Goal: Task Accomplishment & Management: Manage account settings

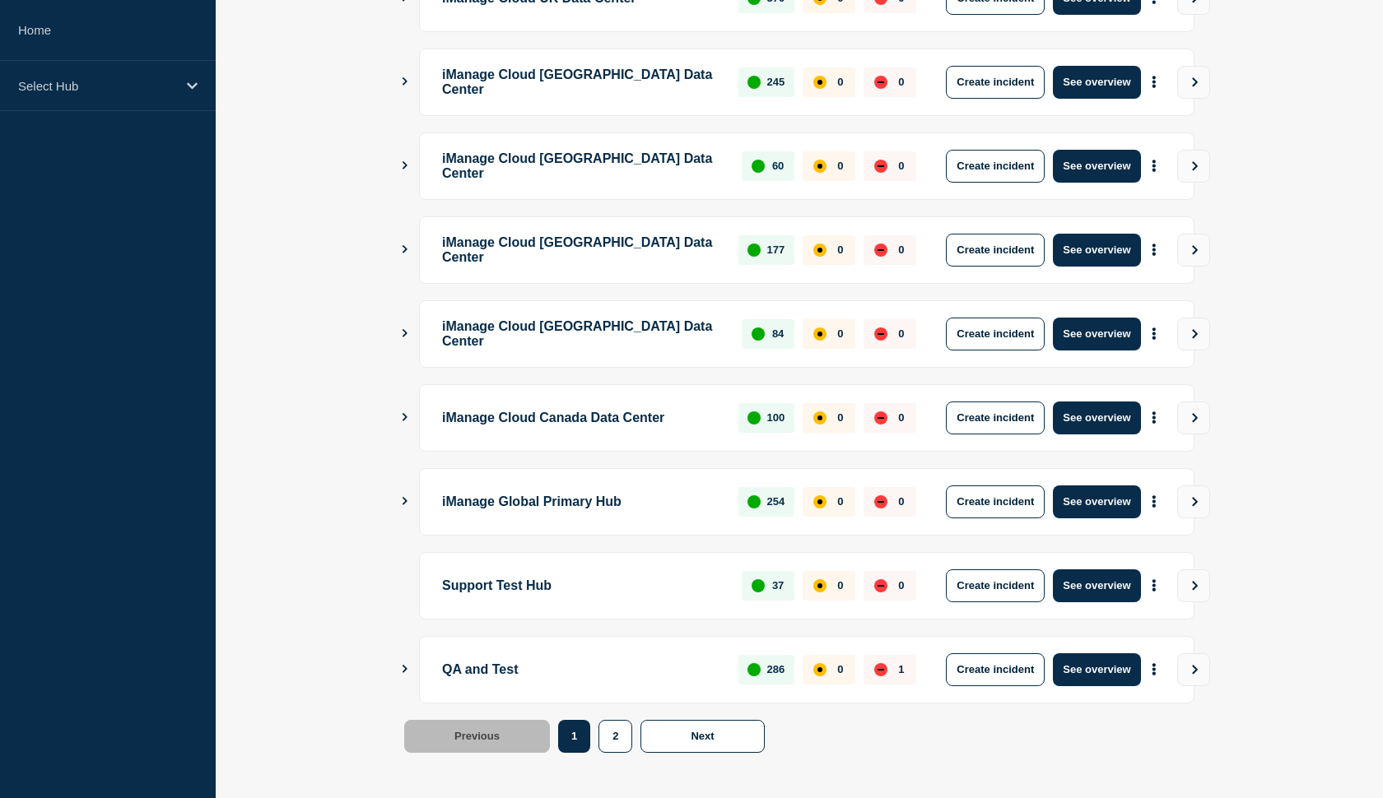
scroll to position [368, 0]
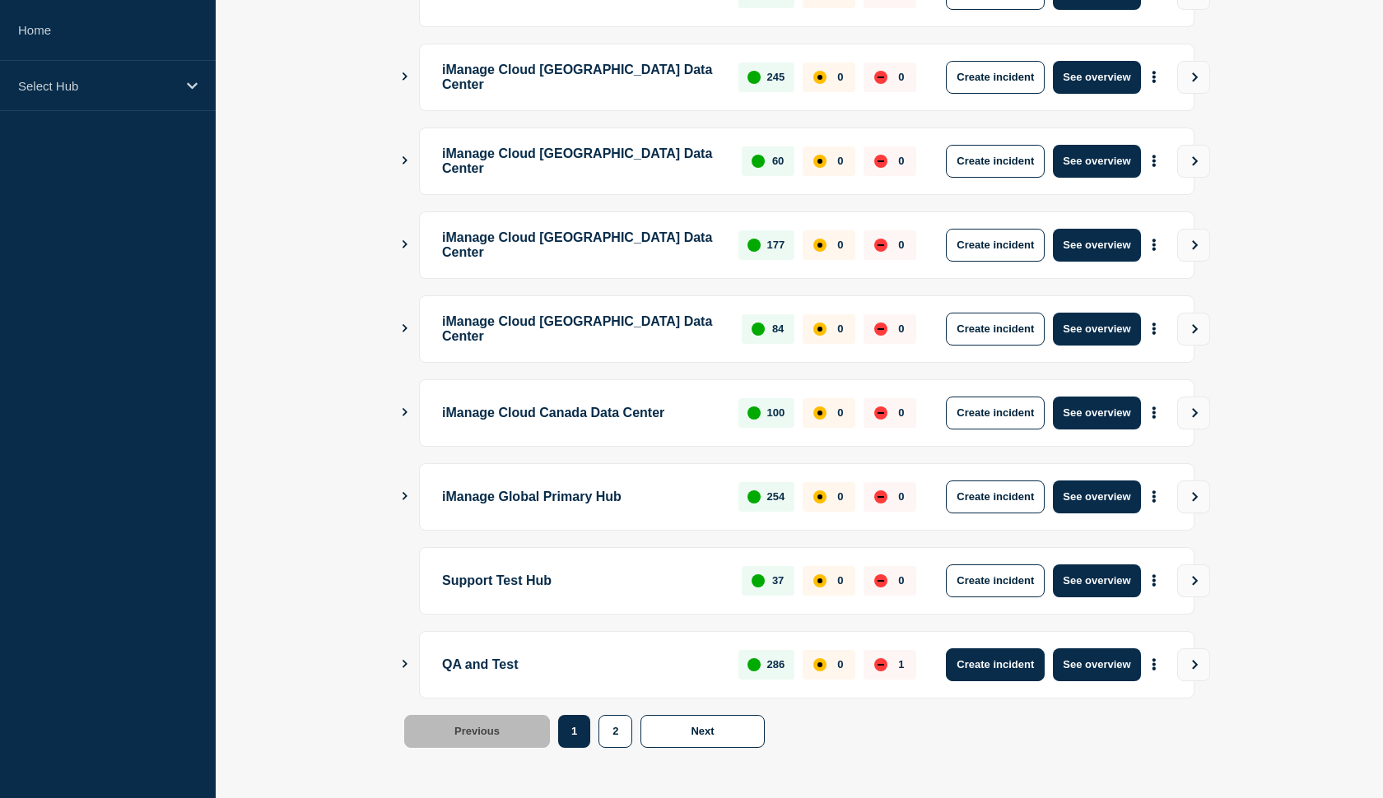
click at [987, 662] on button "Create incident" at bounding box center [995, 665] width 99 height 33
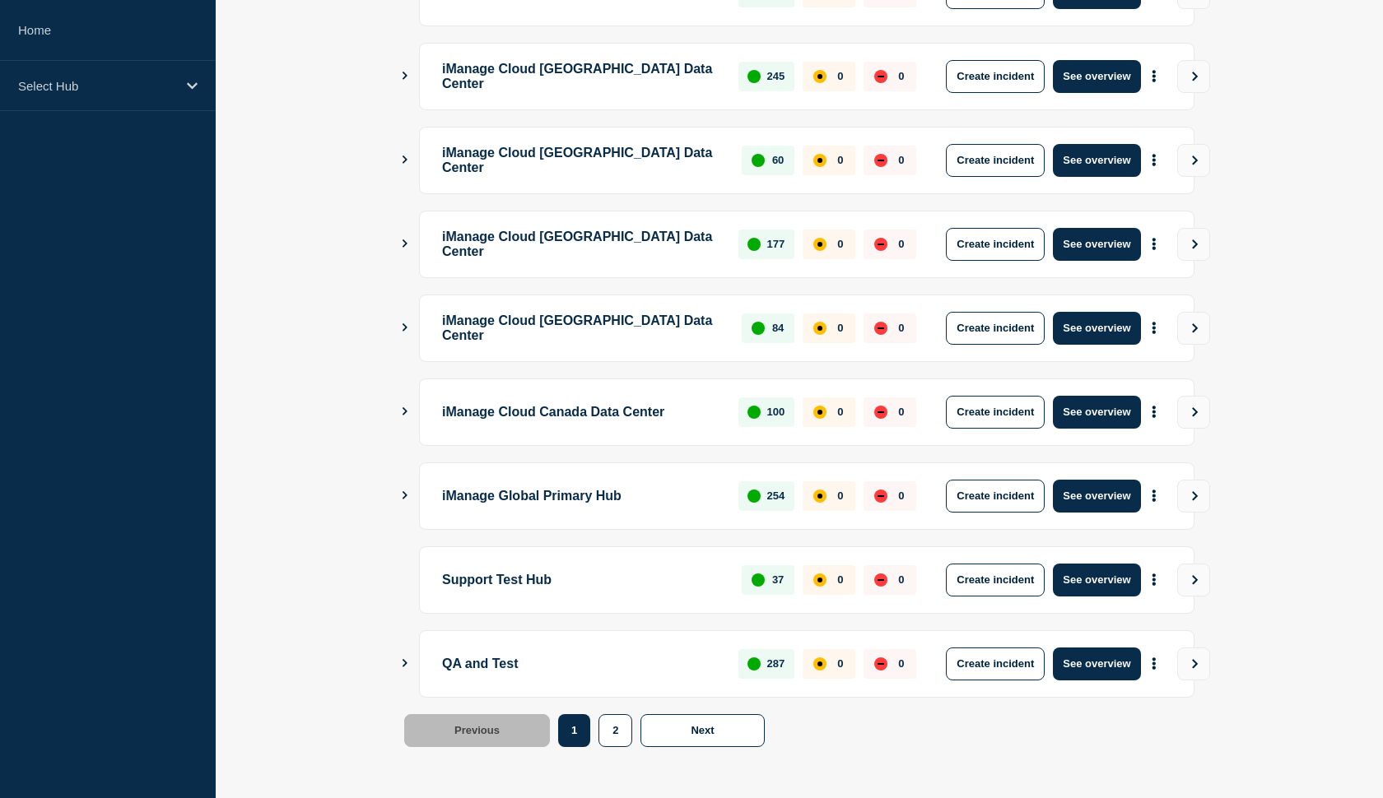
scroll to position [369, 0]
click at [974, 668] on button "Create incident" at bounding box center [995, 664] width 99 height 33
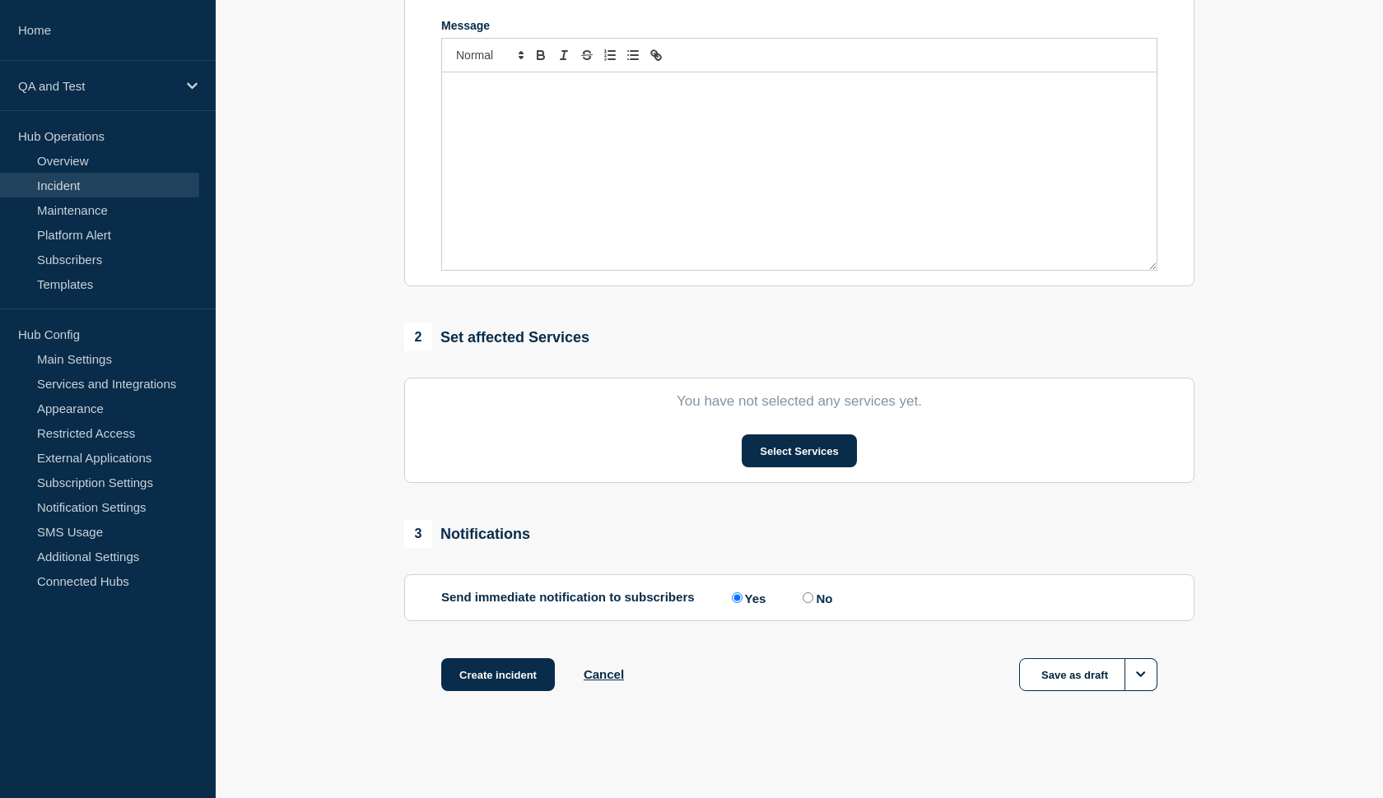
scroll to position [368, 0]
click at [756, 452] on button "Select Services" at bounding box center [799, 451] width 114 height 33
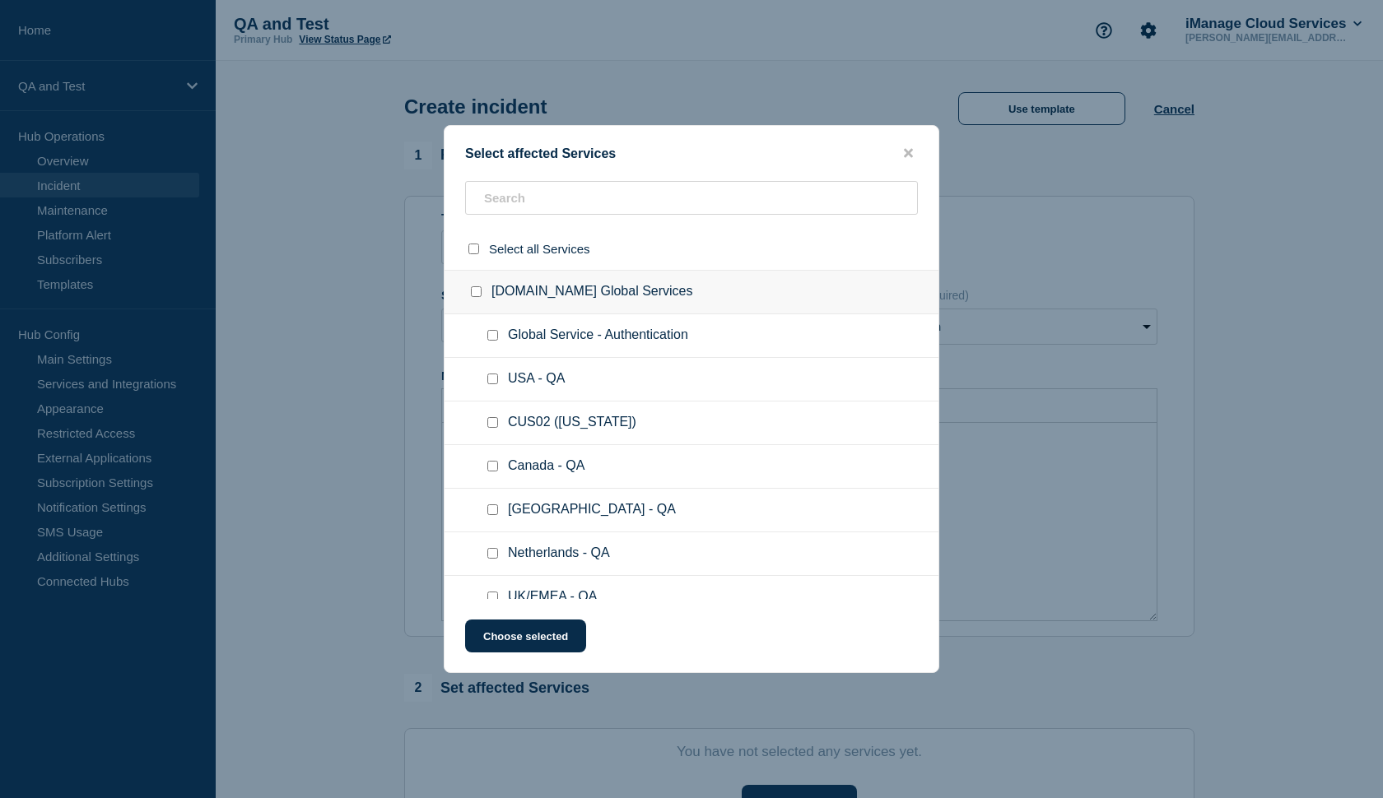
scroll to position [0, 0]
click at [556, 197] on input "text" at bounding box center [691, 198] width 453 height 34
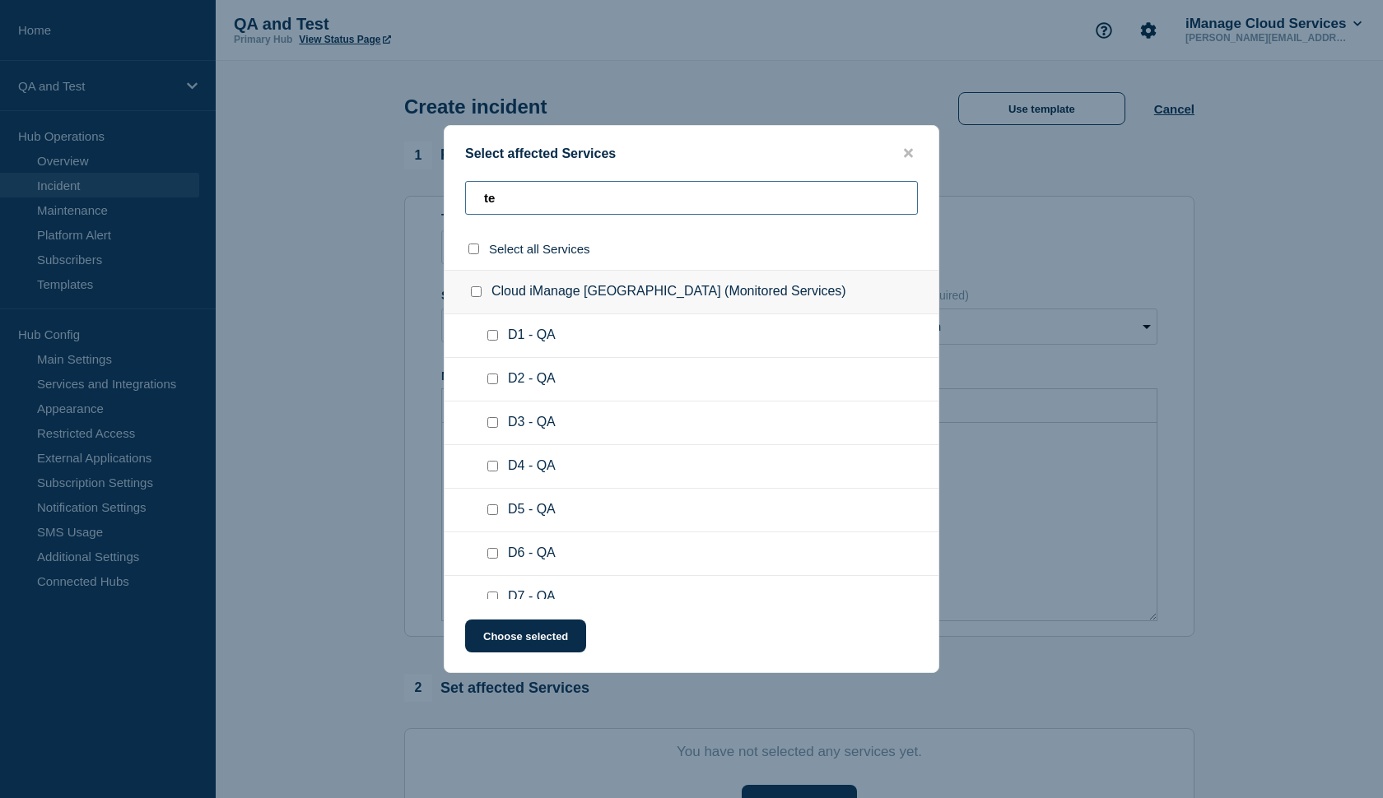
type input "t"
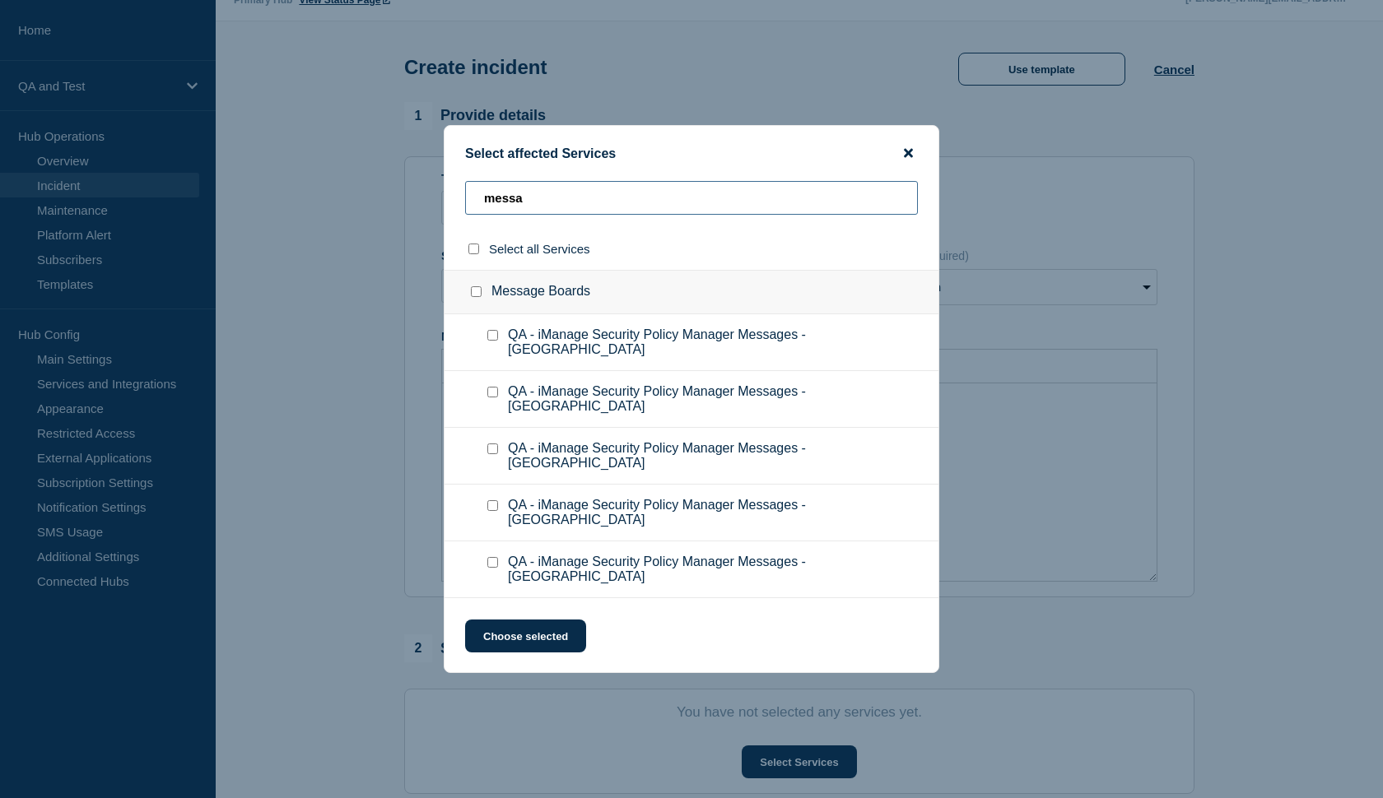
type input "messa"
click at [908, 153] on icon "close button" at bounding box center [908, 153] width 9 height 13
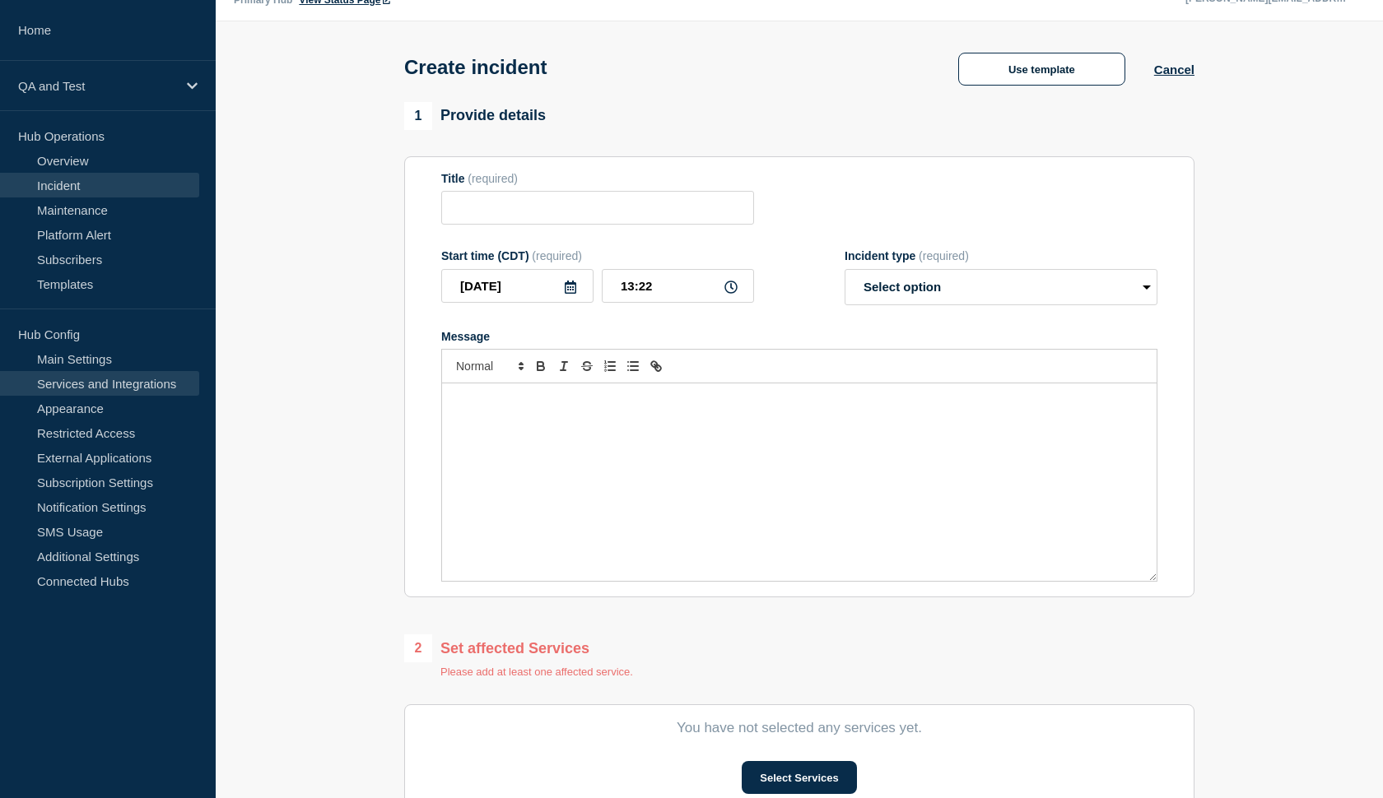
click at [136, 391] on link "Services and Integrations" at bounding box center [99, 383] width 199 height 25
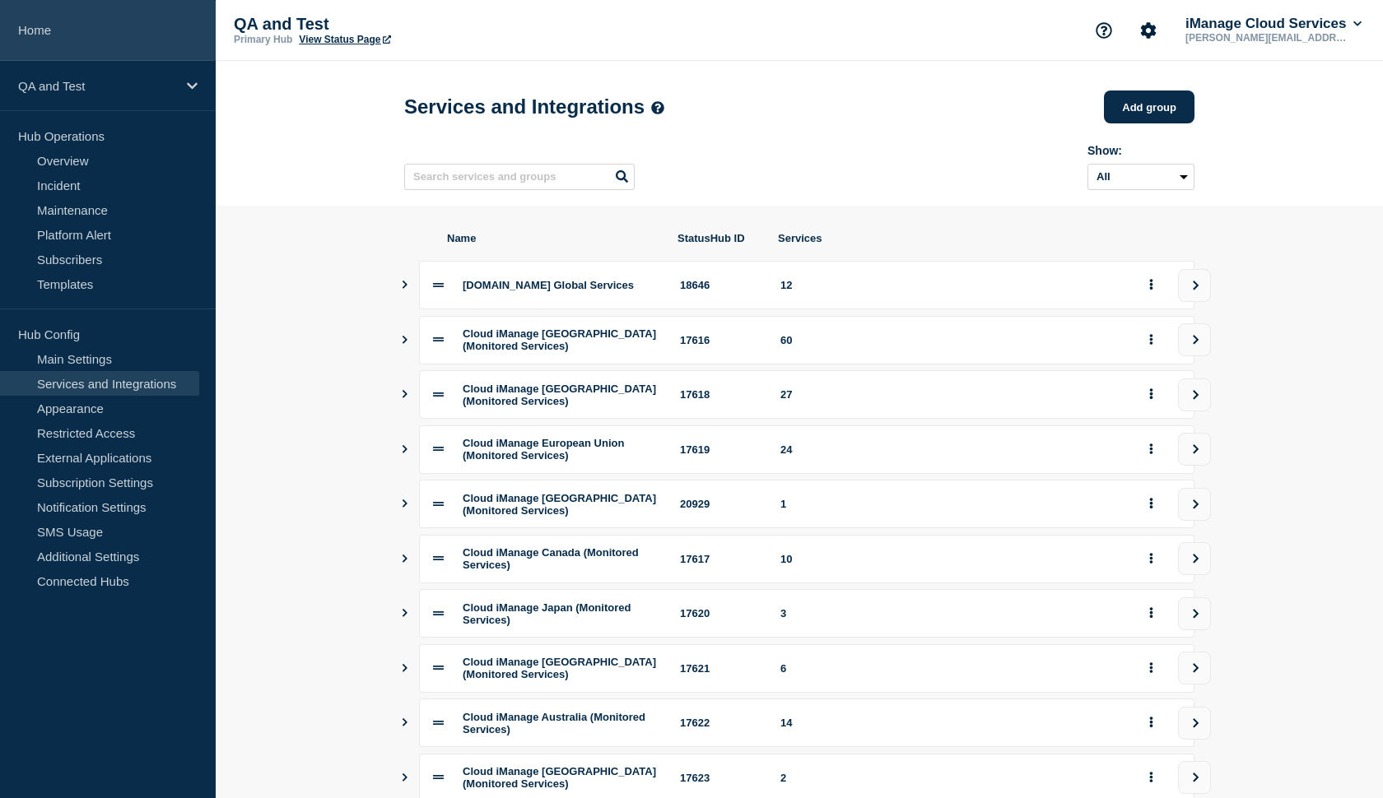
click at [30, 30] on link "Home" at bounding box center [108, 30] width 216 height 61
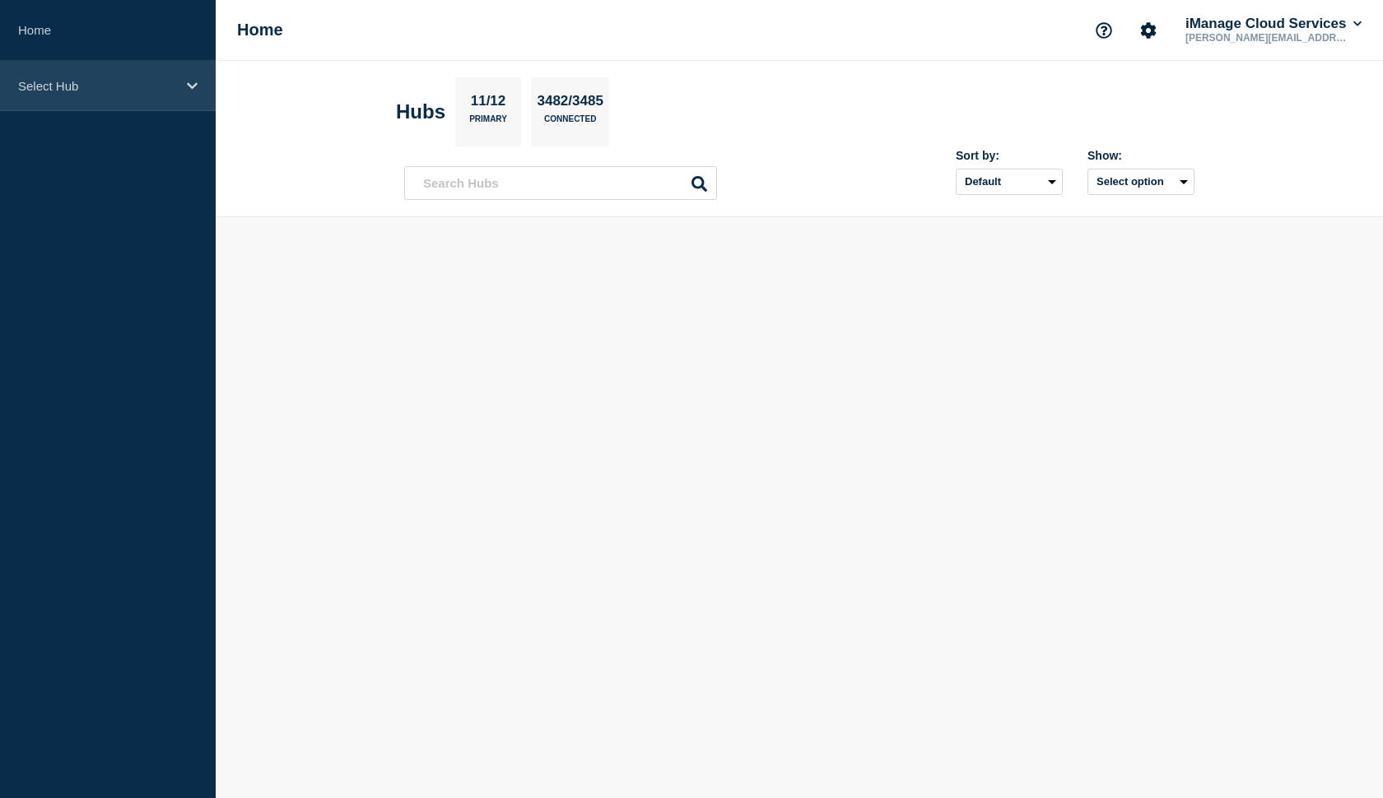
click at [193, 87] on icon at bounding box center [192, 85] width 11 height 7
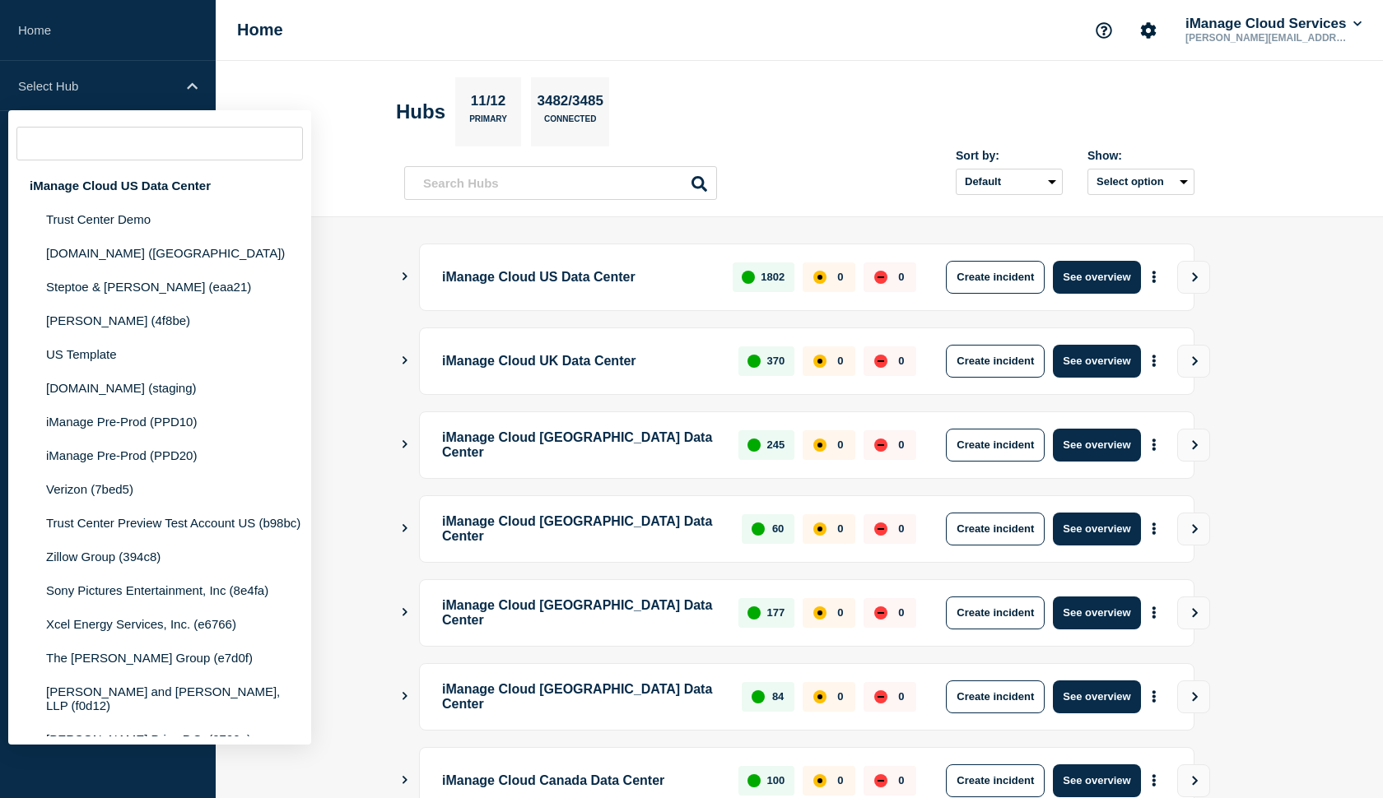
click at [281, 86] on header "Hubs 11/12 Primary 3482/3485 Connected Sort by: Default Last added Last updated…" at bounding box center [799, 139] width 1167 height 156
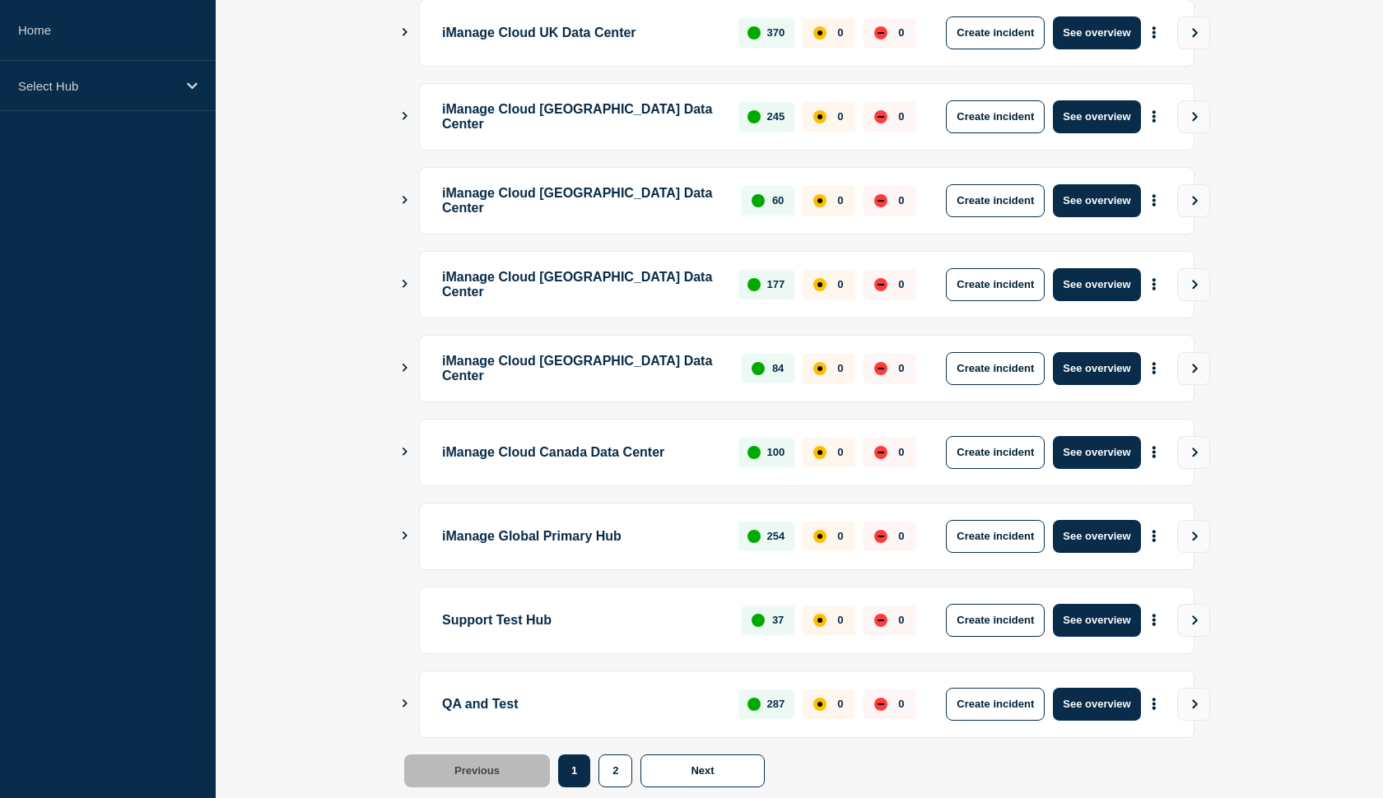
scroll to position [314, 0]
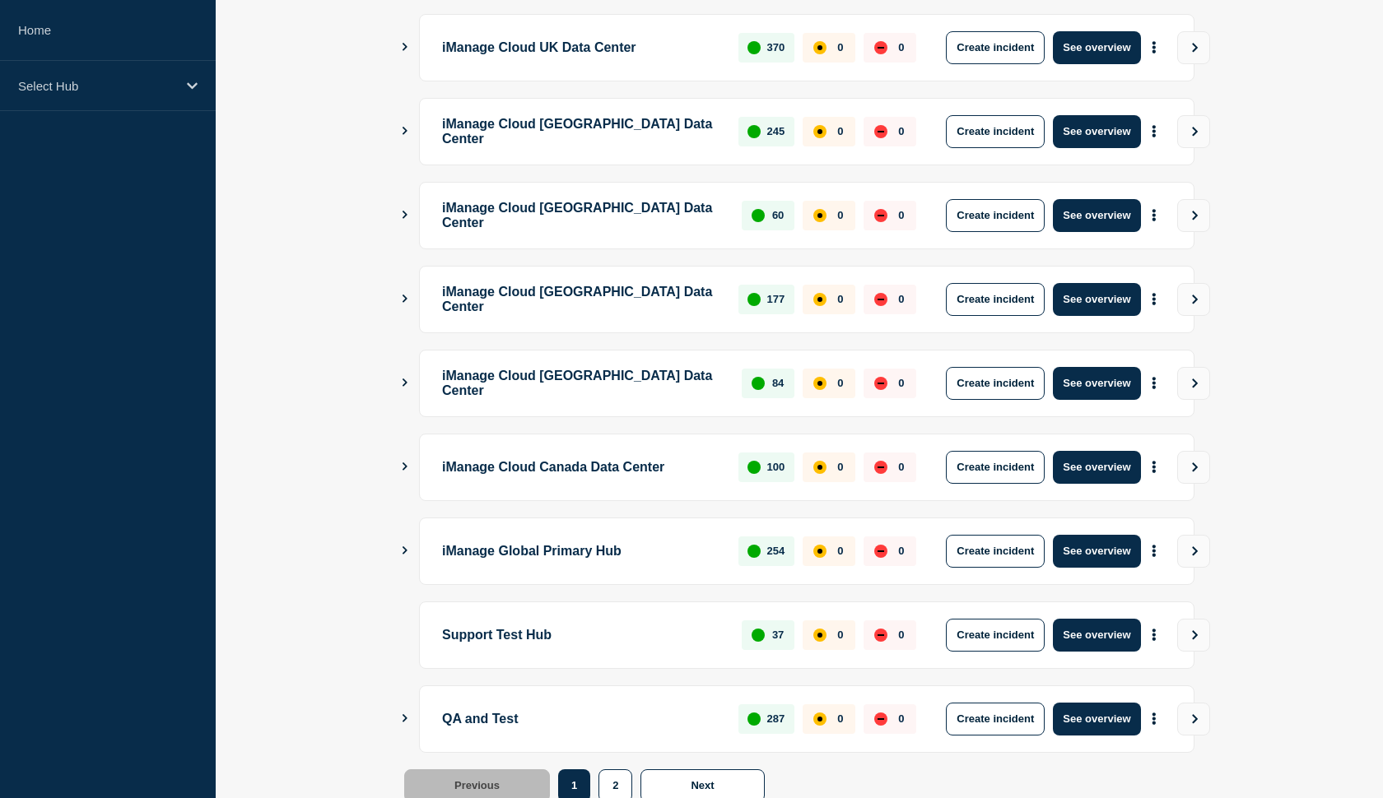
click at [410, 547] on div "iManage Global Primary Hub 254 0 0 Create incident See overview" at bounding box center [799, 551] width 790 height 67
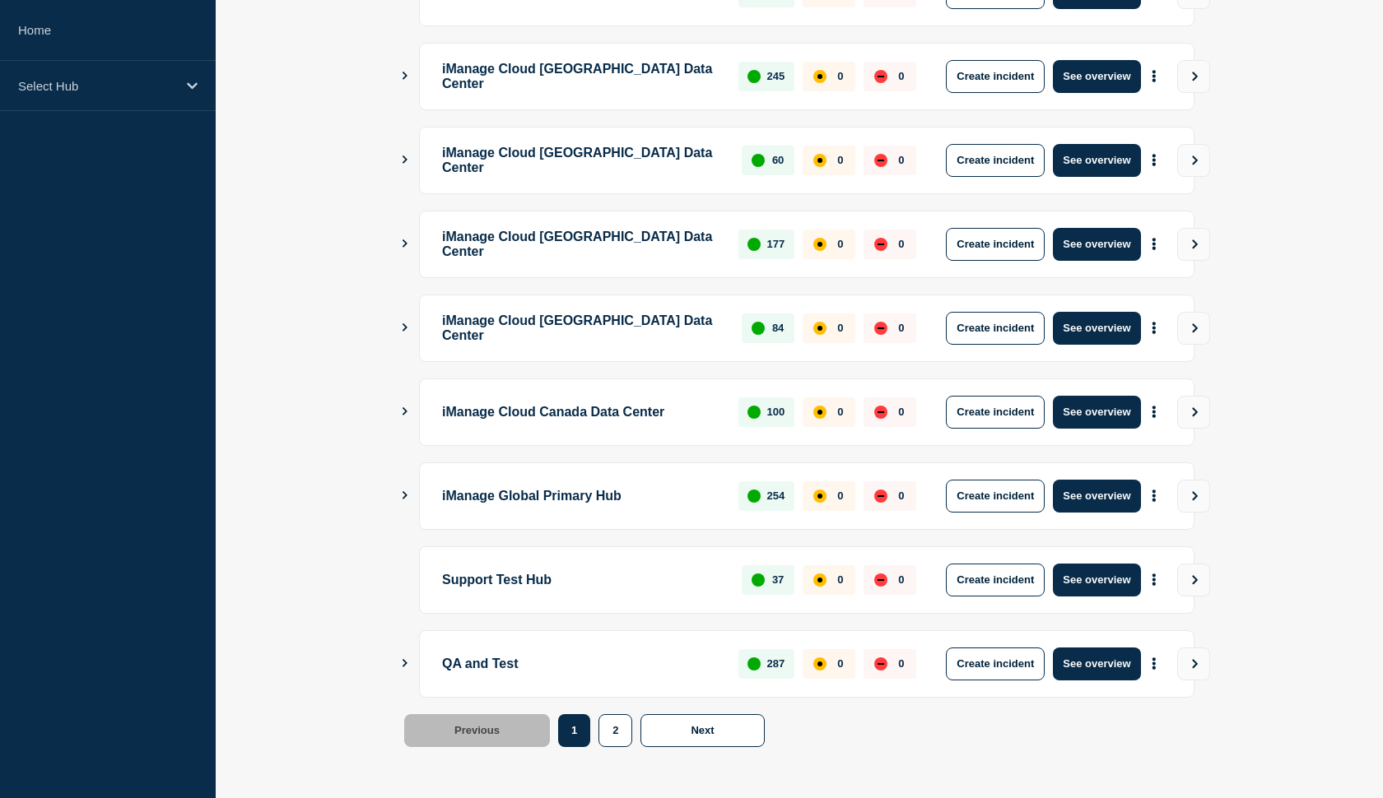
scroll to position [369, 0]
click at [402, 495] on icon "Show Connected Hubs" at bounding box center [404, 495] width 11 height 8
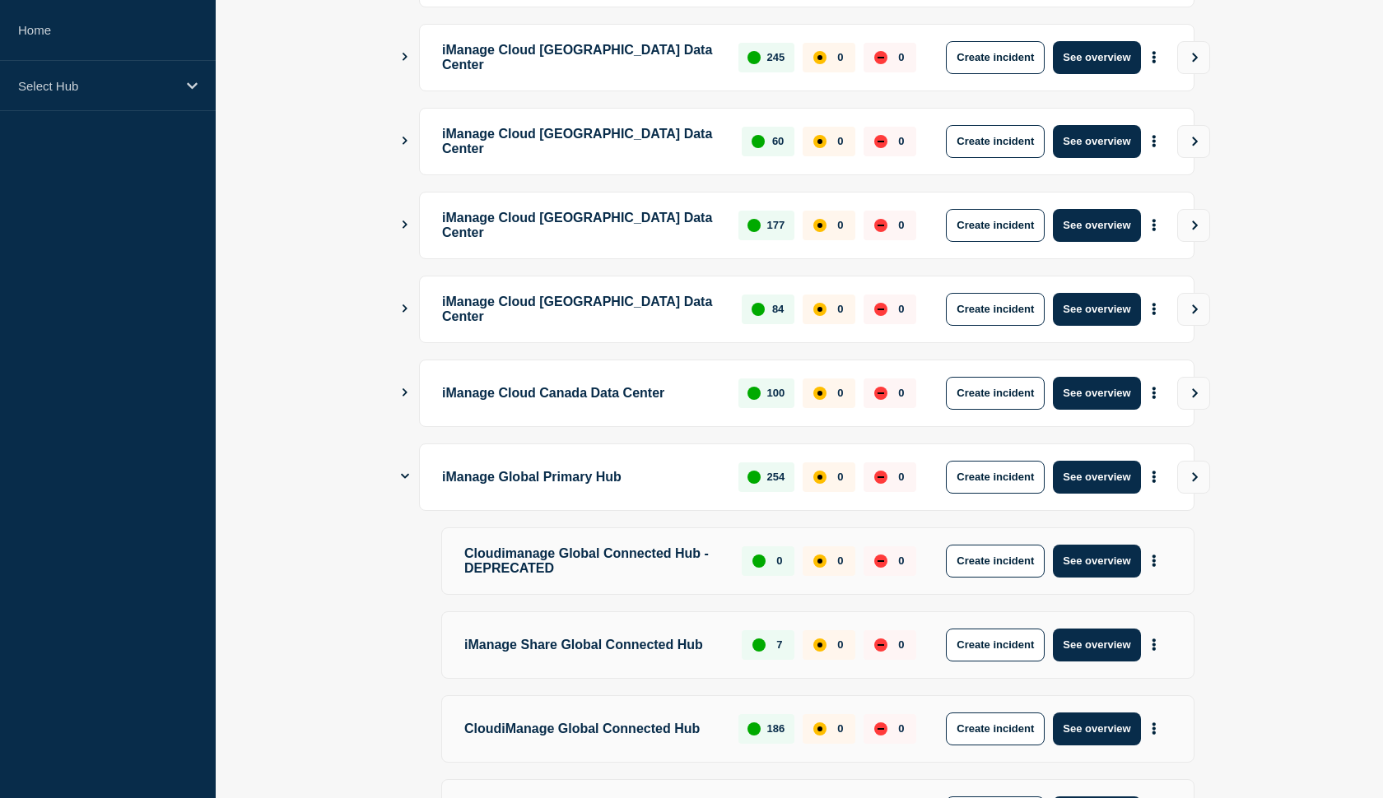
scroll to position [380, 0]
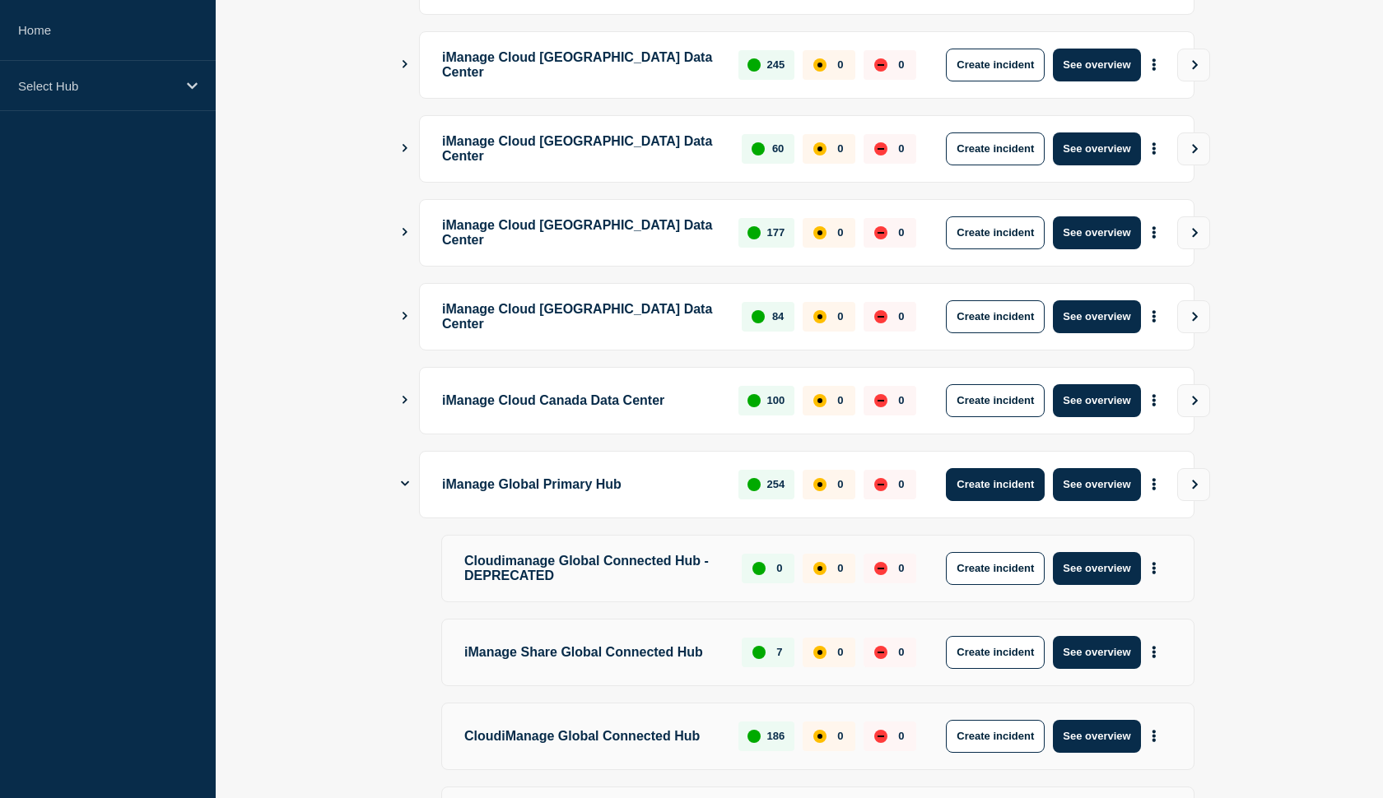
click at [971, 487] on button "Create incident" at bounding box center [995, 484] width 99 height 33
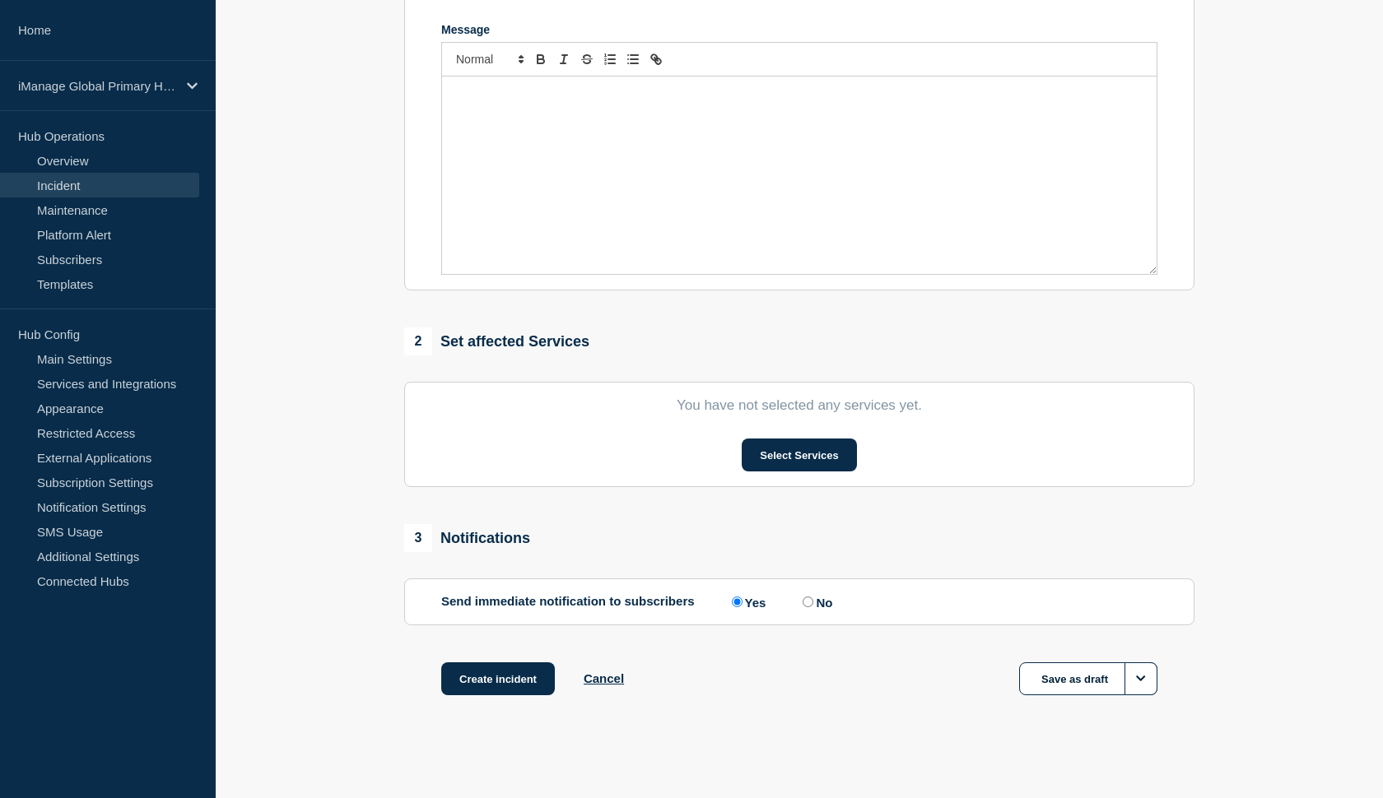
scroll to position [351, 0]
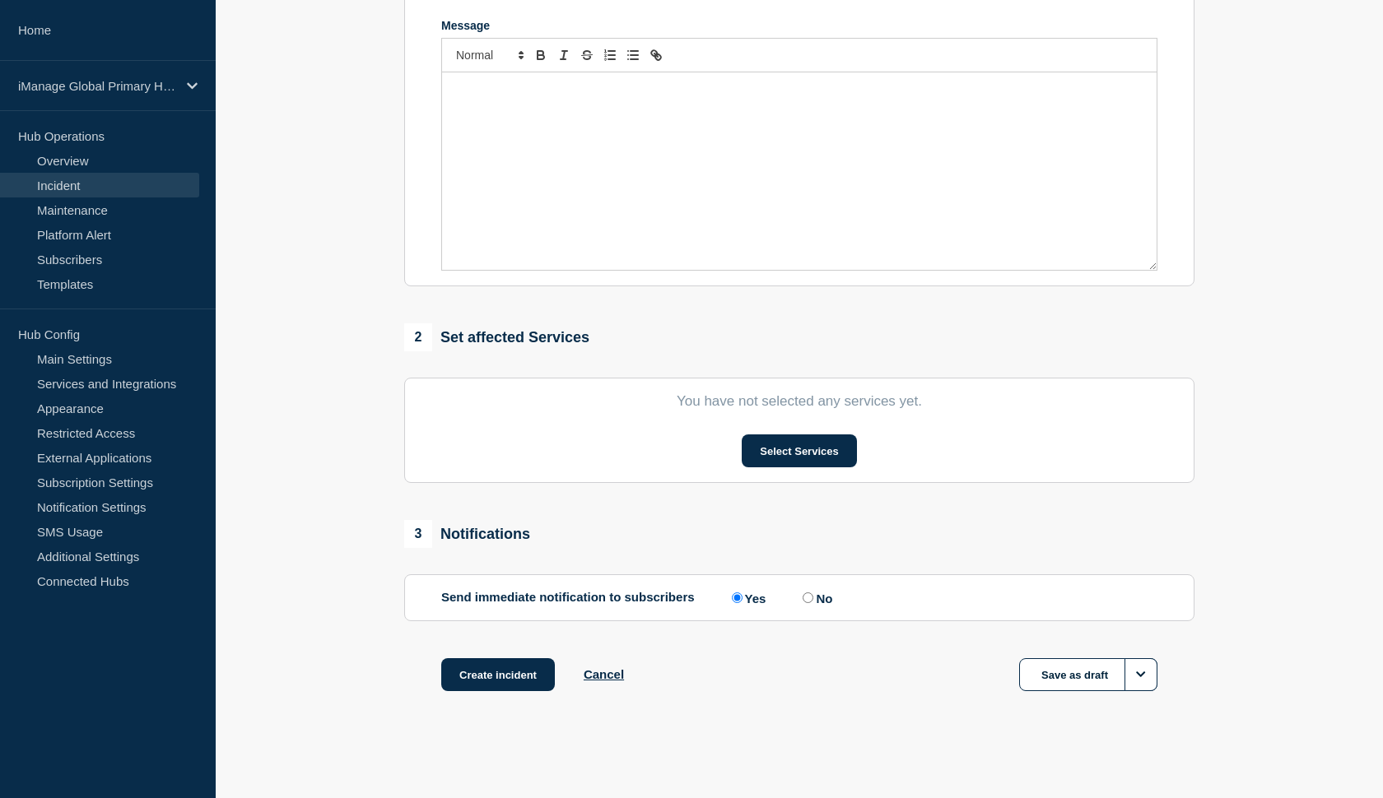
click at [802, 603] on input "No" at bounding box center [807, 598] width 11 height 11
radio input "true"
radio input "false"
click at [778, 459] on button "Select Services" at bounding box center [799, 451] width 114 height 33
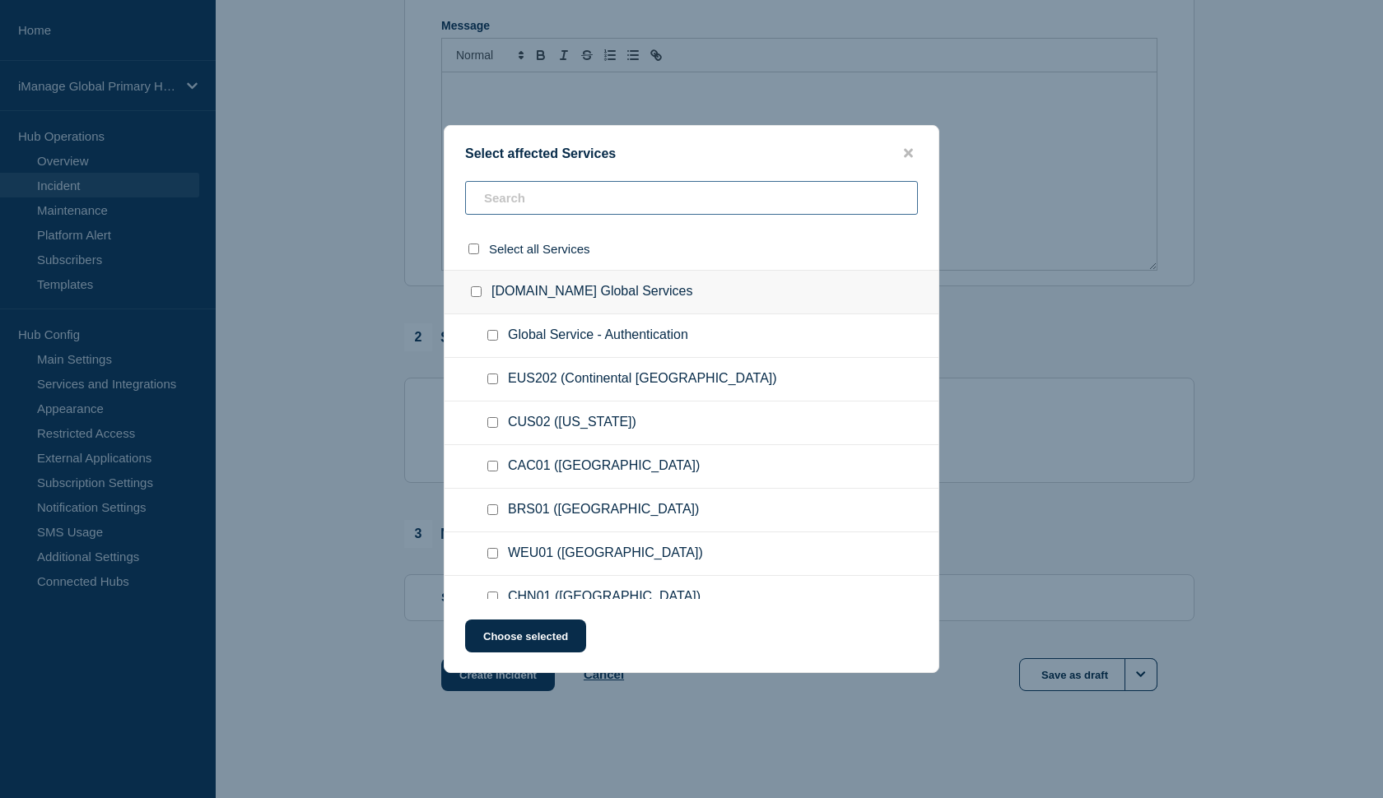
click at [593, 203] on input "text" at bounding box center [691, 198] width 453 height 34
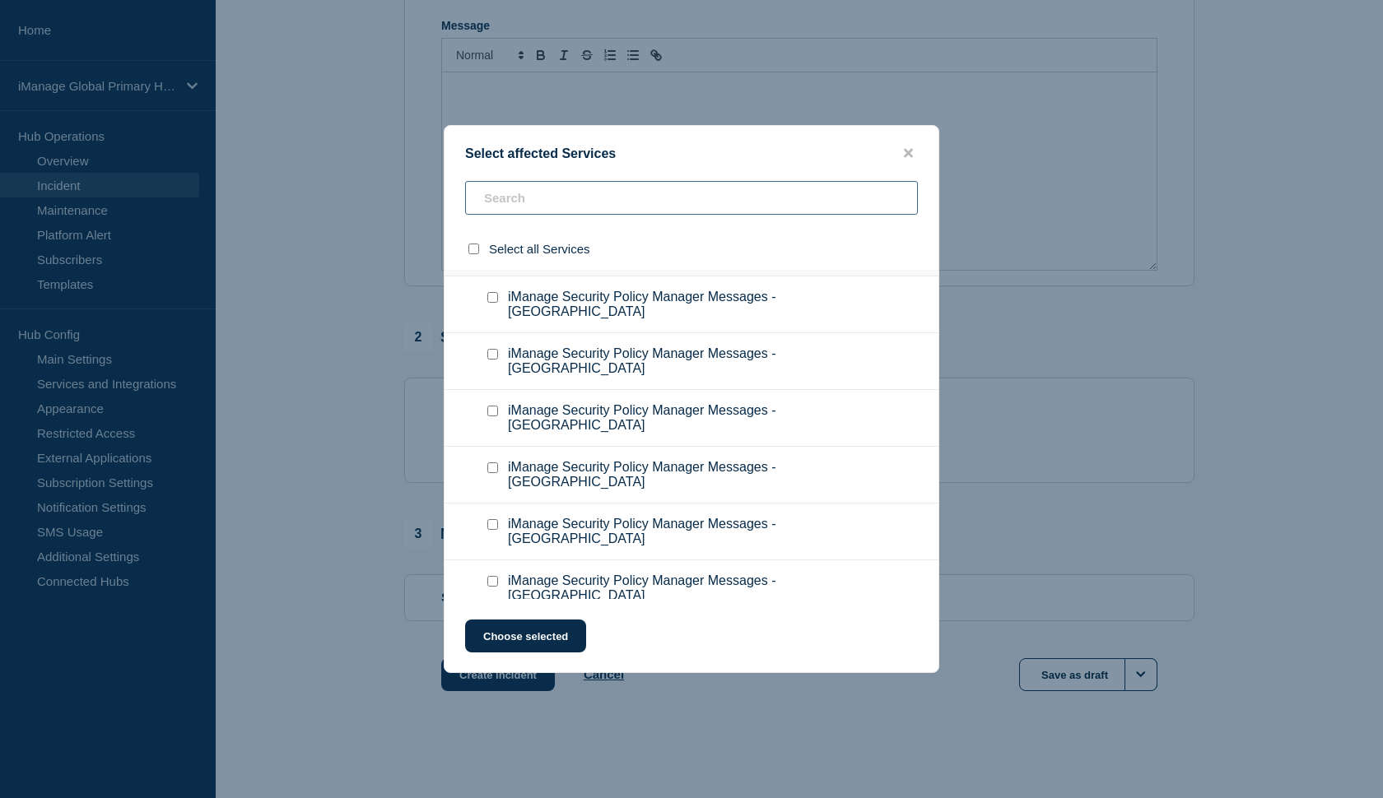
scroll to position [10194, 0]
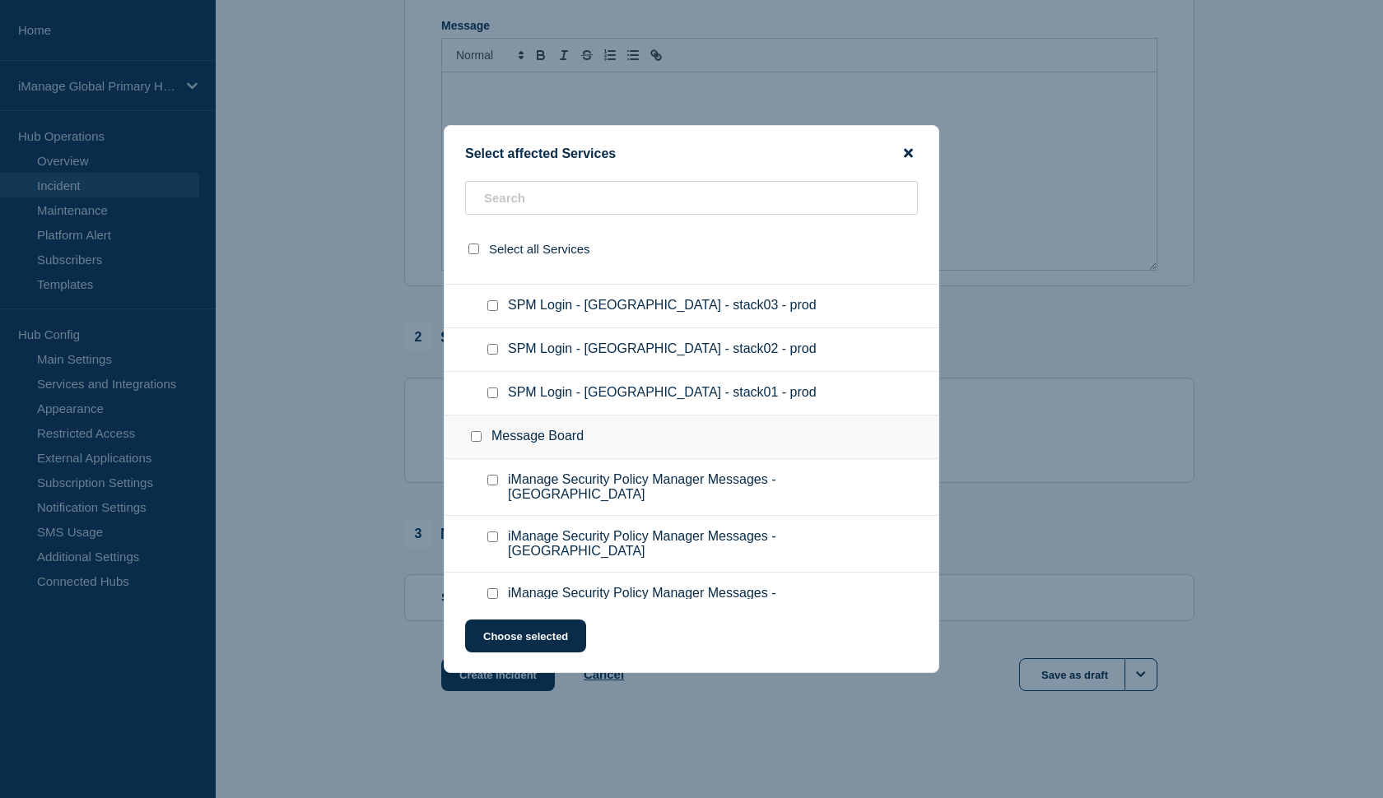
click at [910, 150] on icon "close button" at bounding box center [908, 153] width 9 height 9
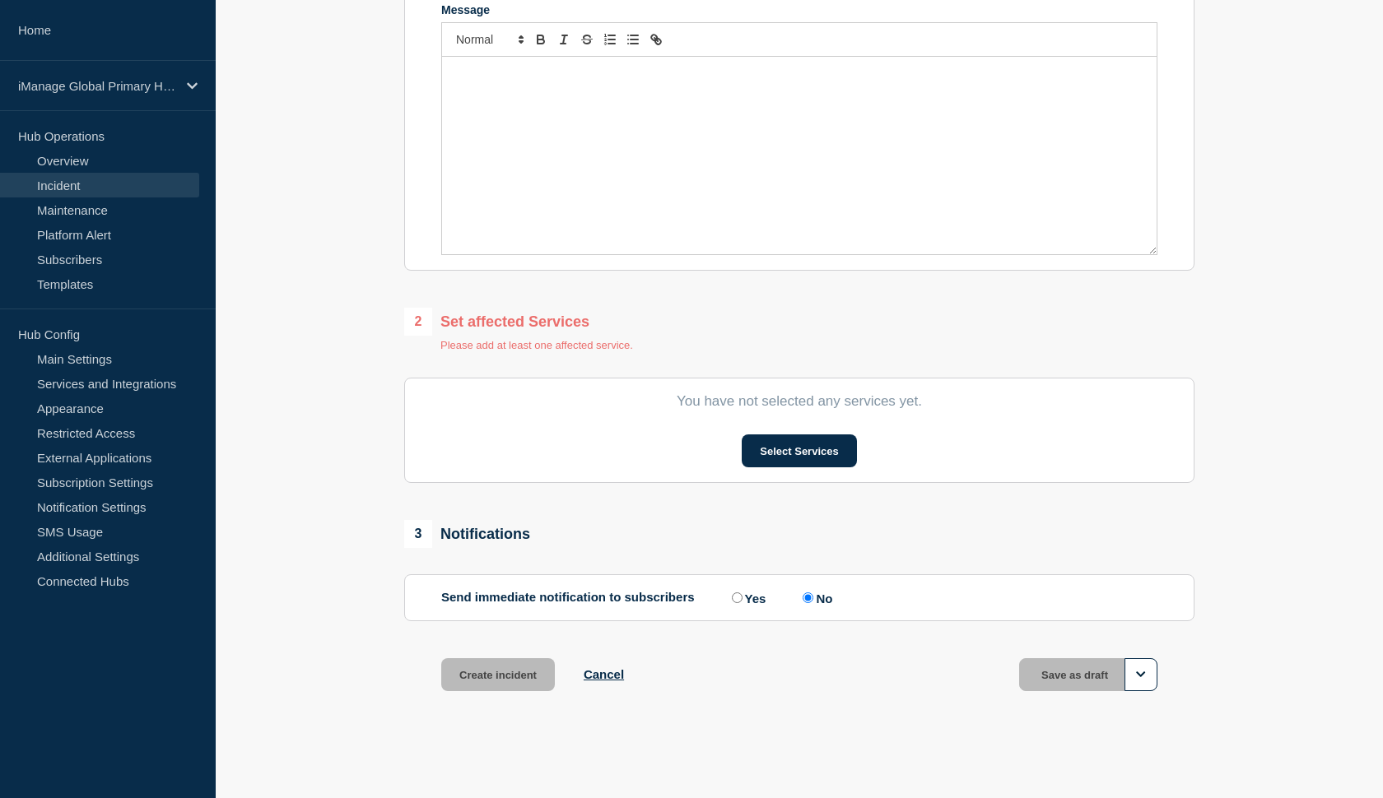
scroll to position [386, 0]
click at [601, 678] on button "Cancel" at bounding box center [604, 675] width 40 height 14
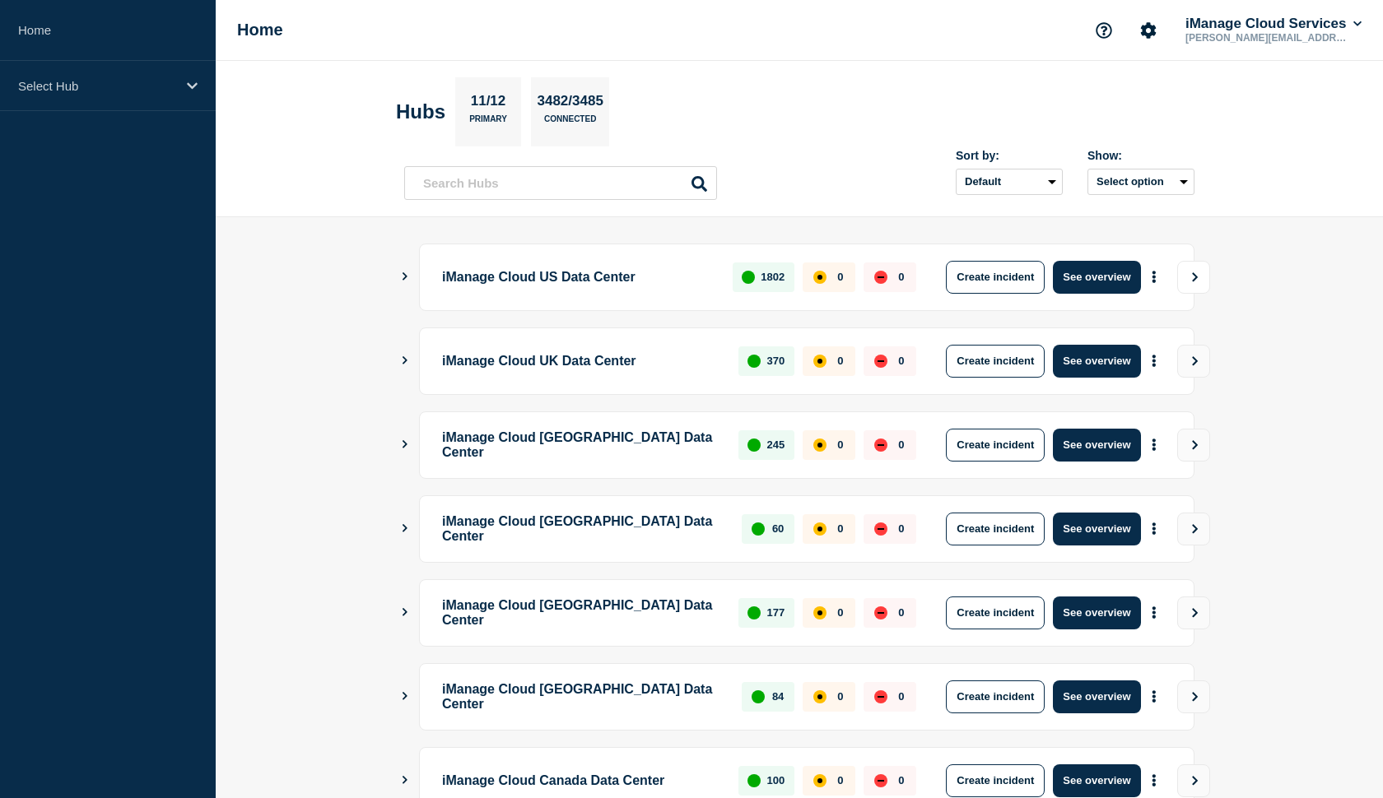
click at [1193, 276] on icon "View" at bounding box center [1194, 277] width 11 height 10
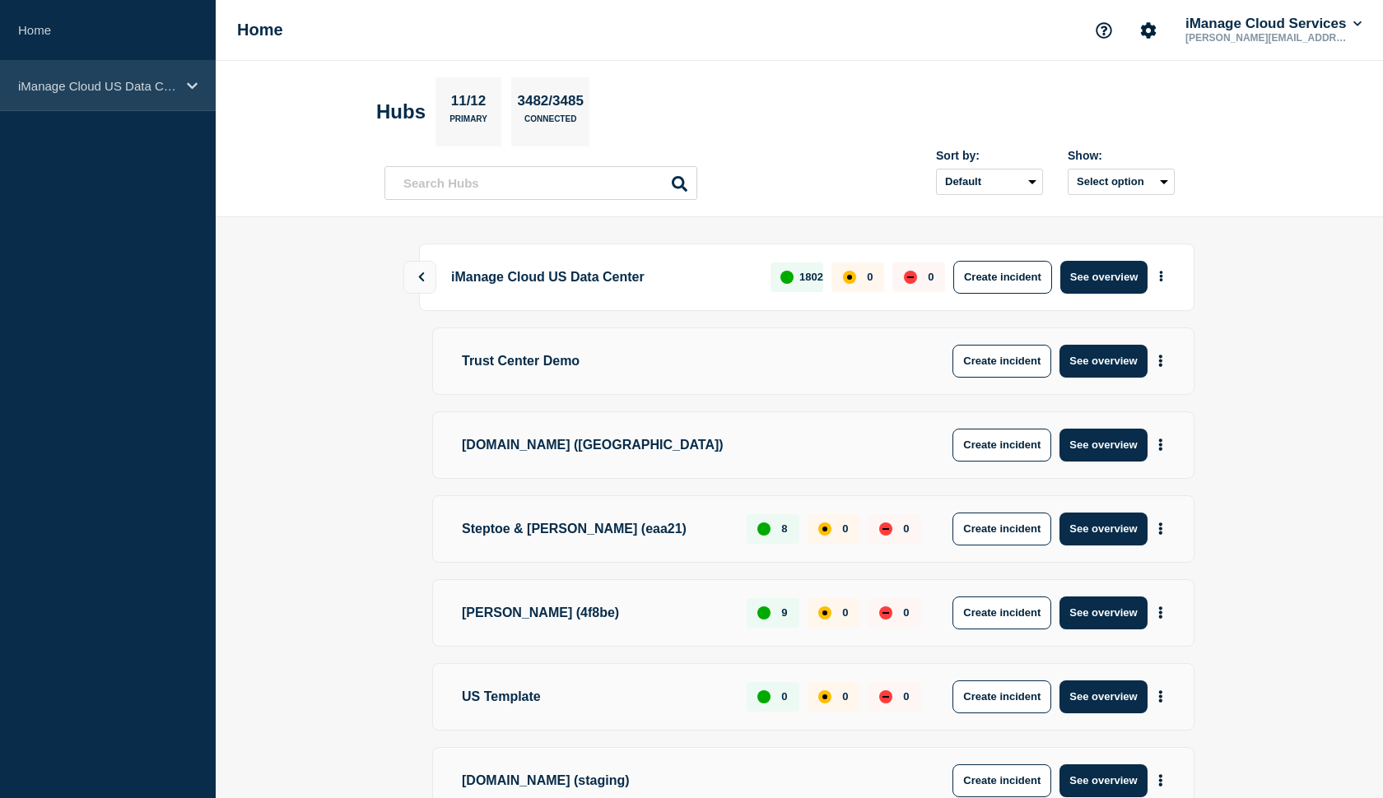
click at [189, 89] on icon at bounding box center [192, 86] width 11 height 12
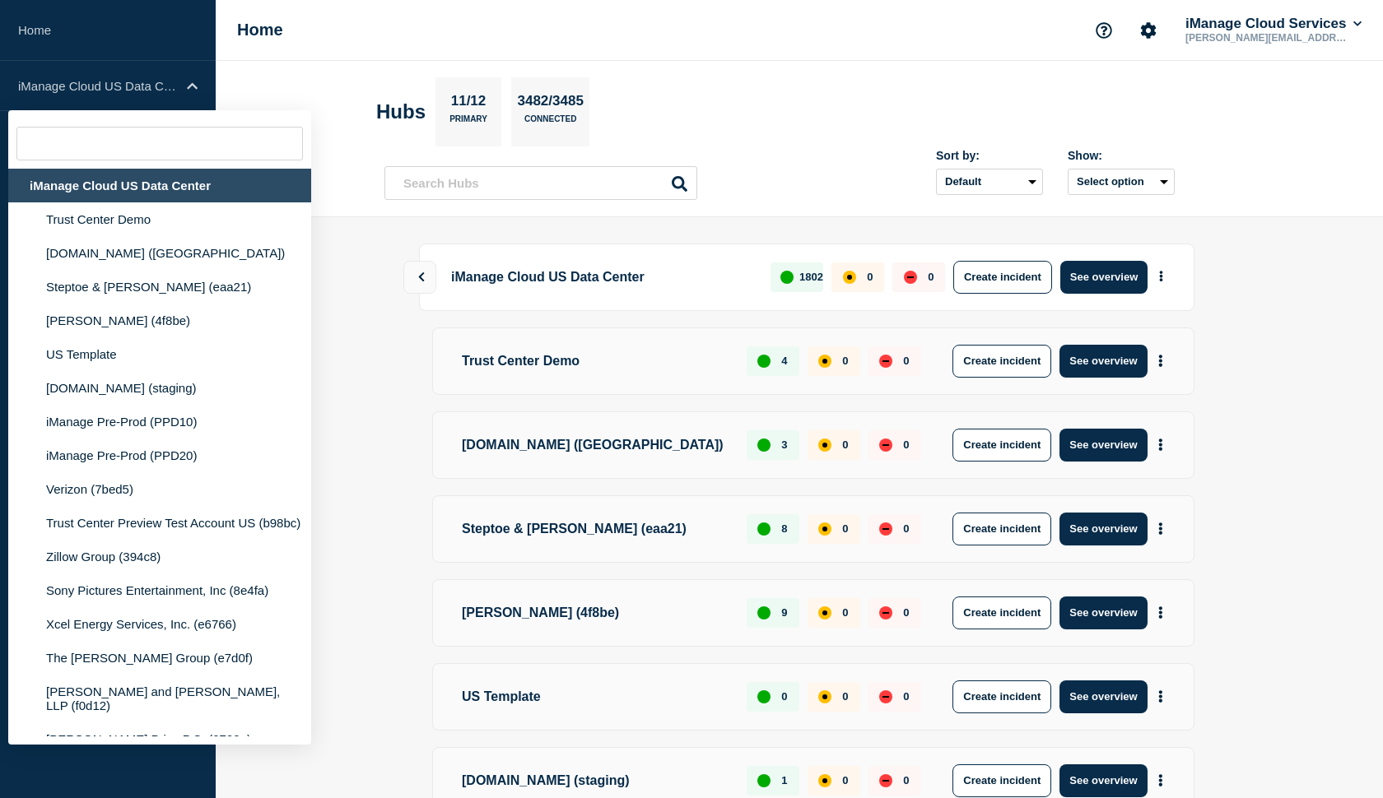
click at [334, 295] on main "iManage Cloud US Data Center 1802 0 0 Create incident See overview Trust Center…" at bounding box center [799, 734] width 1167 height 1034
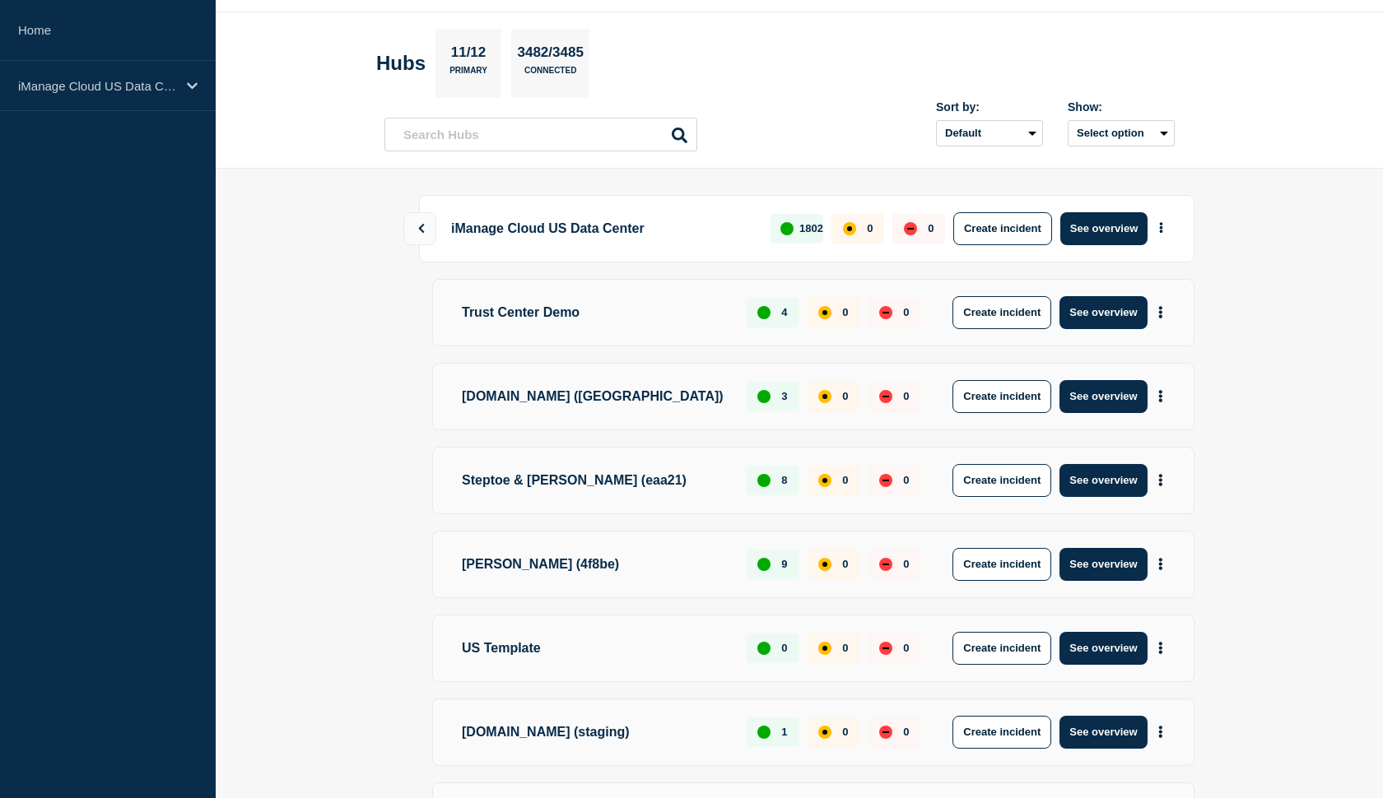
scroll to position [57, 0]
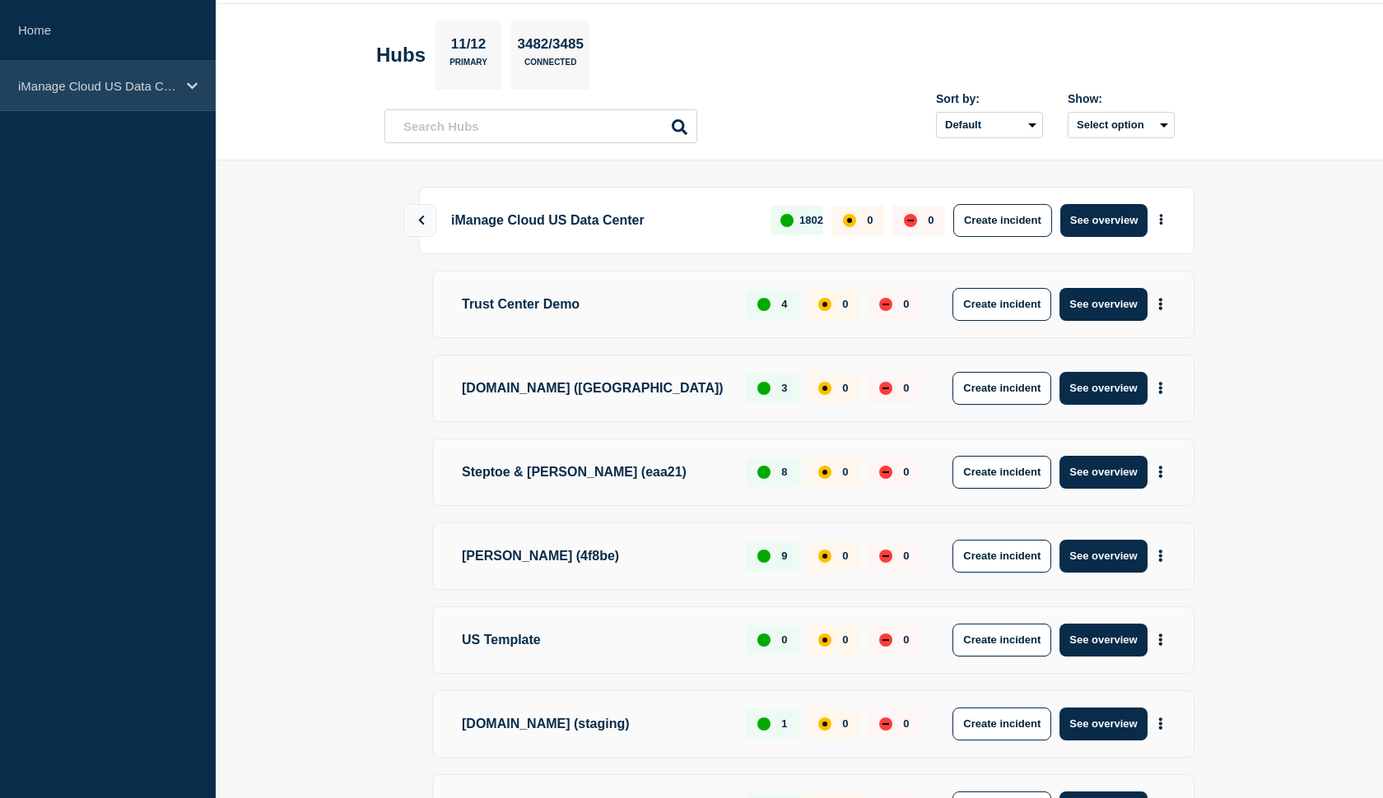
click at [189, 89] on icon at bounding box center [192, 86] width 11 height 12
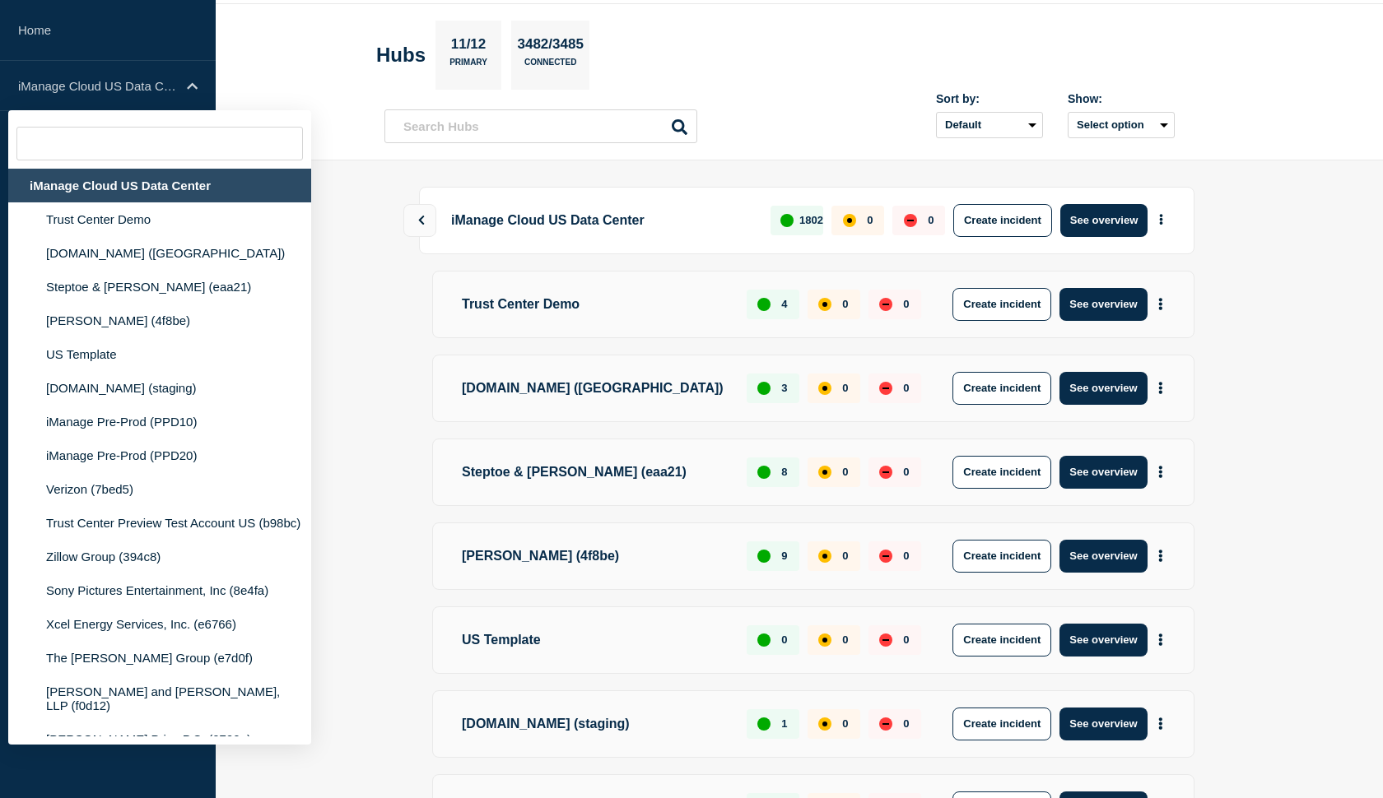
click at [337, 300] on main "iManage Cloud US Data Center 1802 0 0 Create incident See overview Trust Center…" at bounding box center [799, 677] width 1167 height 1034
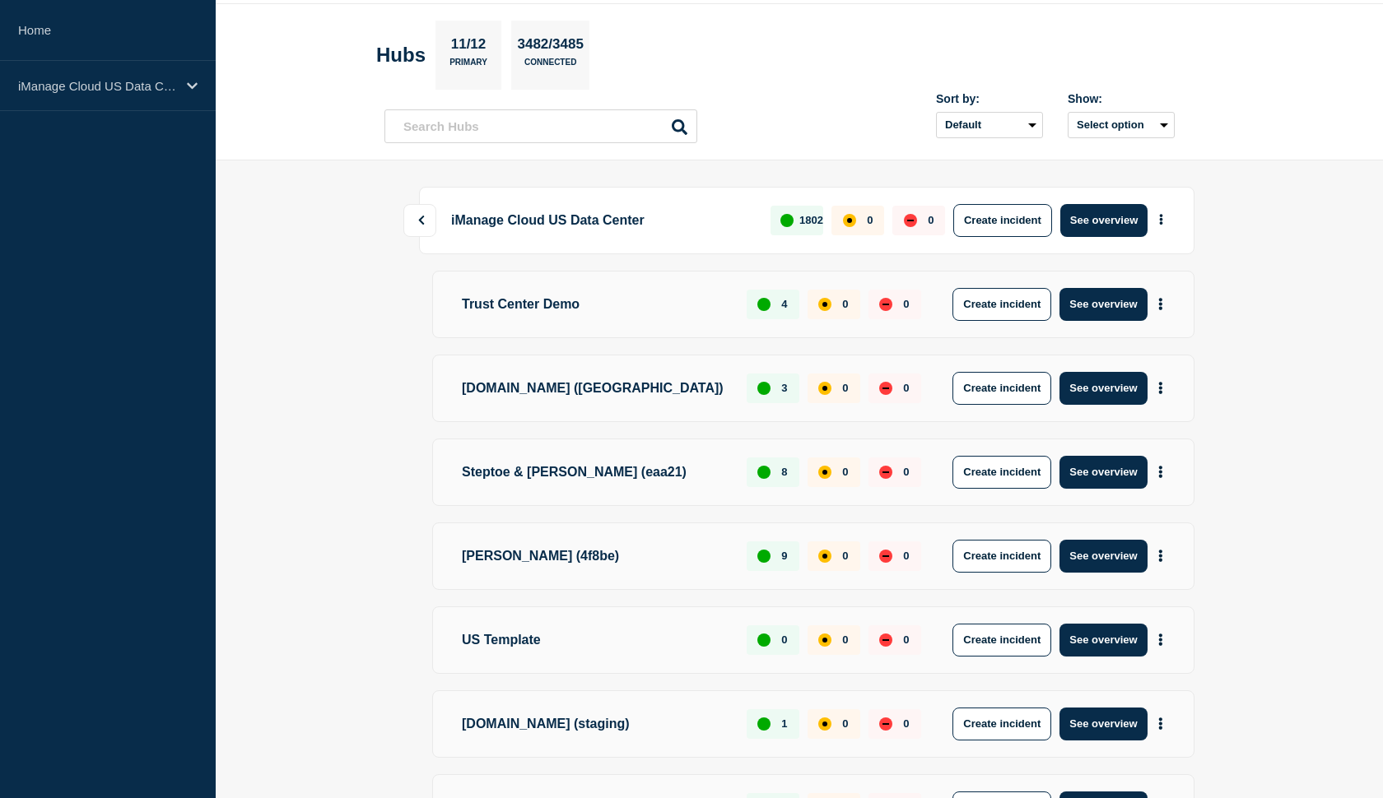
click at [420, 225] on button at bounding box center [419, 220] width 33 height 33
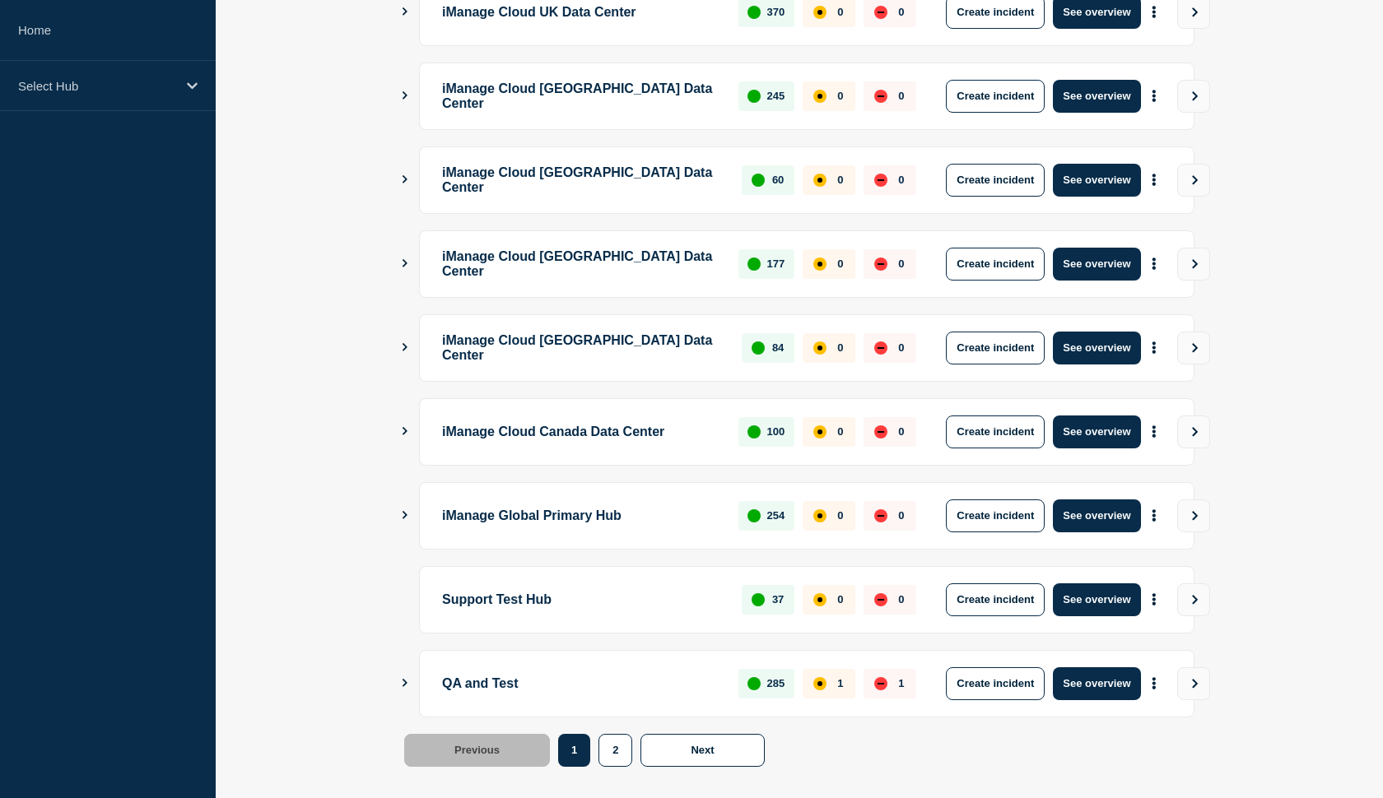
scroll to position [357, 0]
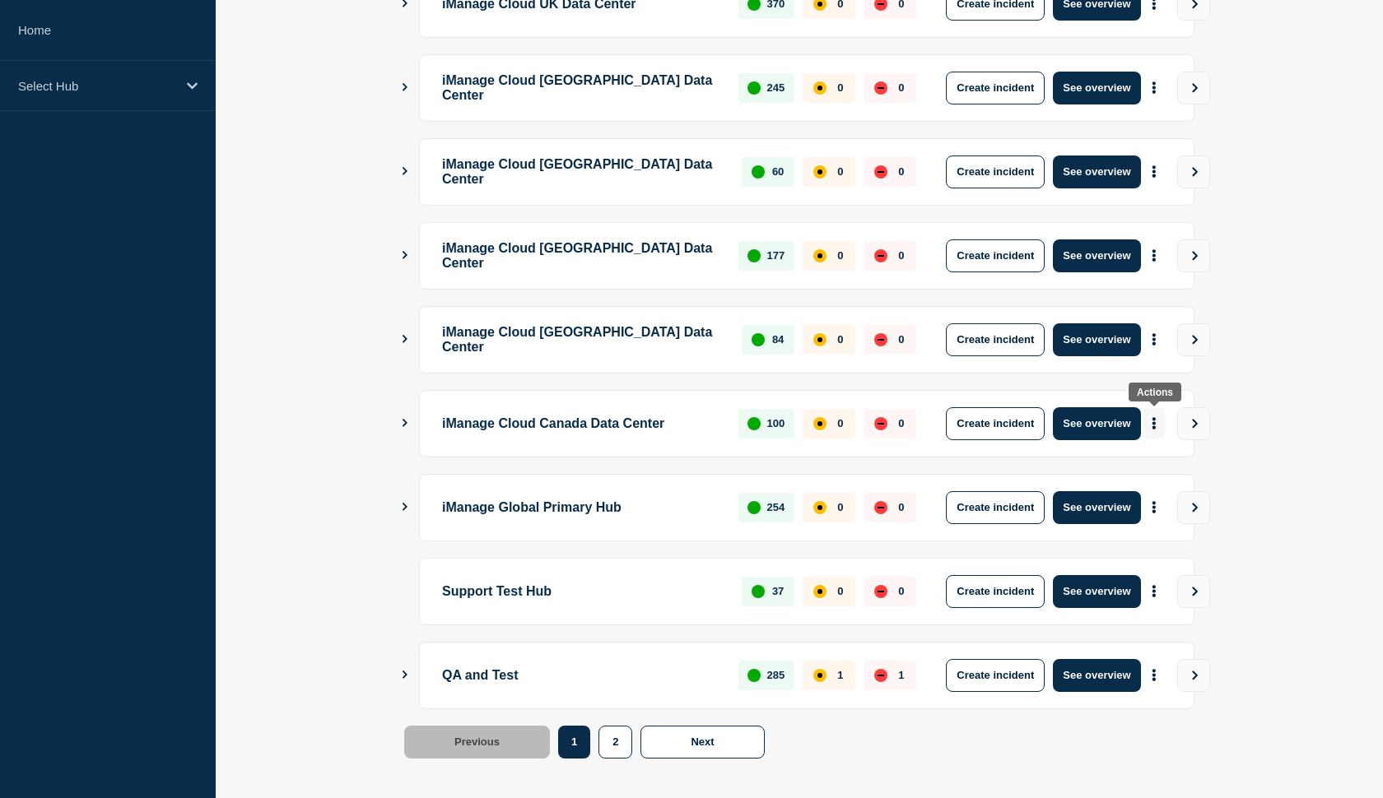
click at [1150, 424] on button "More actions" at bounding box center [1153, 423] width 21 height 30
click at [1132, 498] on link "View Status Page" at bounding box center [1152, 497] width 121 height 14
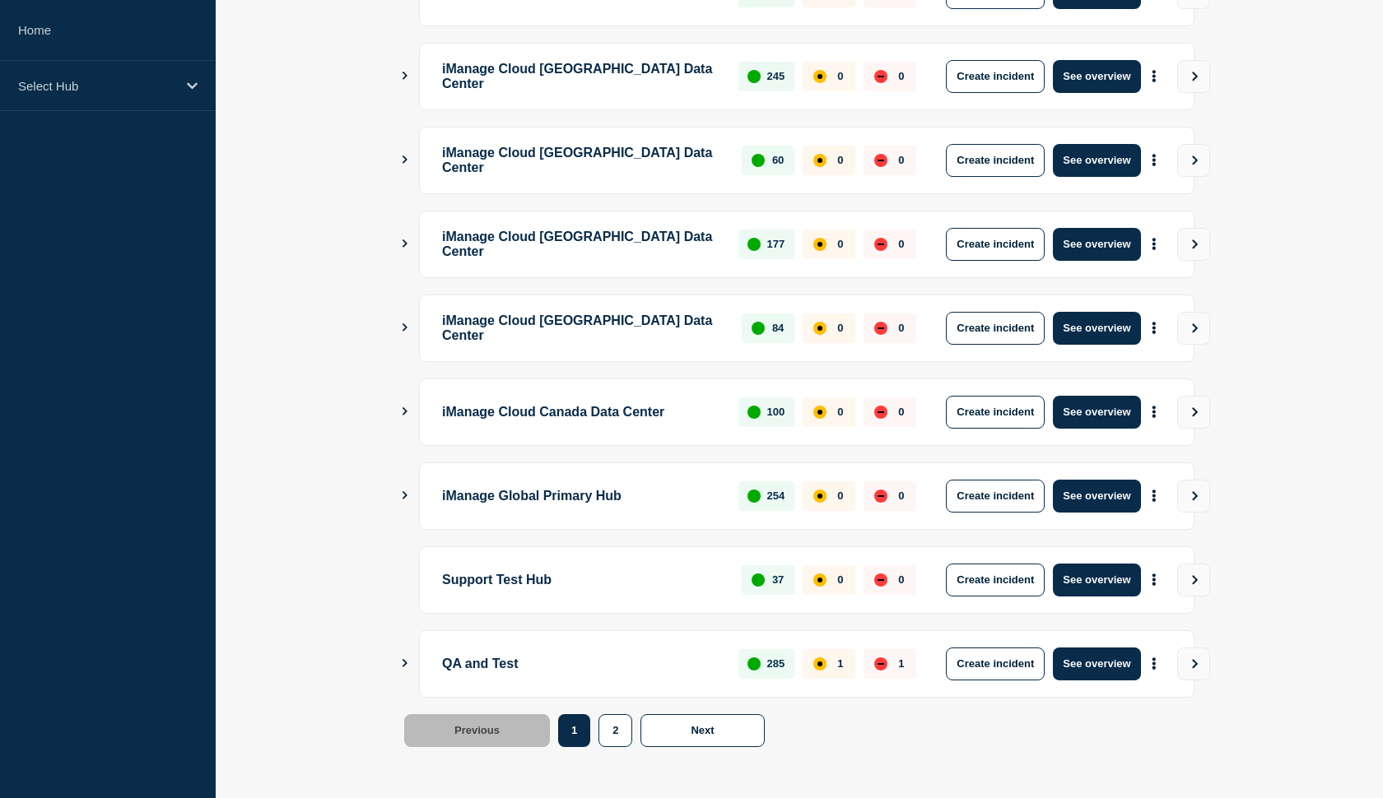
scroll to position [369, 0]
click at [399, 491] on main "iManage Cloud US Data Center 1802 0 0 Create incident See overview iManage Clou…" at bounding box center [799, 324] width 1167 height 950
click at [403, 494] on icon "Show Connected Hubs" at bounding box center [404, 495] width 11 height 8
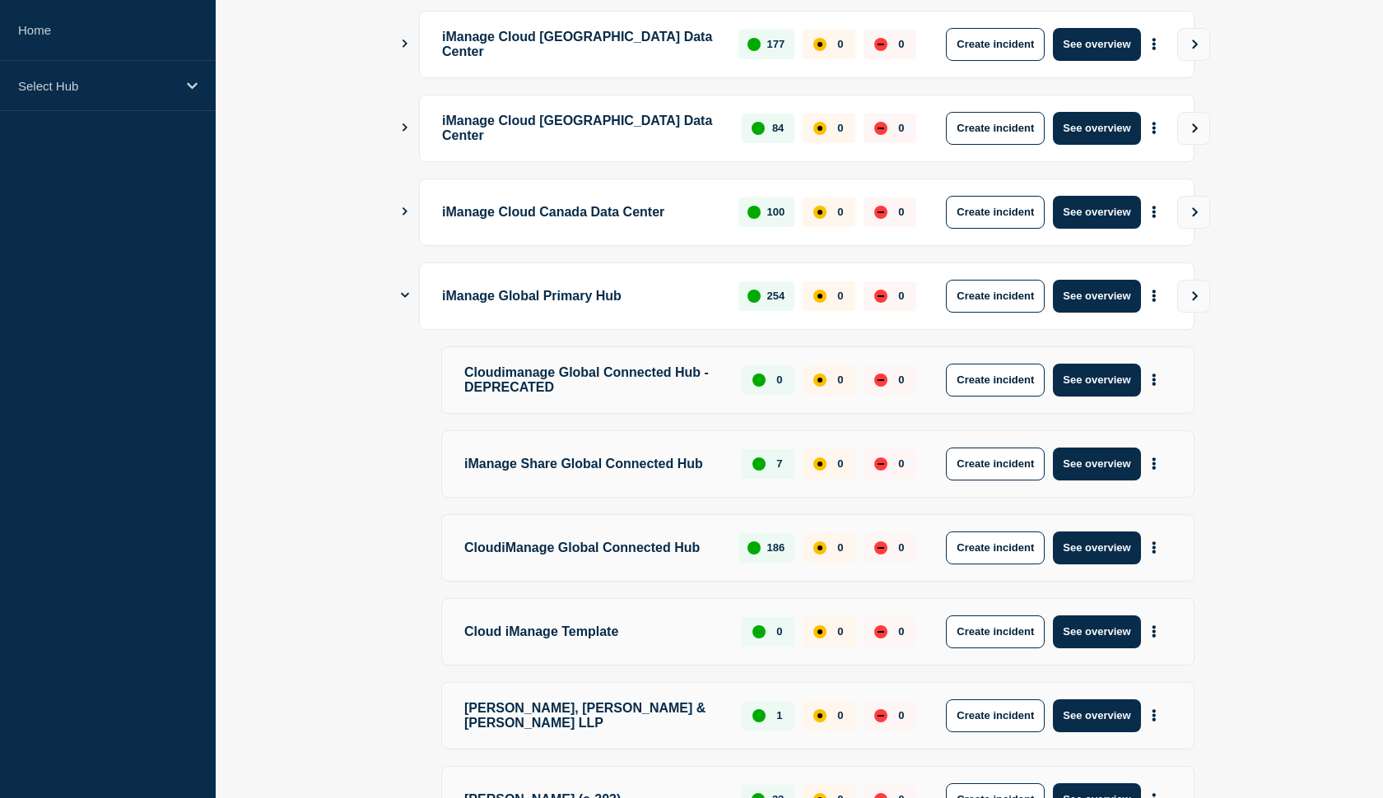
scroll to position [562, 0]
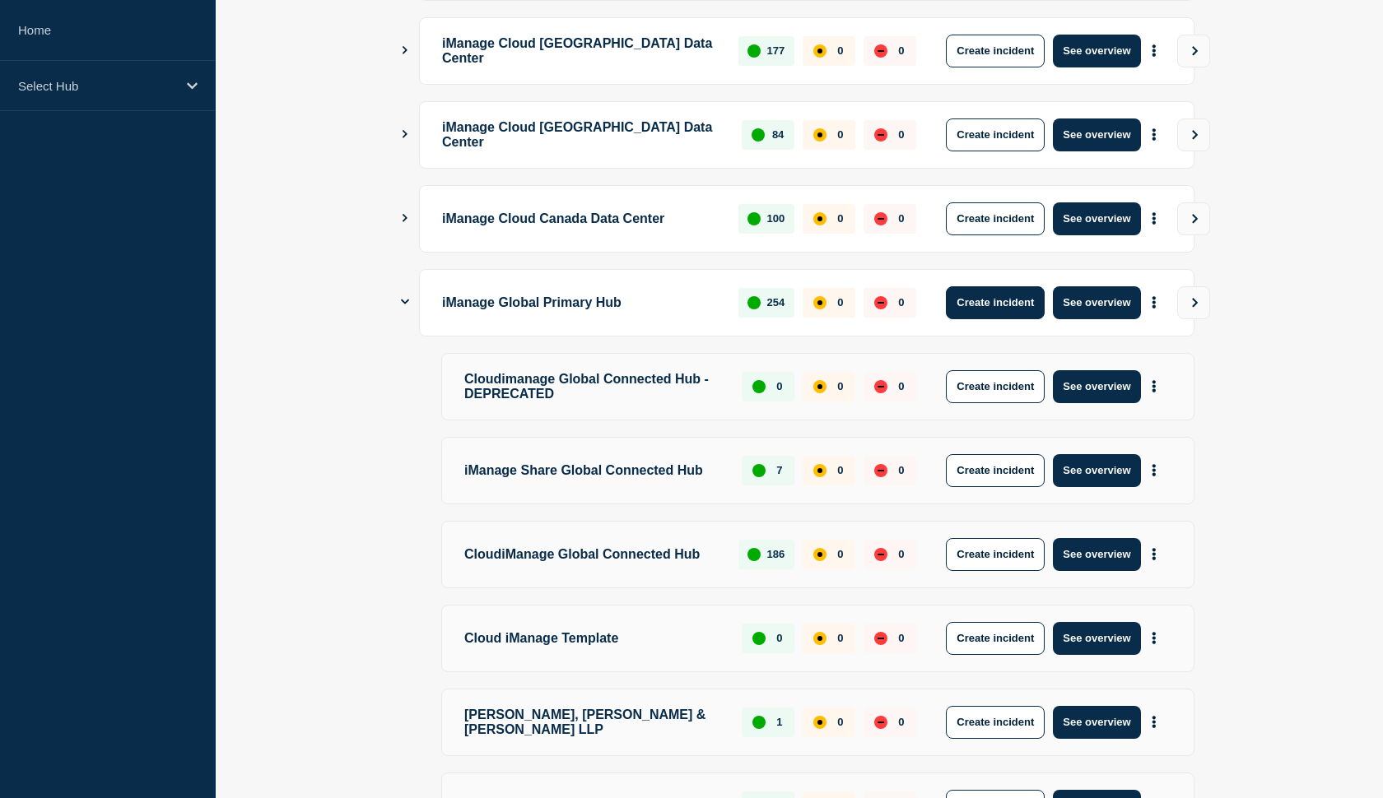
click at [970, 303] on button "Create incident" at bounding box center [995, 302] width 99 height 33
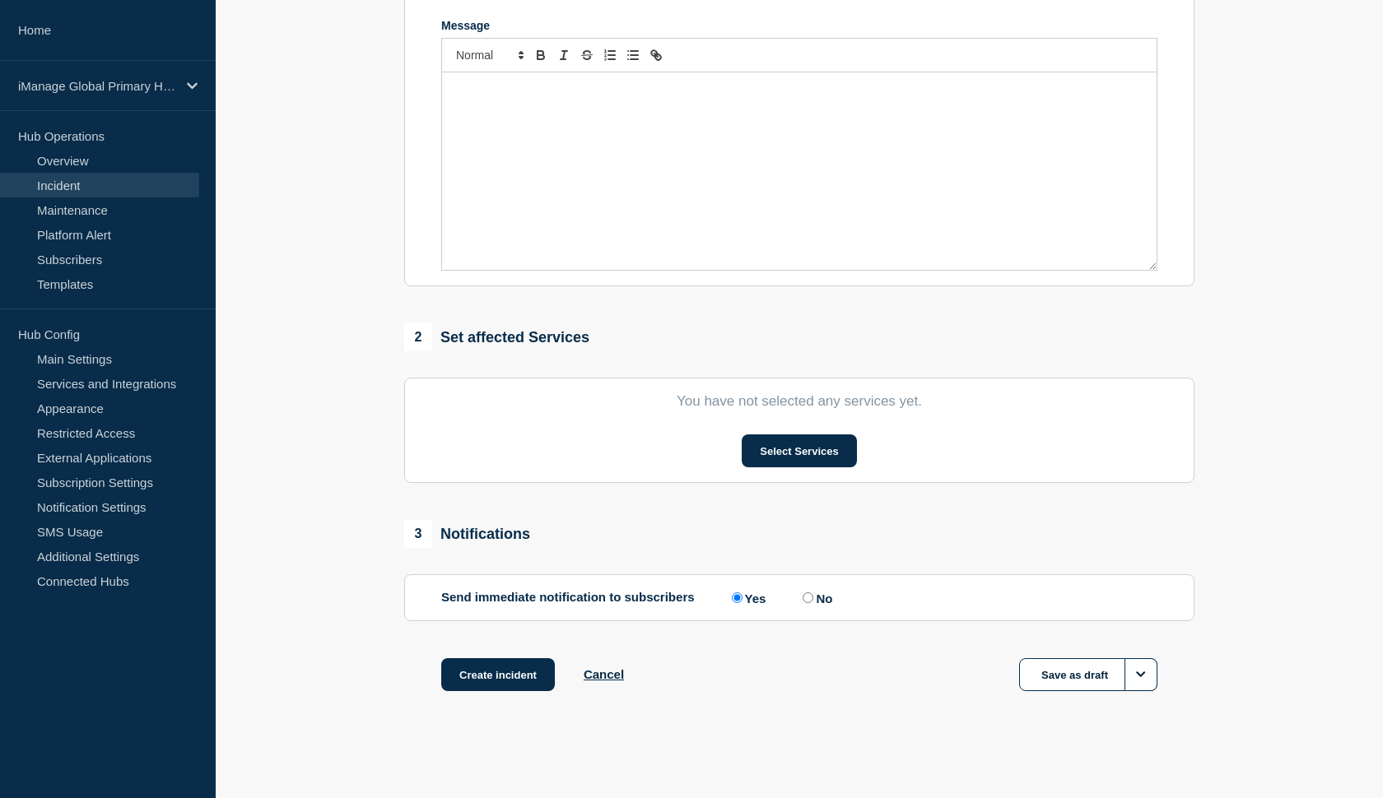
scroll to position [368, 0]
click at [140, 379] on link "Services and Integrations" at bounding box center [99, 383] width 199 height 25
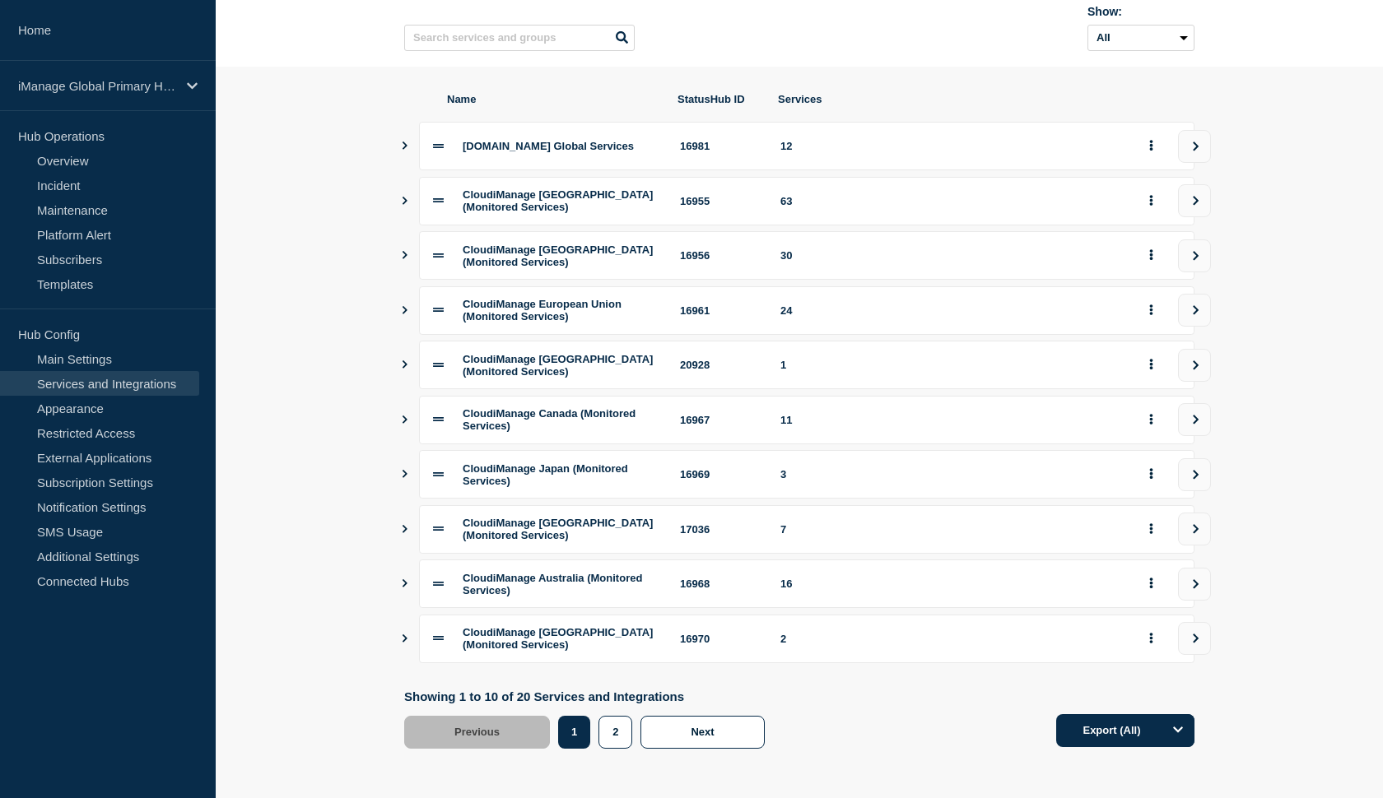
scroll to position [147, 0]
click at [612, 749] on button "2" at bounding box center [615, 732] width 34 height 33
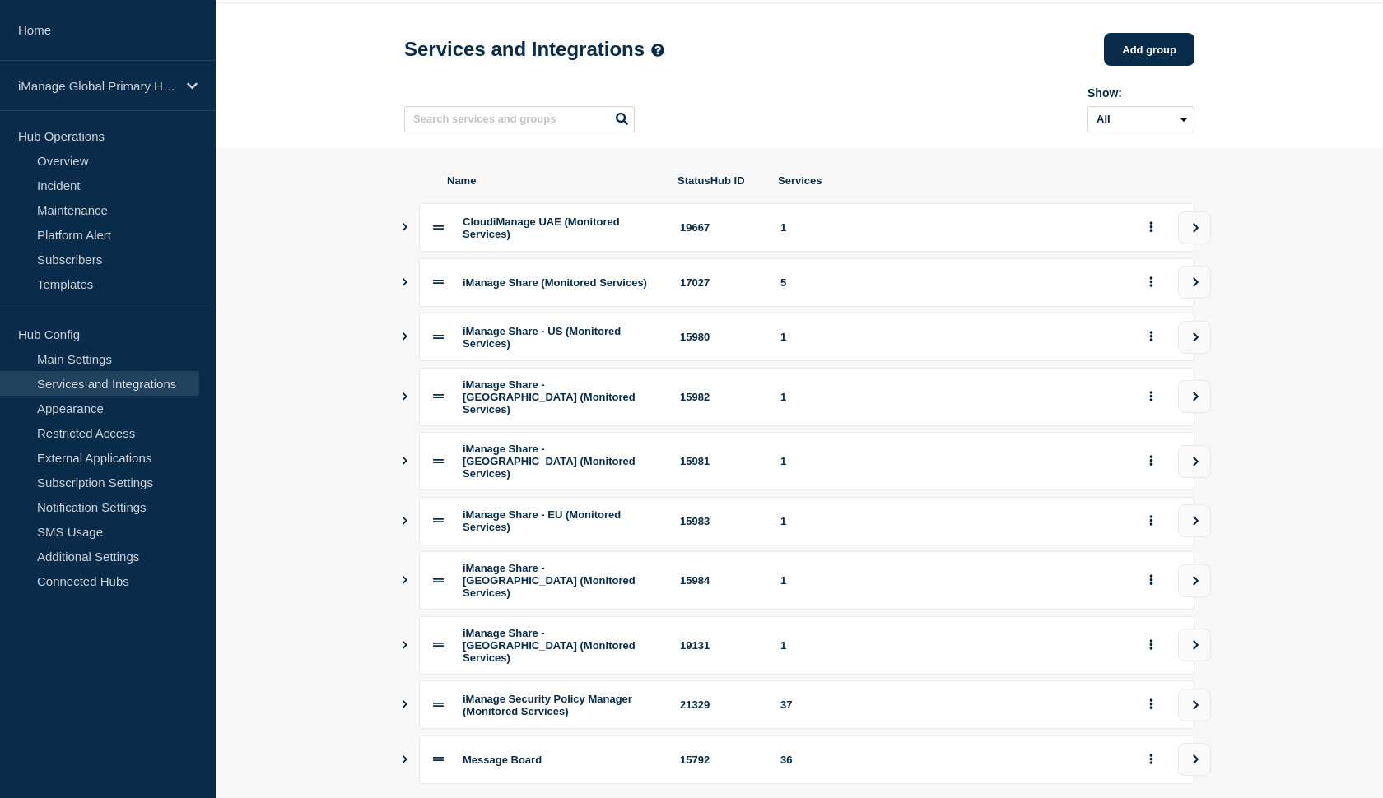
scroll to position [81, 0]
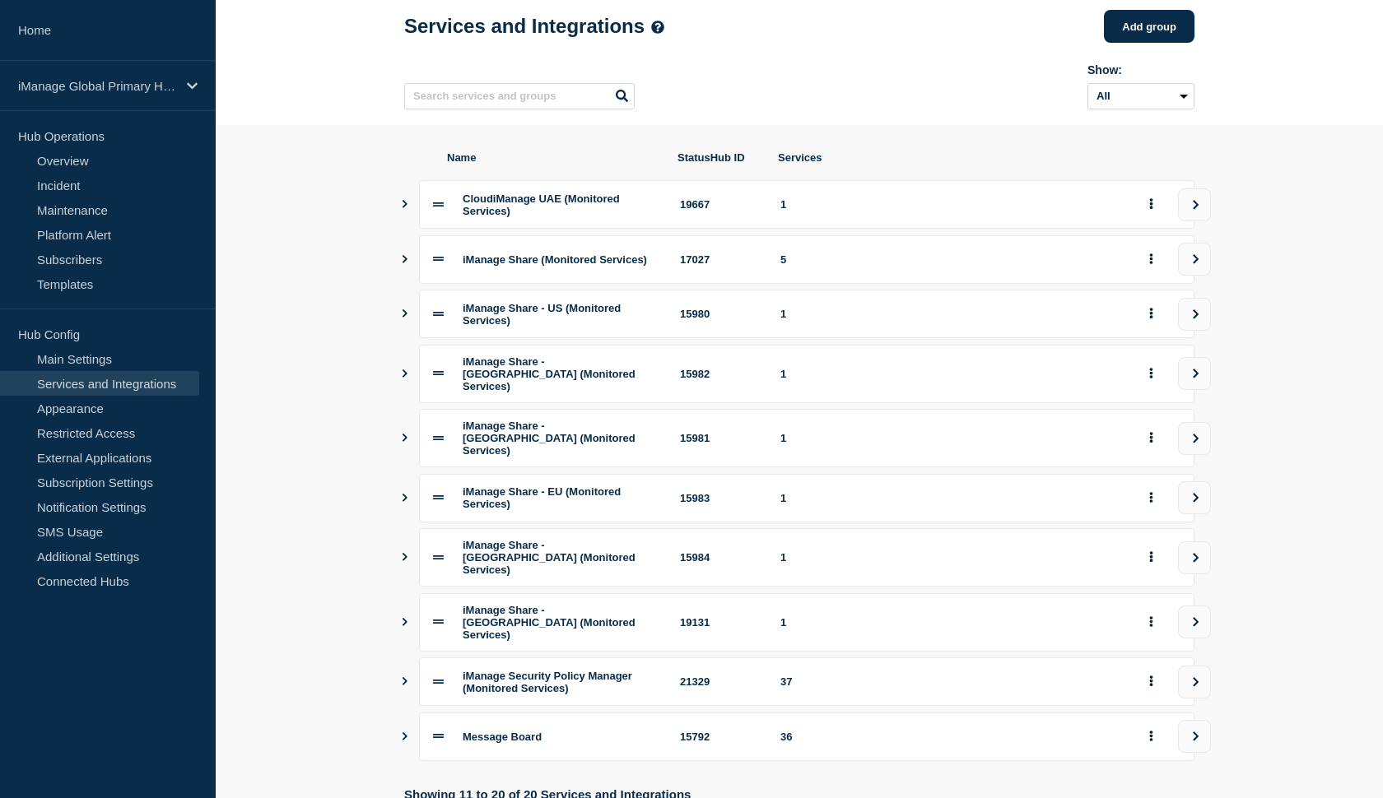
click at [404, 263] on icon "Show services" at bounding box center [404, 259] width 11 height 8
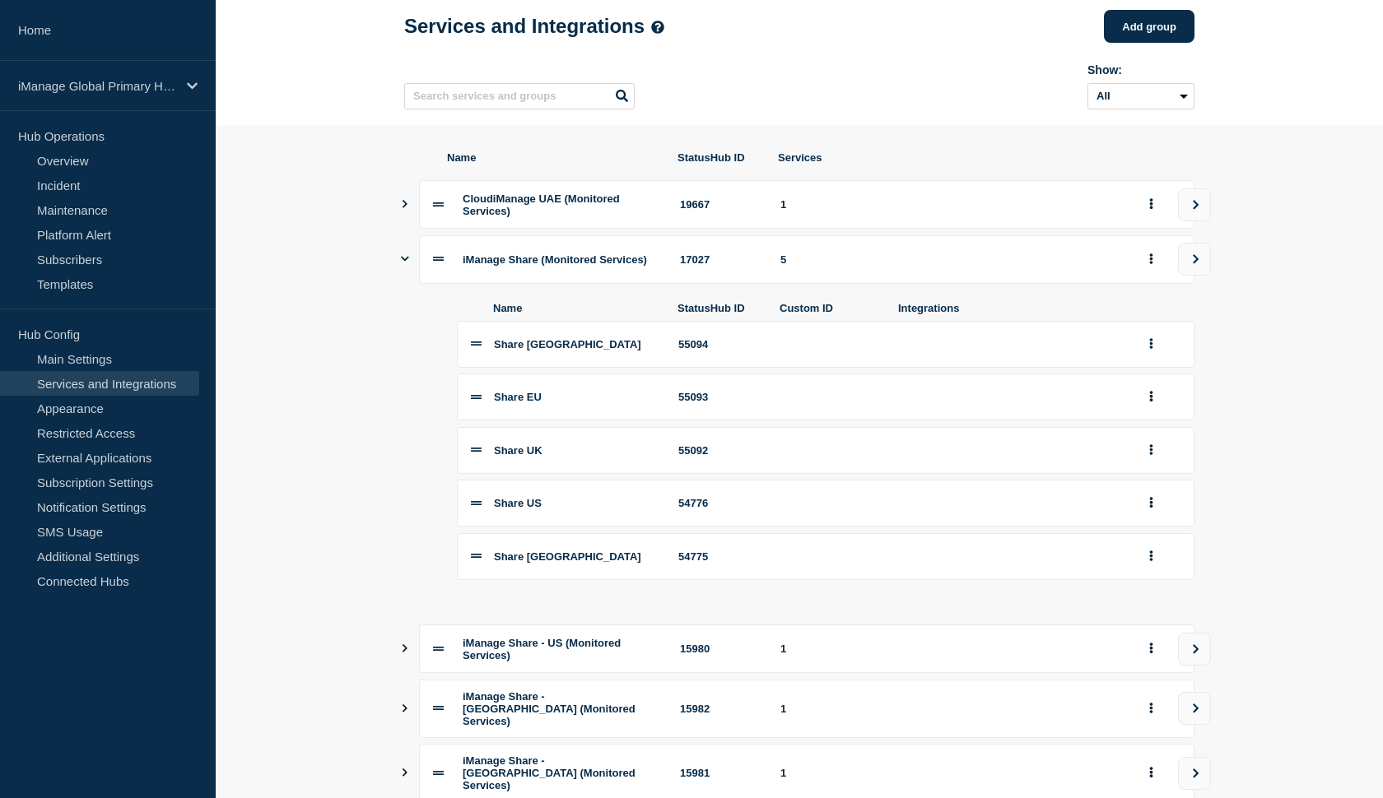
click at [403, 262] on icon "Show services" at bounding box center [405, 259] width 8 height 5
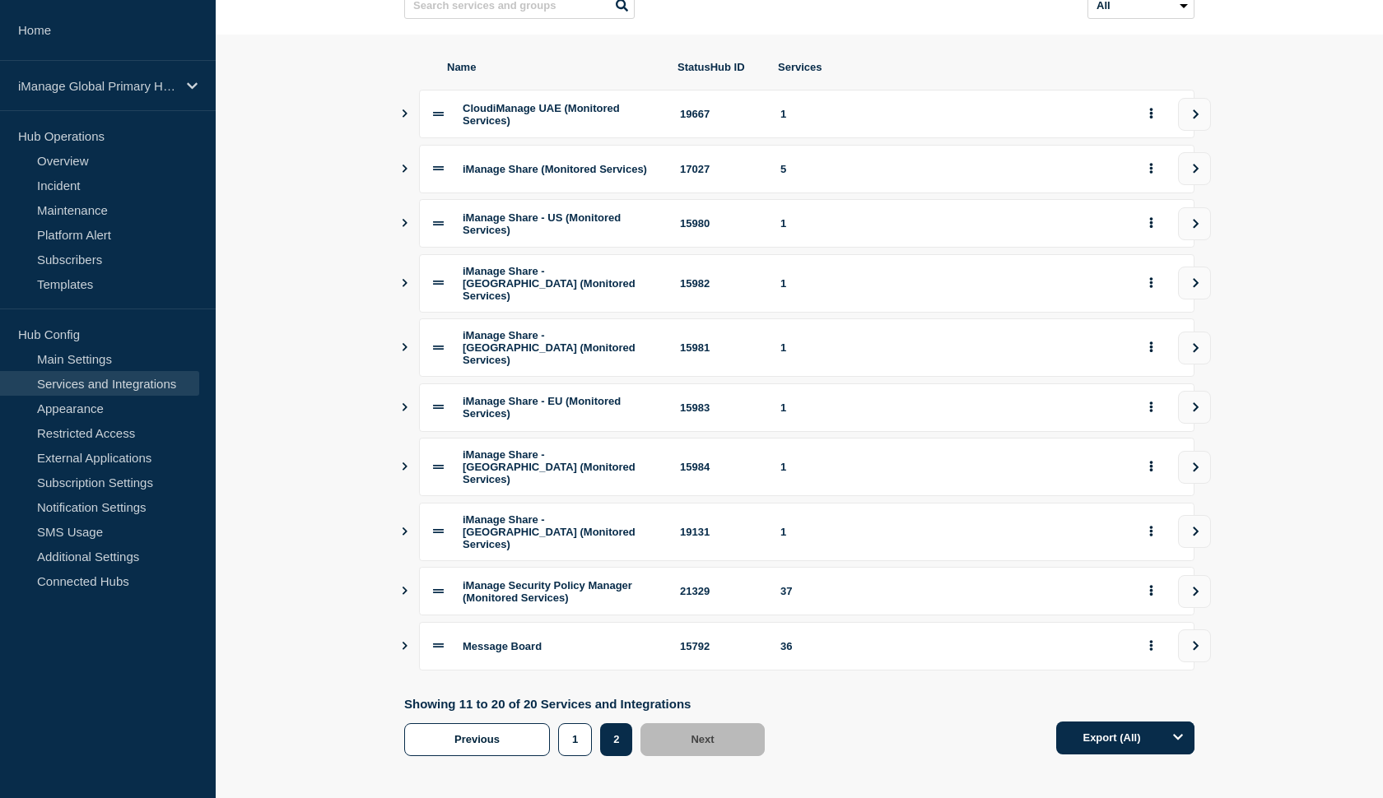
scroll to position [170, 0]
click at [403, 588] on icon "Show services" at bounding box center [404, 592] width 5 height 8
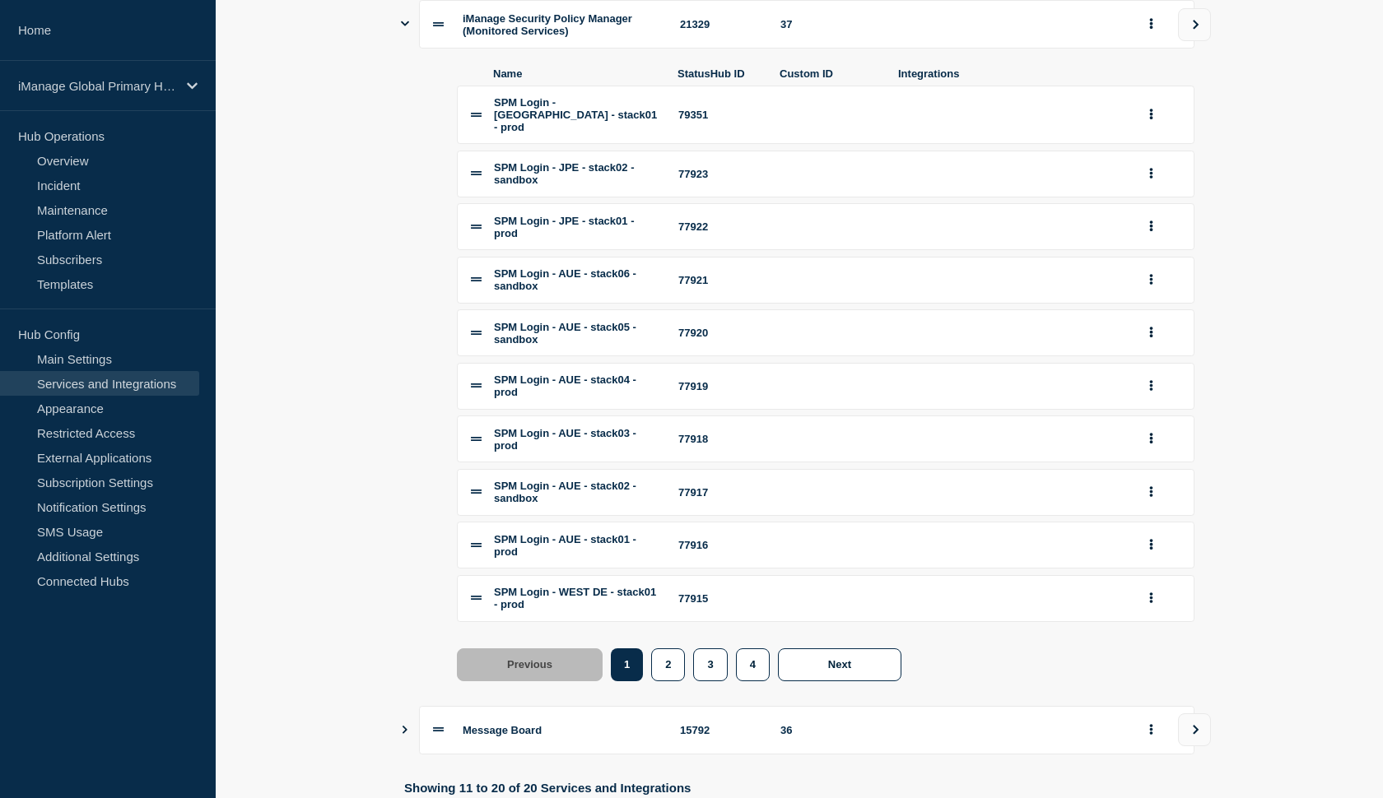
scroll to position [740, 0]
click at [663, 677] on button "2" at bounding box center [668, 663] width 34 height 33
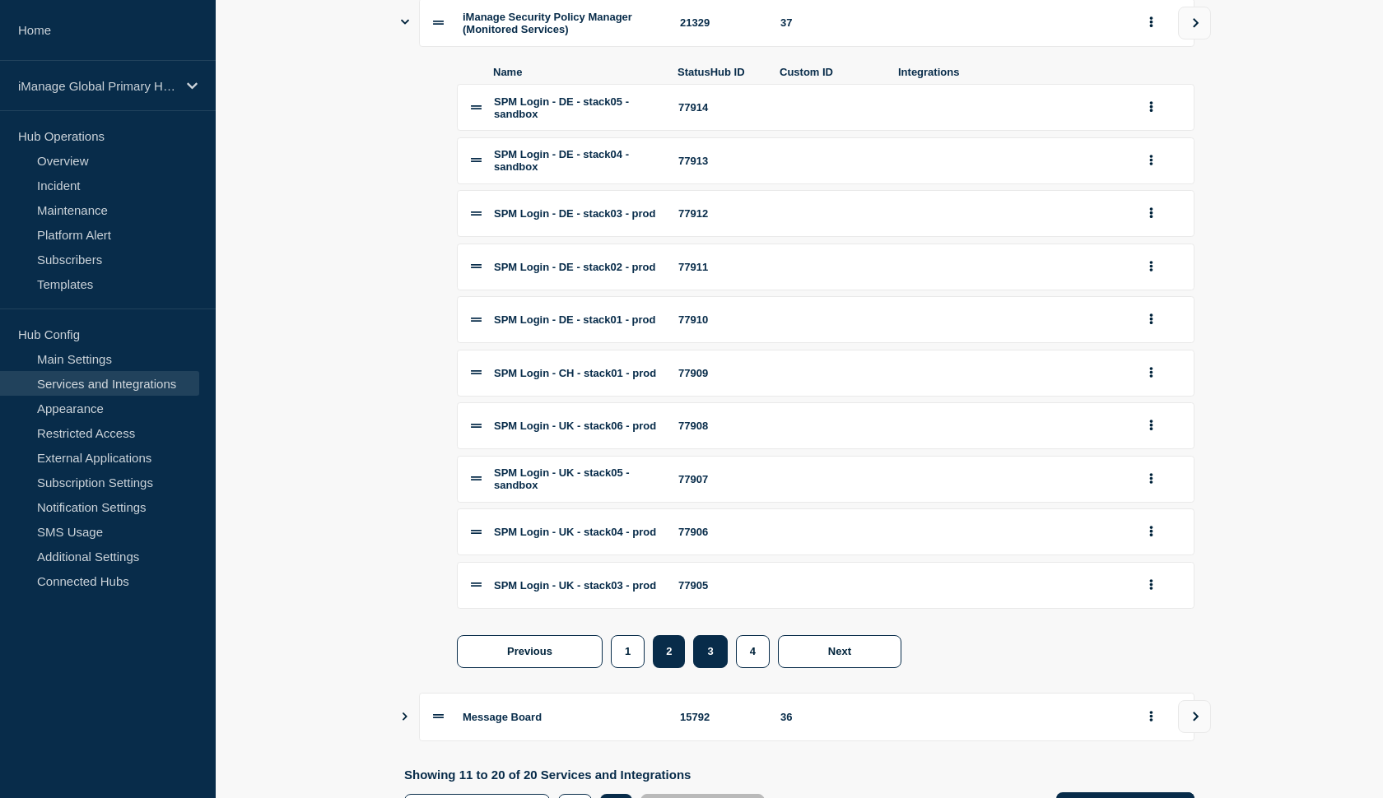
click at [705, 658] on button "3" at bounding box center [710, 651] width 34 height 33
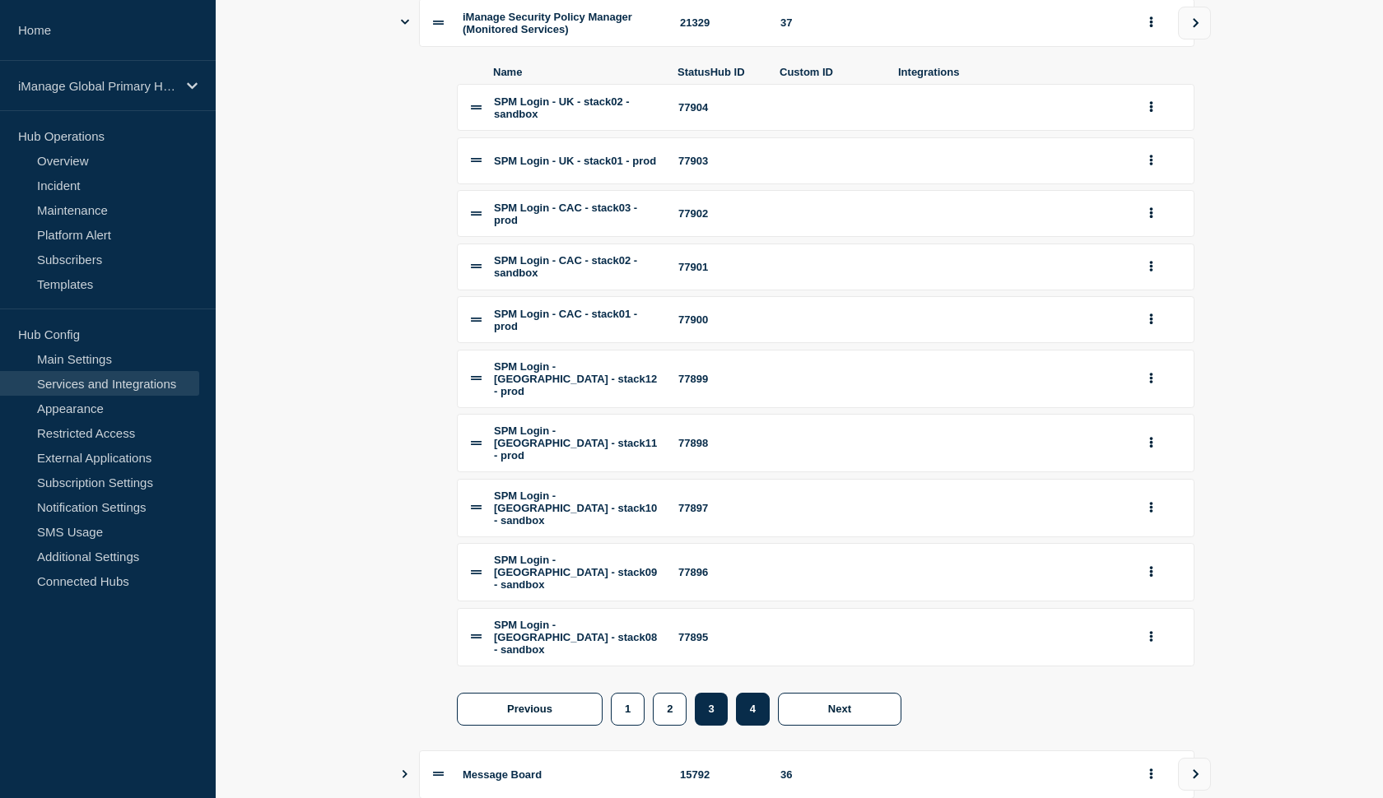
click at [746, 693] on button "4" at bounding box center [753, 709] width 34 height 33
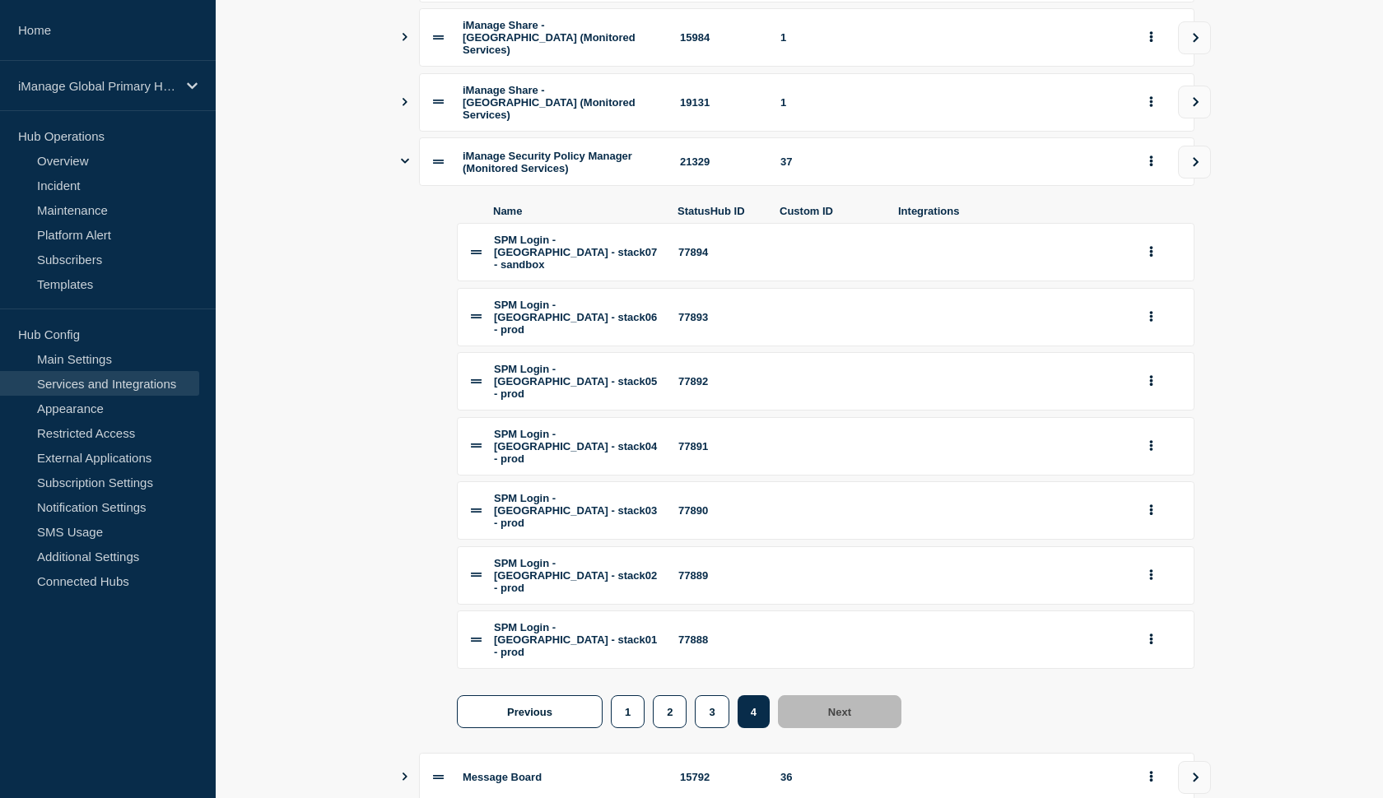
scroll to position [595, 0]
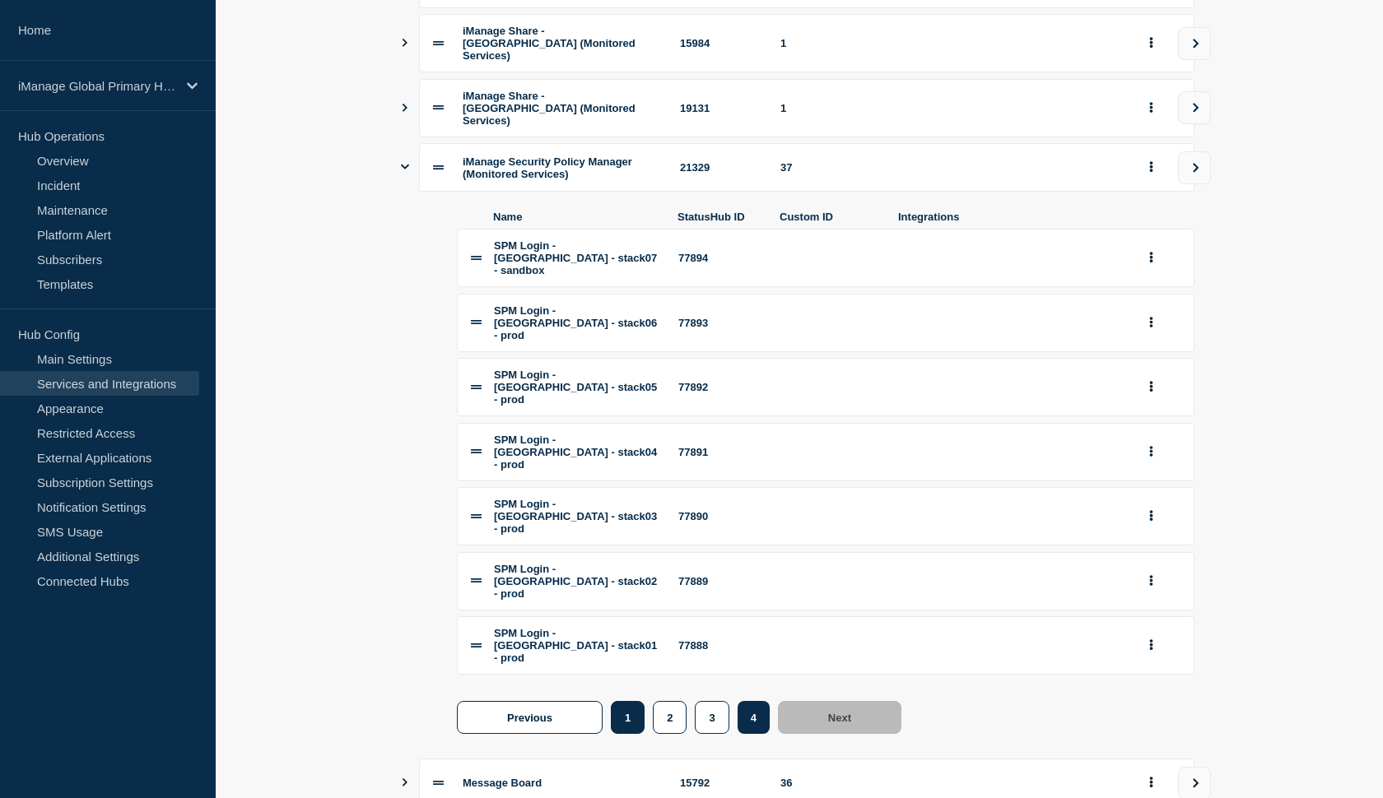
click at [620, 701] on button "1" at bounding box center [628, 717] width 34 height 33
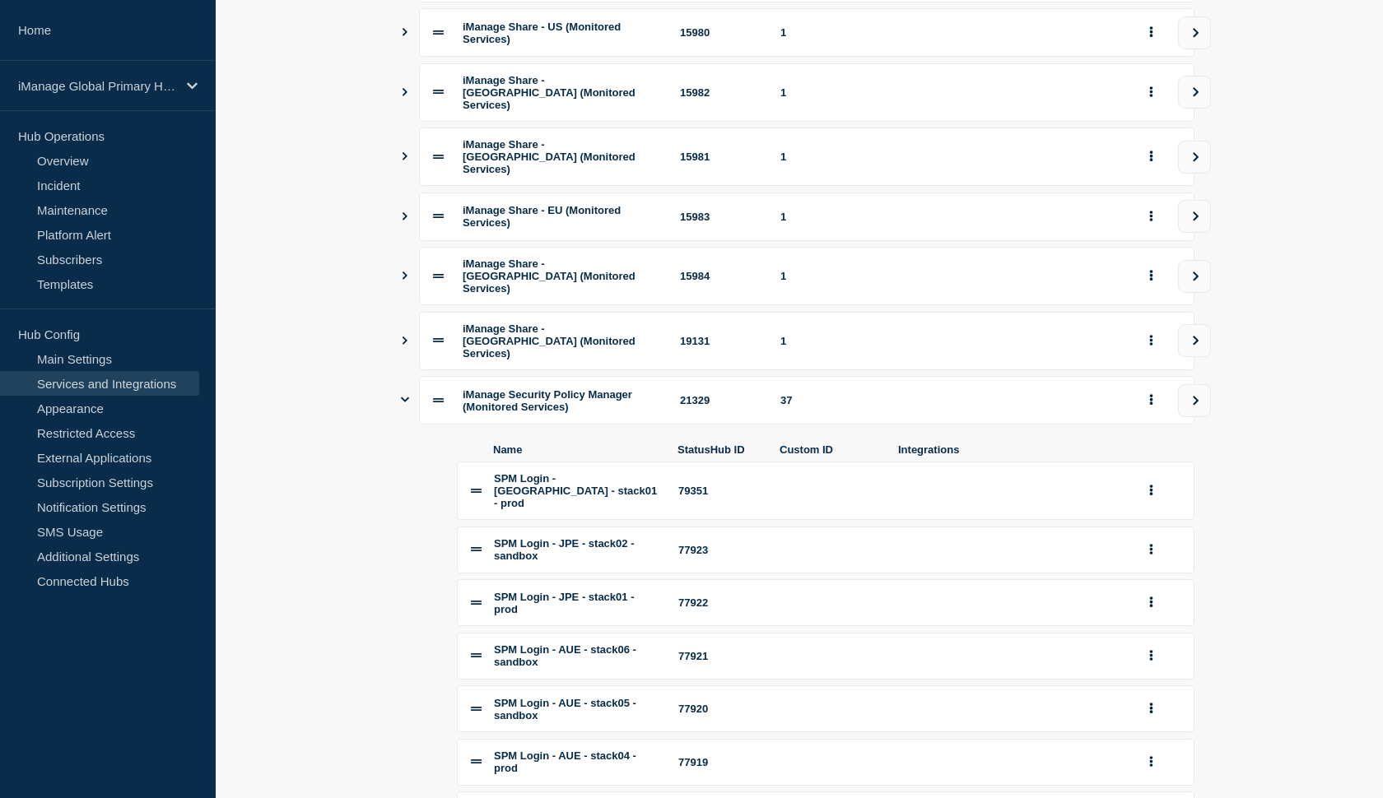
scroll to position [351, 0]
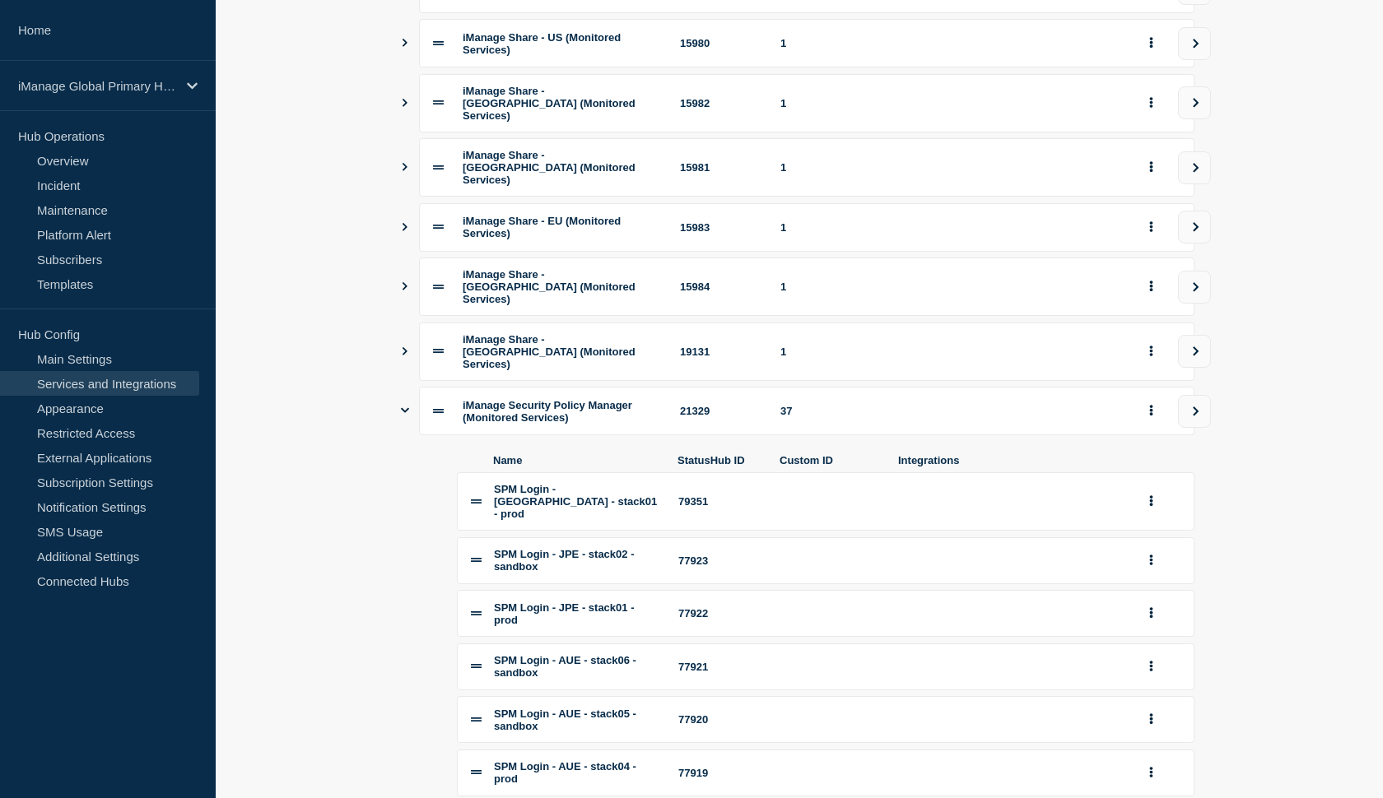
click at [408, 408] on icon "Show services" at bounding box center [405, 410] width 8 height 5
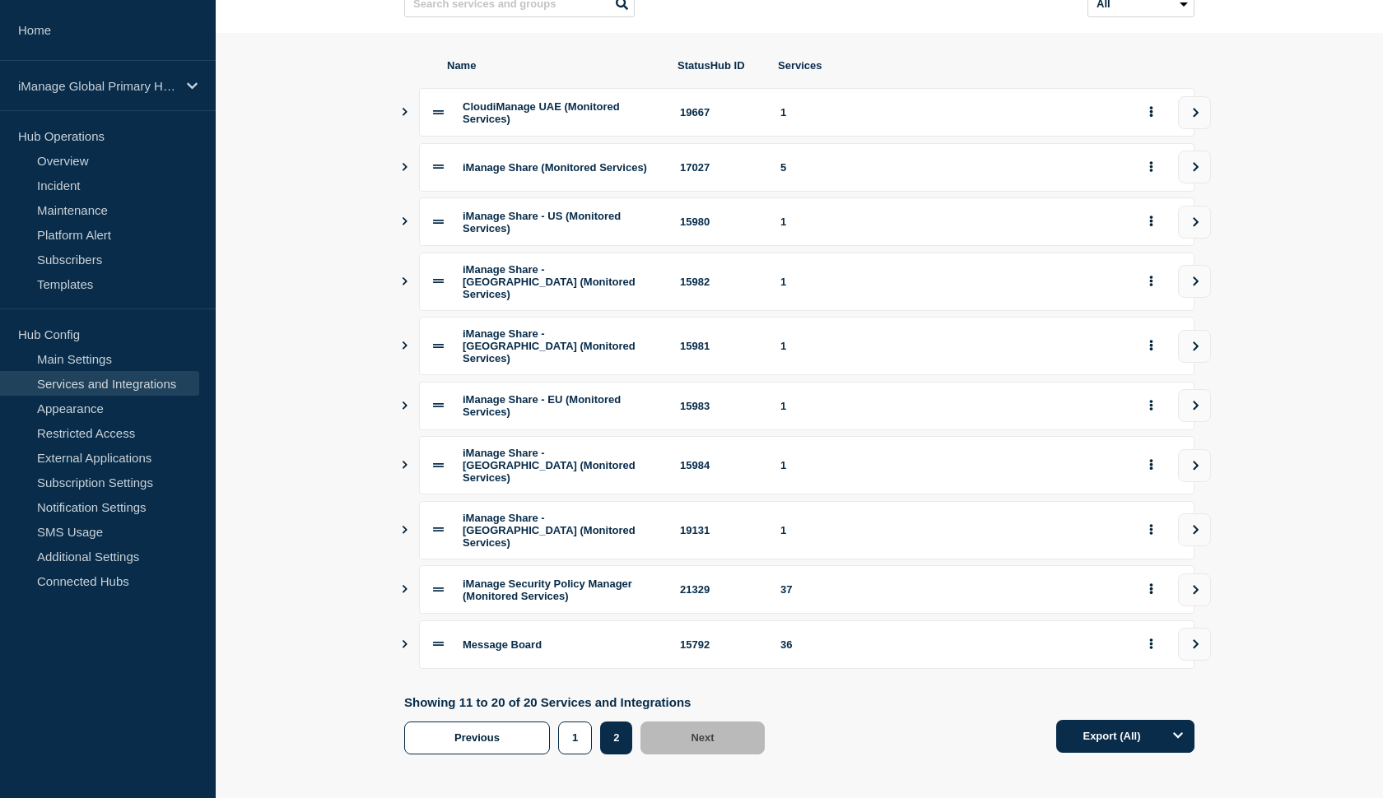
scroll to position [170, 0]
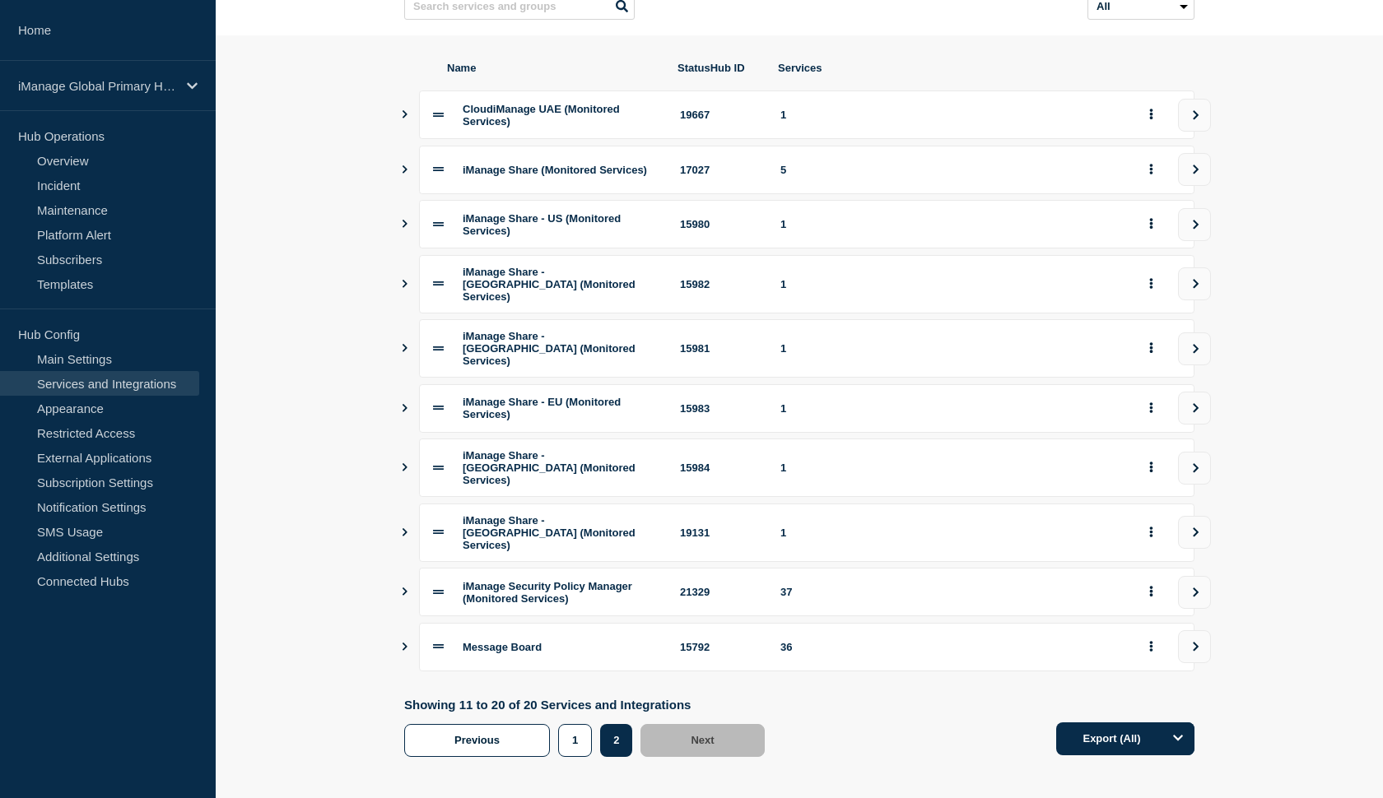
click at [401, 643] on icon "Show services" at bounding box center [404, 647] width 11 height 8
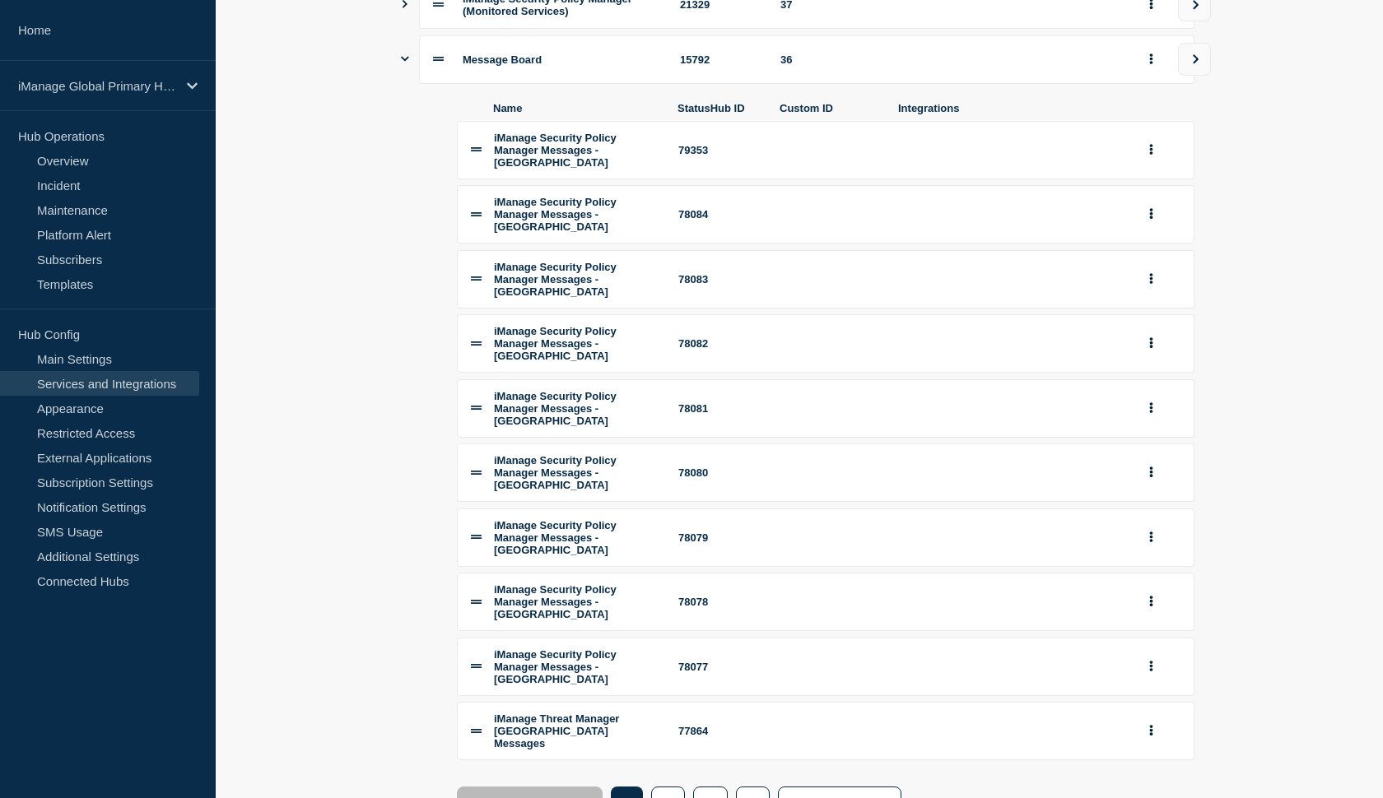
scroll to position [785, 0]
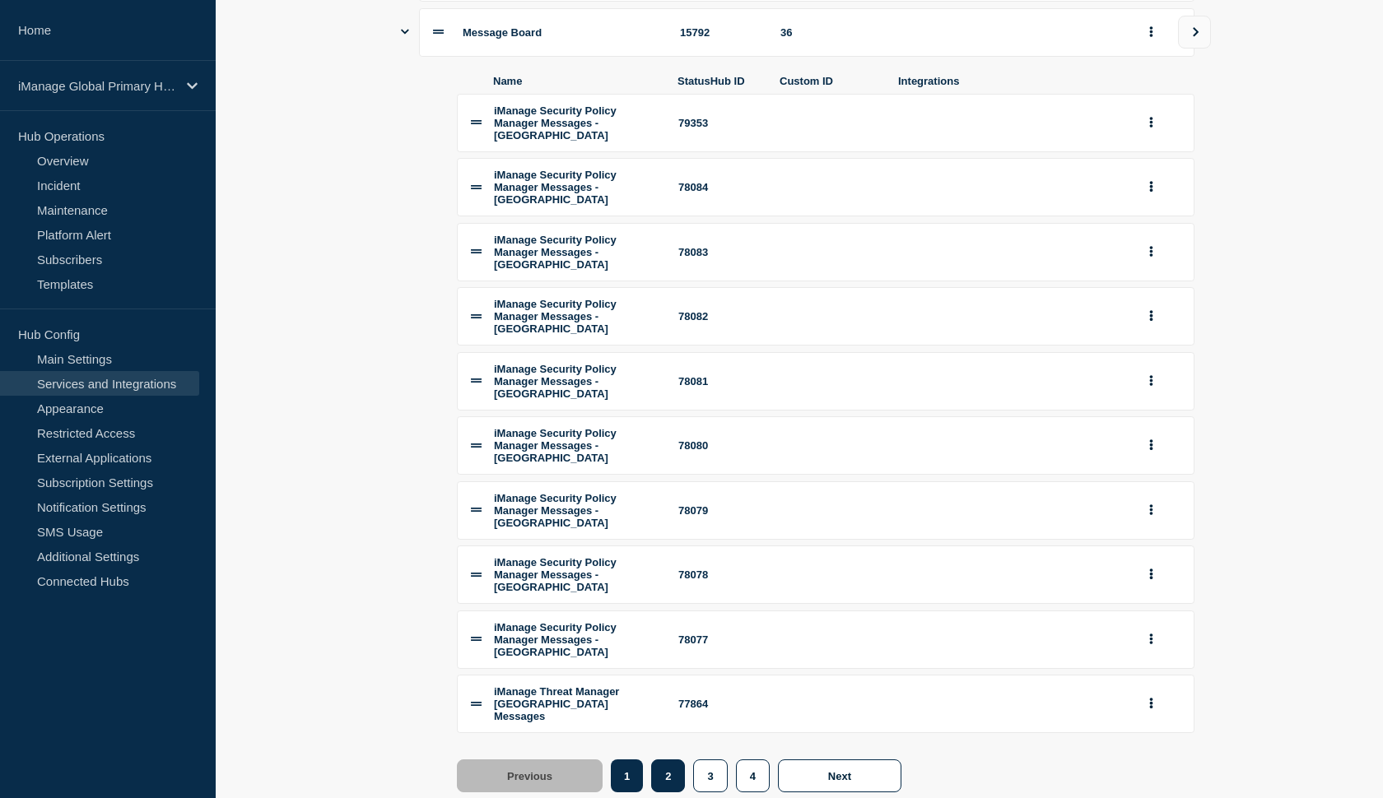
click at [667, 760] on button "2" at bounding box center [668, 776] width 34 height 33
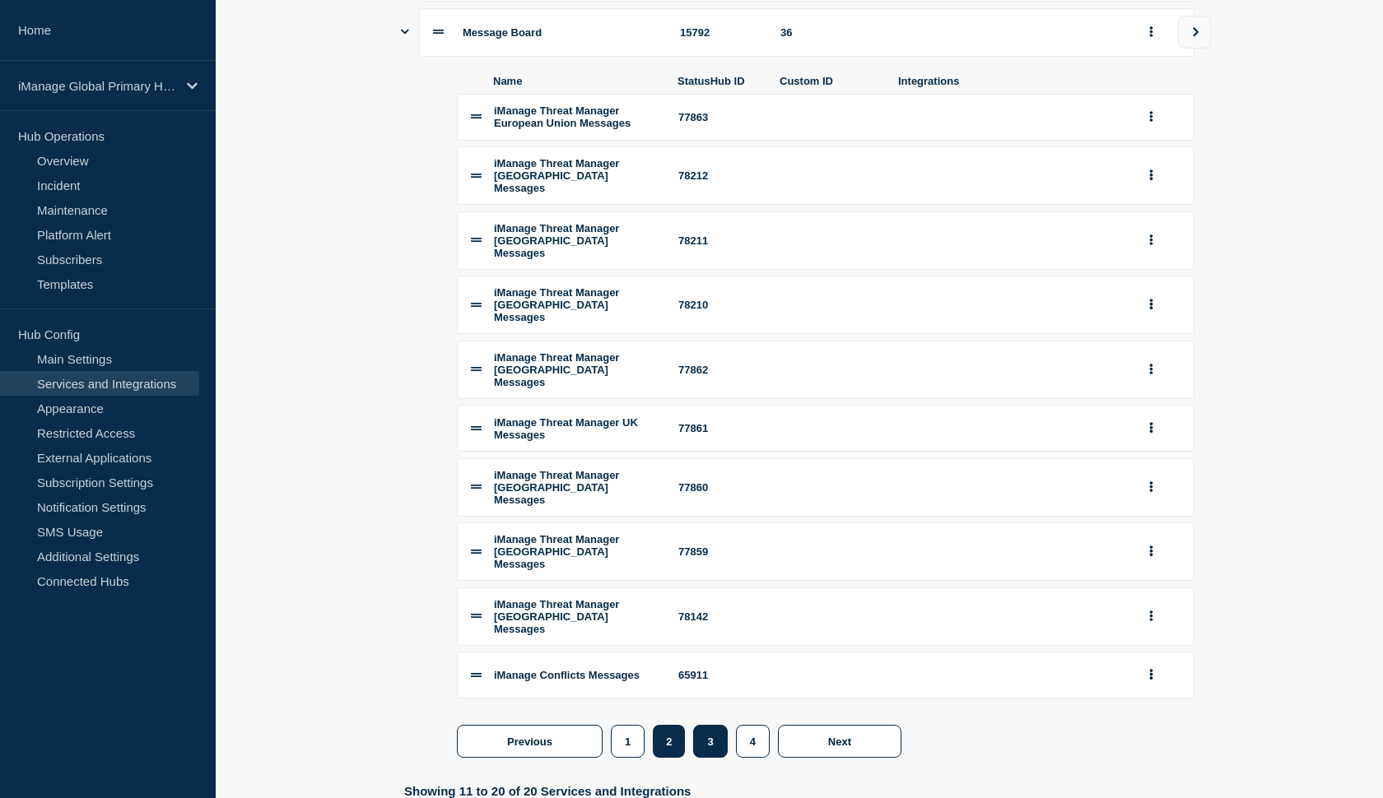
click at [714, 725] on button "3" at bounding box center [710, 741] width 34 height 33
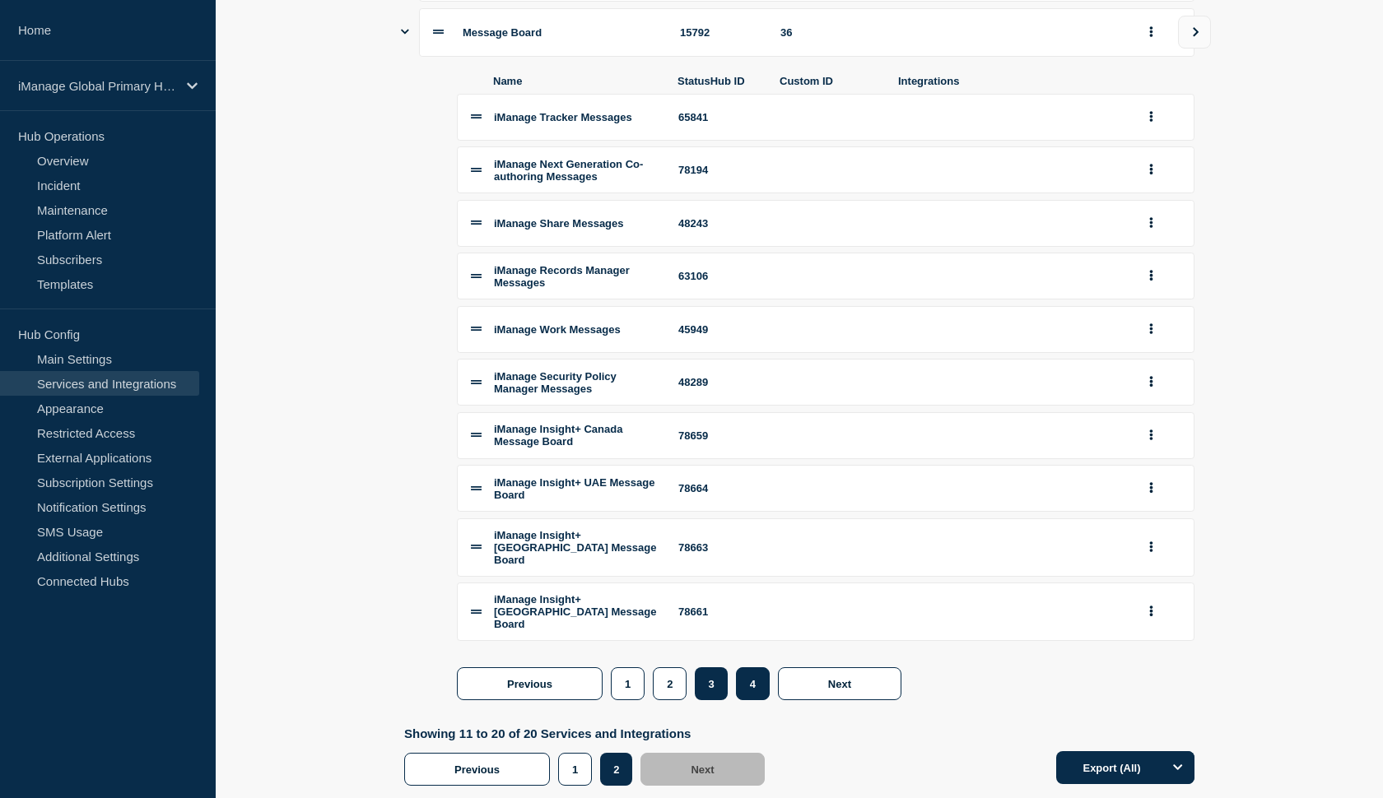
click at [756, 691] on button "4" at bounding box center [753, 684] width 34 height 33
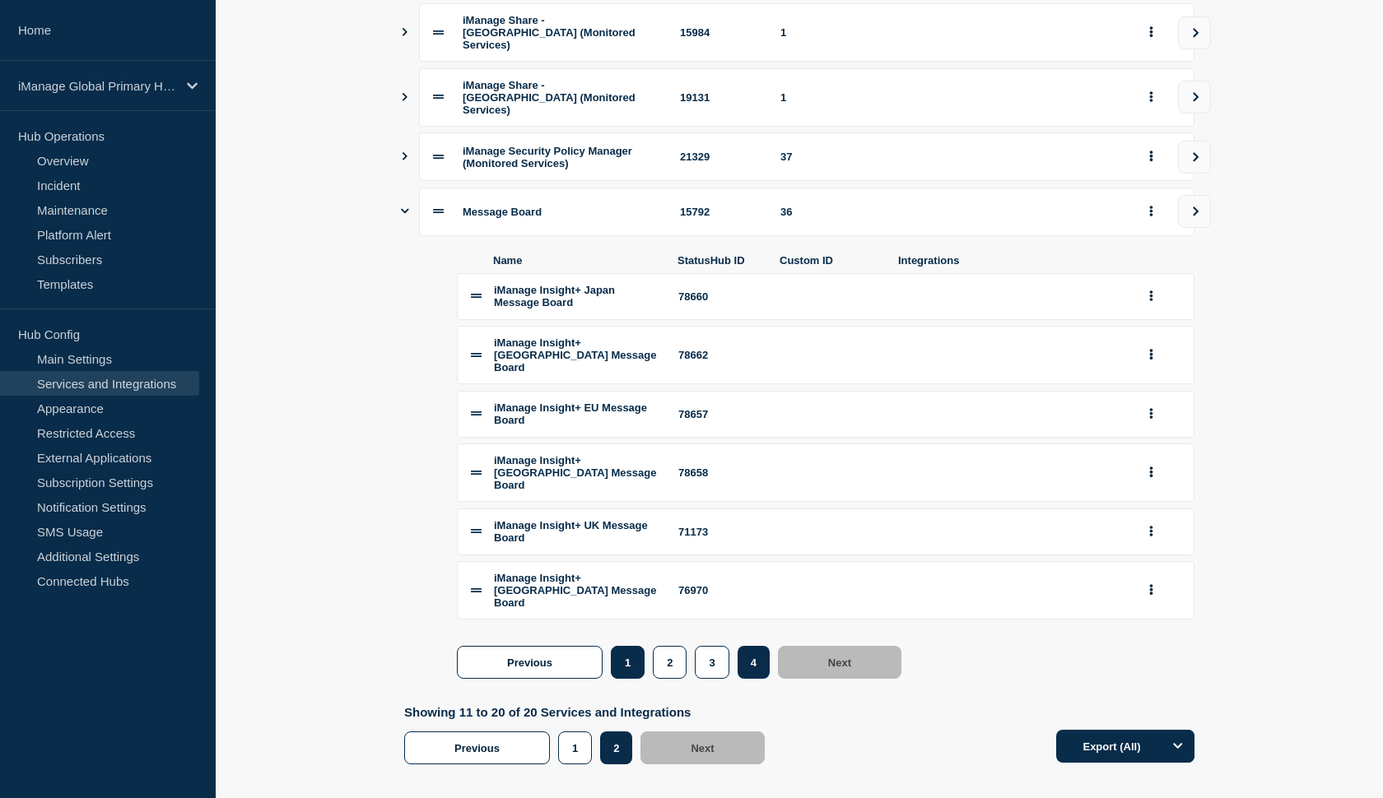
click at [622, 648] on button "1" at bounding box center [628, 662] width 34 height 33
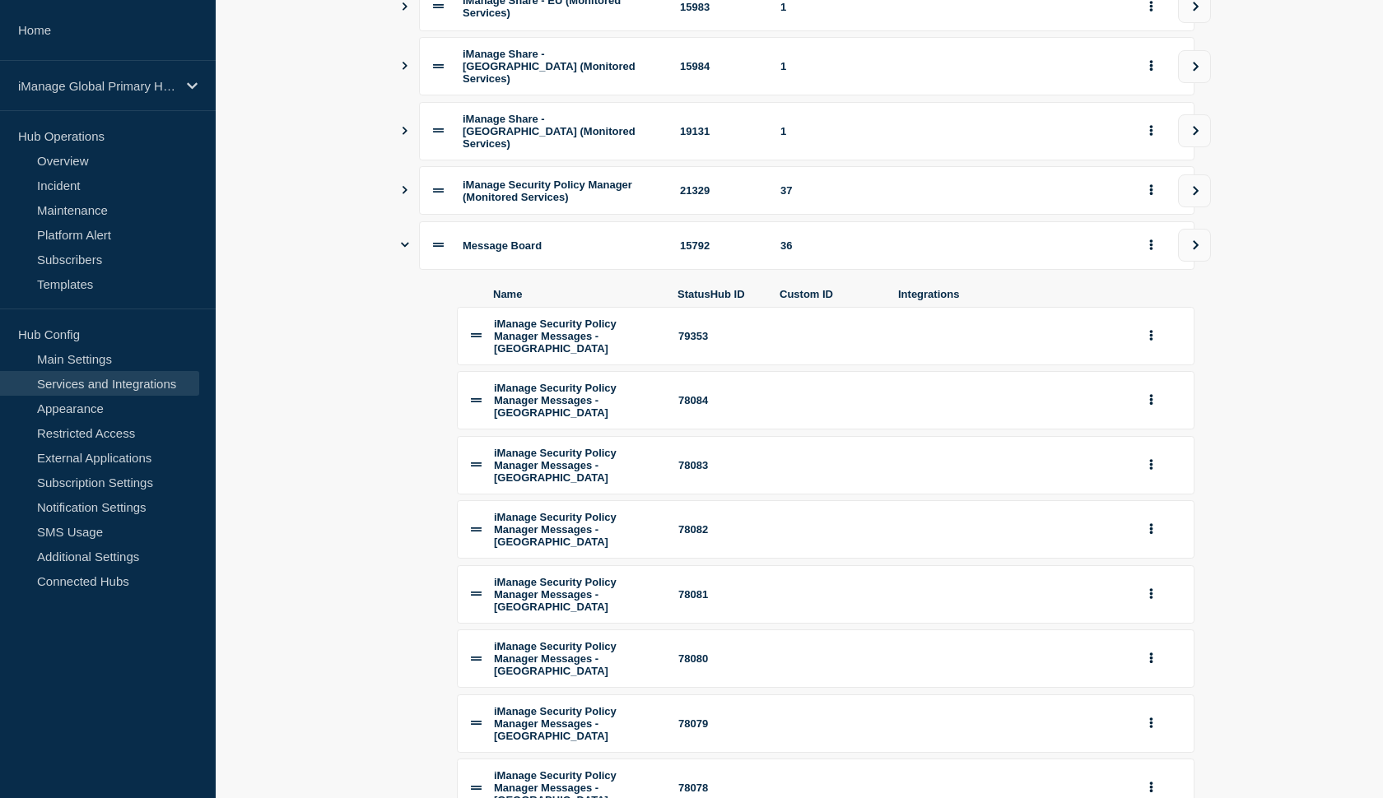
scroll to position [562, 0]
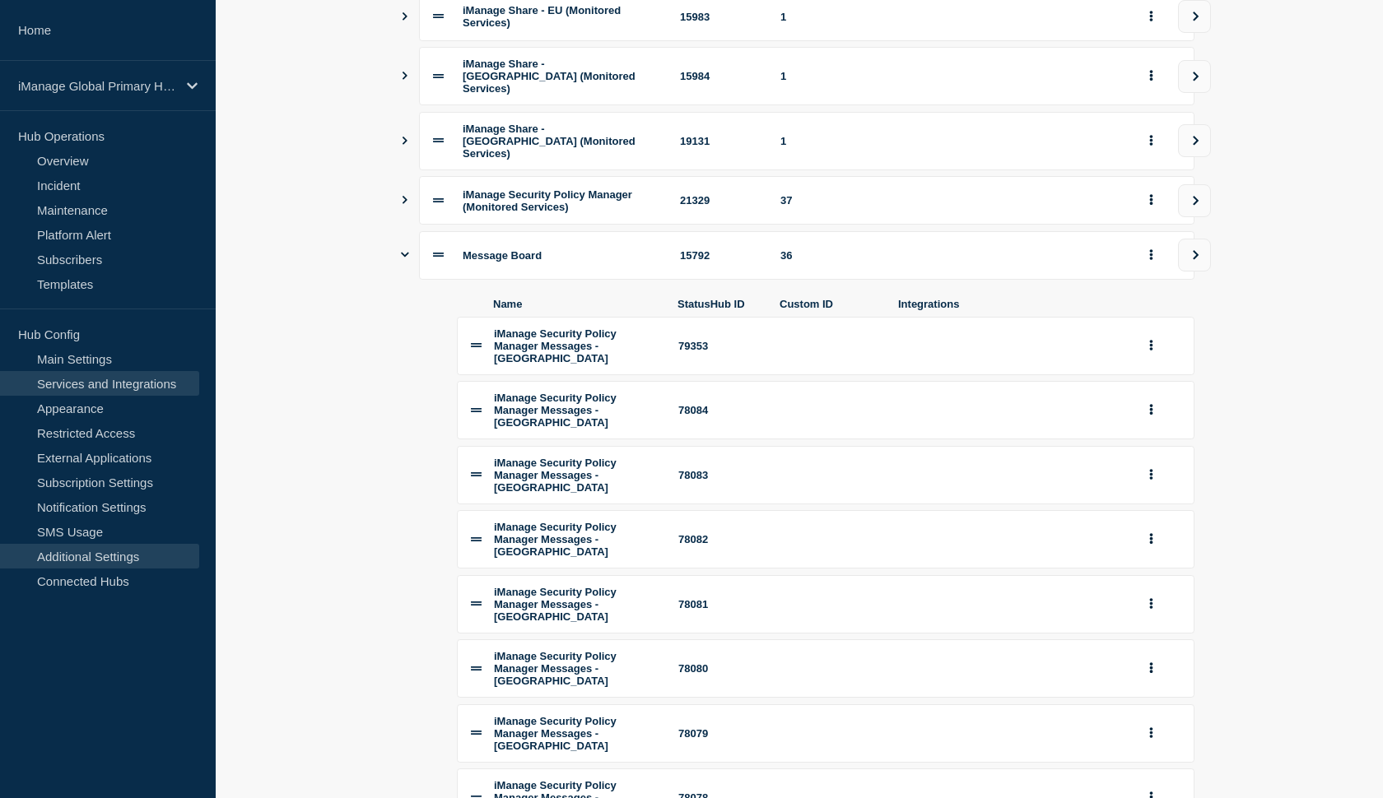
click at [128, 556] on link "Additional Settings" at bounding box center [99, 556] width 199 height 25
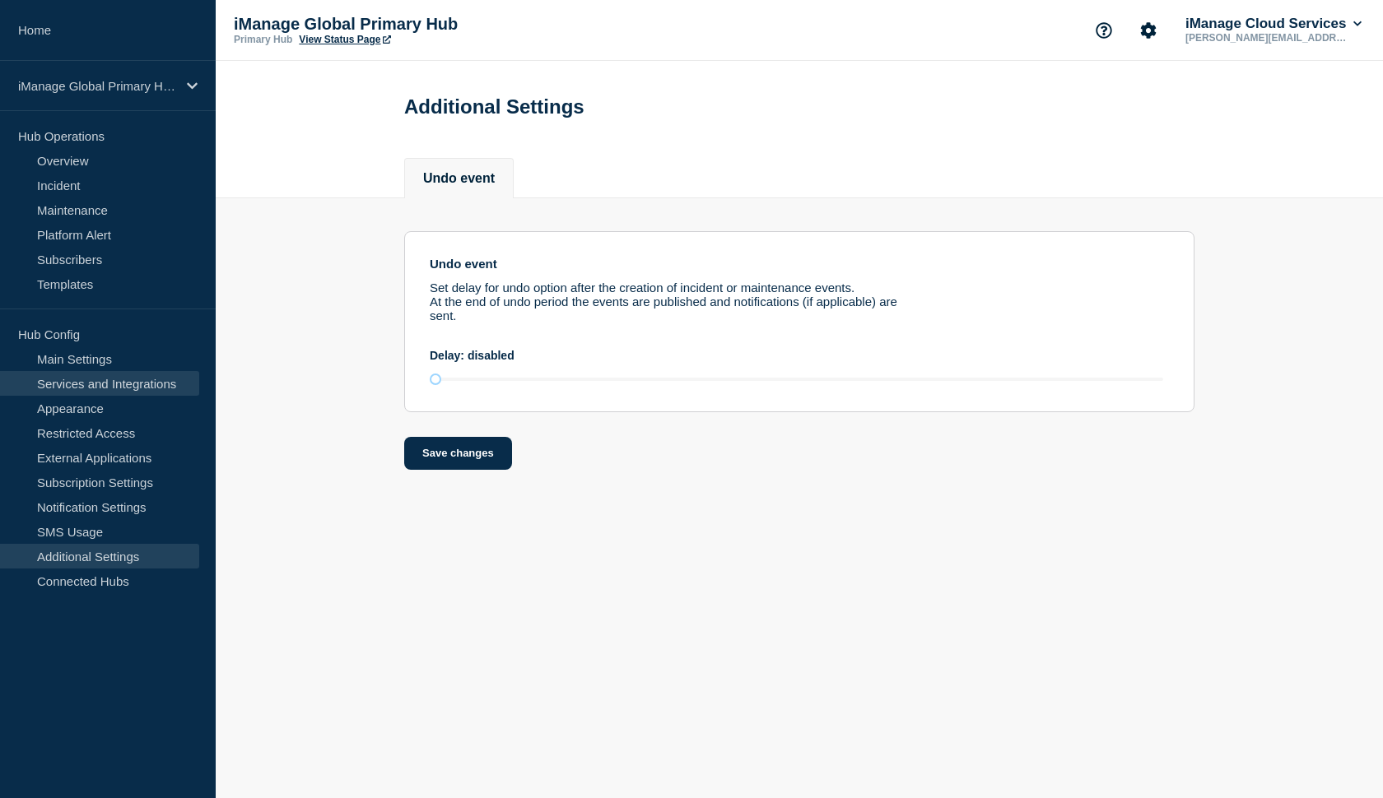
click at [99, 389] on link "Services and Integrations" at bounding box center [99, 383] width 199 height 25
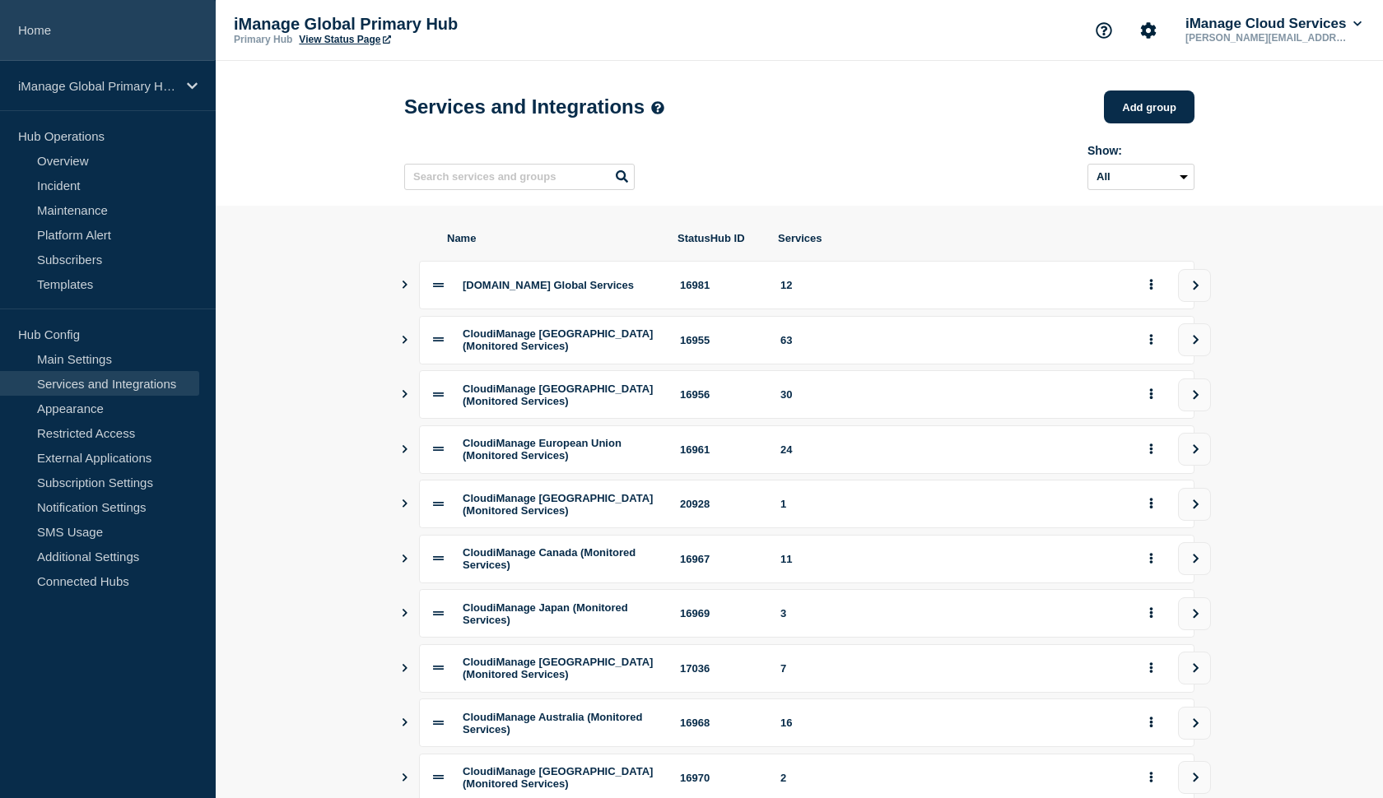
click at [53, 24] on link "Home" at bounding box center [108, 30] width 216 height 61
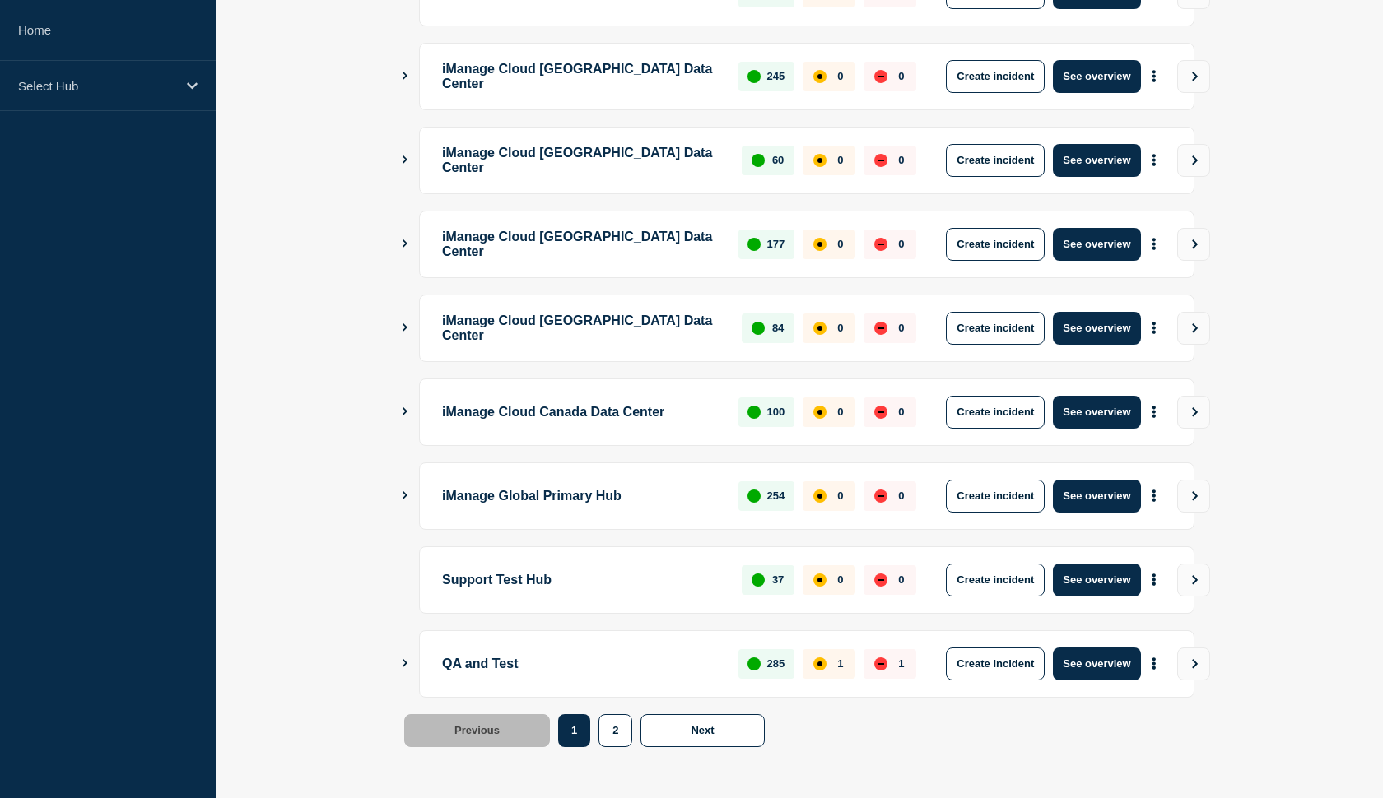
scroll to position [369, 0]
click at [971, 660] on button "Create incident" at bounding box center [995, 664] width 99 height 33
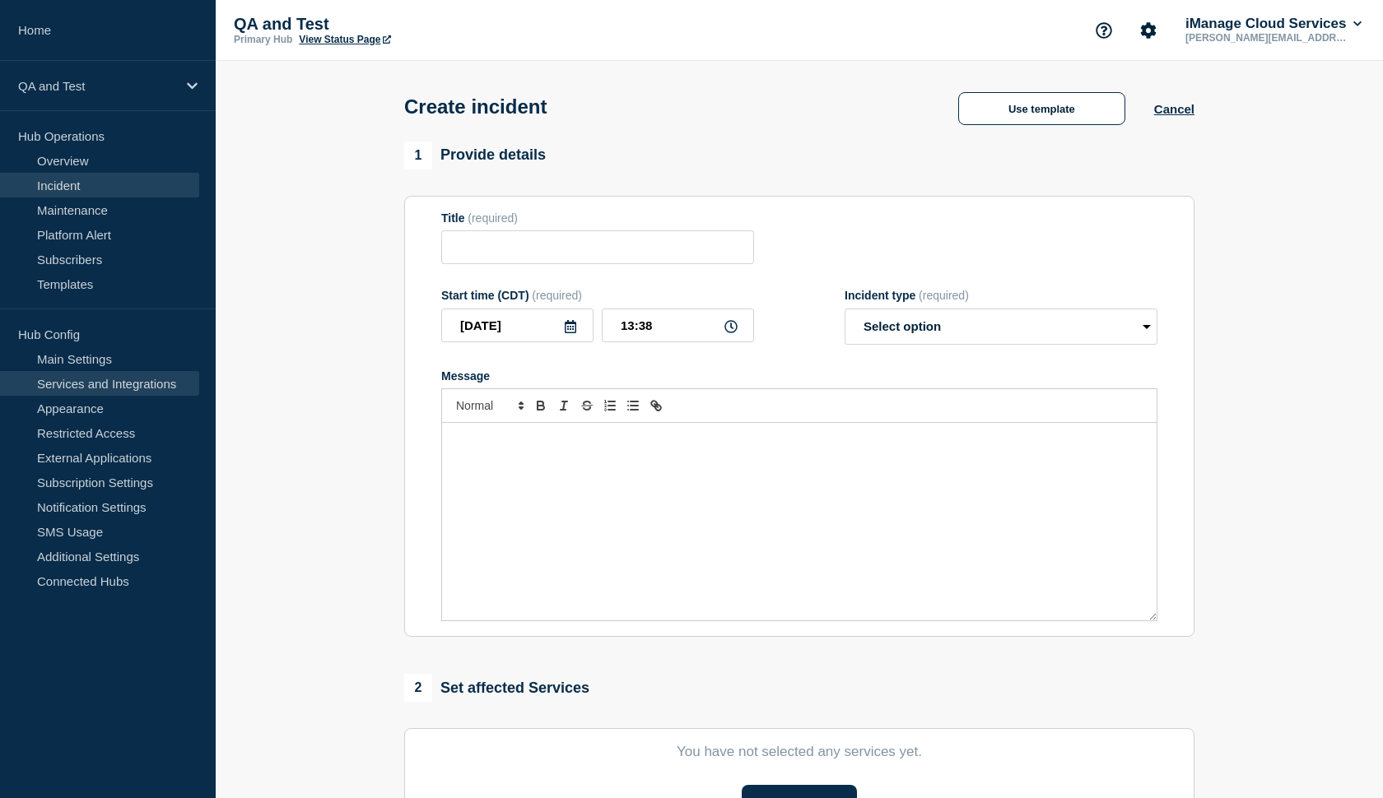
click at [83, 378] on link "Services and Integrations" at bounding box center [99, 383] width 199 height 25
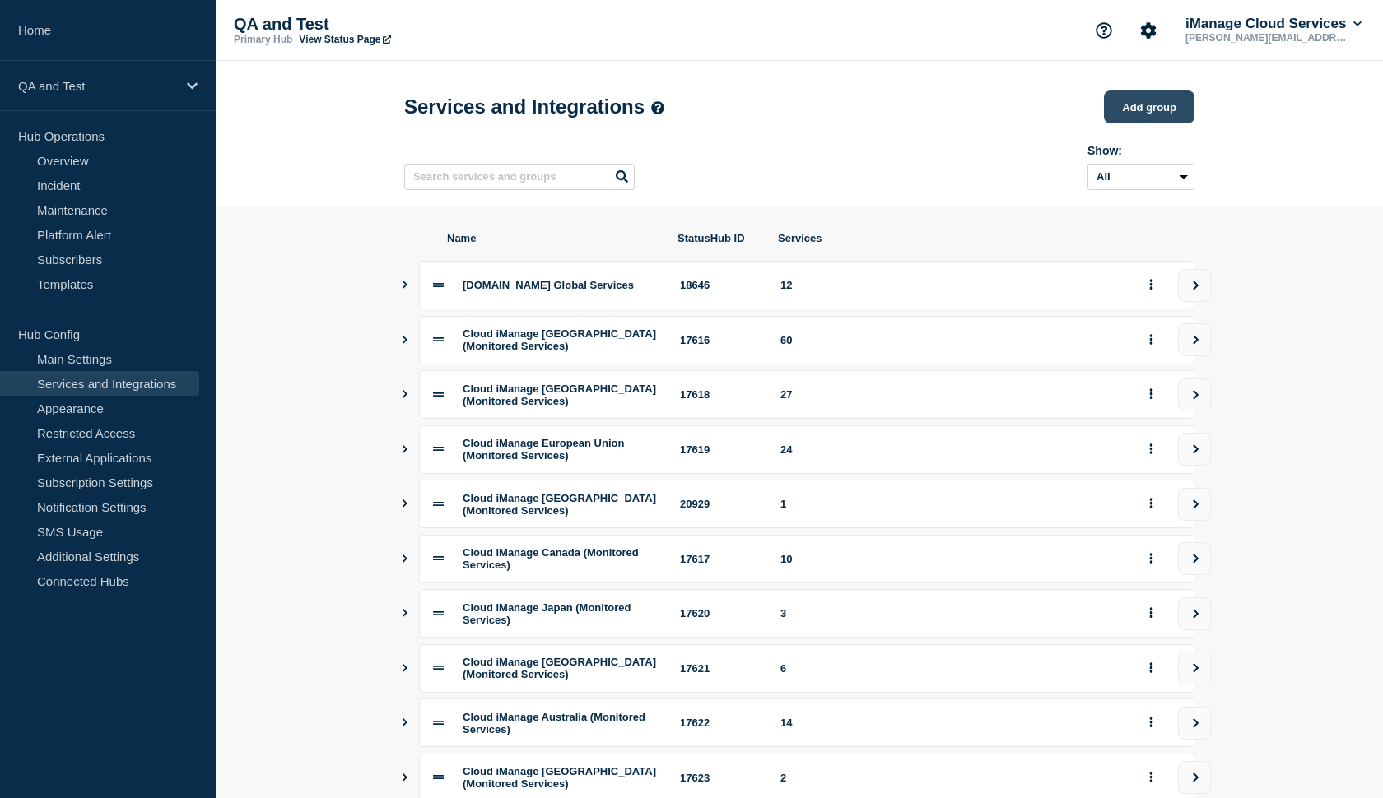
click at [1110, 119] on button "Add group" at bounding box center [1149, 107] width 91 height 33
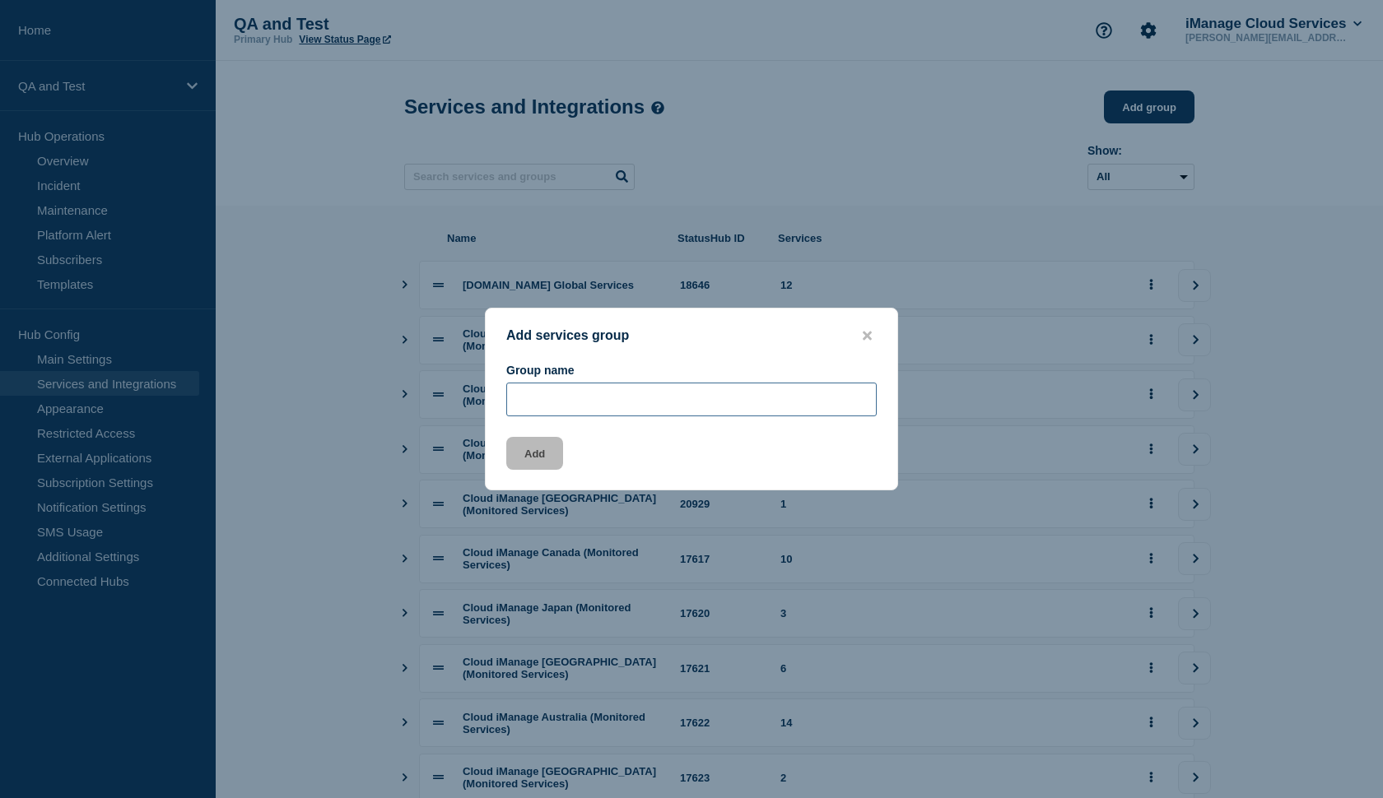
click at [661, 405] on input "Group name" at bounding box center [691, 400] width 370 height 34
click at [868, 333] on icon "close button" at bounding box center [867, 335] width 9 height 9
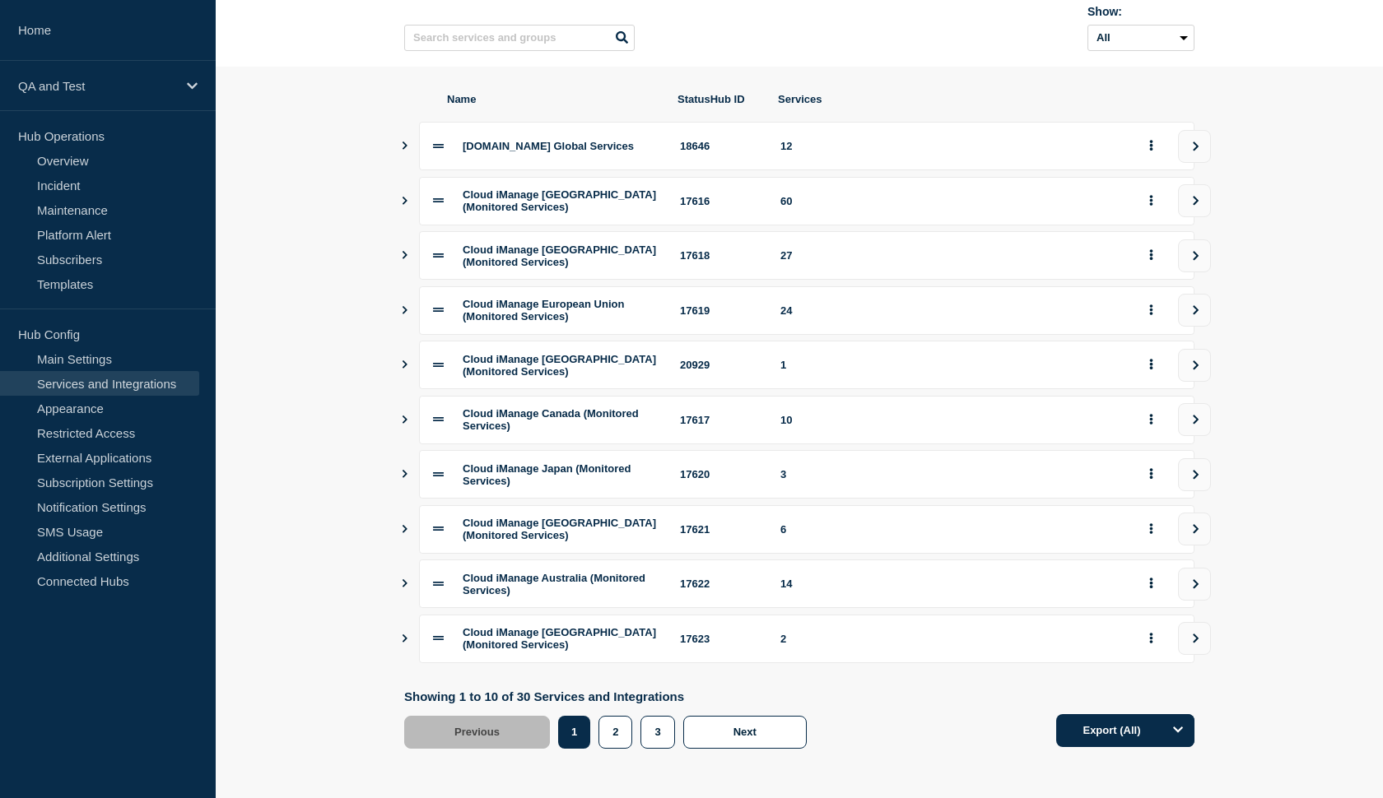
scroll to position [173, 0]
click at [35, 28] on link "Home" at bounding box center [108, 30] width 216 height 61
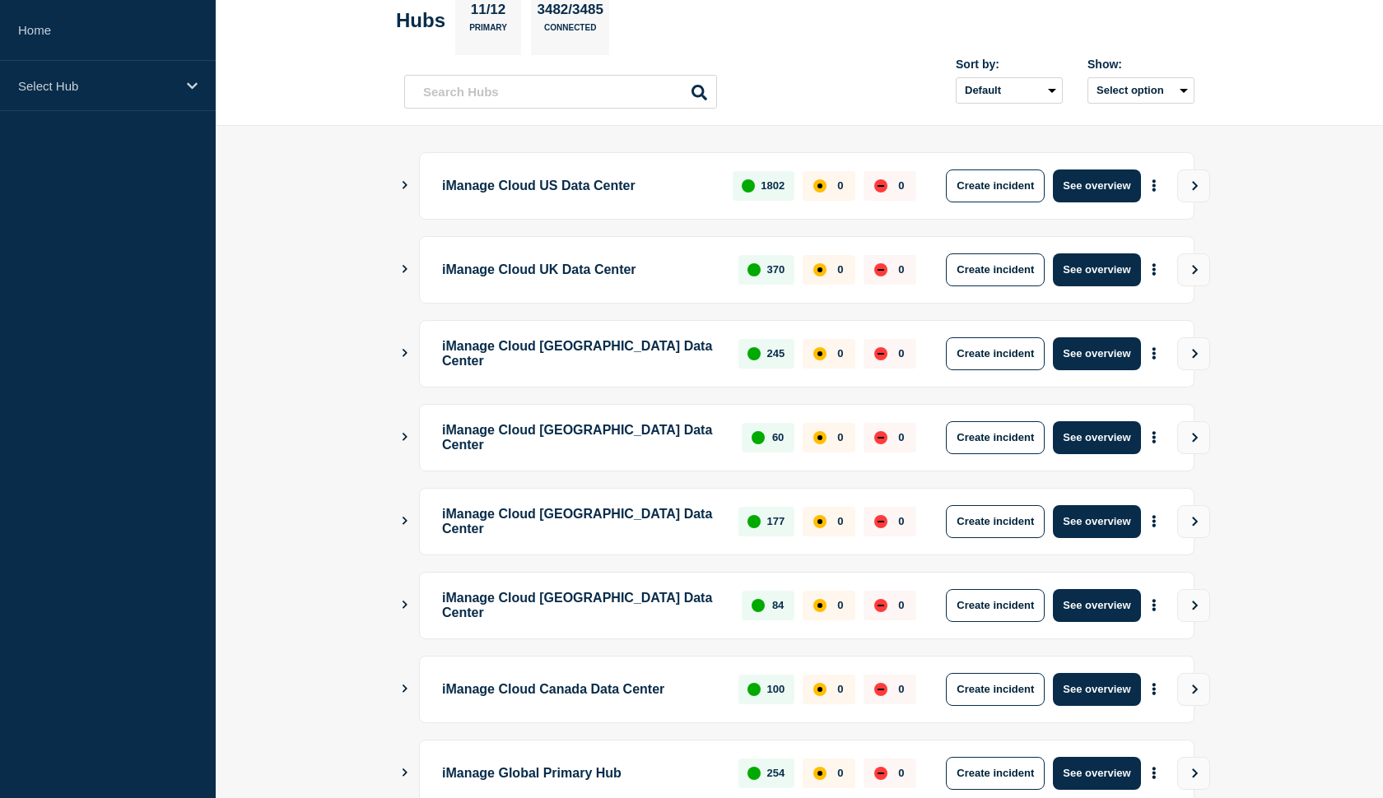
scroll to position [95, 0]
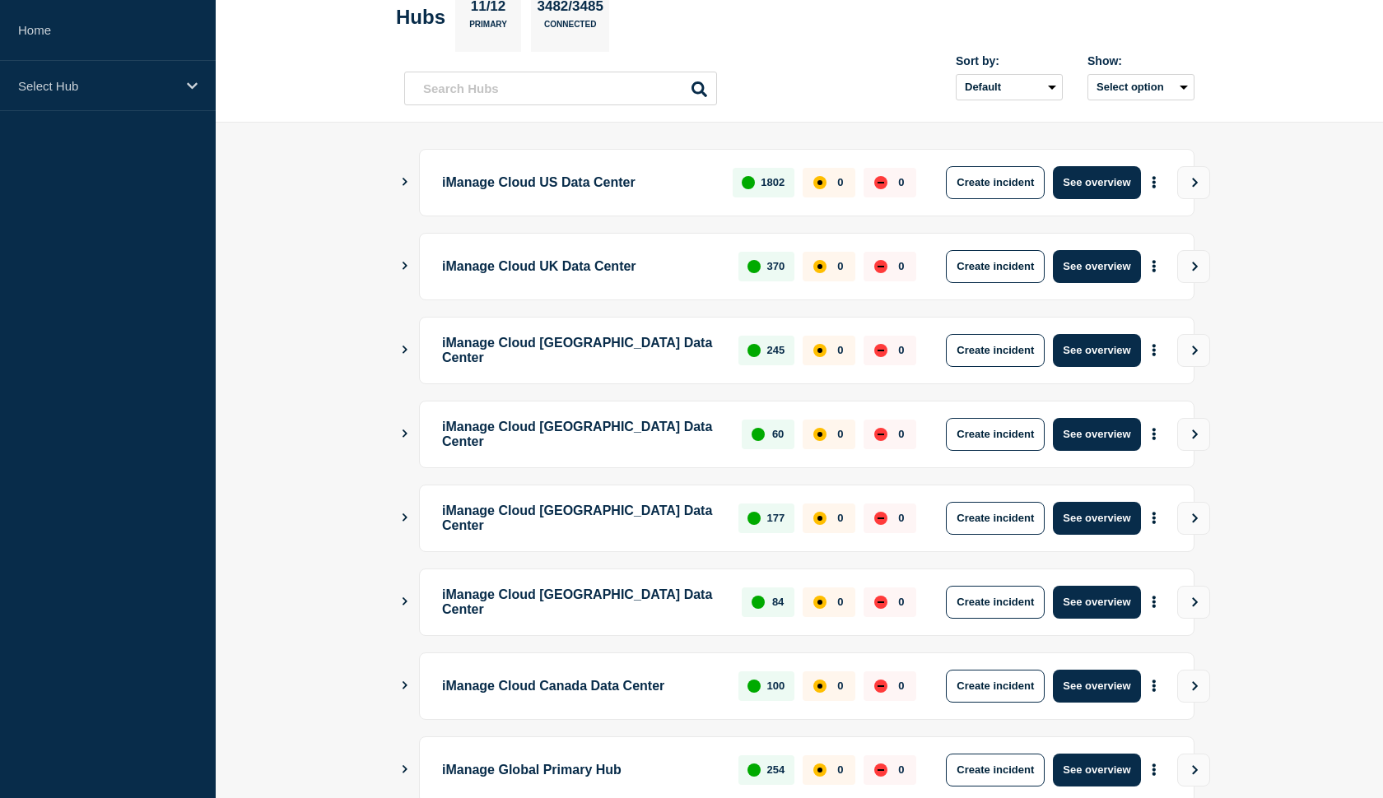
click at [405, 185] on icon "Show Connected Hubs" at bounding box center [404, 182] width 11 height 8
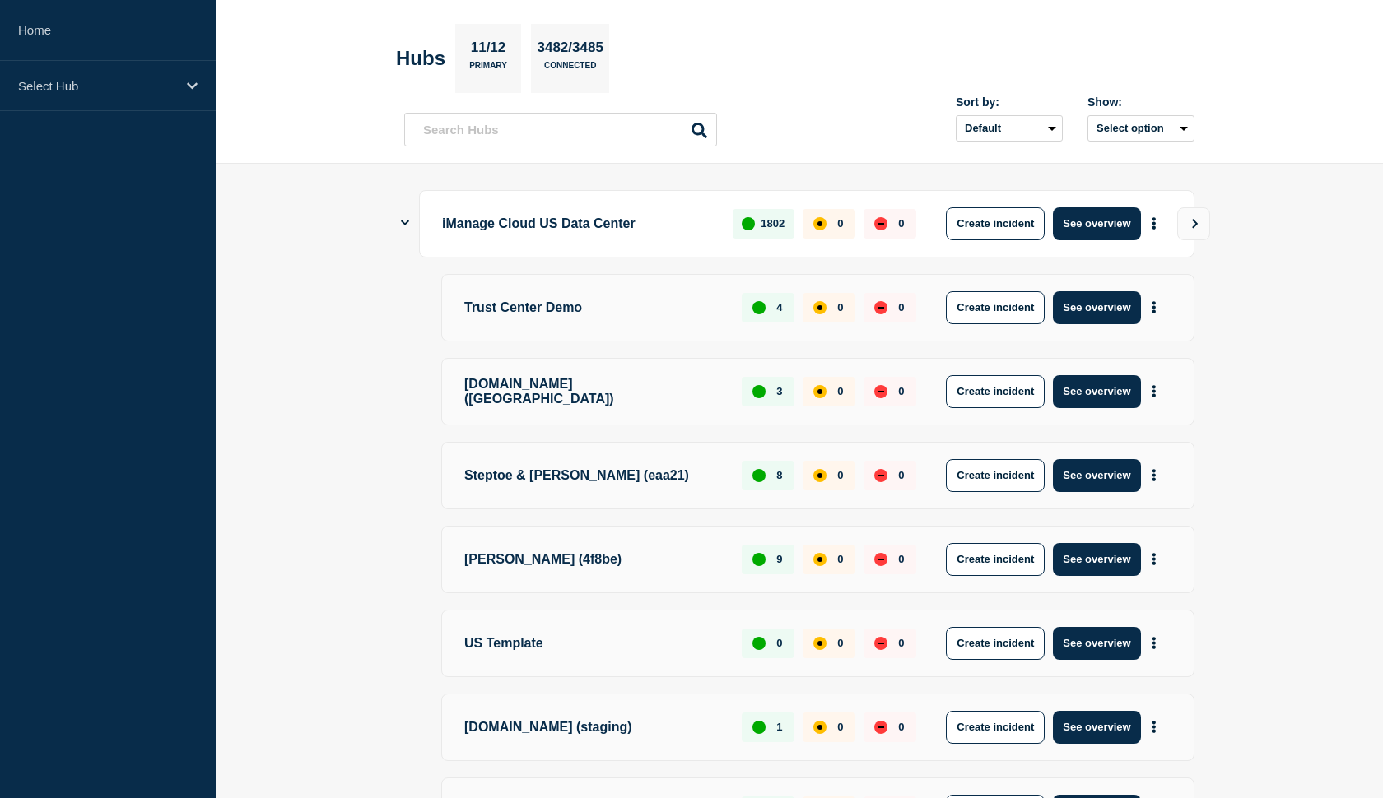
scroll to position [0, 0]
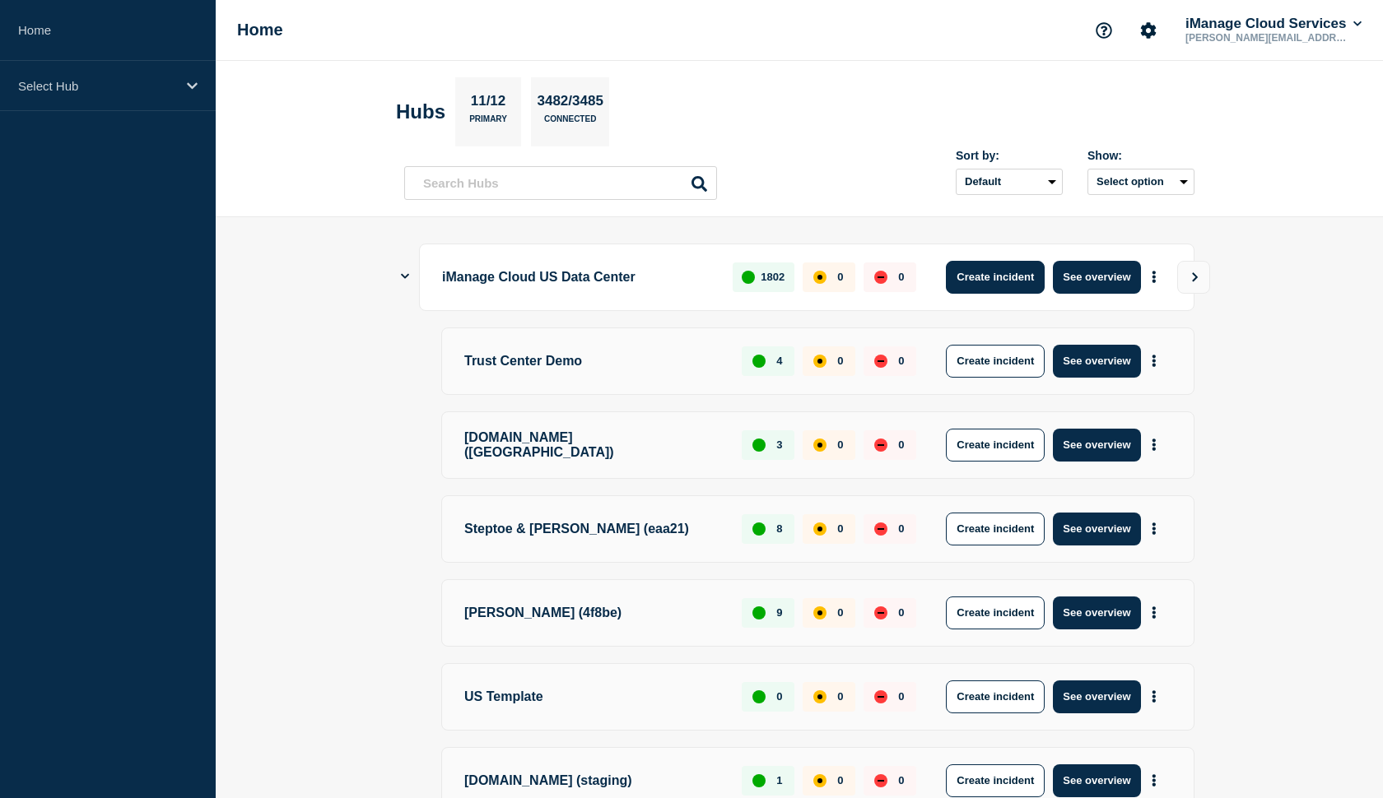
click at [961, 267] on button "Create incident" at bounding box center [995, 277] width 99 height 33
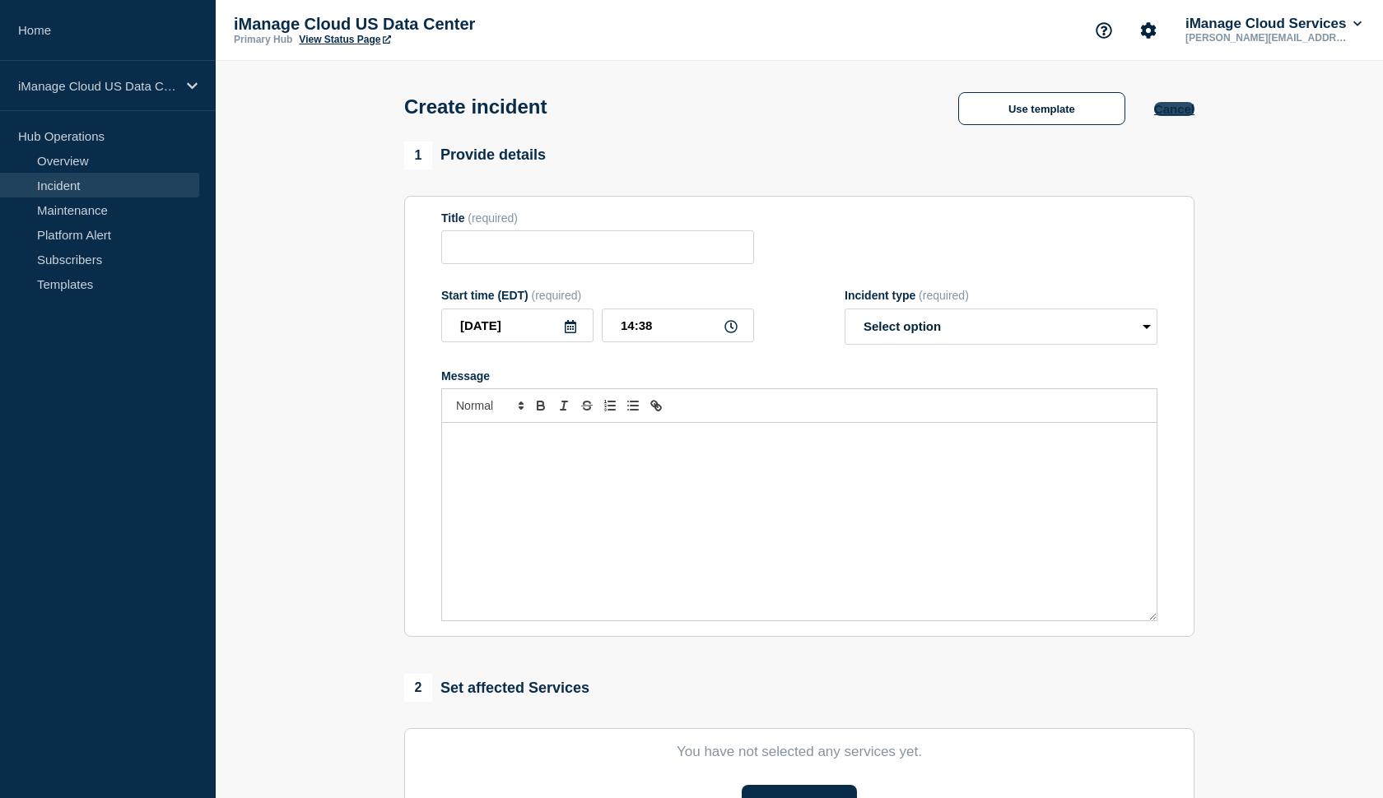
click at [1174, 108] on button "Cancel" at bounding box center [1174, 109] width 40 height 14
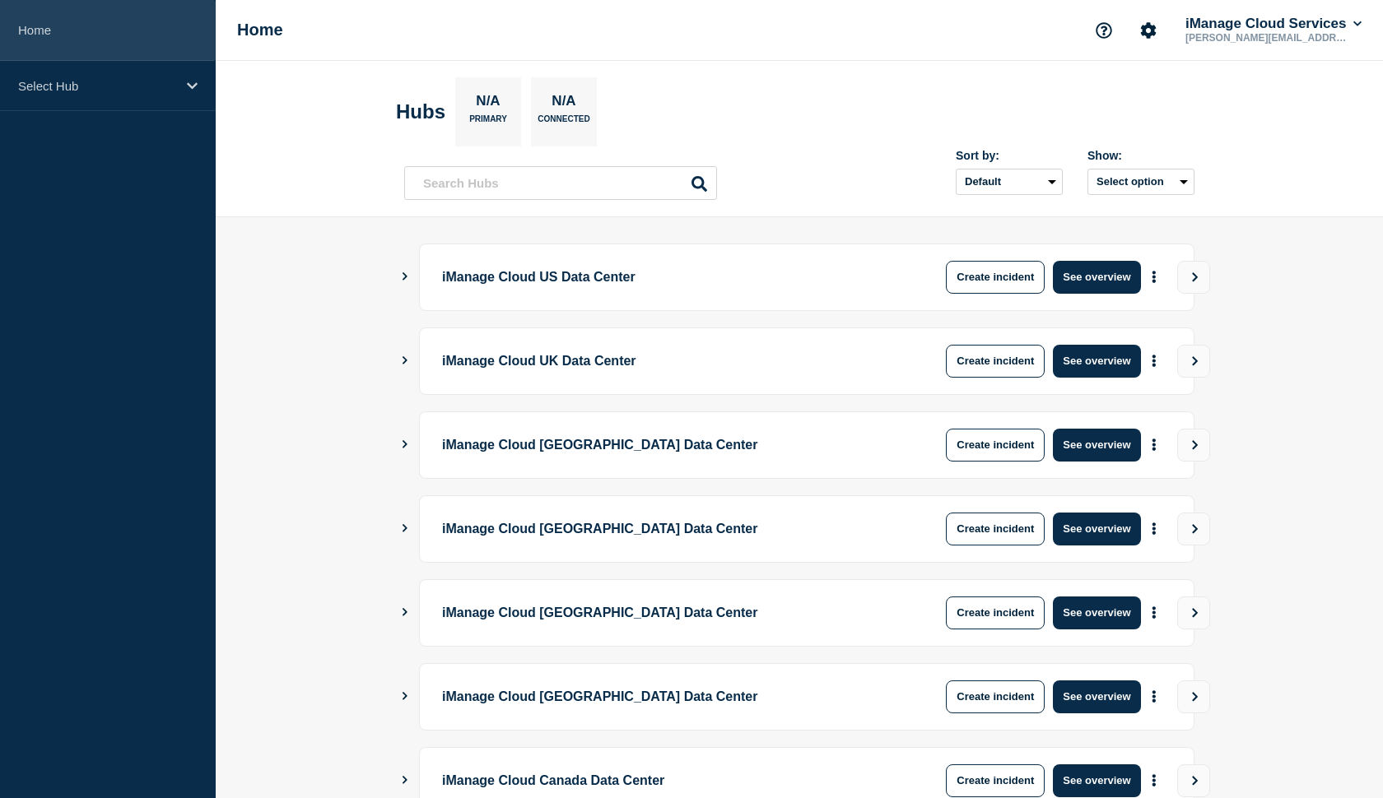
click at [86, 18] on link "Home" at bounding box center [108, 30] width 216 height 61
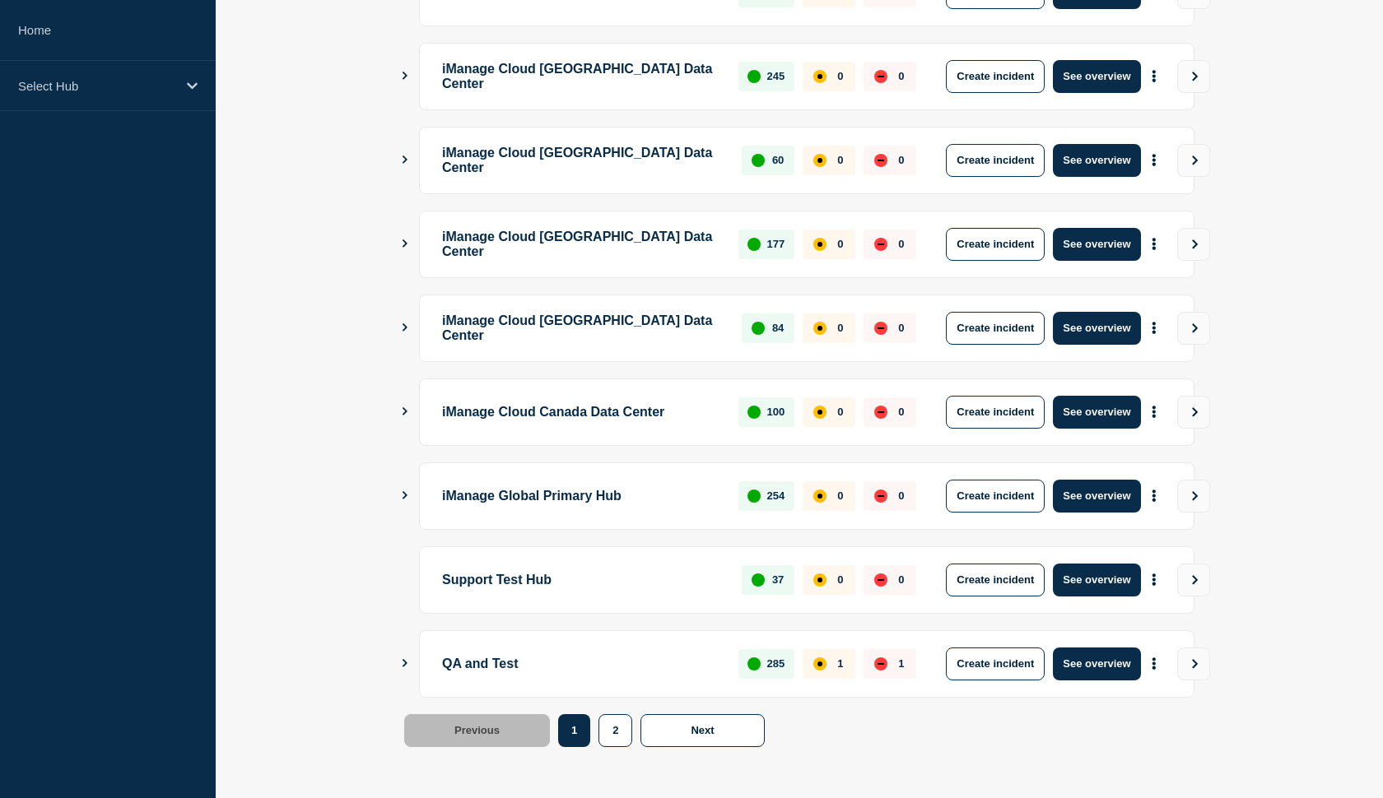
scroll to position [369, 0]
click at [958, 501] on button "Create incident" at bounding box center [995, 496] width 99 height 33
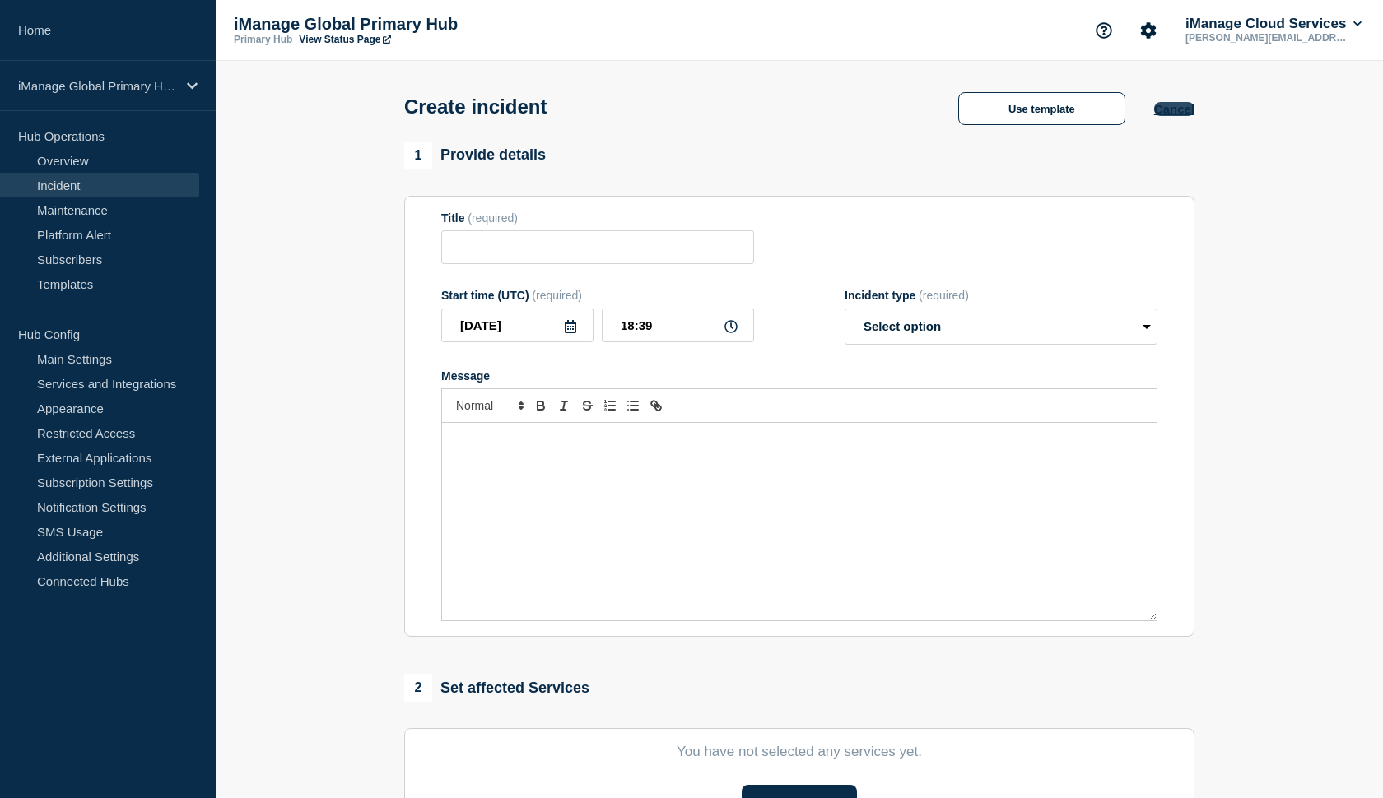
click at [1178, 110] on button "Cancel" at bounding box center [1174, 109] width 40 height 14
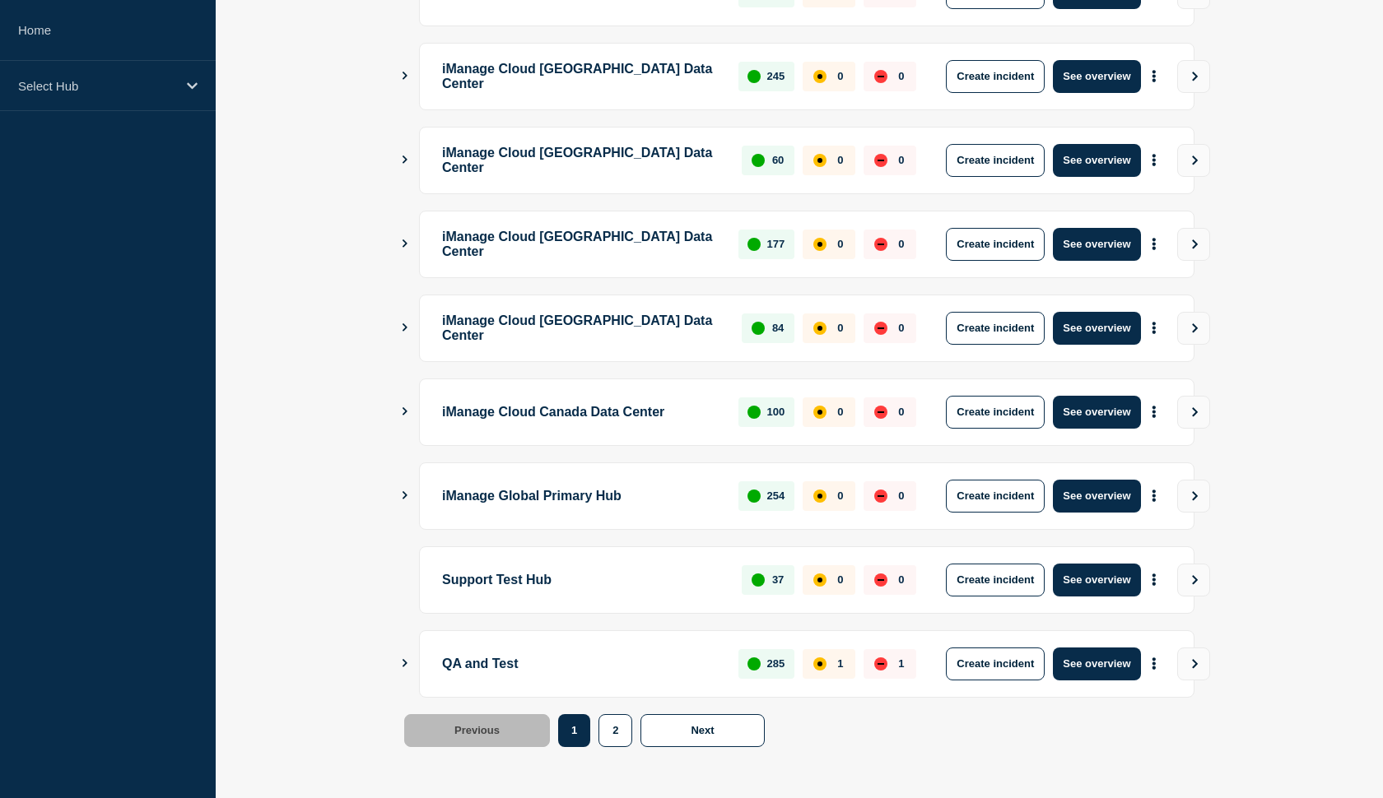
scroll to position [369, 0]
click at [409, 663] on icon "Show Connected Hubs" at bounding box center [404, 663] width 11 height 8
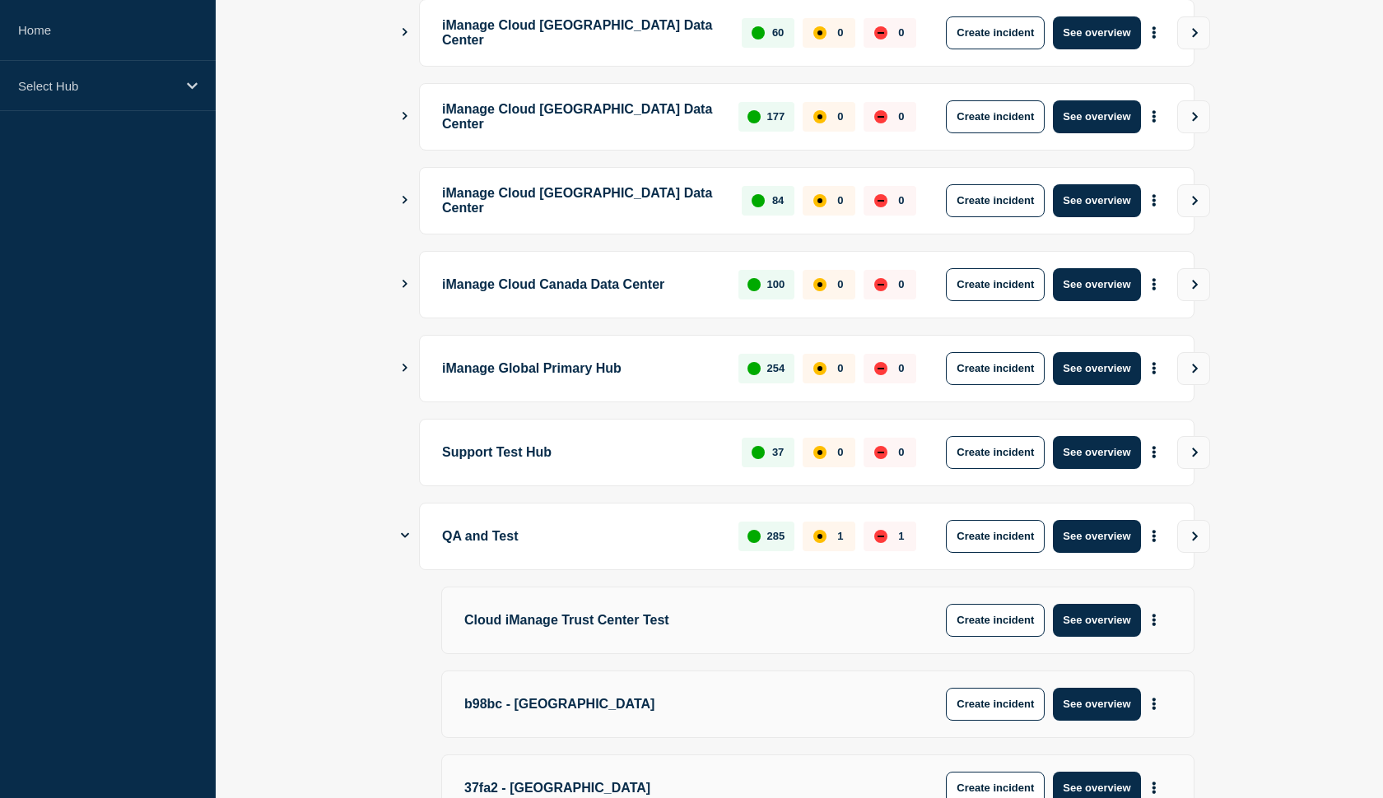
scroll to position [497, 0]
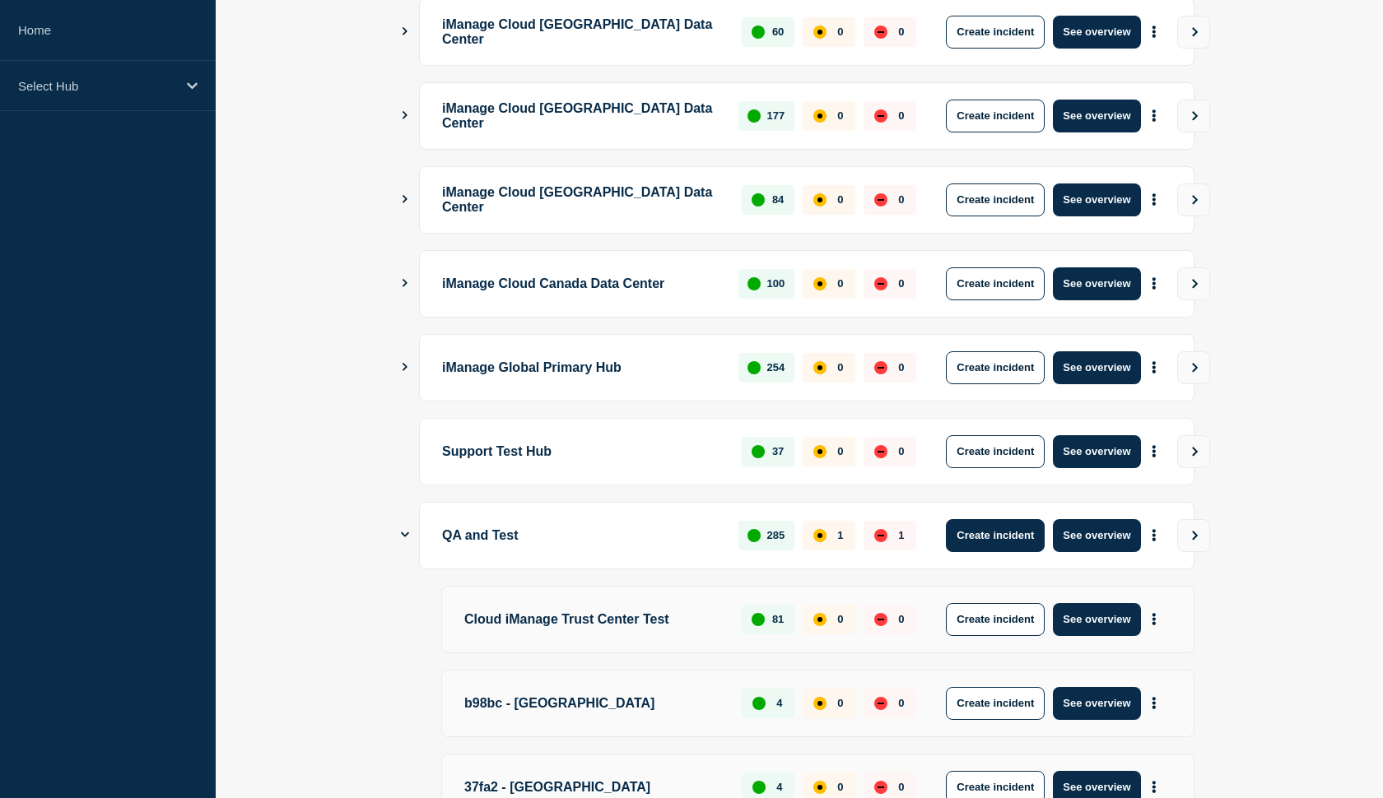
click at [969, 534] on button "Create incident" at bounding box center [995, 535] width 99 height 33
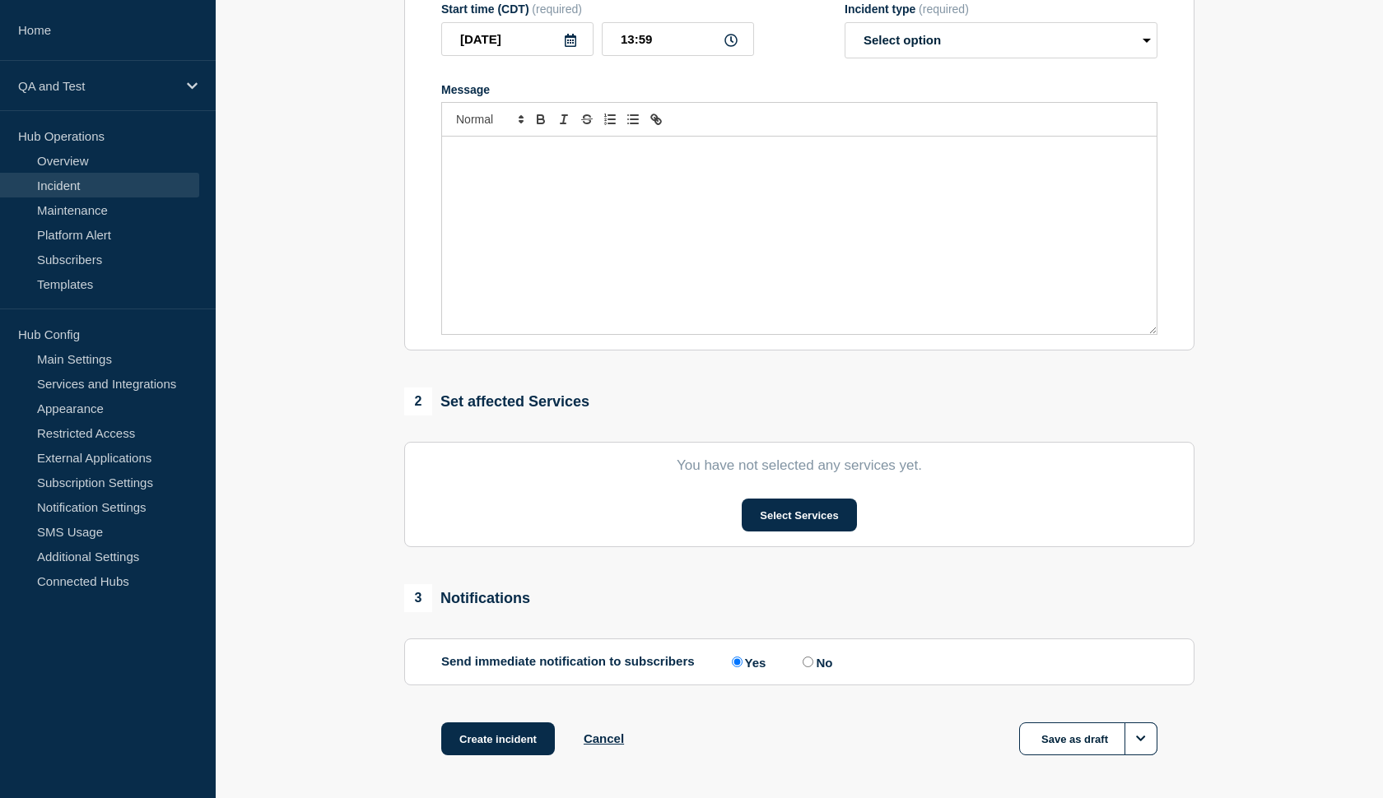
scroll to position [313, 0]
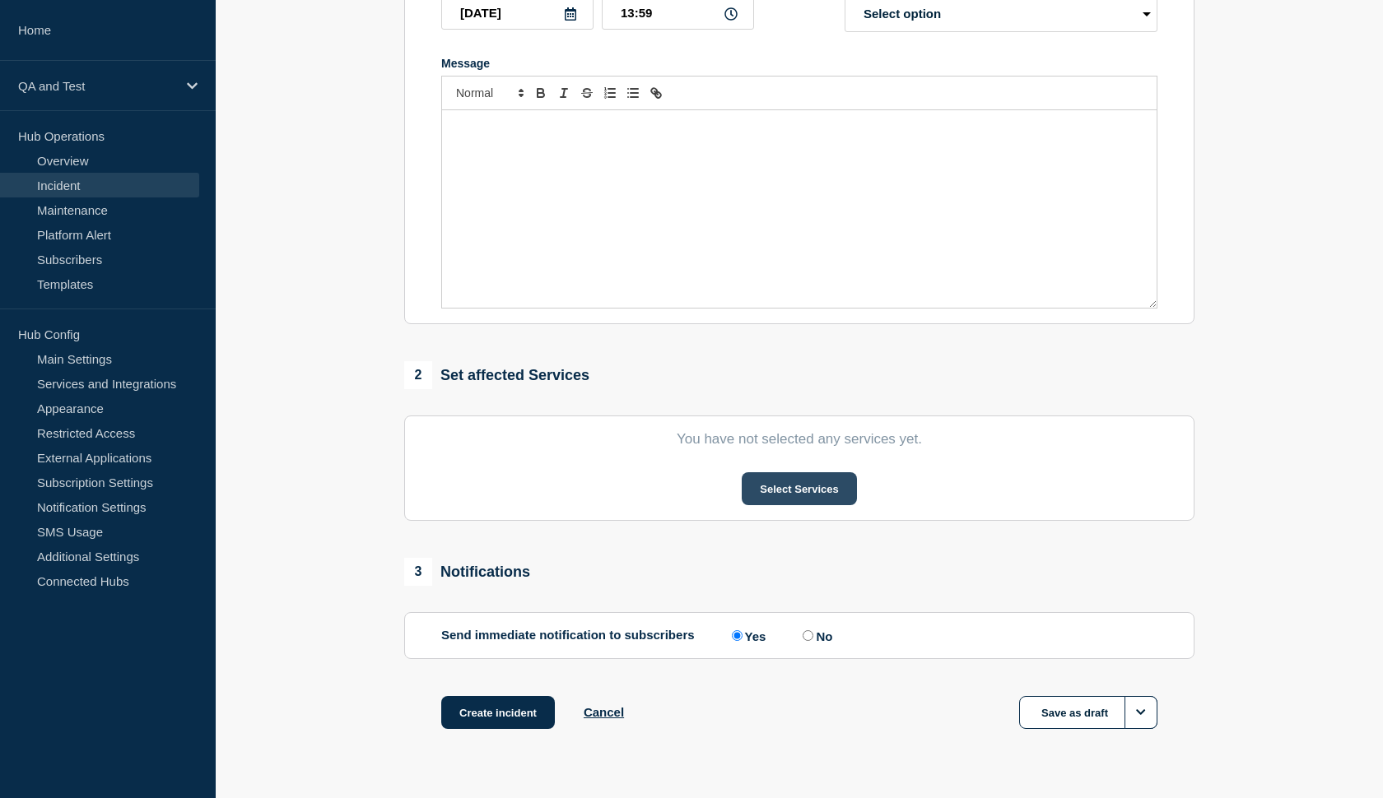
click at [772, 500] on button "Select Services" at bounding box center [799, 488] width 114 height 33
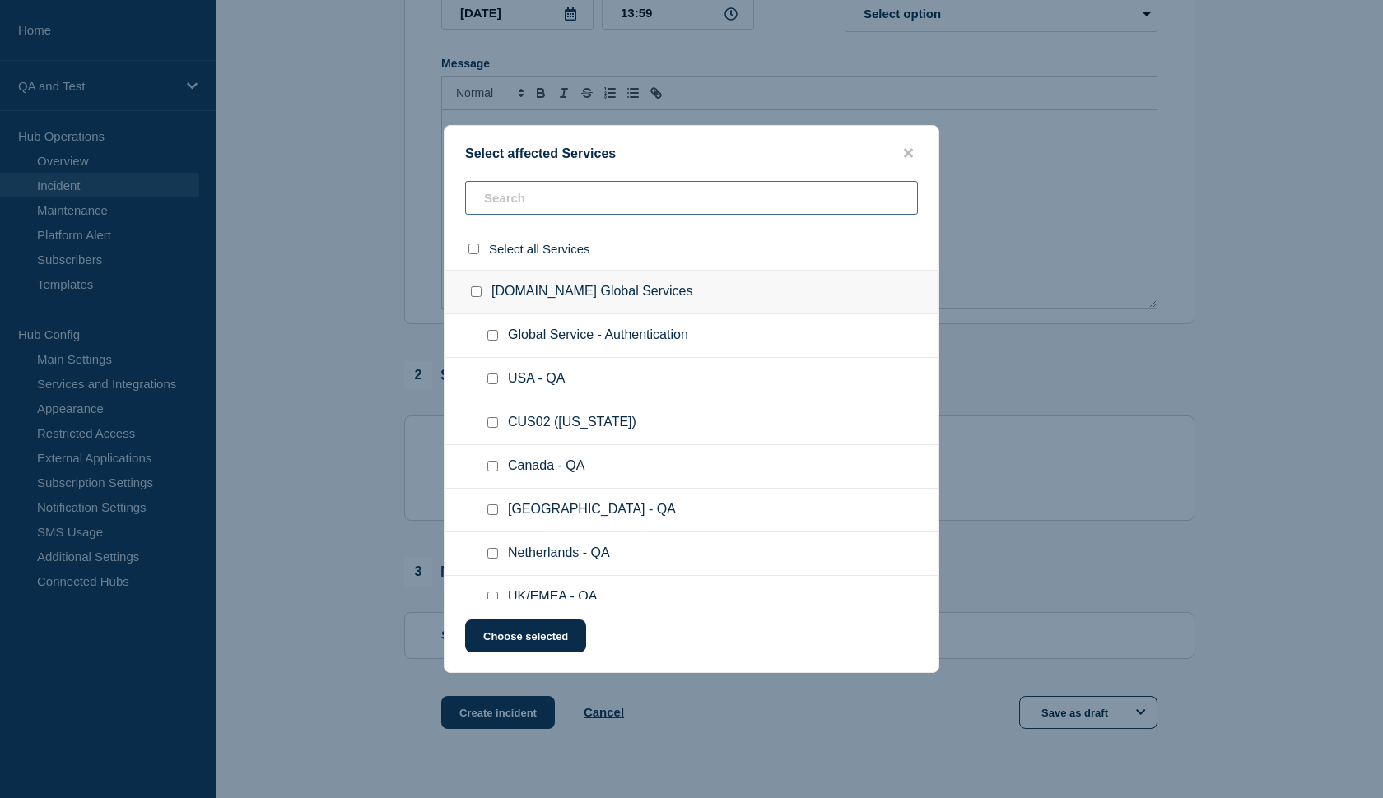
click at [625, 205] on input "text" at bounding box center [691, 198] width 453 height 34
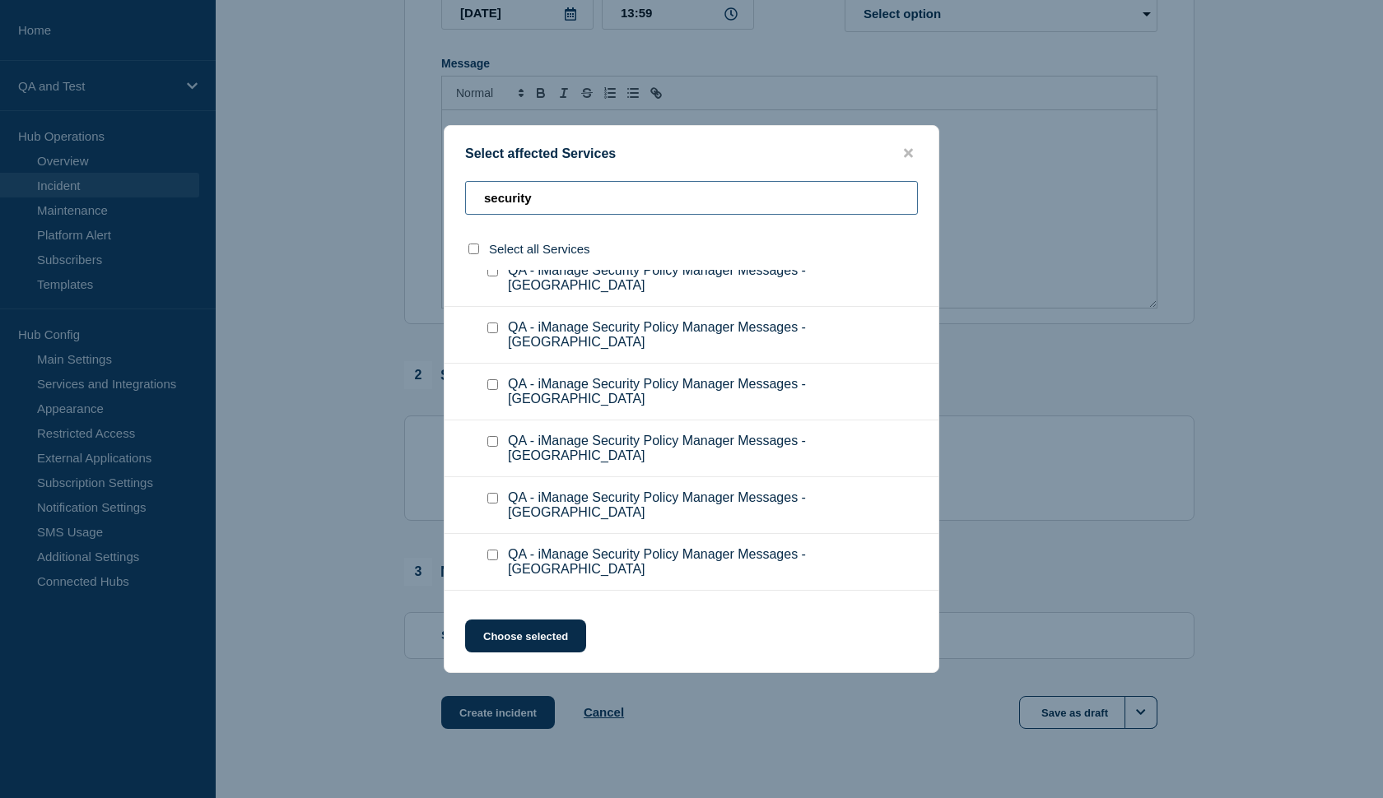
scroll to position [1935, 0]
type input "security"
click at [908, 150] on icon "close button" at bounding box center [908, 153] width 9 height 9
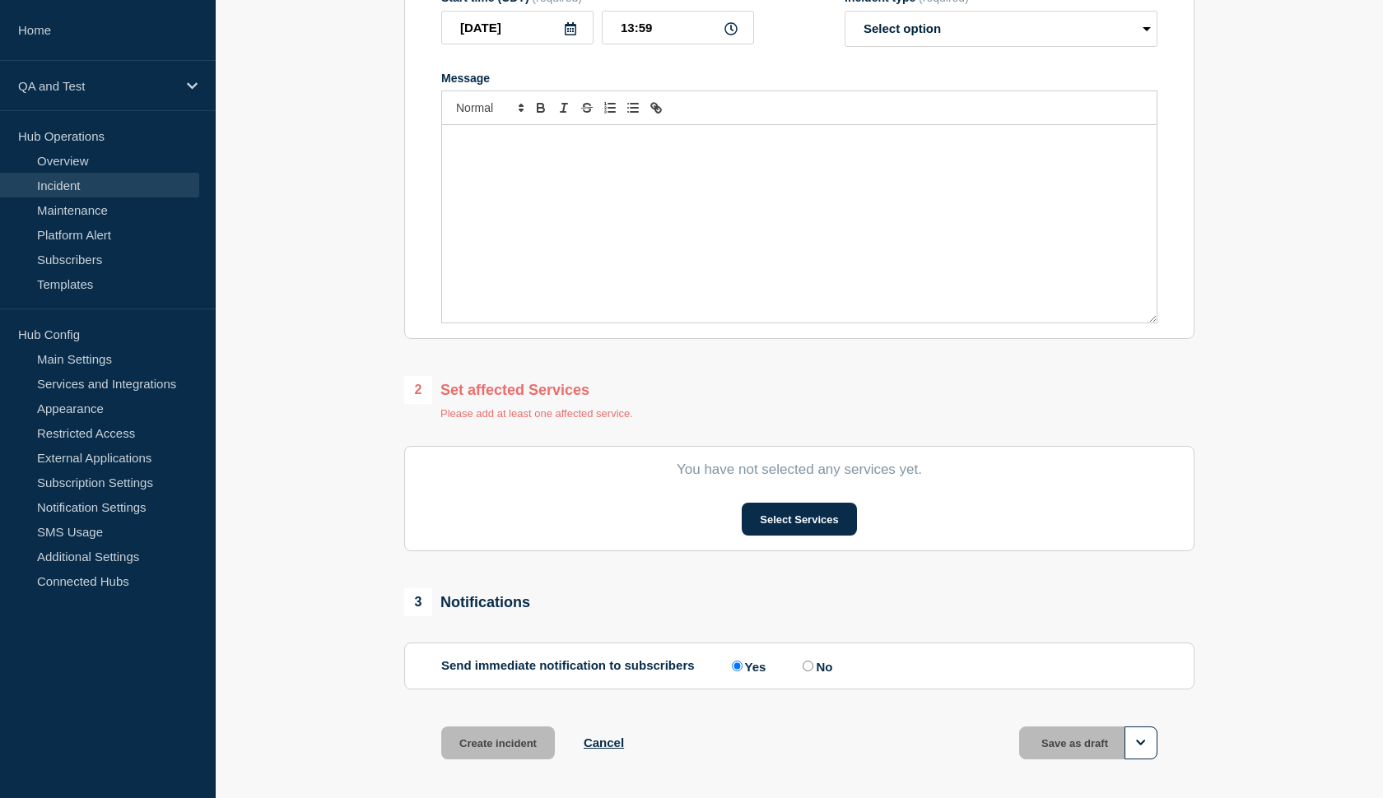
scroll to position [291, 0]
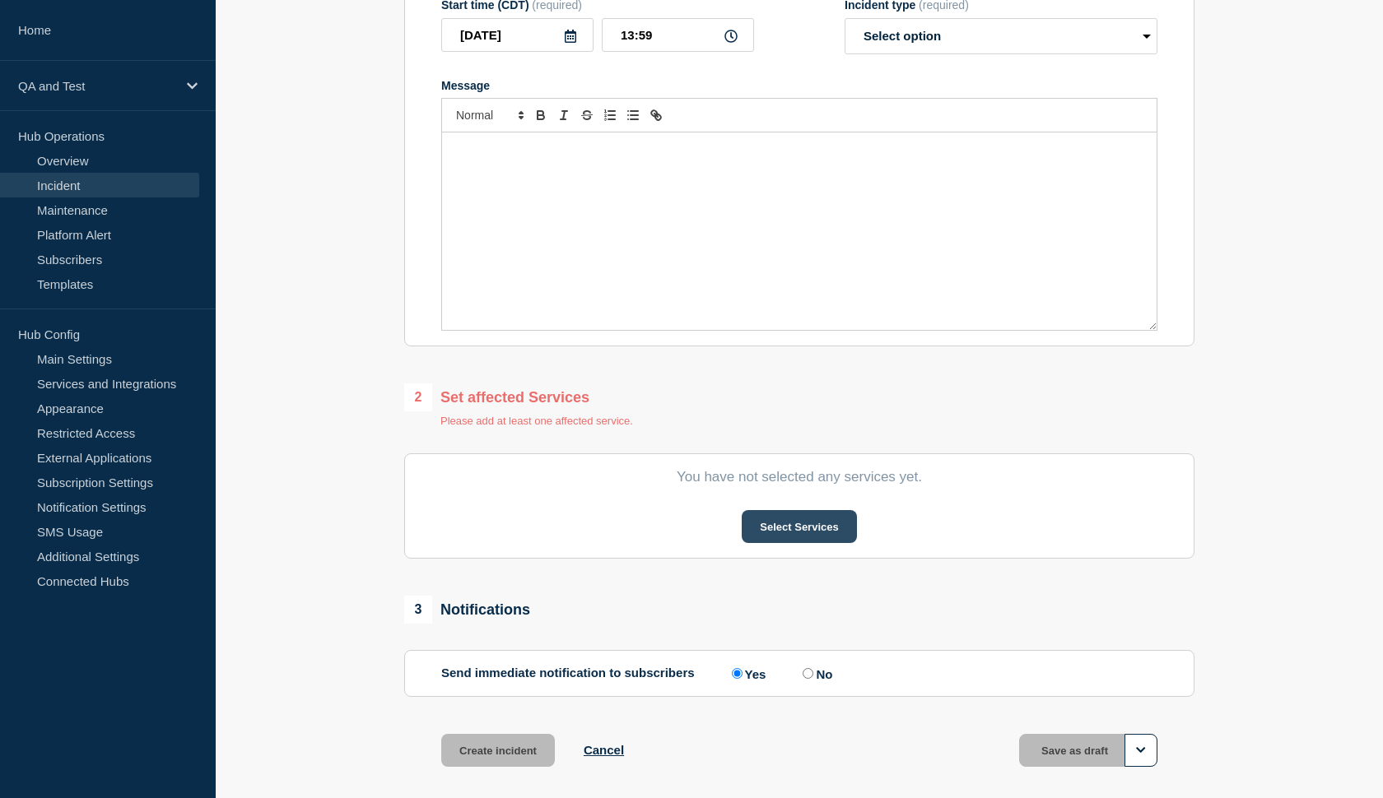
click at [784, 543] on button "Select Services" at bounding box center [799, 526] width 114 height 33
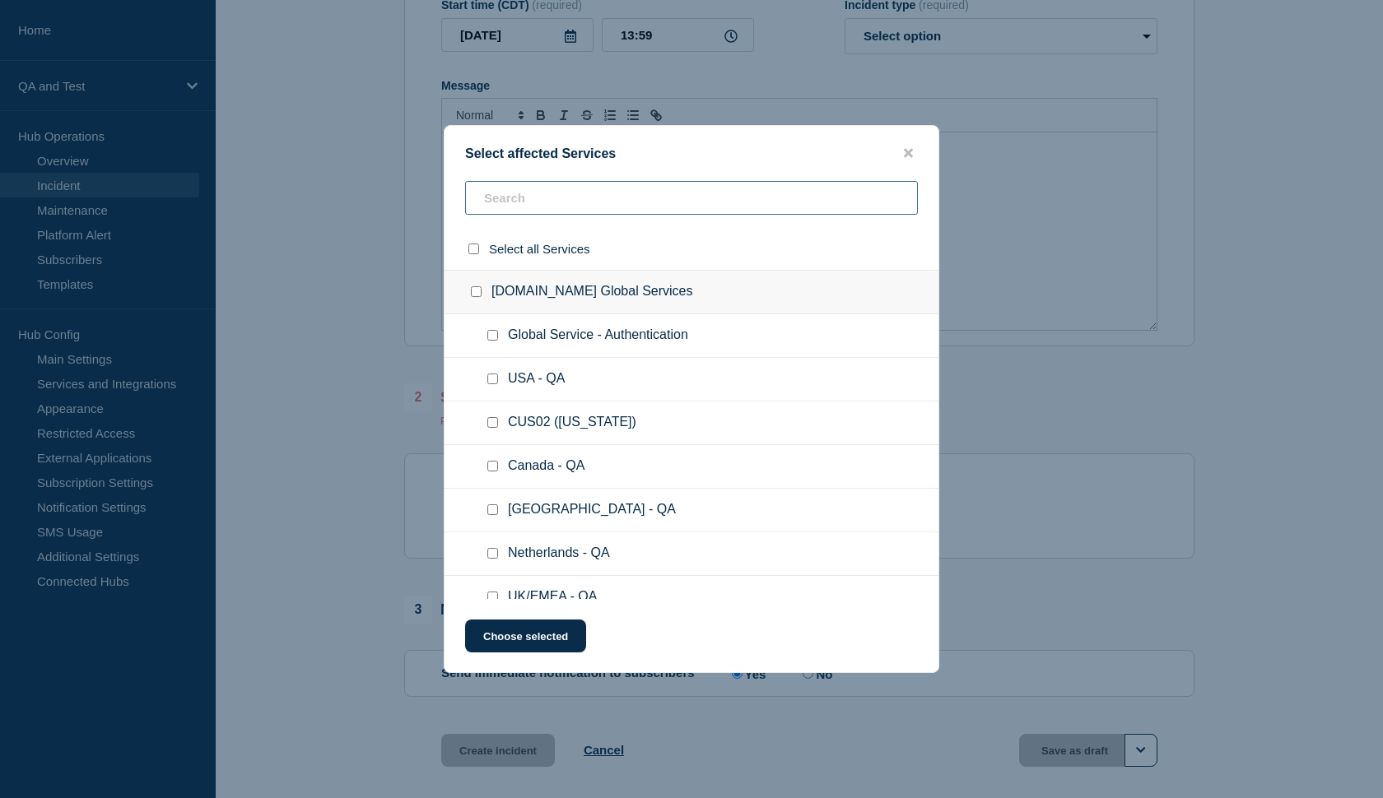
click at [591, 202] on input "text" at bounding box center [691, 198] width 453 height 34
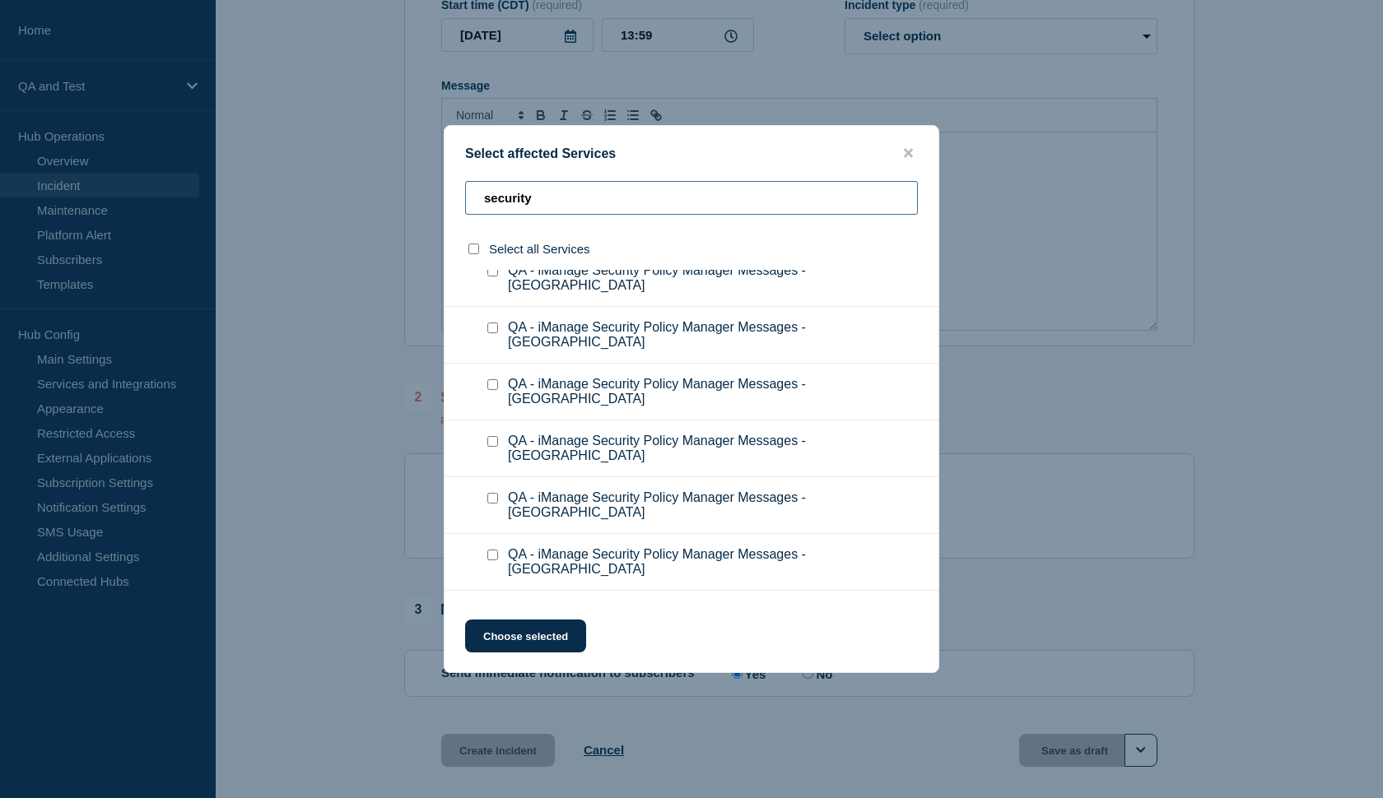
scroll to position [1935, 0]
type input "security"
click at [489, 607] on input "QA - iManage Security Policy Manager Messages checkbox" at bounding box center [492, 612] width 11 height 11
checkbox input "true"
click at [509, 642] on button "Choose selected" at bounding box center [525, 636] width 121 height 33
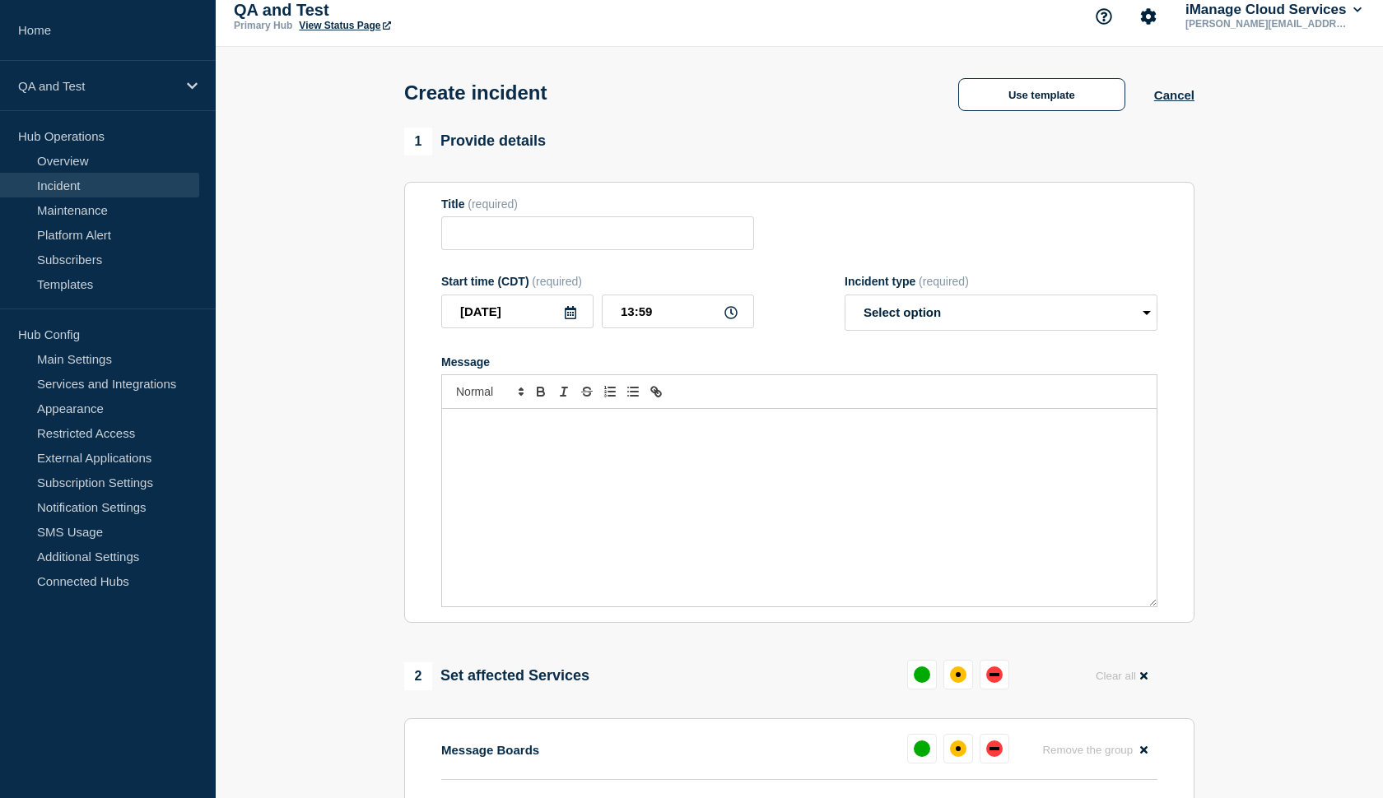
scroll to position [12, 0]
click at [657, 249] on input "Title" at bounding box center [597, 235] width 313 height 34
type input "test"
select select "investigating"
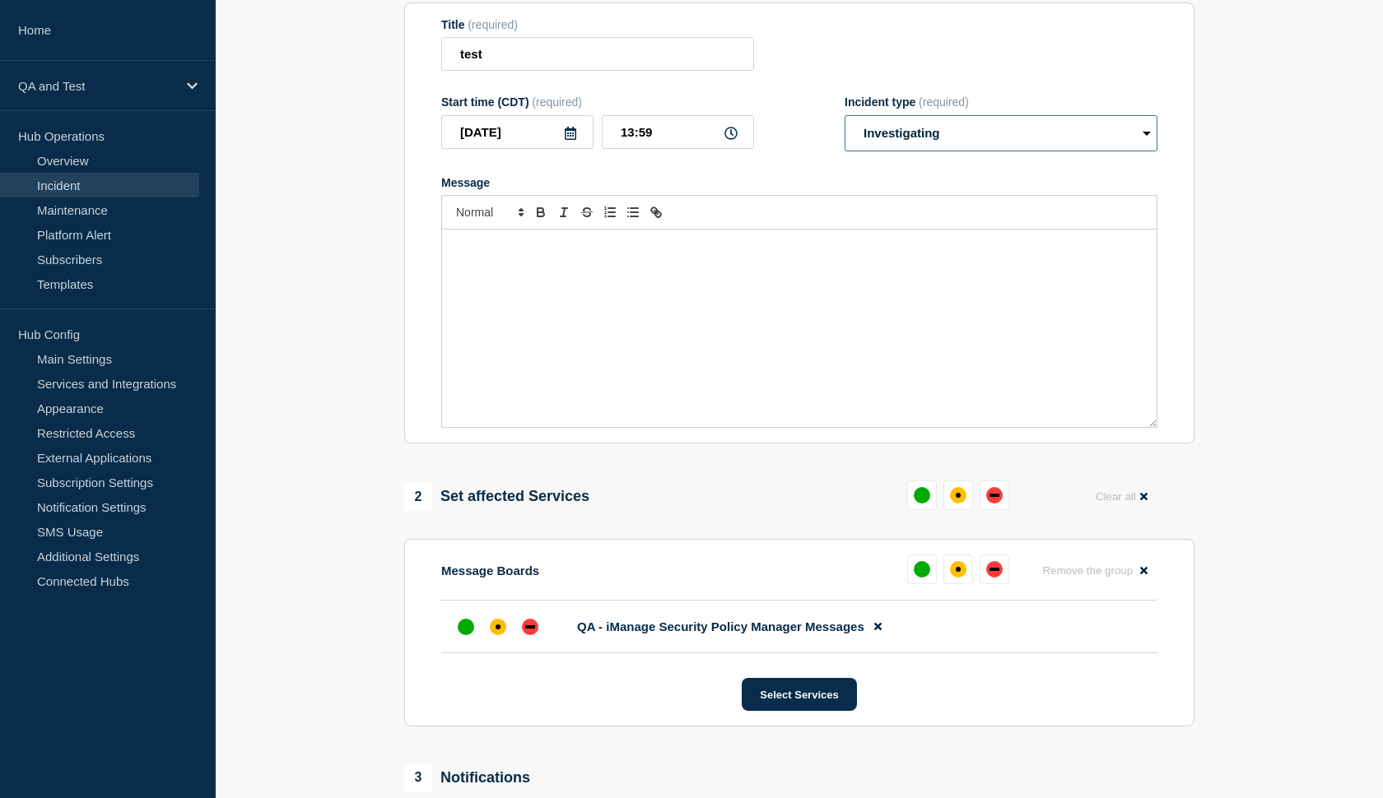
scroll to position [199, 0]
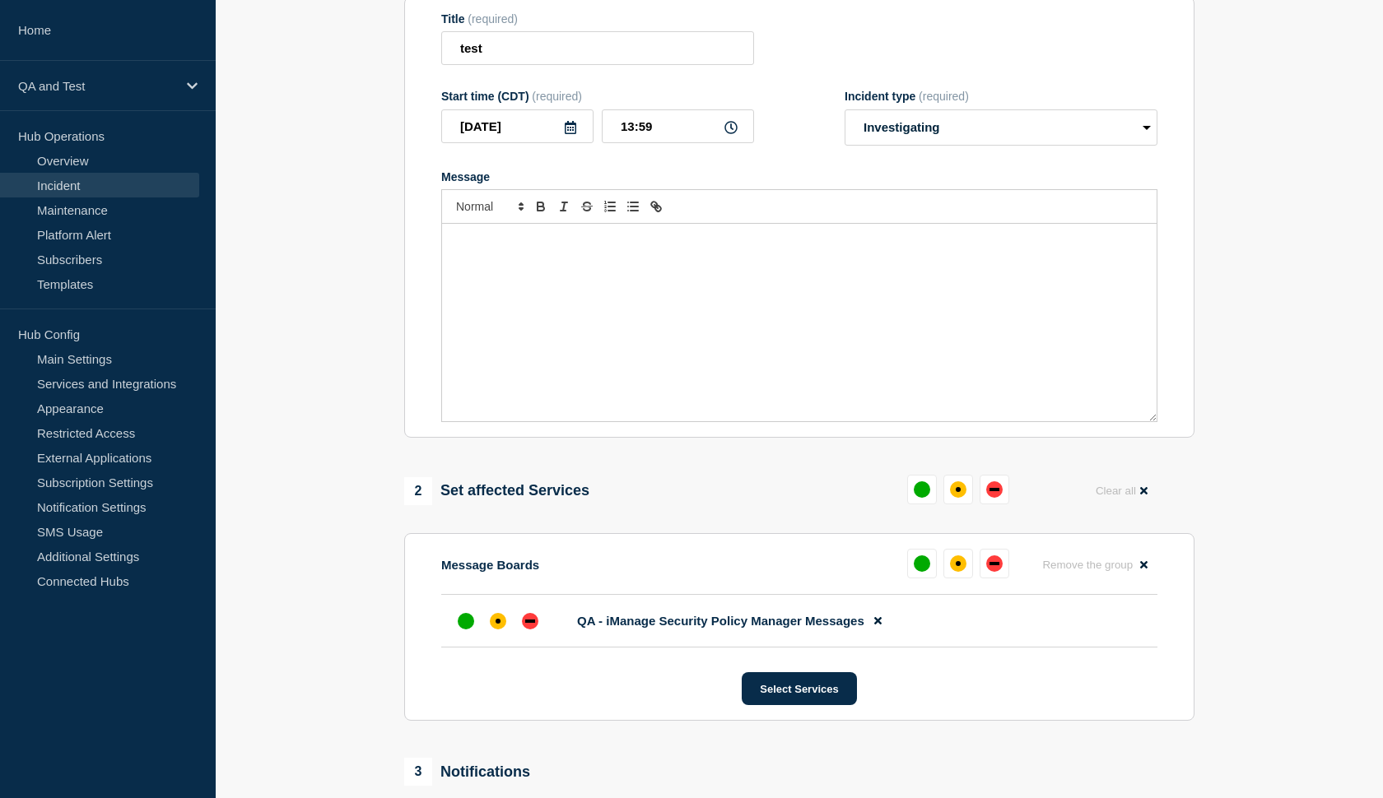
click at [781, 282] on div "Message" at bounding box center [799, 323] width 714 height 198
click at [575, 358] on div "test" at bounding box center [799, 323] width 714 height 198
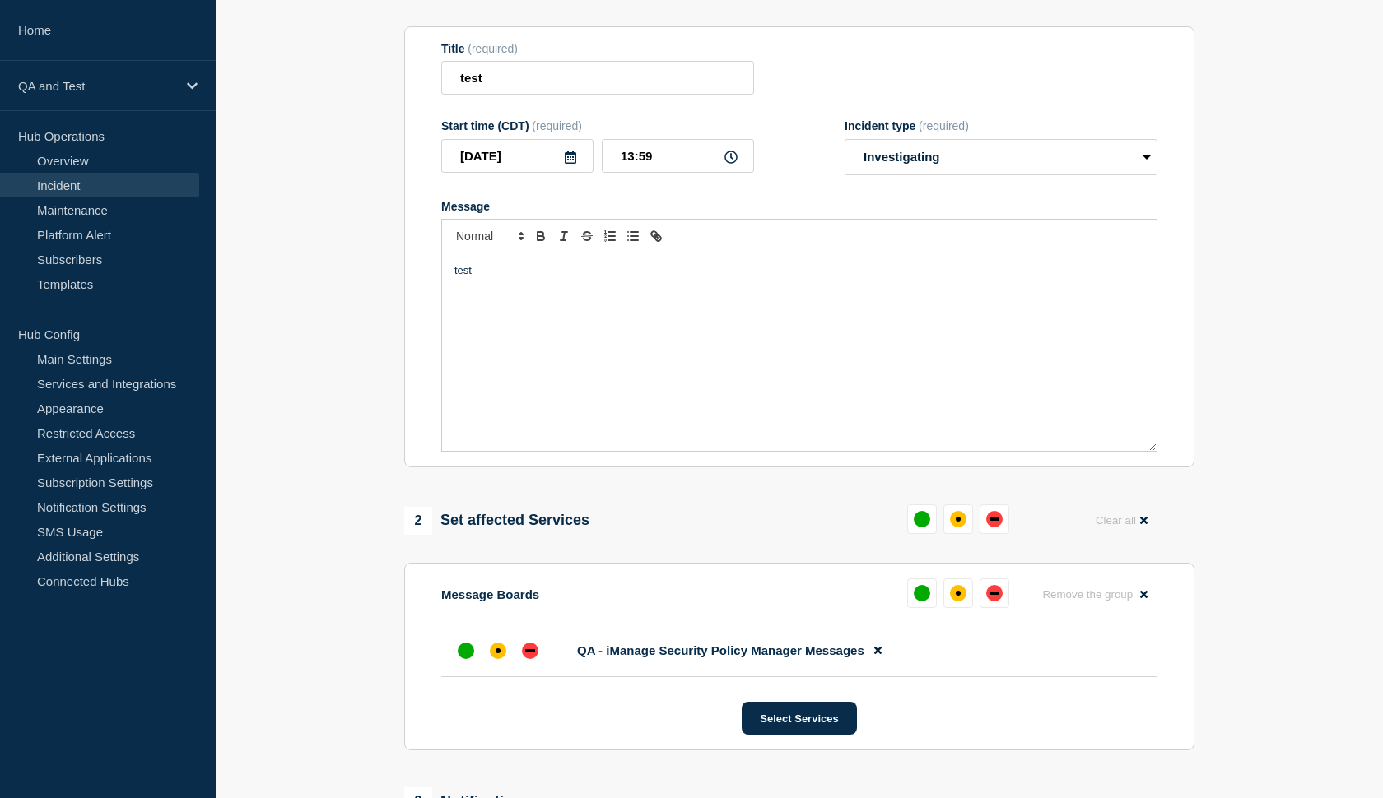
scroll to position [38, 0]
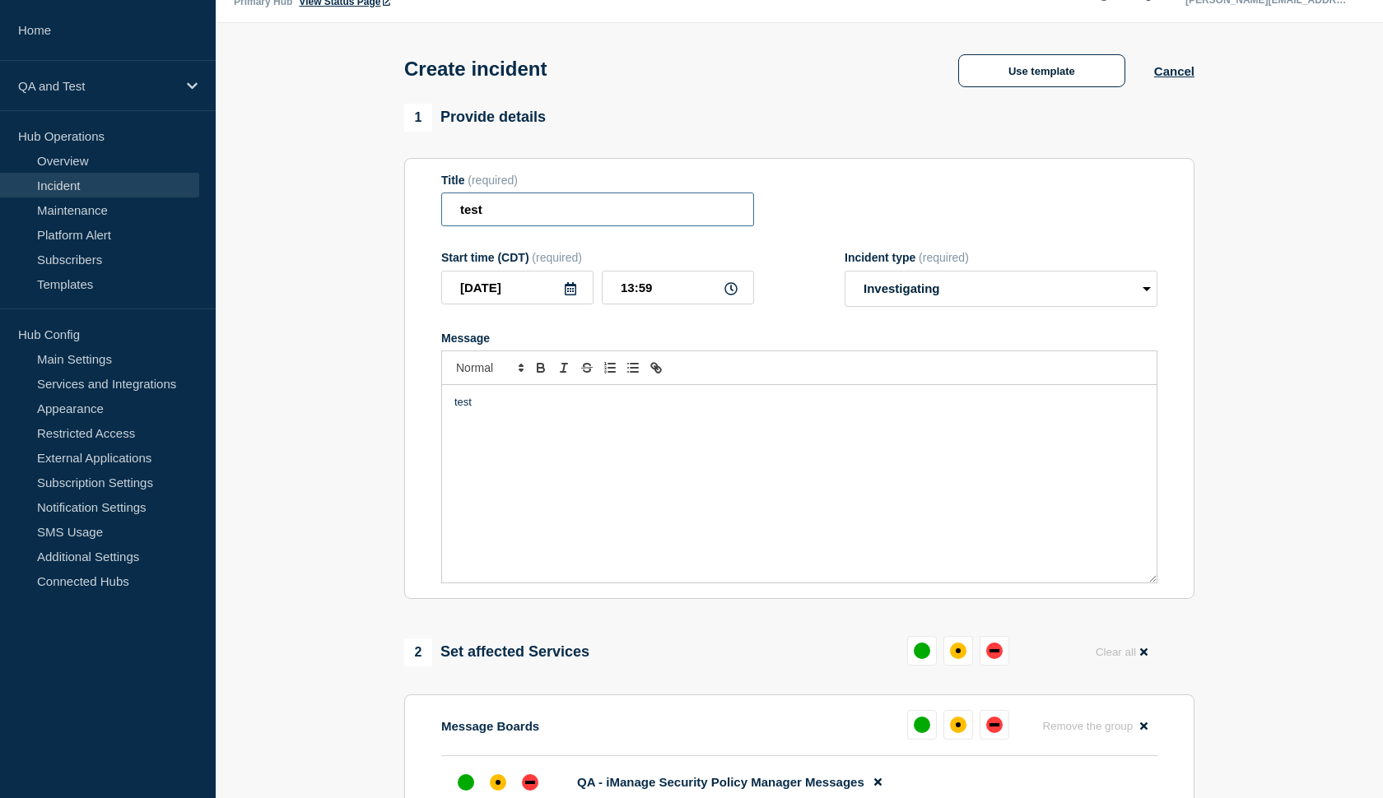
click at [514, 216] on input "test" at bounding box center [597, 210] width 313 height 34
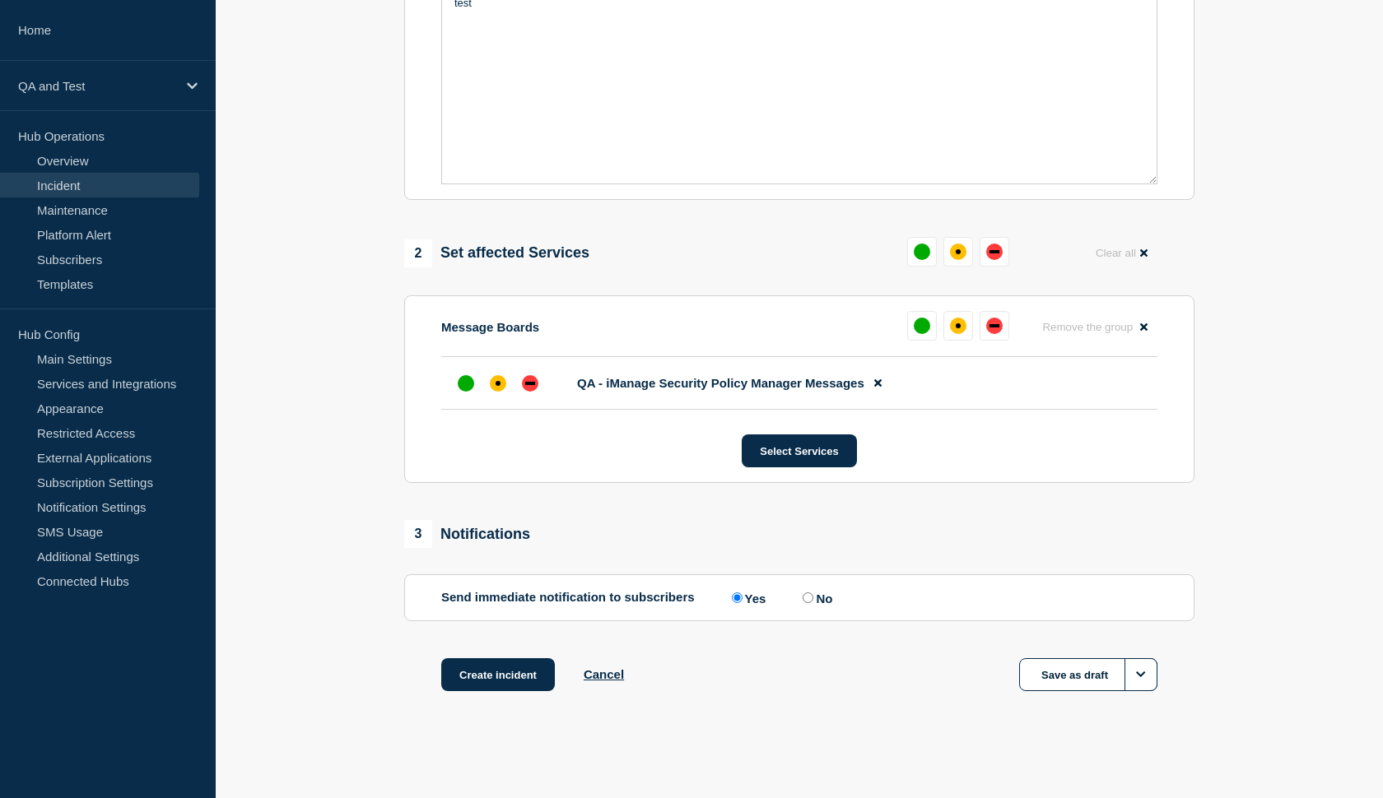
scroll to position [452, 0]
type input "test2"
click at [803, 598] on input "No" at bounding box center [807, 598] width 11 height 11
radio input "true"
radio input "false"
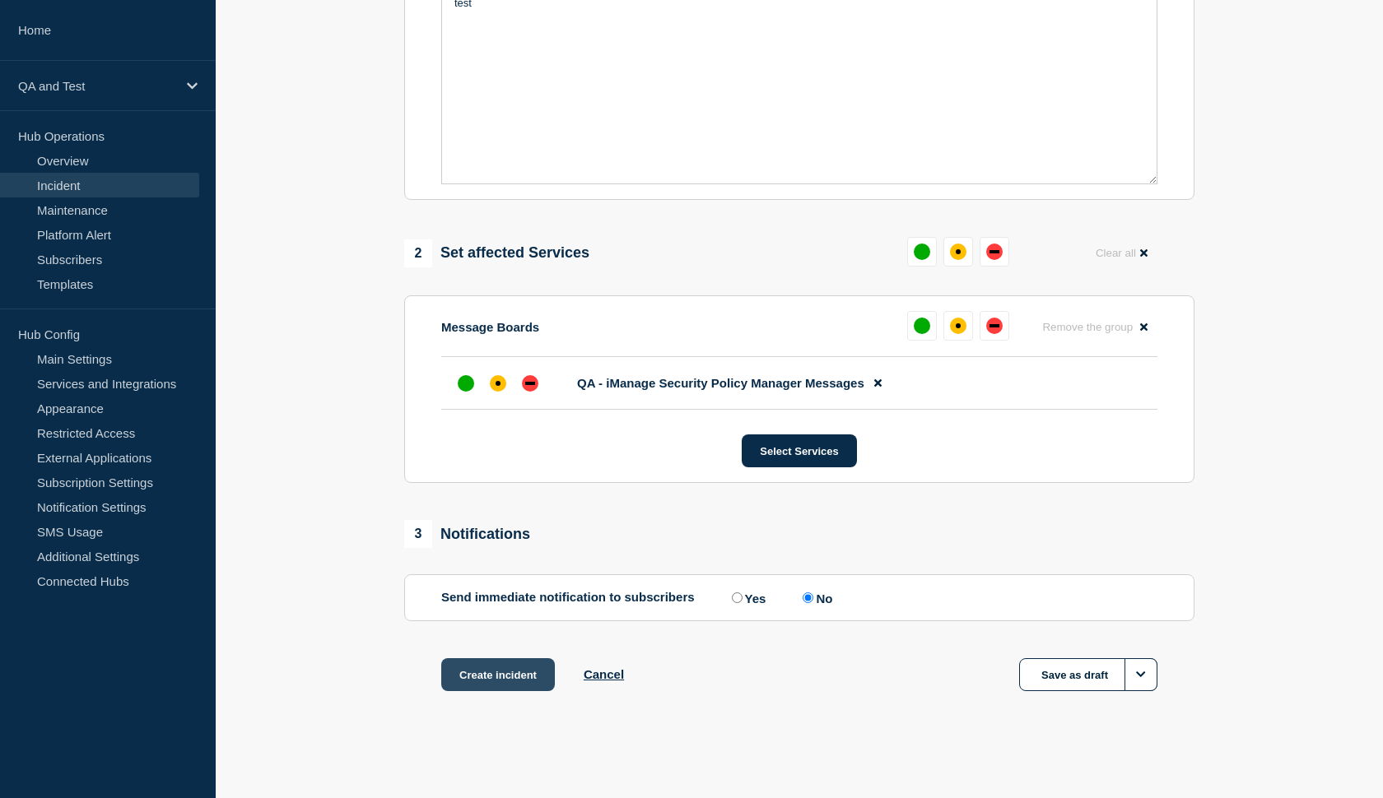
click at [494, 679] on button "Create incident" at bounding box center [498, 674] width 114 height 33
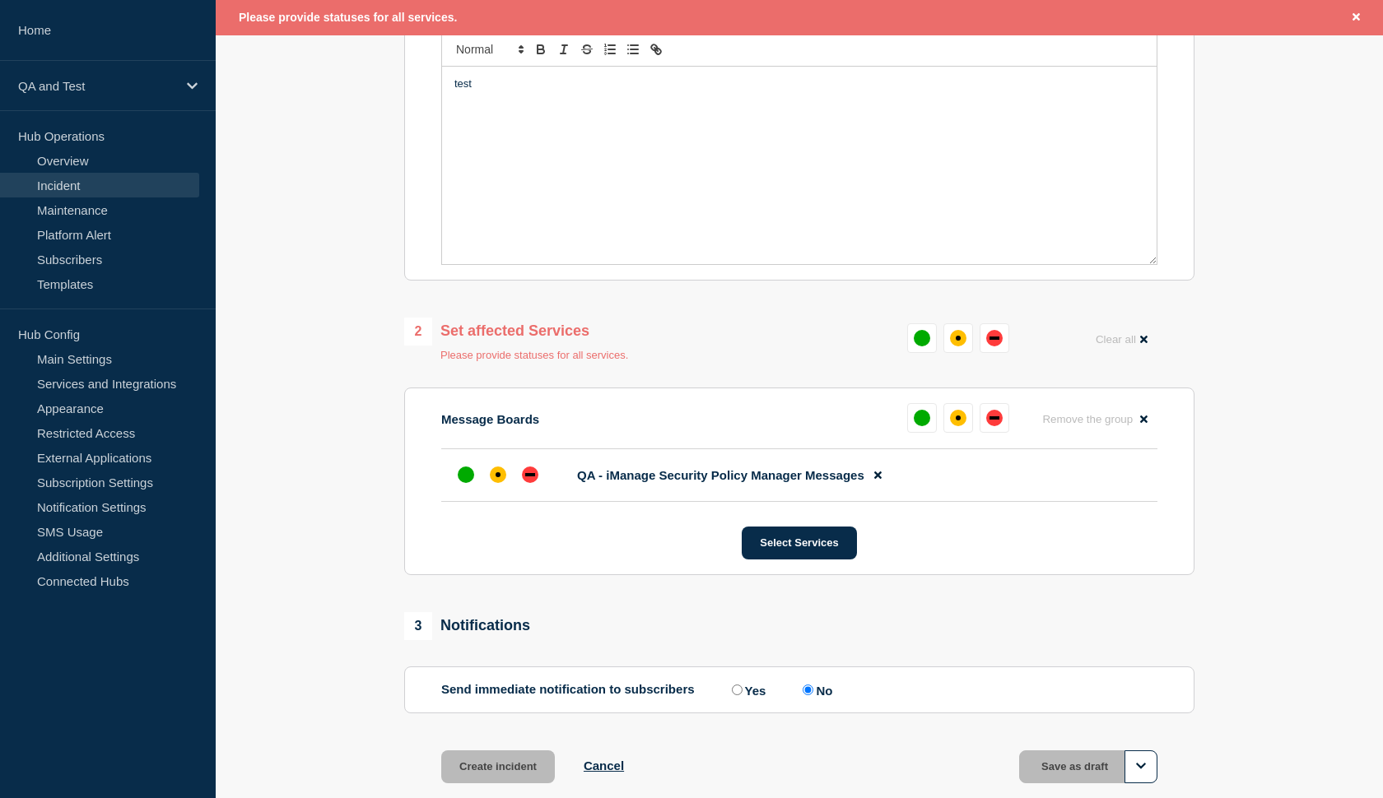
scroll to position [417, 0]
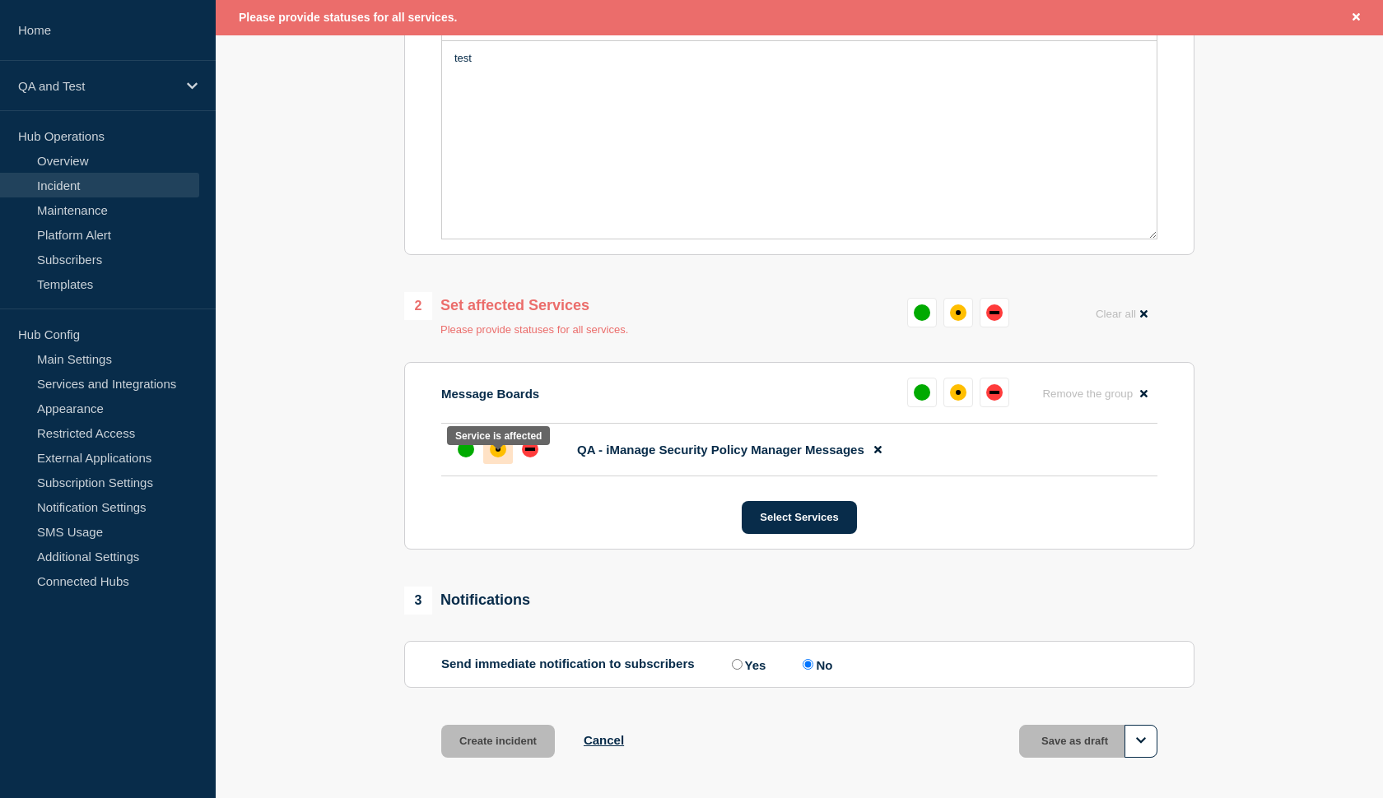
click at [492, 458] on div "affected" at bounding box center [498, 449] width 16 height 16
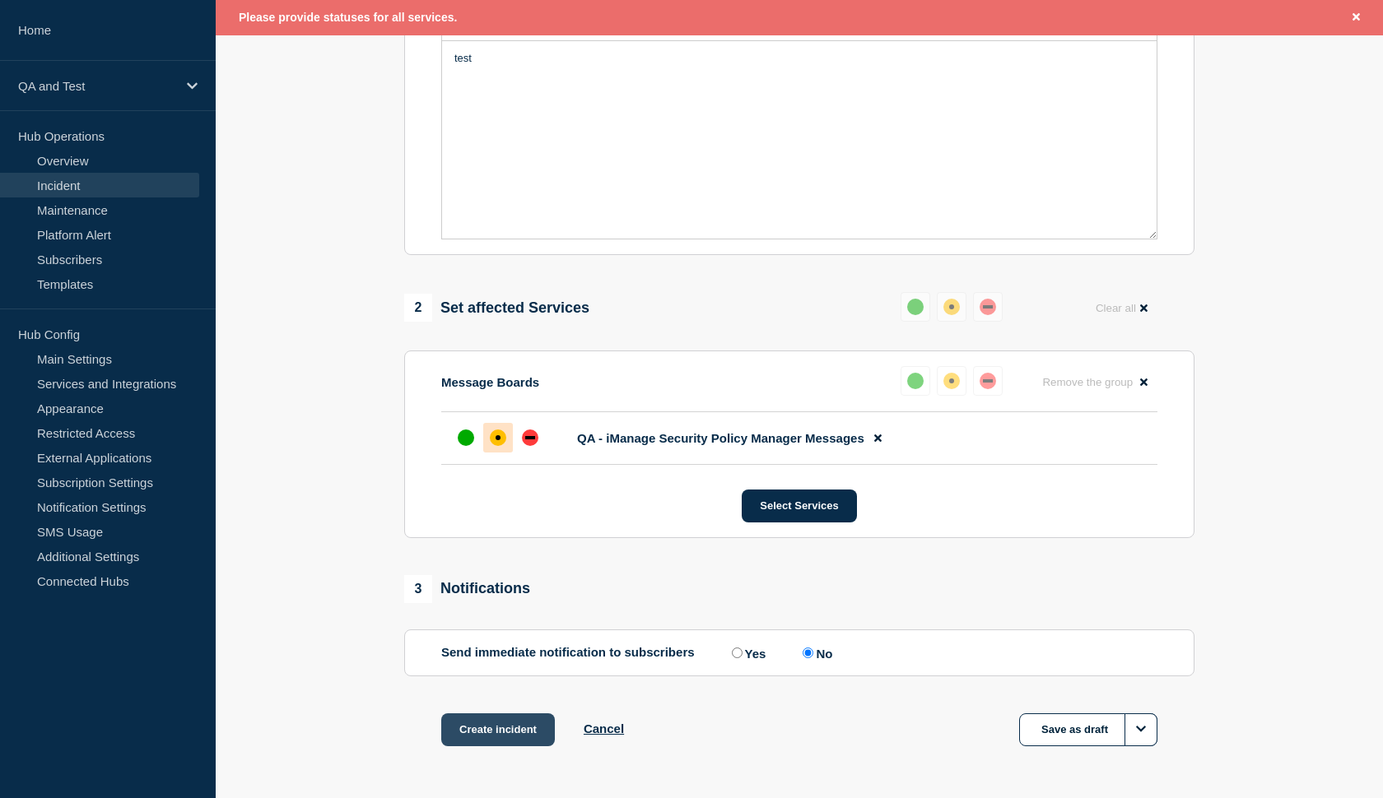
click at [500, 741] on button "Create incident" at bounding box center [498, 730] width 114 height 33
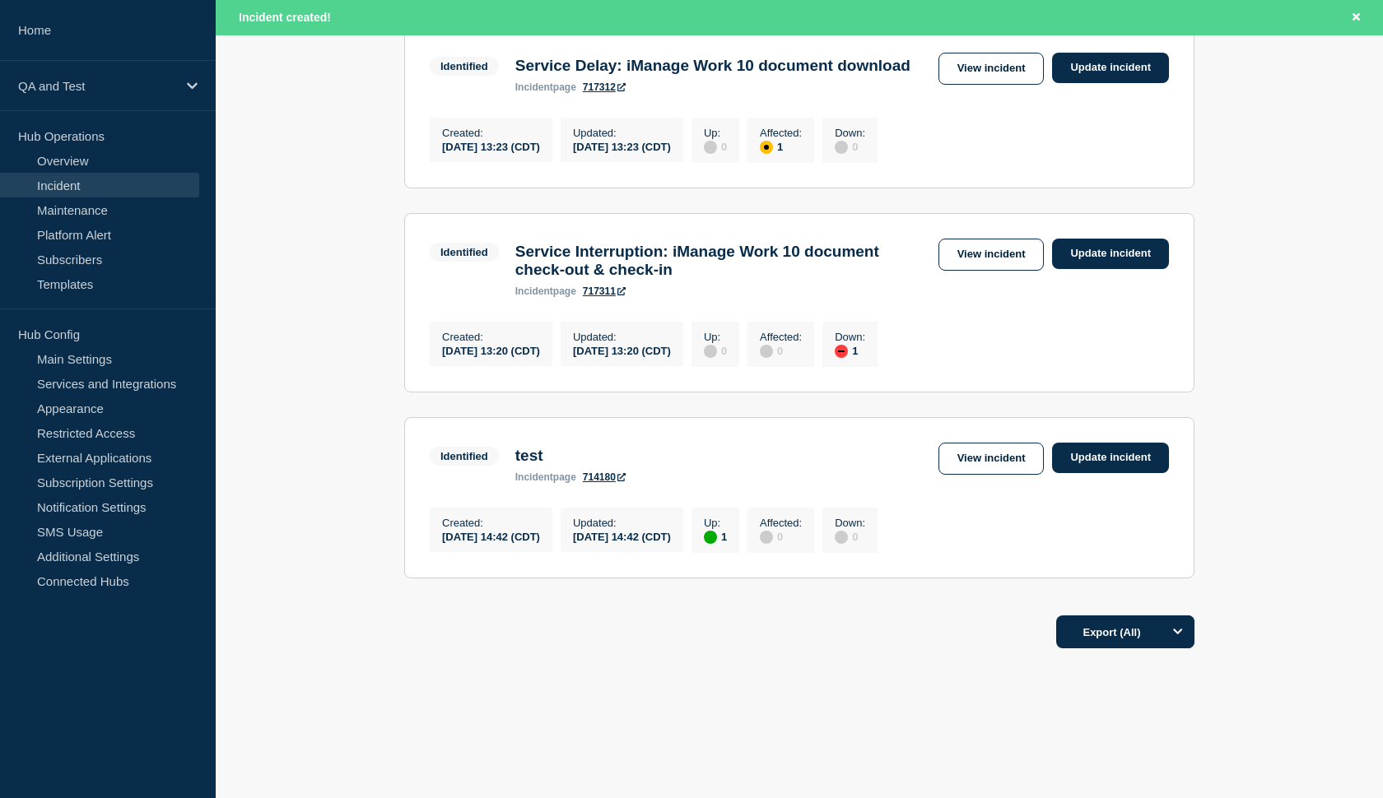
scroll to position [574, 0]
click at [618, 473] on link "714180" at bounding box center [604, 478] width 43 height 12
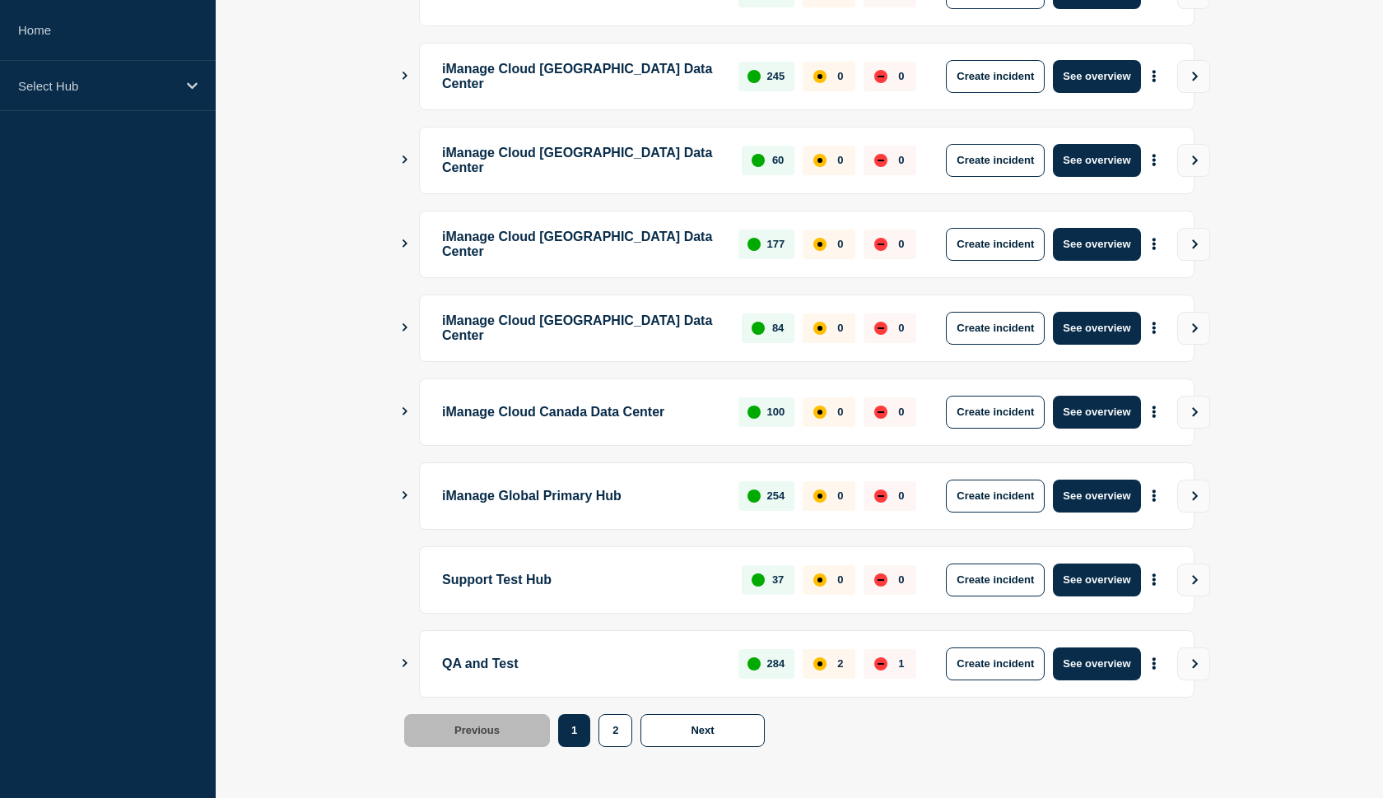
scroll to position [369, 0]
click at [1154, 666] on icon "More actions" at bounding box center [1153, 664] width 5 height 12
click at [1108, 739] on link "View Status Page" at bounding box center [1152, 737] width 121 height 14
click at [403, 663] on icon "Show Connected Hubs" at bounding box center [404, 663] width 11 height 8
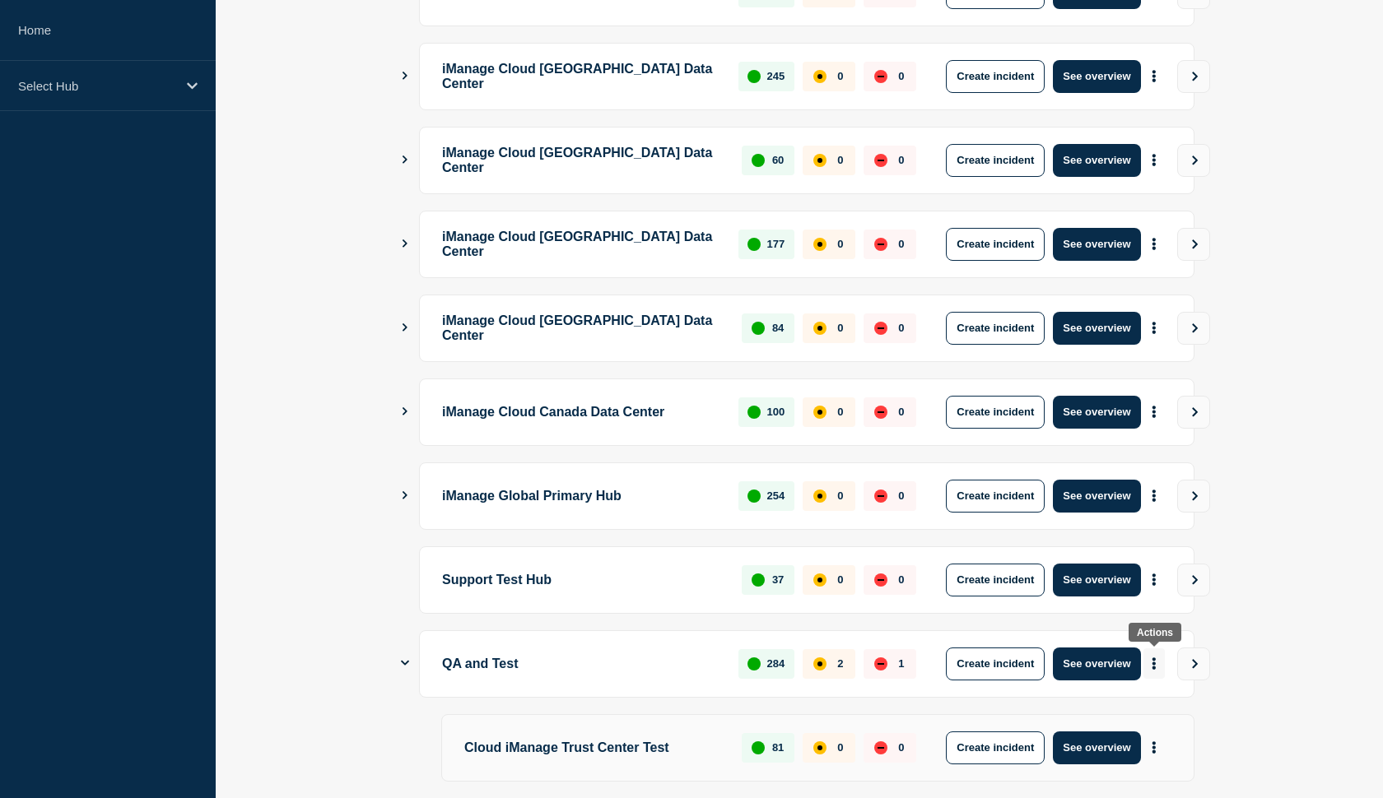
click at [1152, 659] on icon "More actions" at bounding box center [1153, 664] width 5 height 12
click at [1274, 579] on main "iManage Cloud US Data Center 1802 0 0 Create incident See overview iManage Clou…" at bounding box center [799, 772] width 1167 height 1847
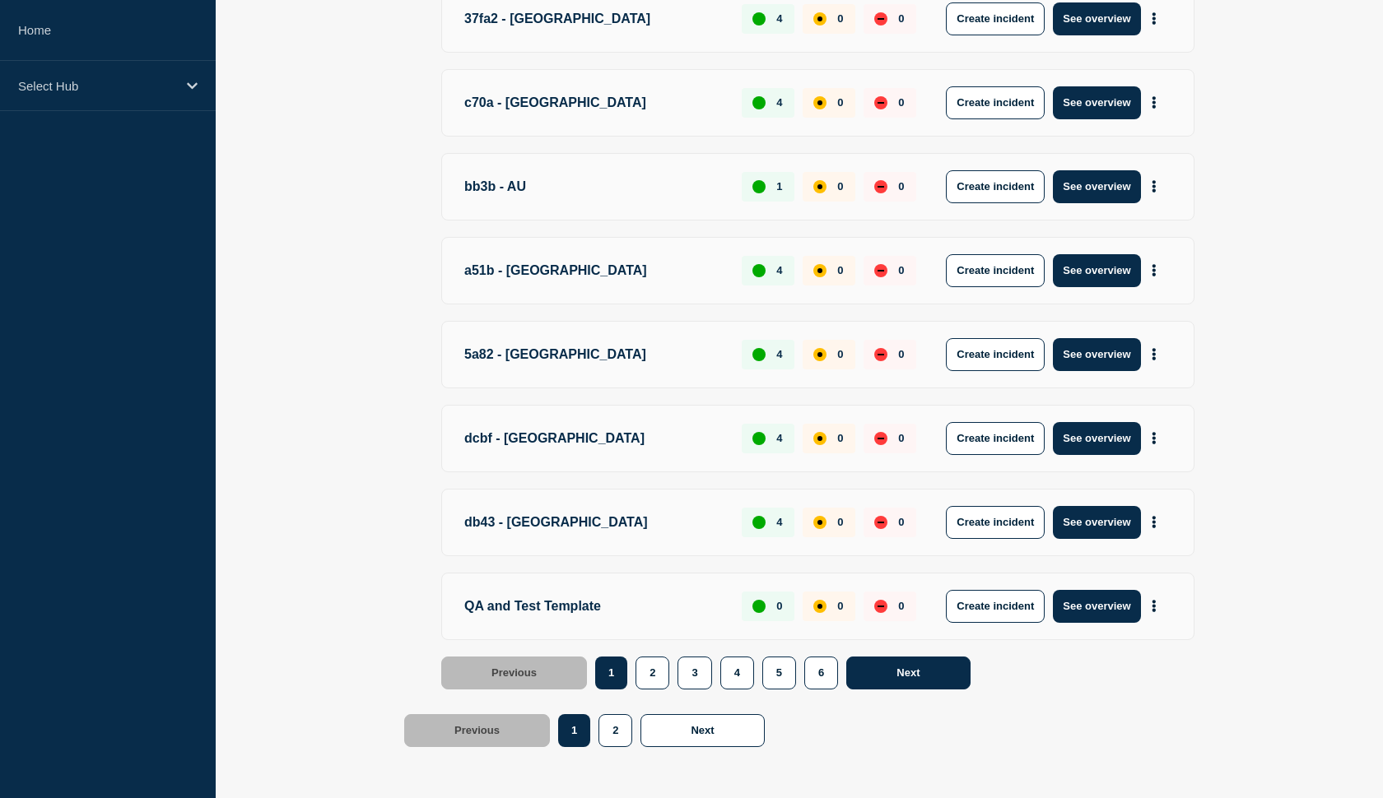
scroll to position [1266, 0]
click at [808, 677] on button "6" at bounding box center [821, 673] width 34 height 33
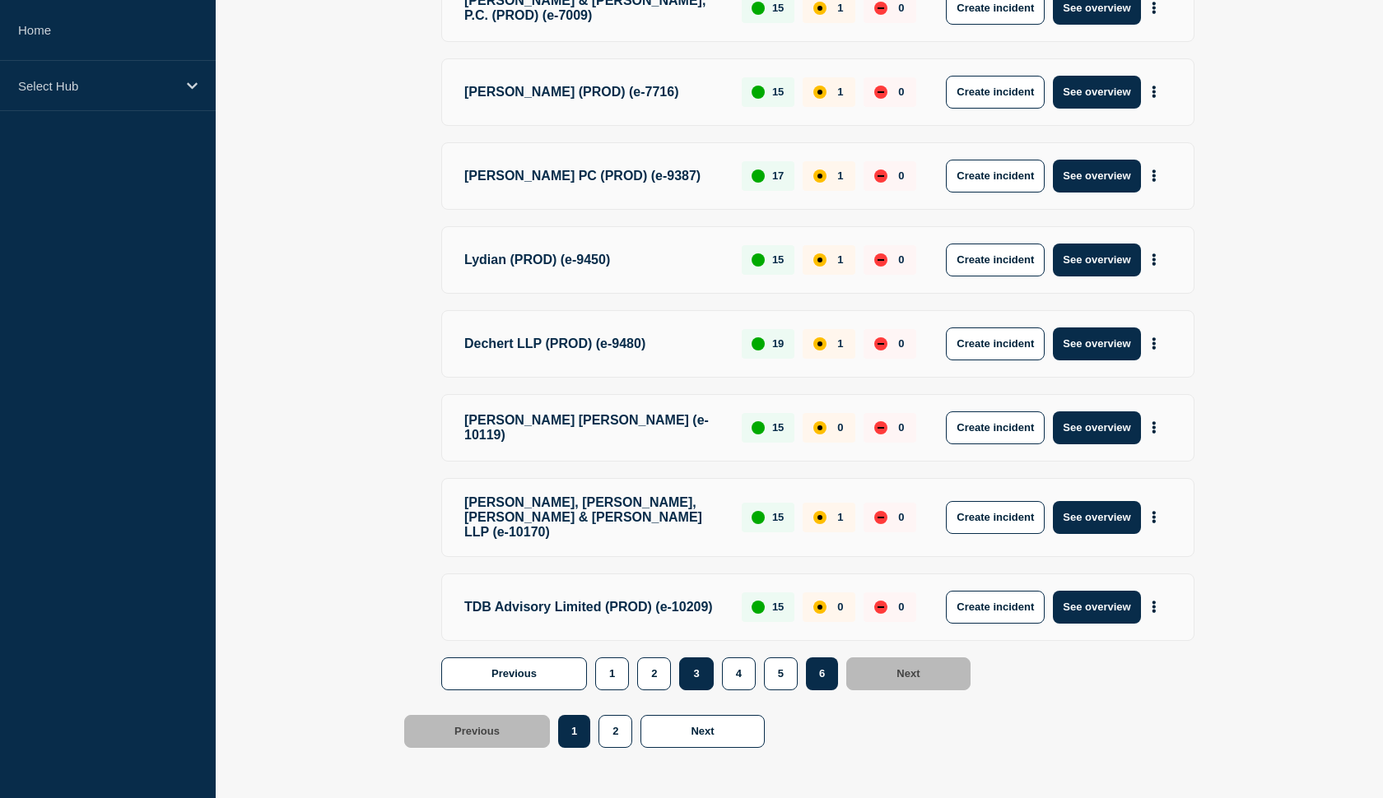
scroll to position [1276, 0]
click at [684, 683] on button "3" at bounding box center [696, 674] width 34 height 33
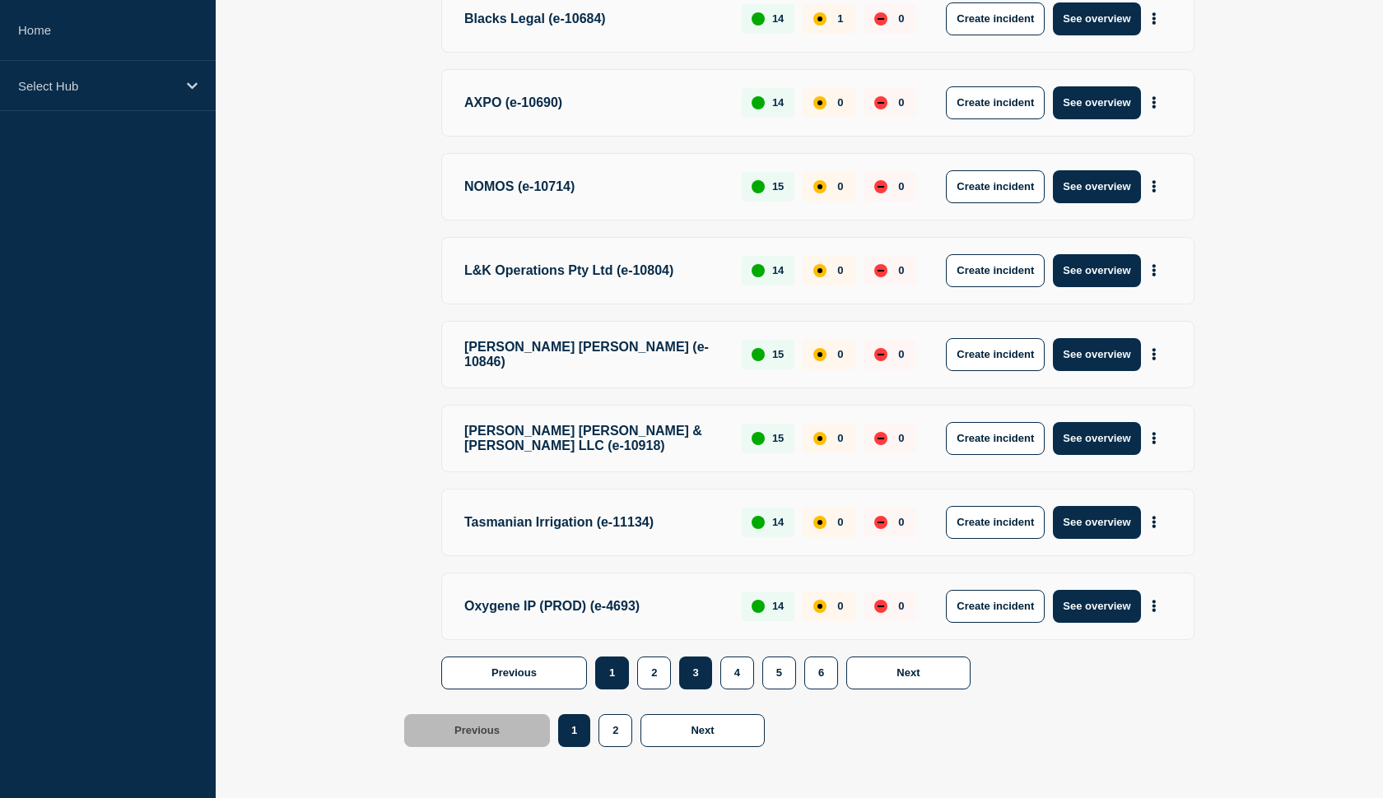
scroll to position [1269, 0]
click at [644, 666] on button "2" at bounding box center [654, 673] width 34 height 33
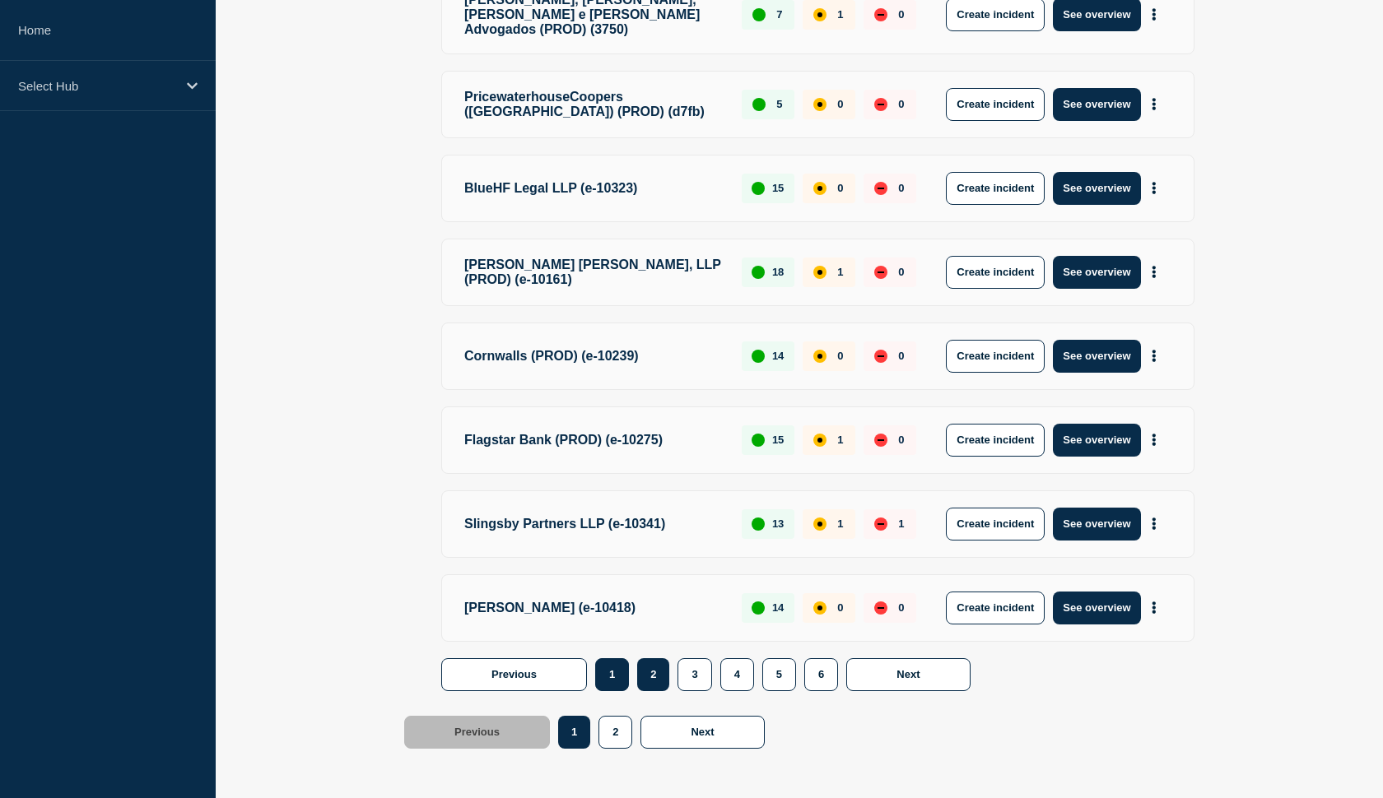
click at [605, 677] on button "1" at bounding box center [612, 674] width 34 height 33
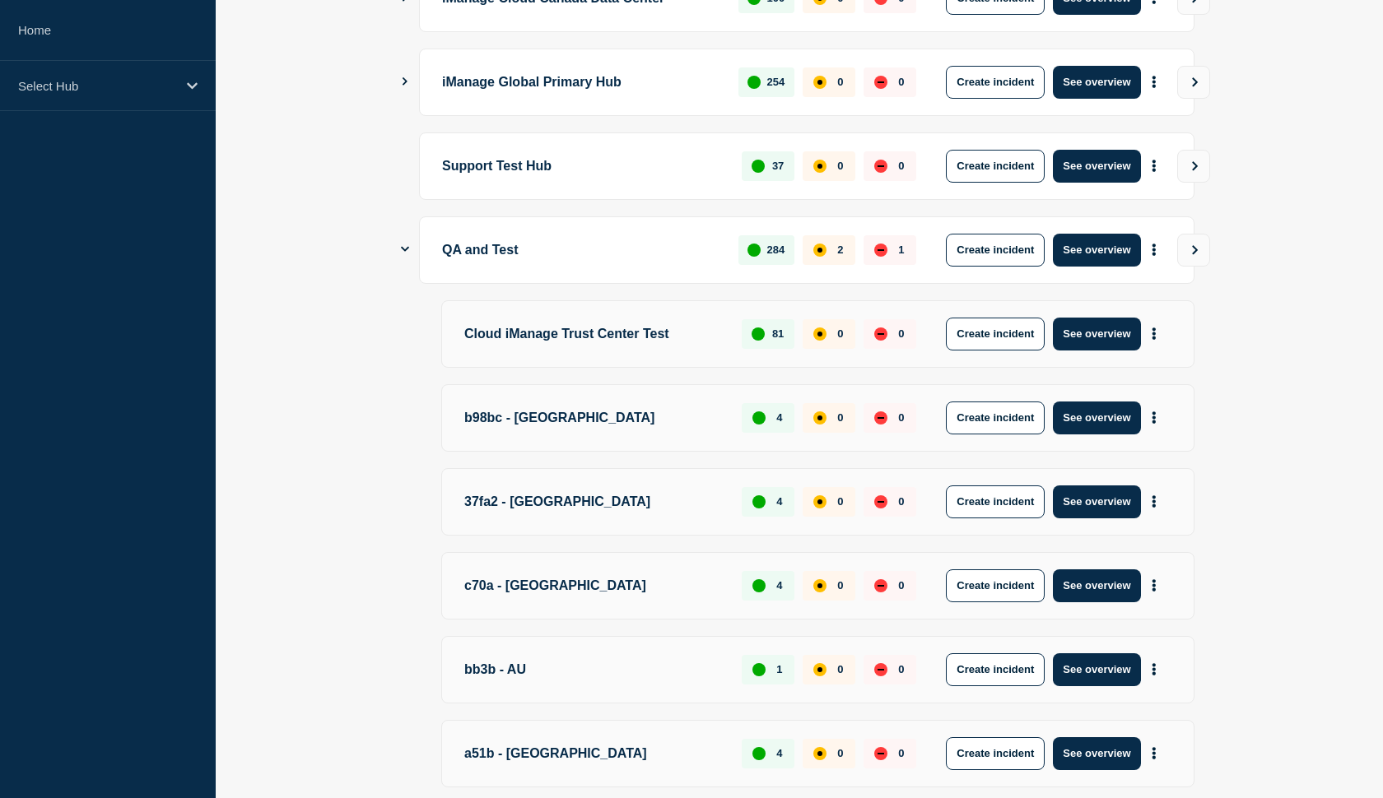
scroll to position [781, 0]
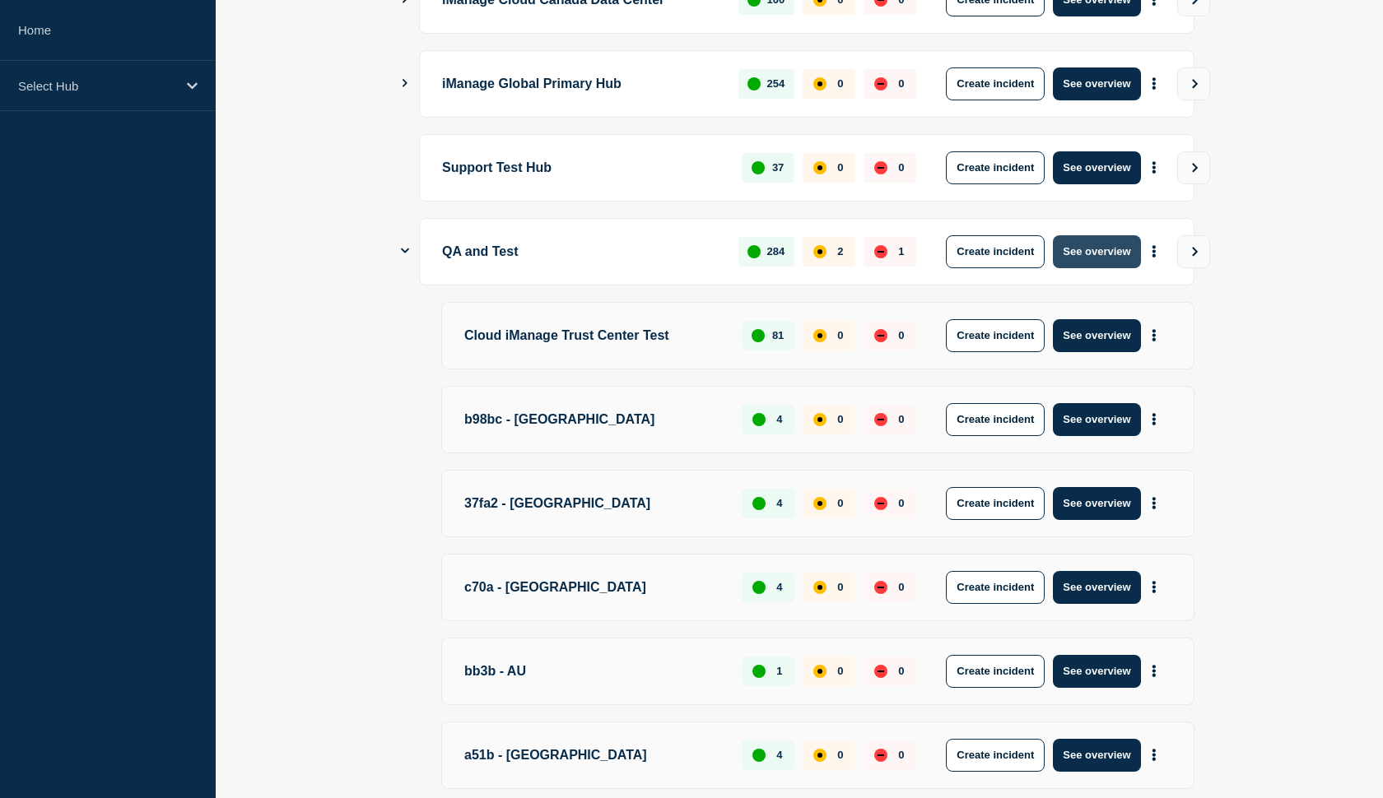
click at [1091, 248] on button "See overview" at bounding box center [1096, 251] width 87 height 33
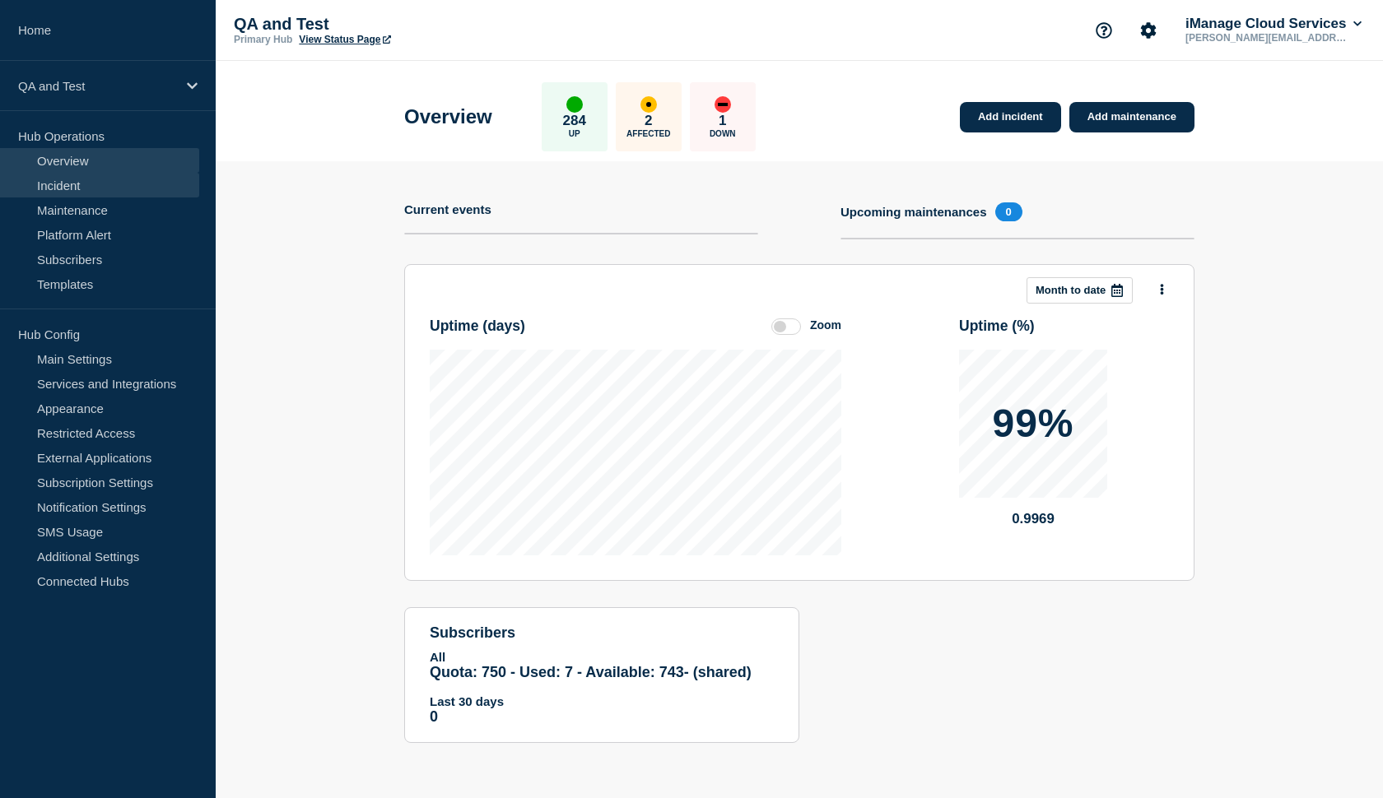
click at [93, 179] on link "Incident" at bounding box center [99, 185] width 199 height 25
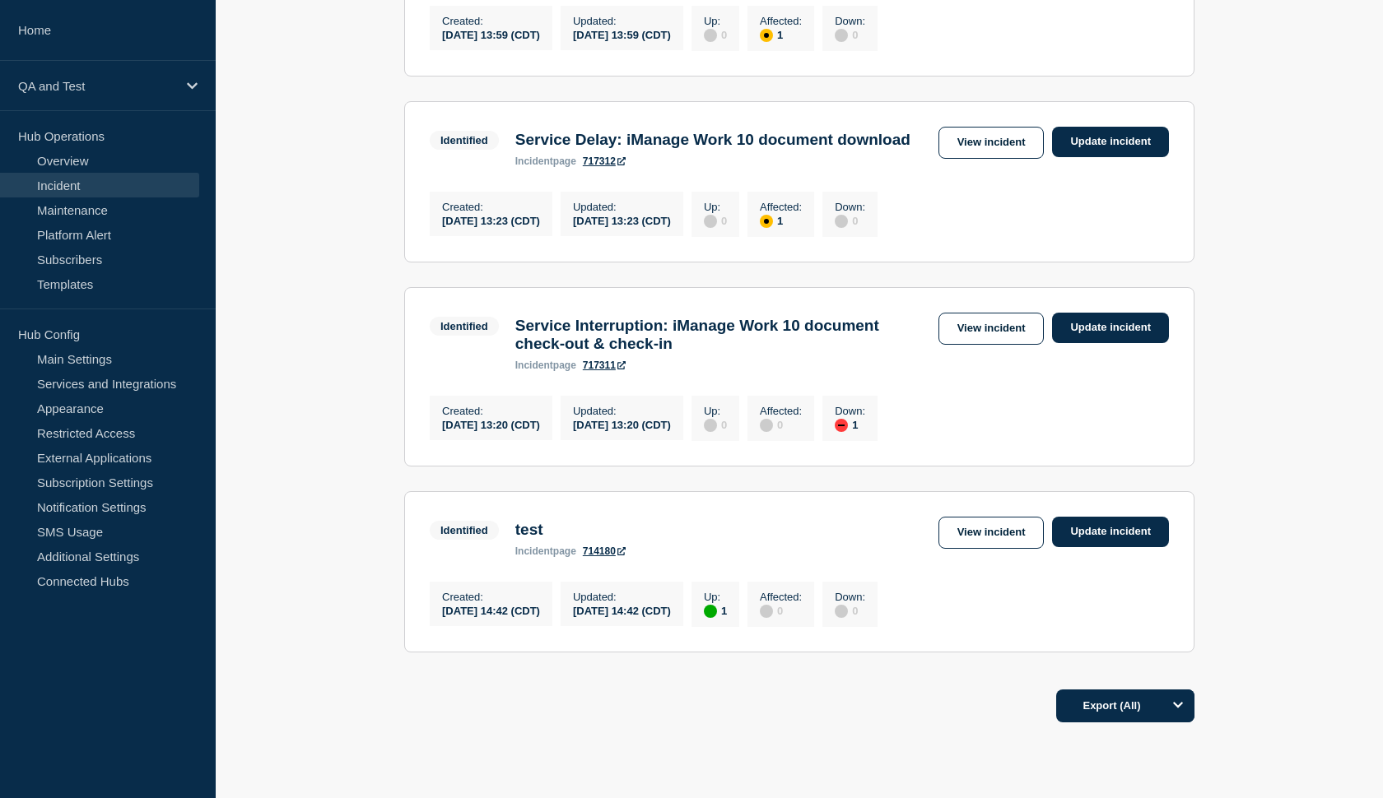
scroll to position [427, 0]
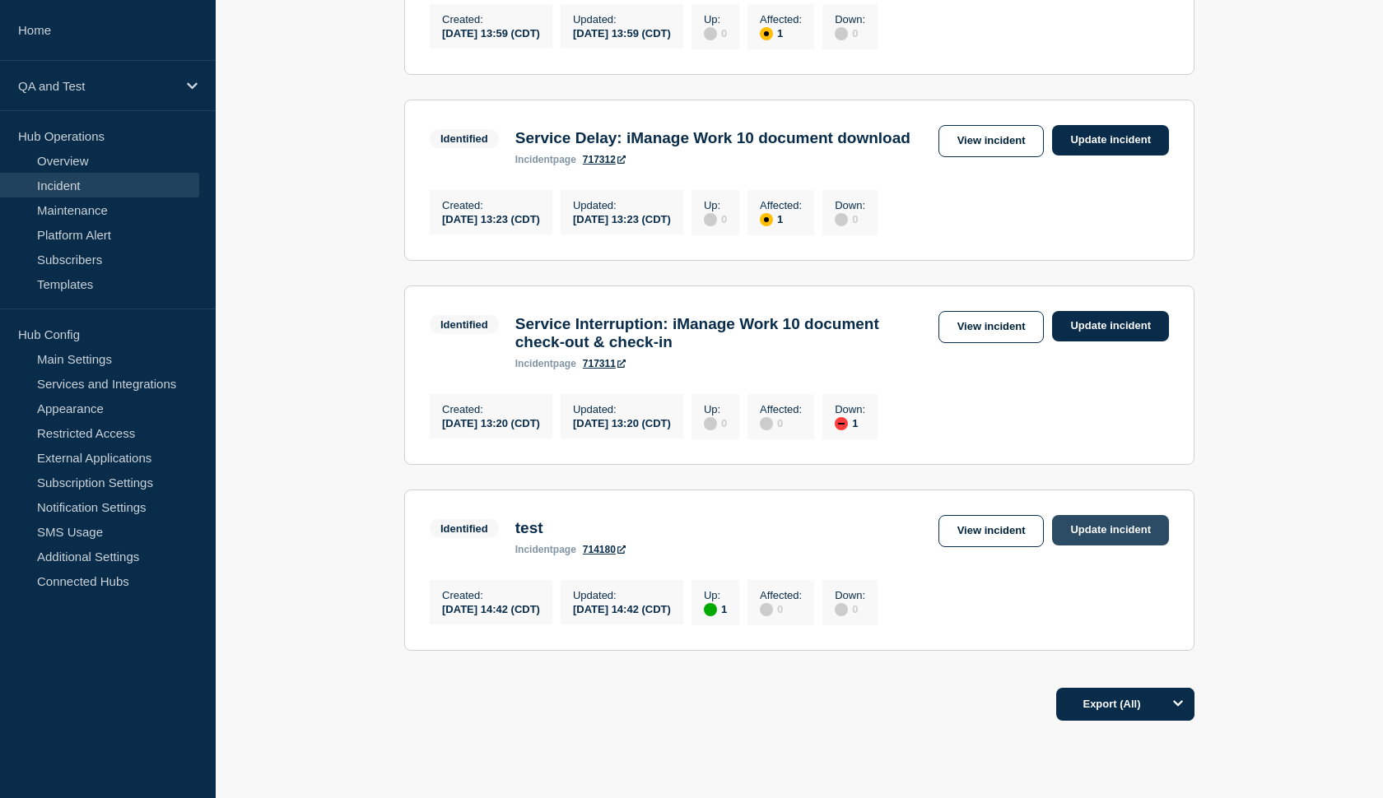
click at [1091, 546] on link "Update incident" at bounding box center [1110, 530] width 117 height 30
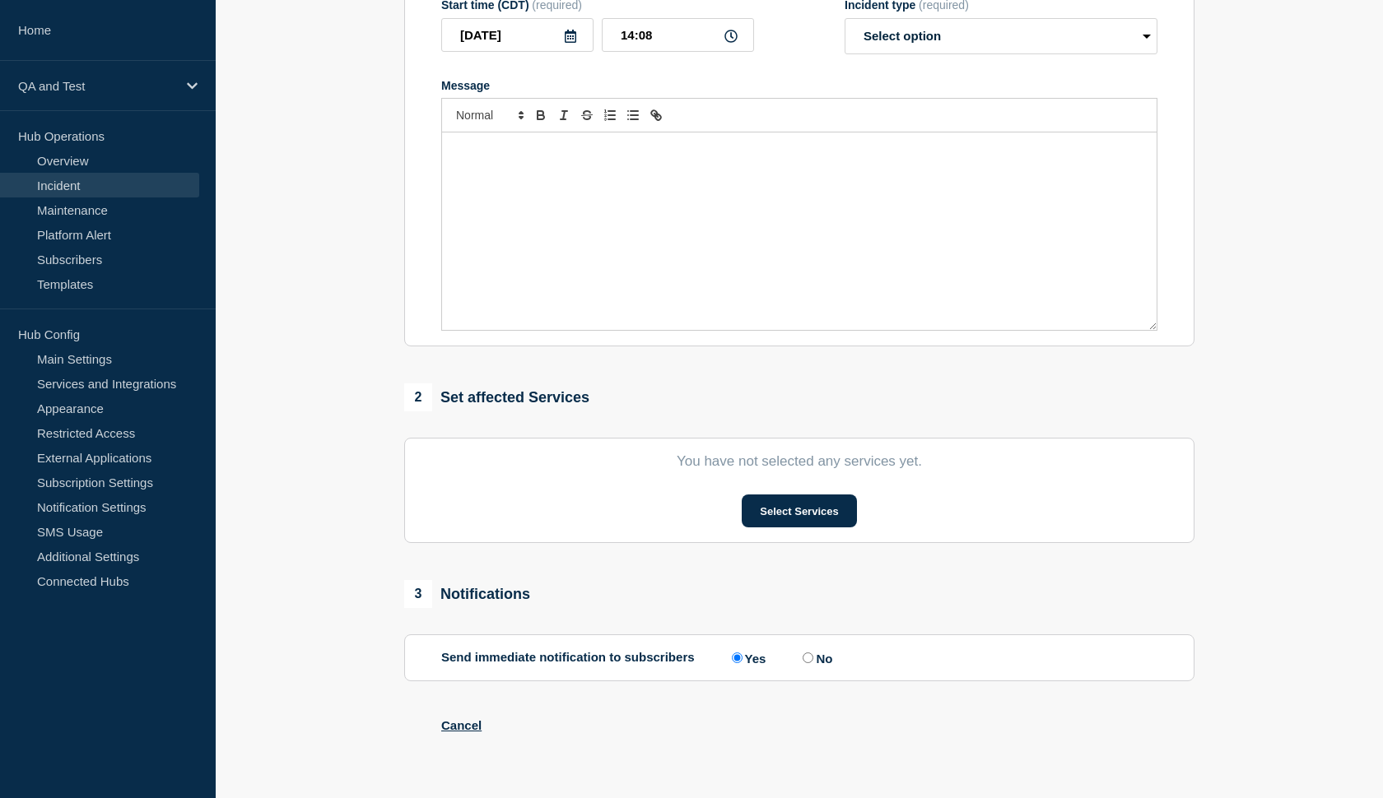
type input "test"
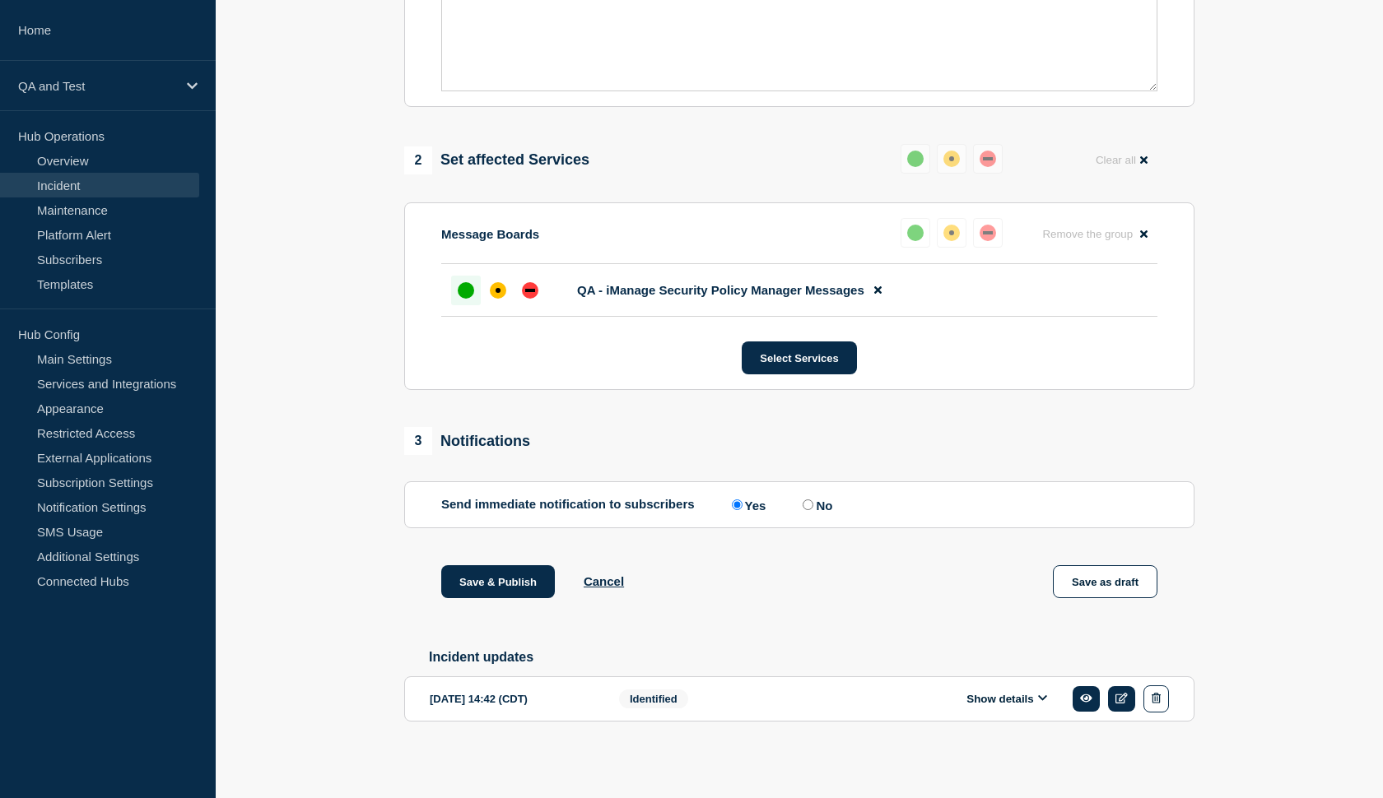
scroll to position [551, 0]
click at [605, 579] on button "Cancel" at bounding box center [604, 582] width 40 height 14
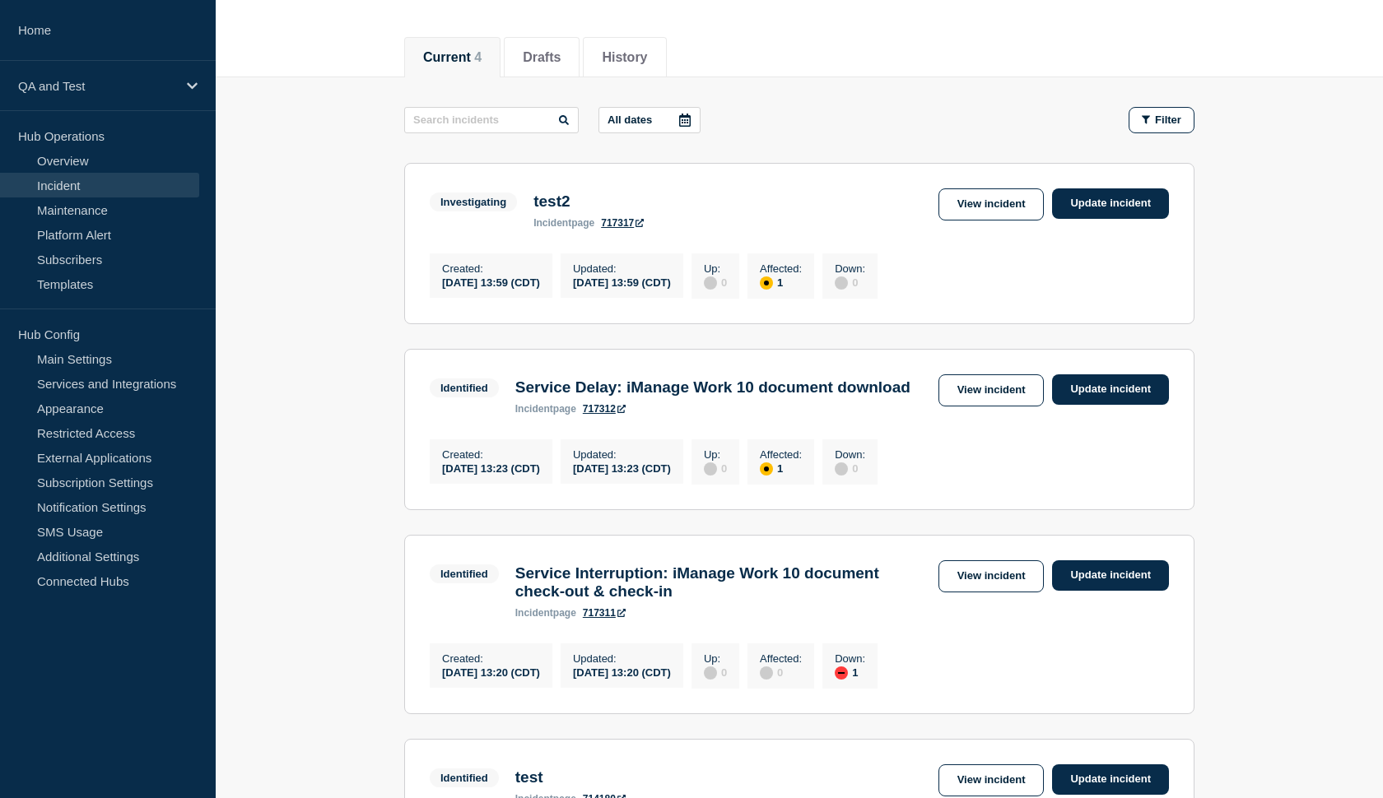
scroll to position [171, 0]
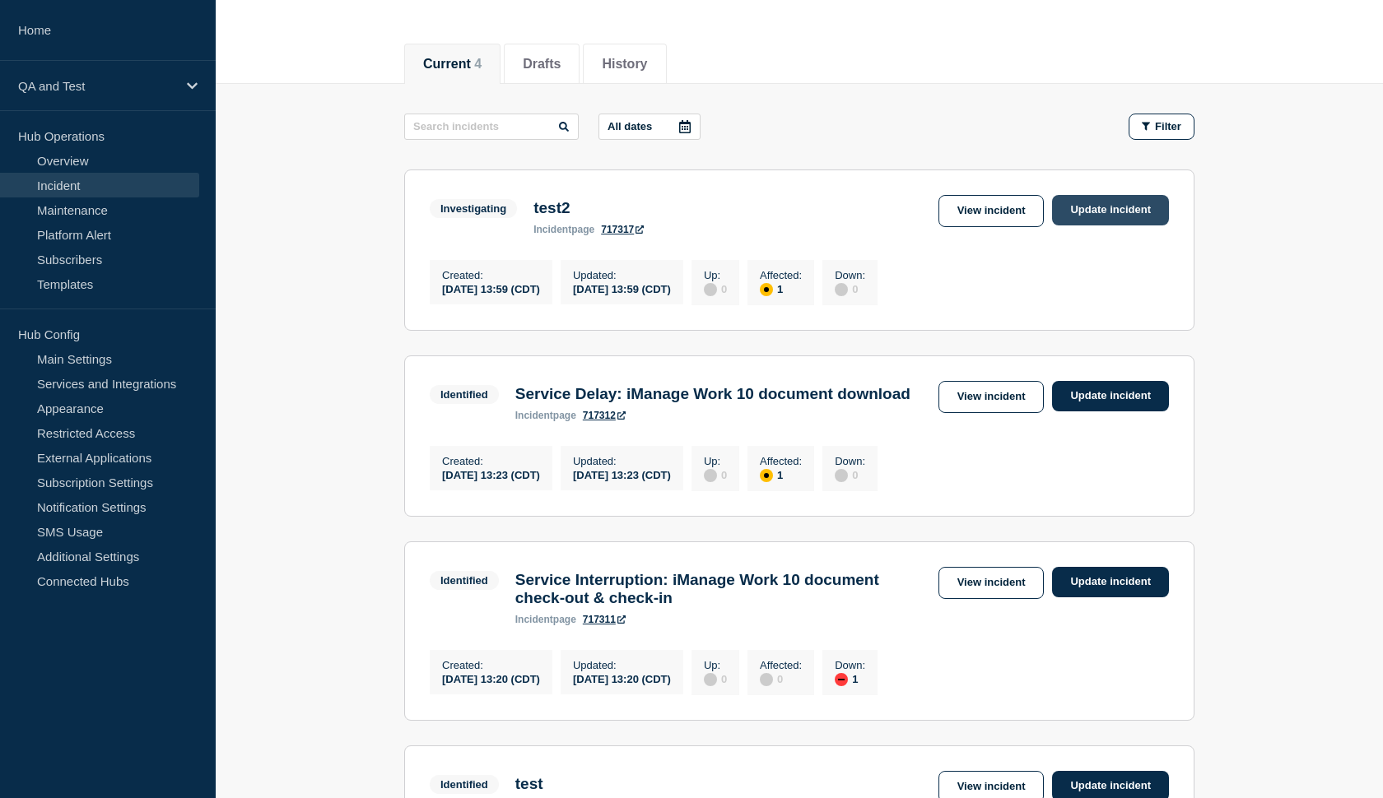
click at [1119, 213] on link "Update incident" at bounding box center [1110, 210] width 117 height 30
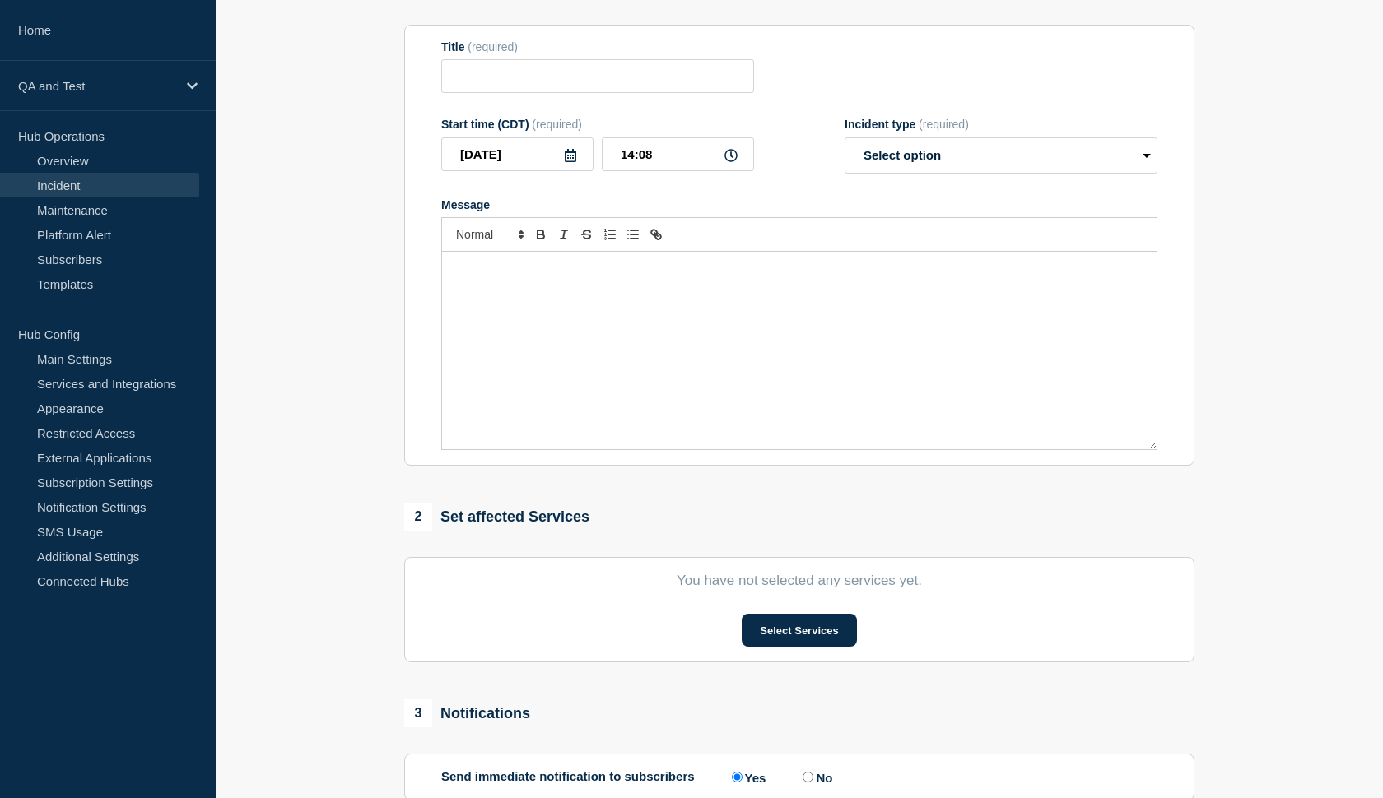
type input "test2"
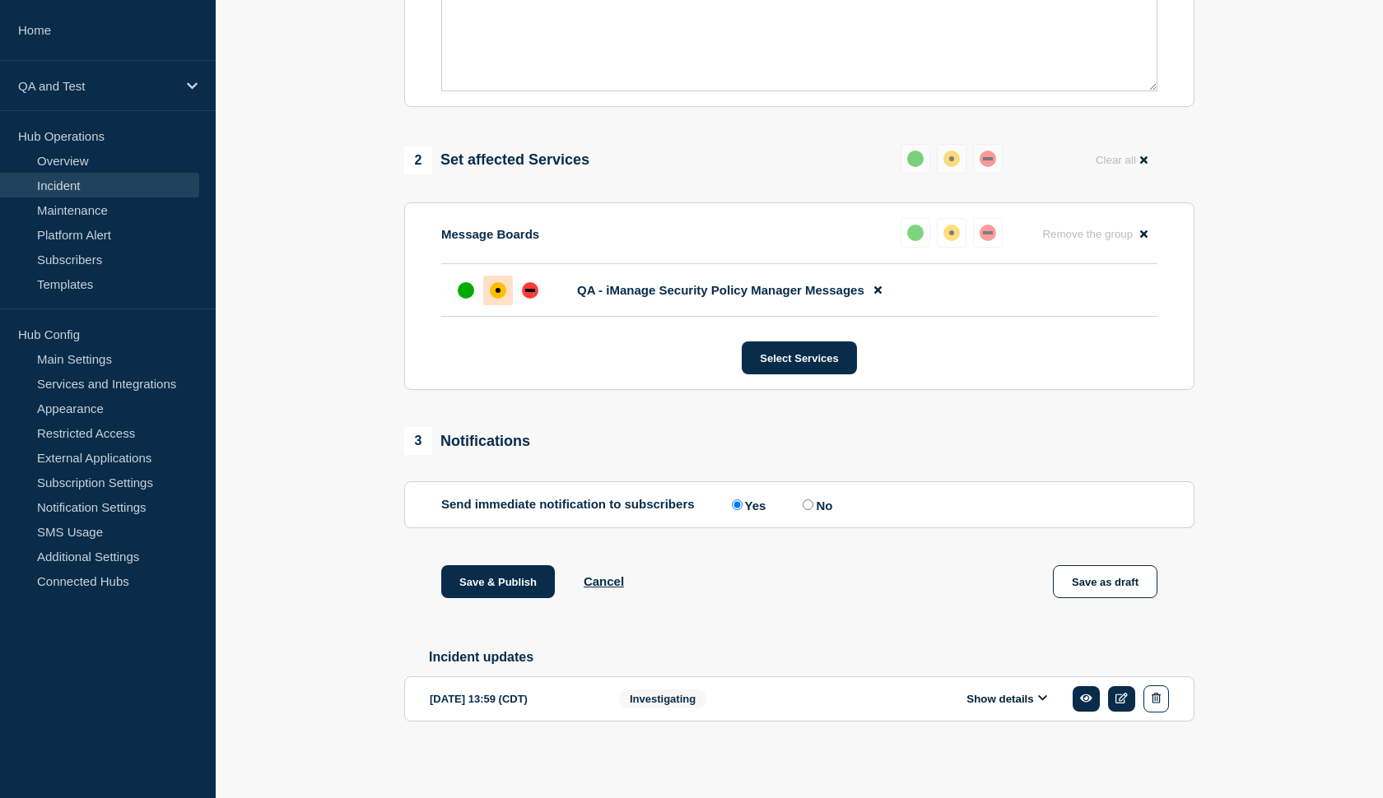
scroll to position [551, 0]
click at [467, 286] on div "up" at bounding box center [466, 290] width 16 height 16
click at [517, 579] on button "Save & Publish" at bounding box center [498, 581] width 114 height 33
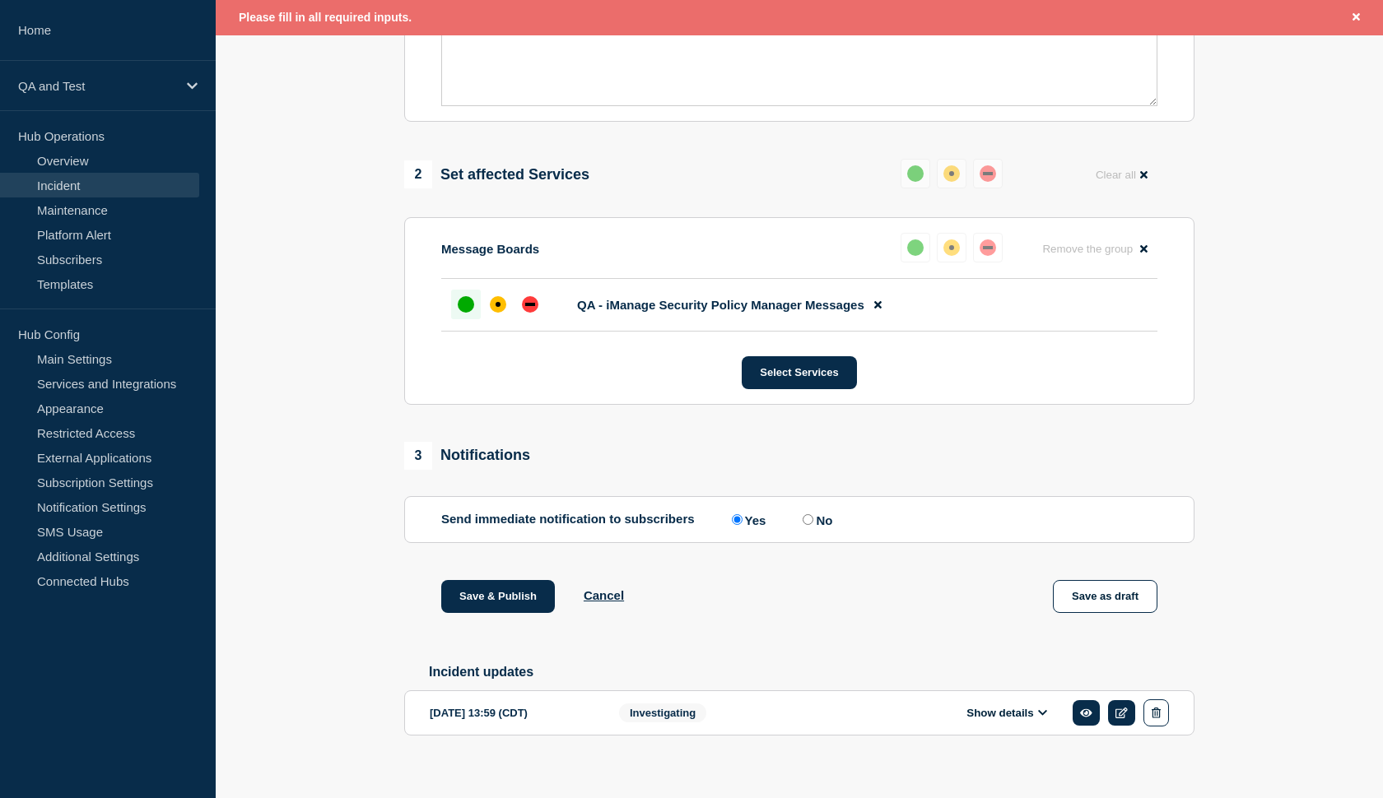
click at [802, 525] on input "No" at bounding box center [807, 519] width 11 height 11
radio input "true"
radio input "false"
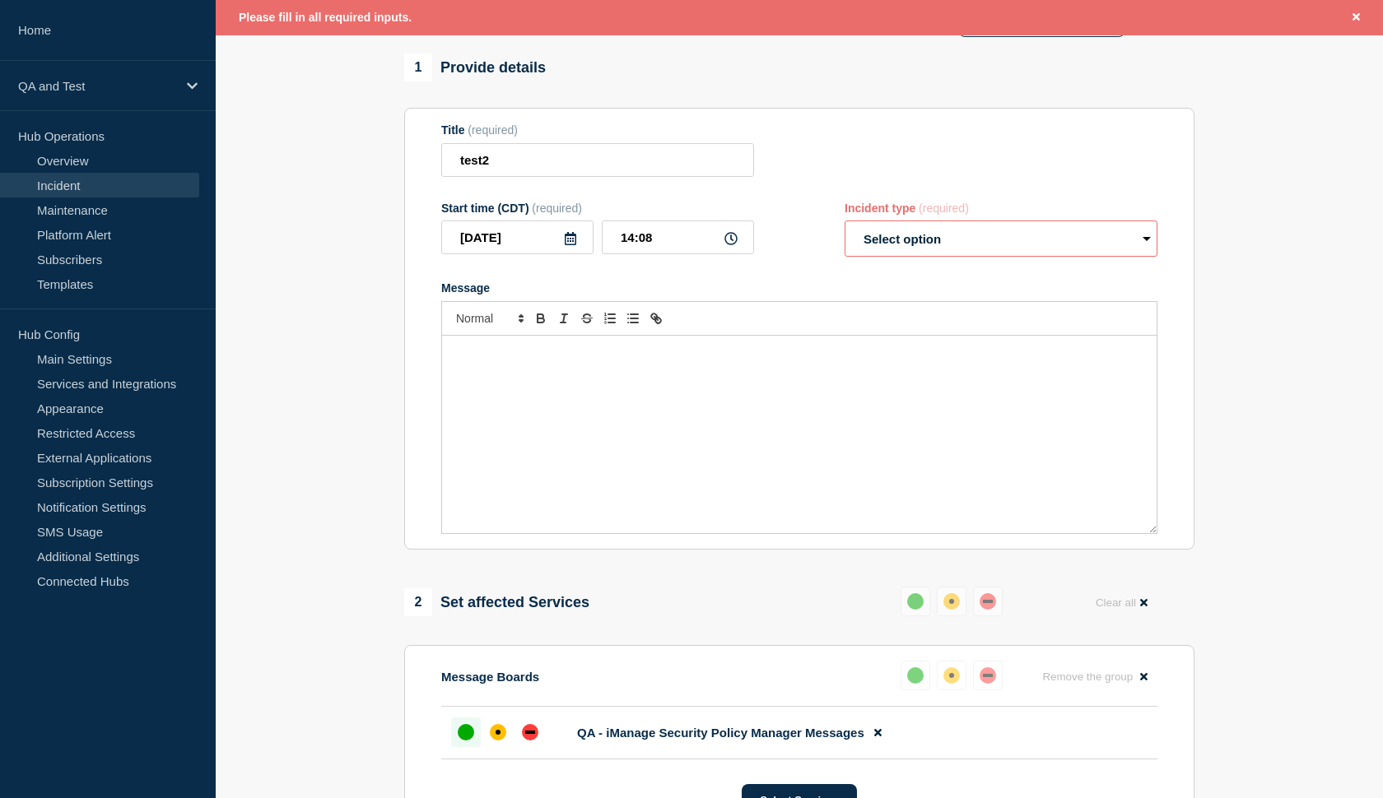
scroll to position [116, 0]
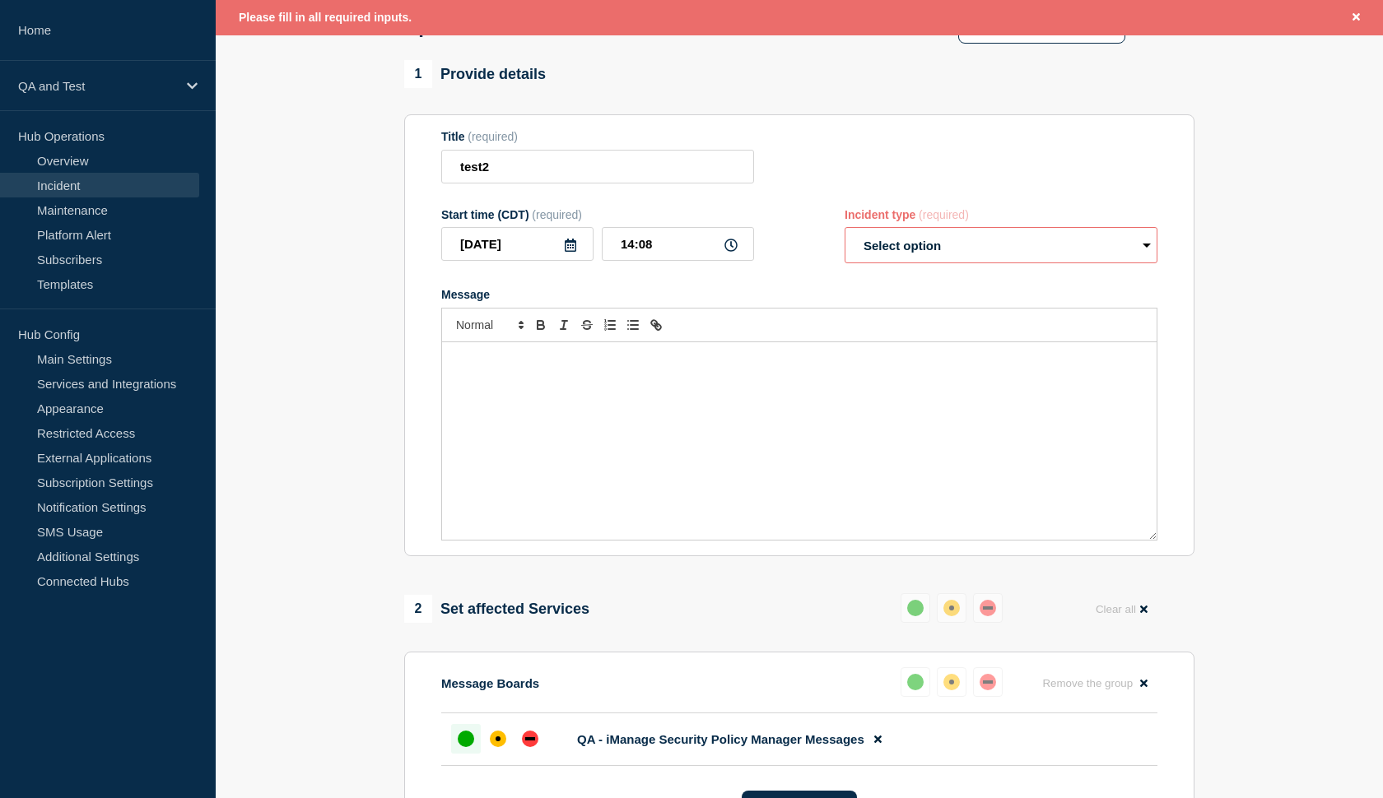
select select "resolved"
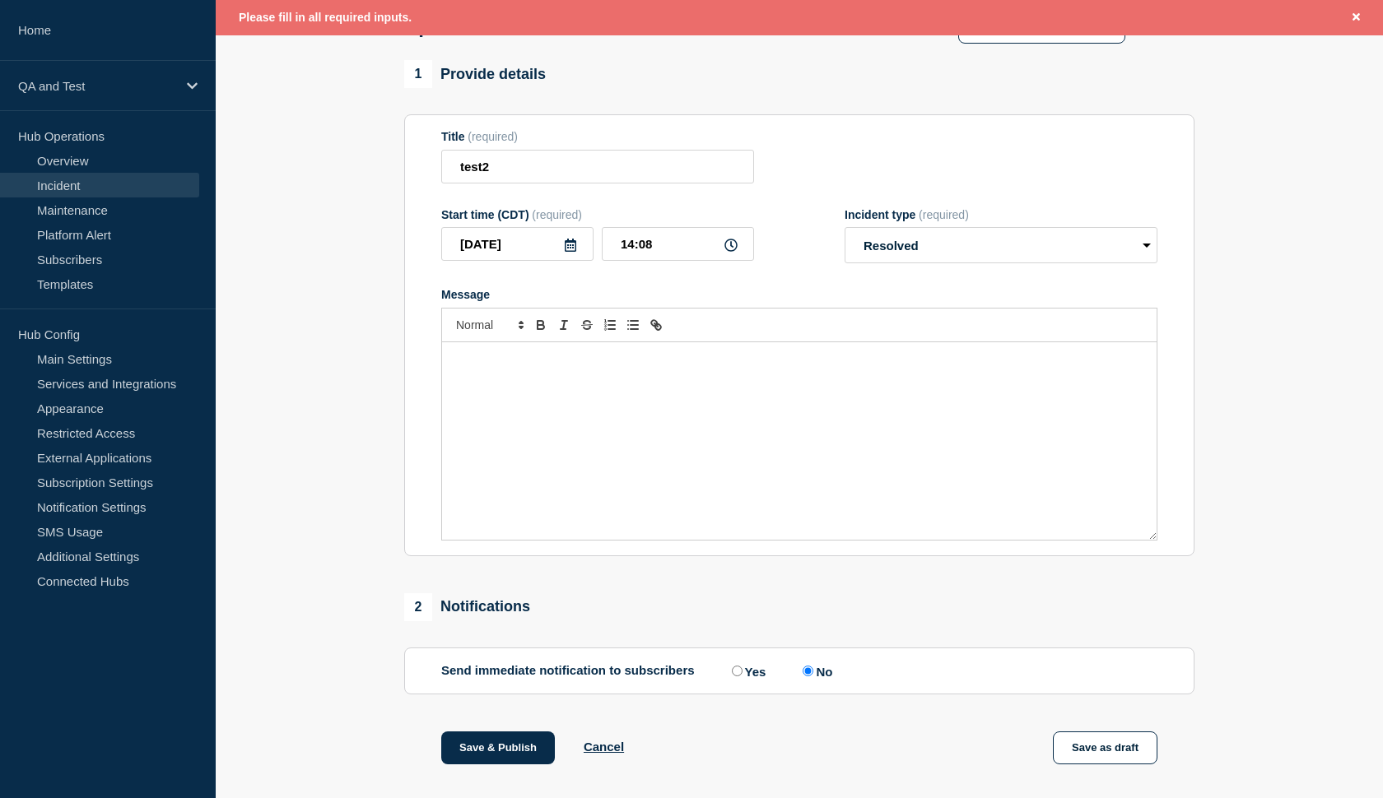
click at [652, 367] on p "Message" at bounding box center [799, 359] width 690 height 15
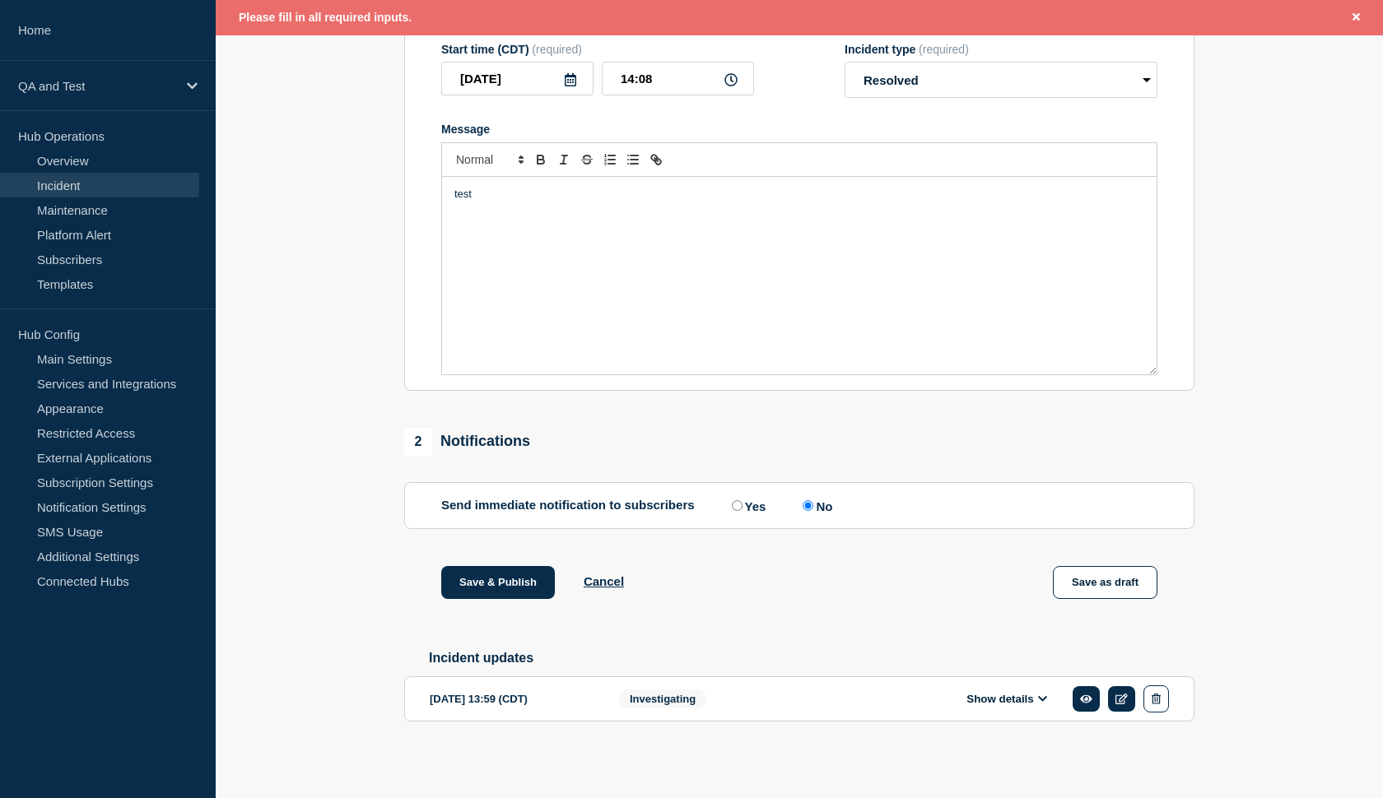
scroll to position [302, 0]
click at [502, 571] on button "Save & Publish" at bounding box center [498, 582] width 114 height 33
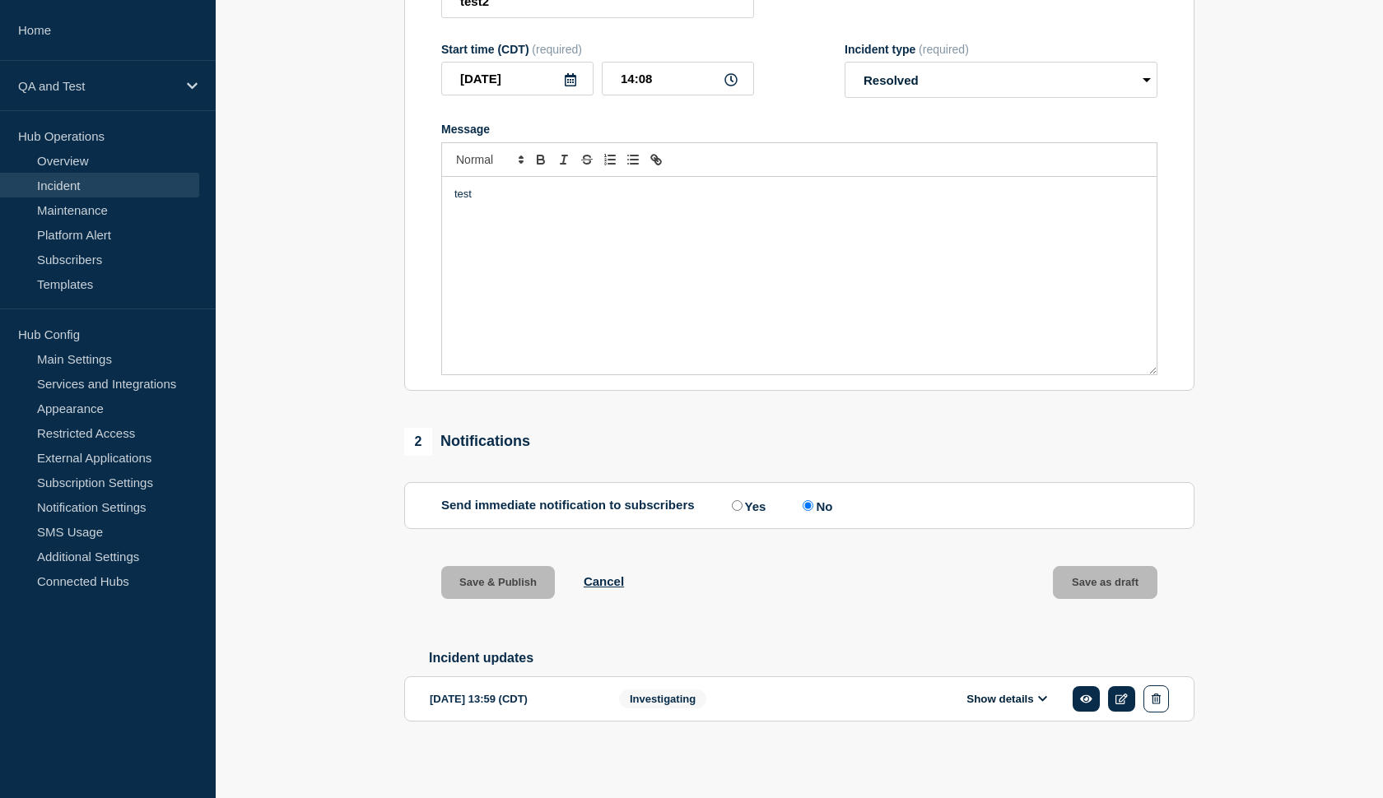
scroll to position [267, 0]
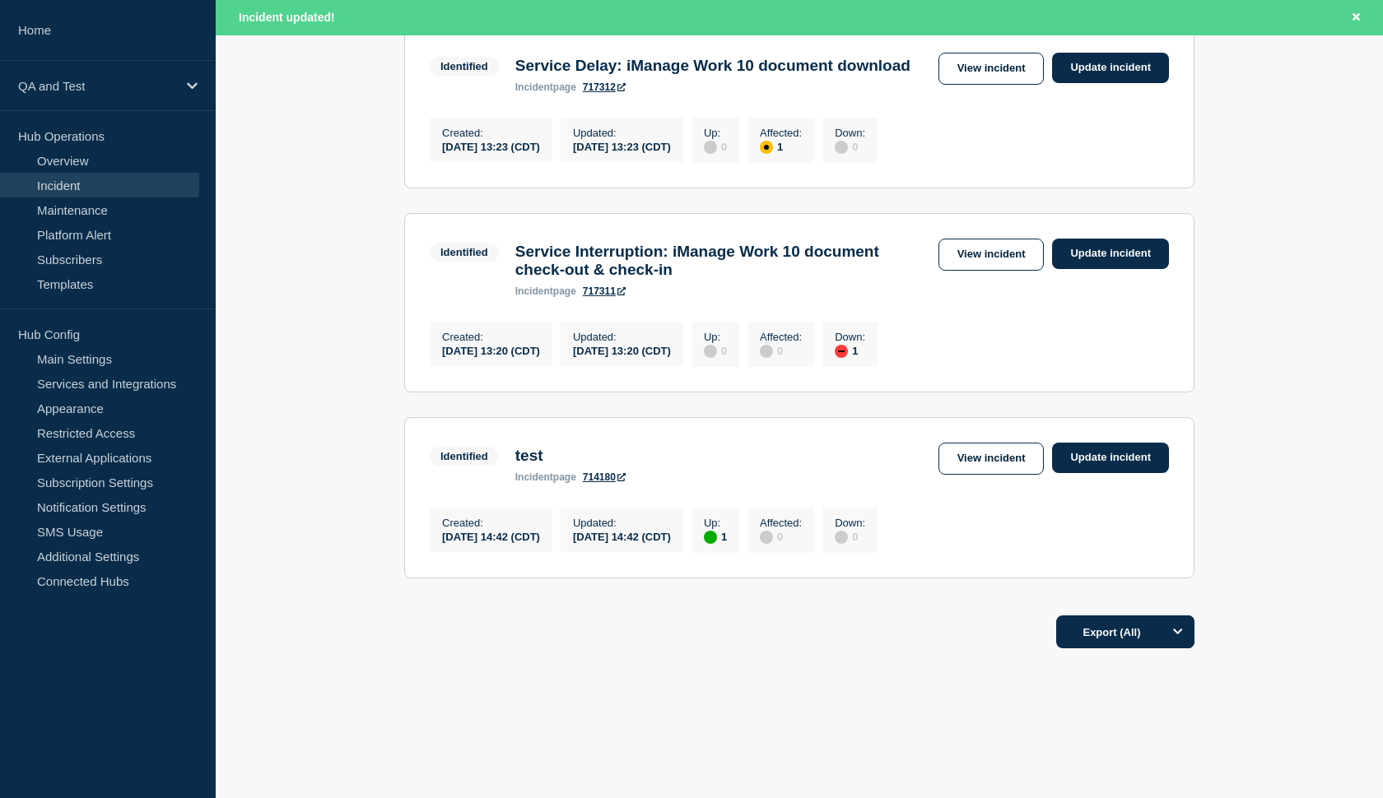
scroll to position [347, 0]
click at [1100, 474] on link "Update incident" at bounding box center [1110, 459] width 117 height 30
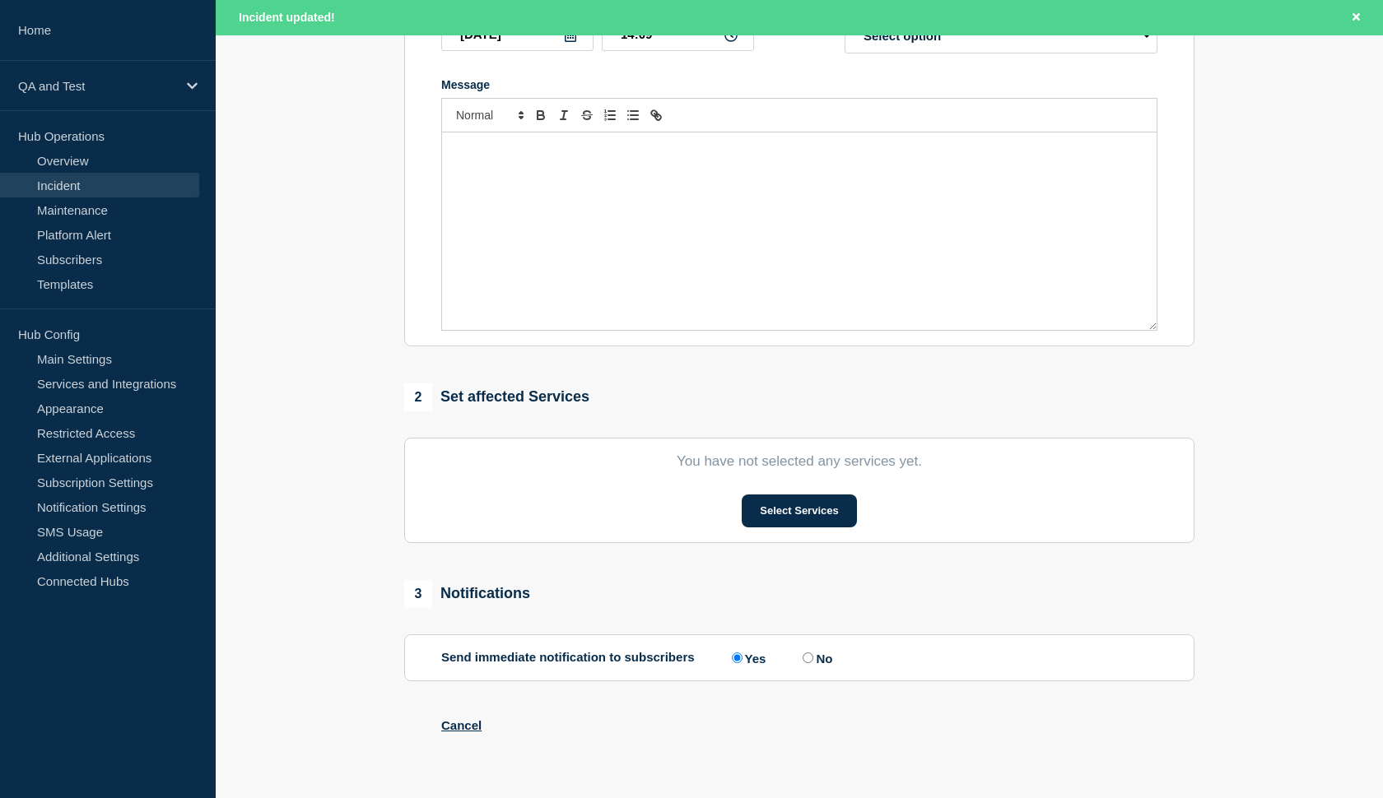
type input "test"
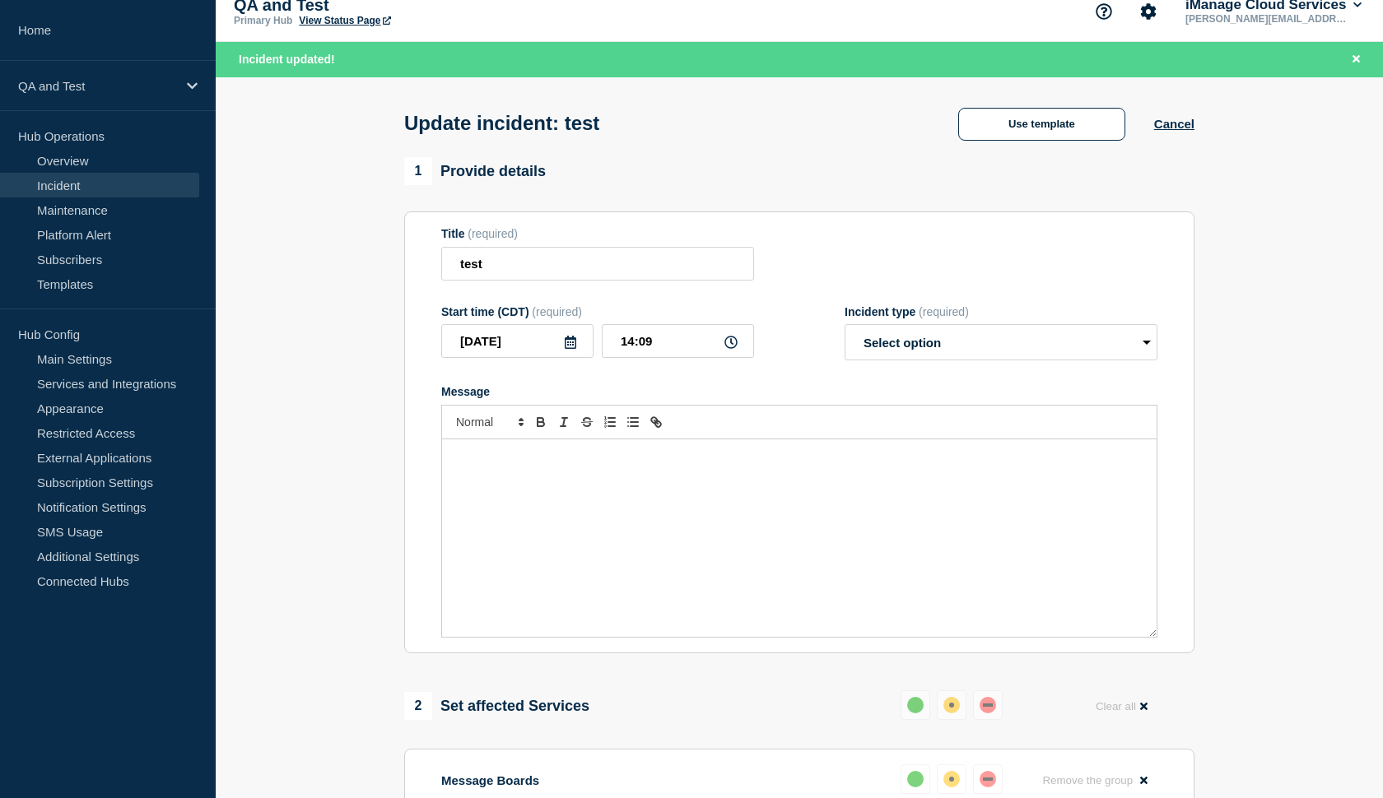
scroll to position [7, 0]
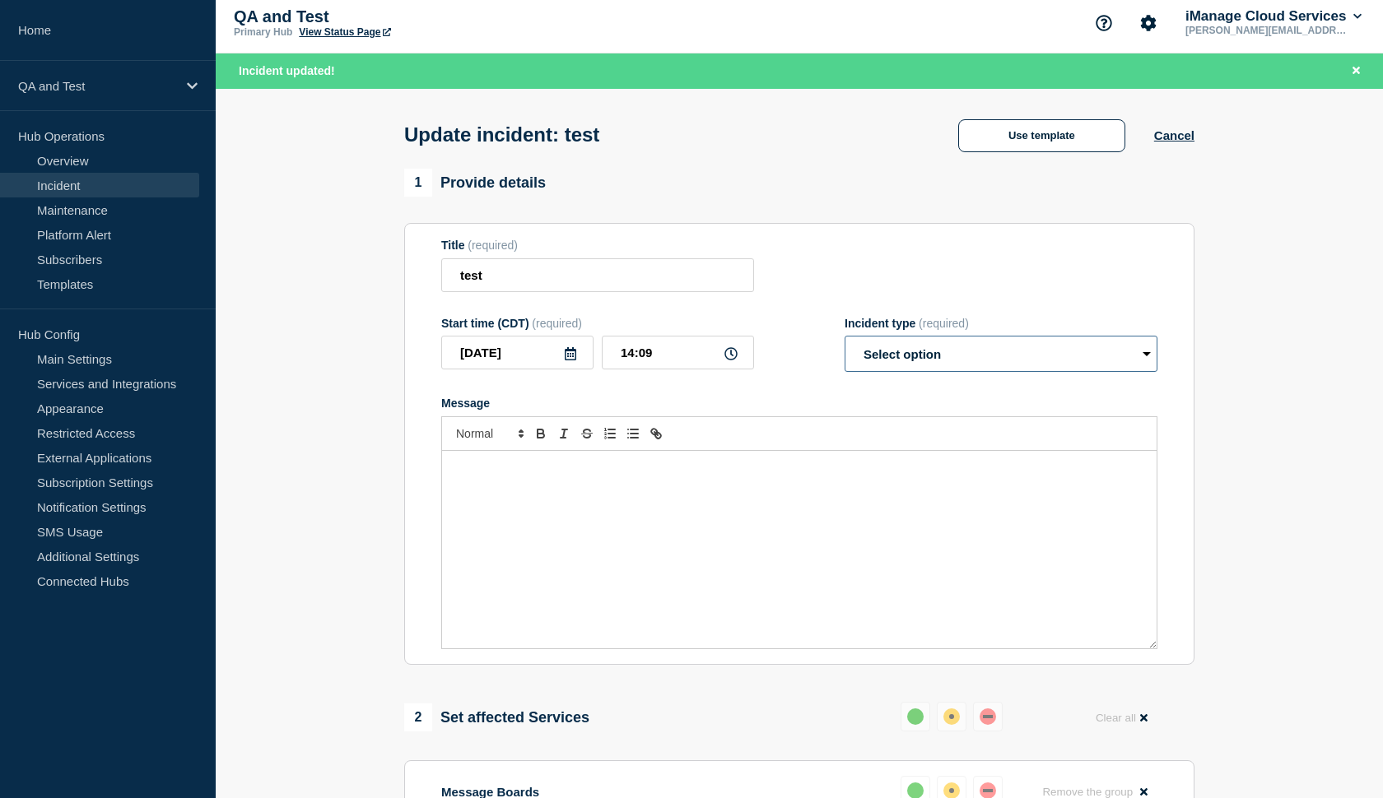
select select "resolved"
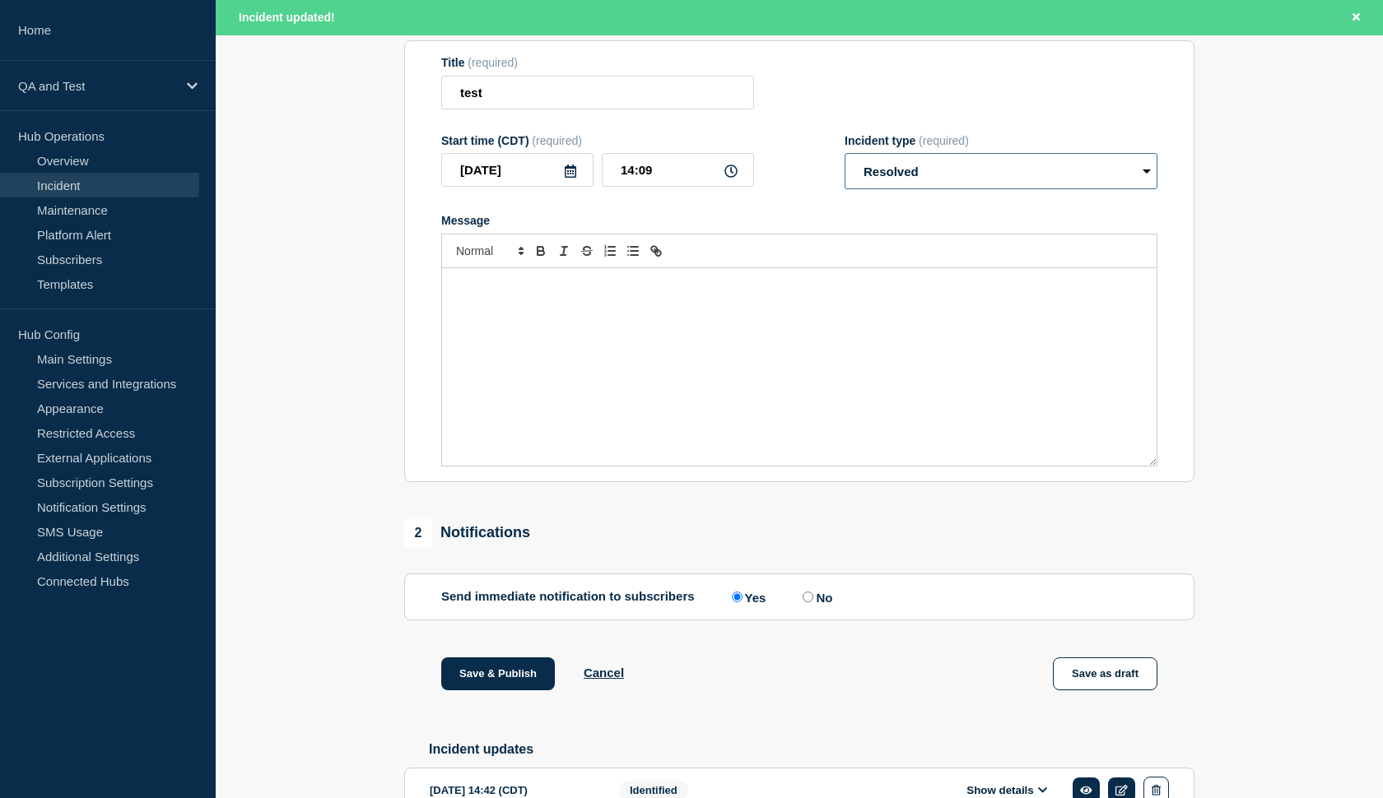
scroll to position [208, 0]
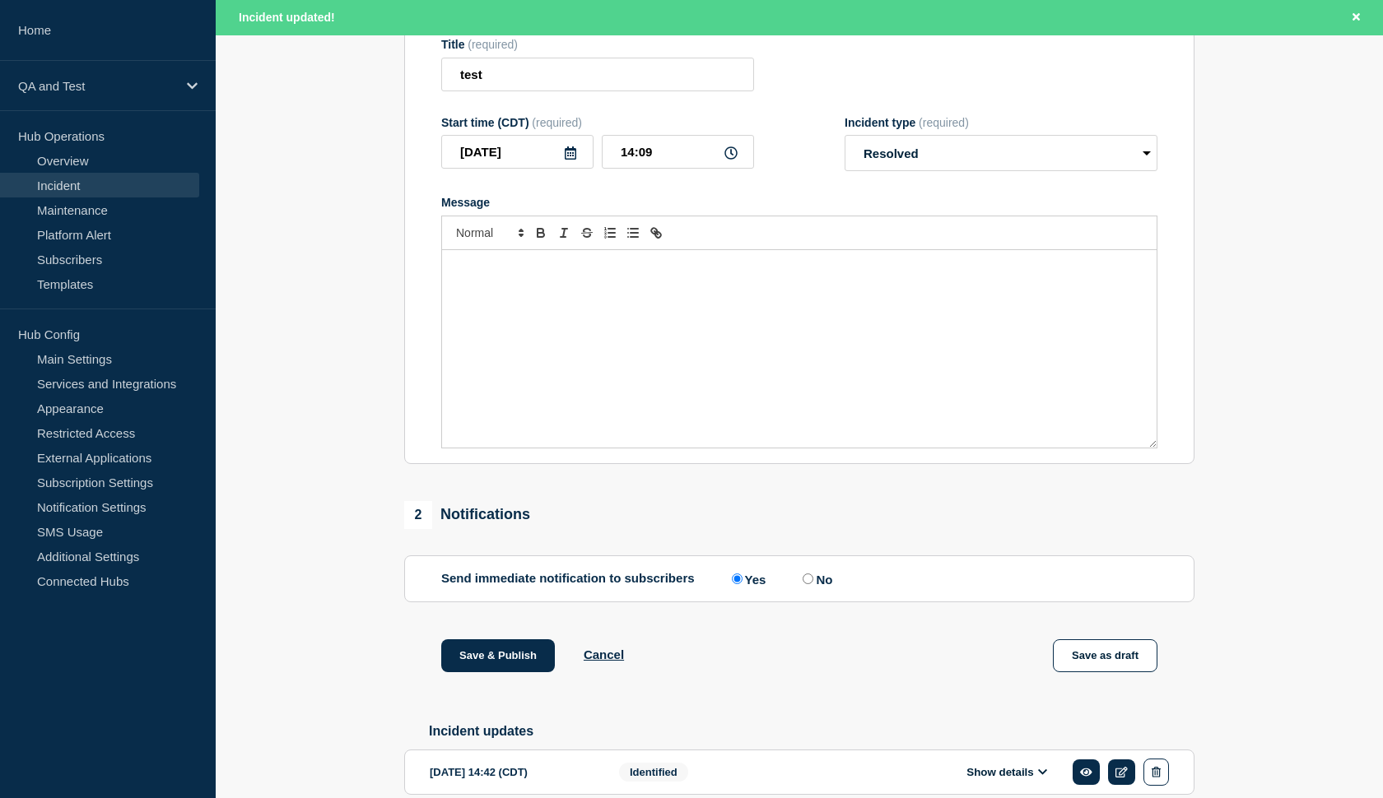
click at [683, 343] on div "Message" at bounding box center [799, 349] width 714 height 198
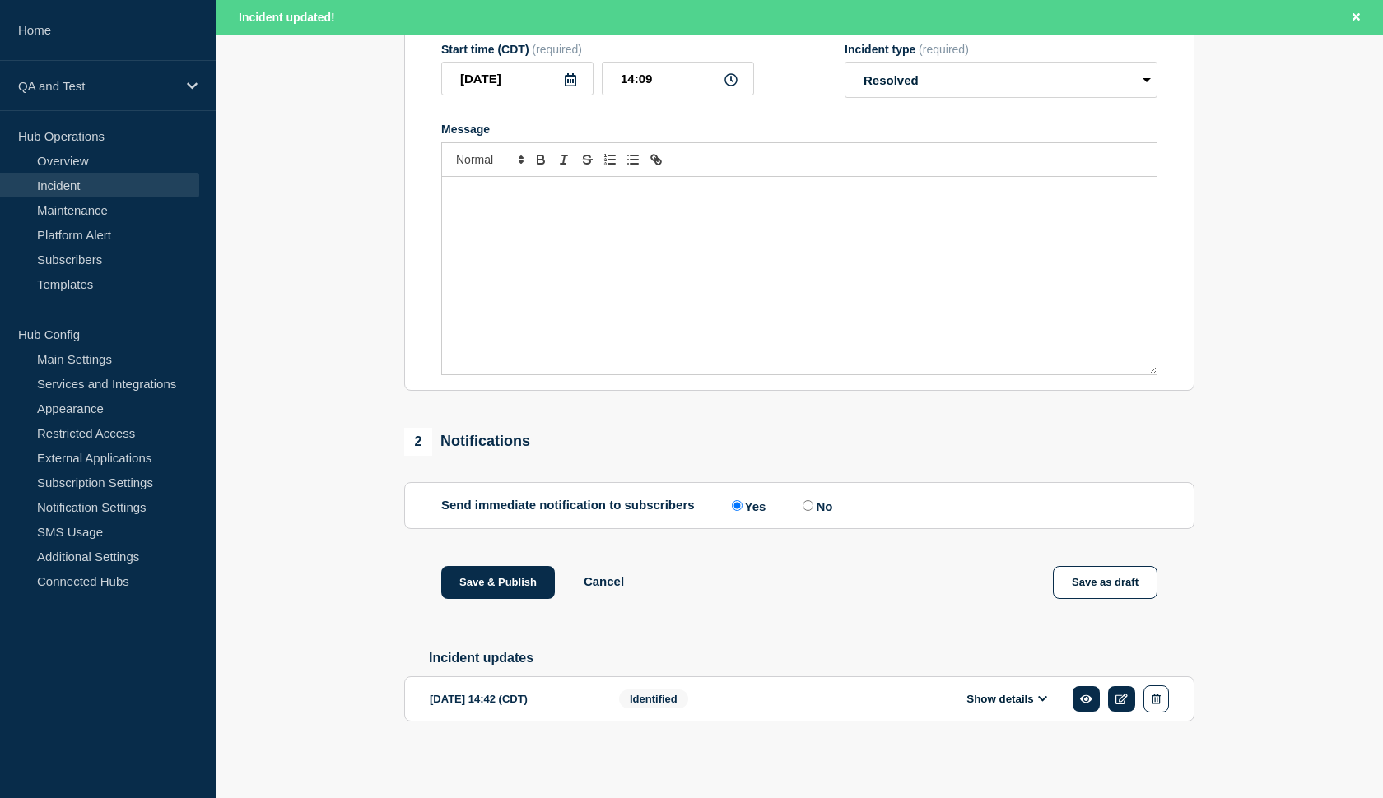
scroll to position [302, 0]
click at [611, 579] on button "Cancel" at bounding box center [604, 582] width 40 height 14
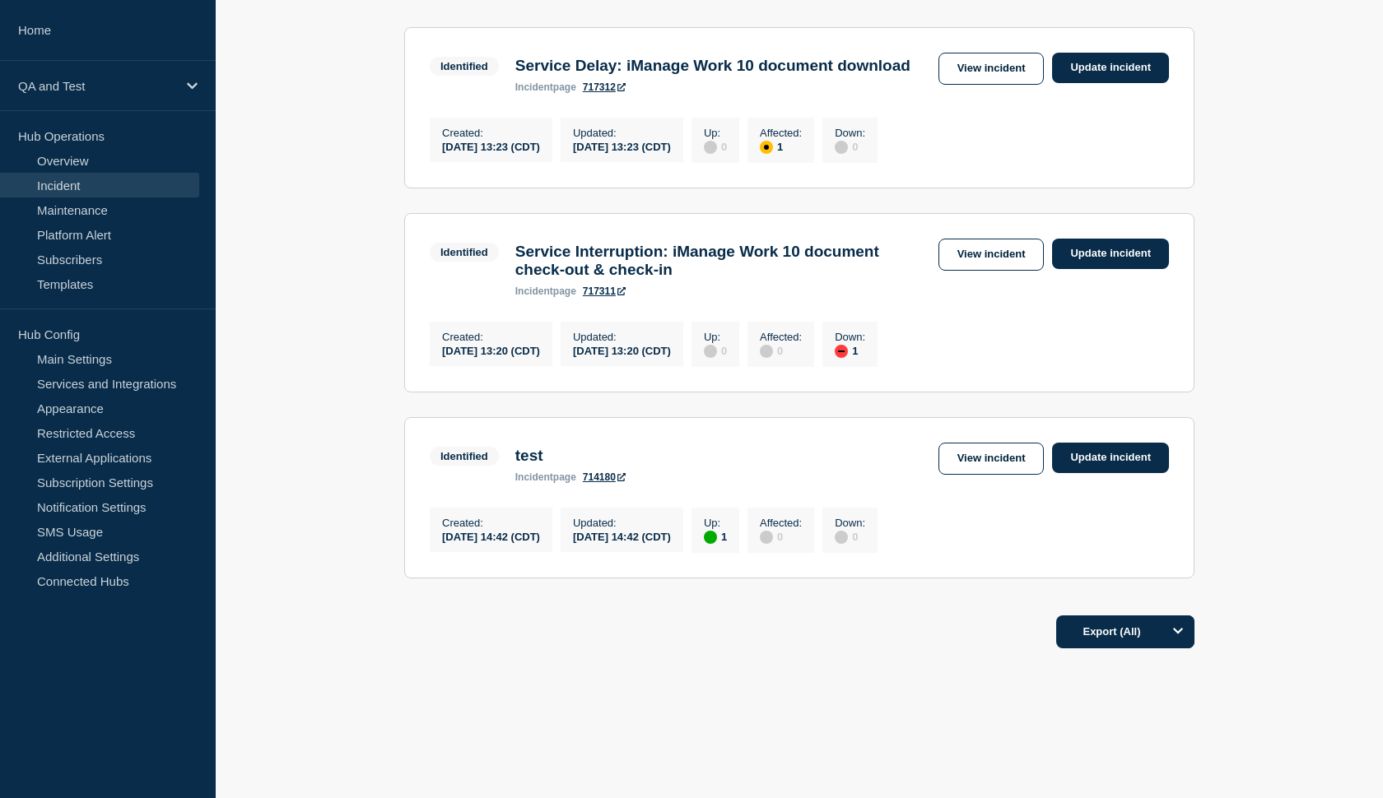
scroll to position [344, 0]
click at [598, 472] on link "714180" at bounding box center [604, 478] width 43 height 12
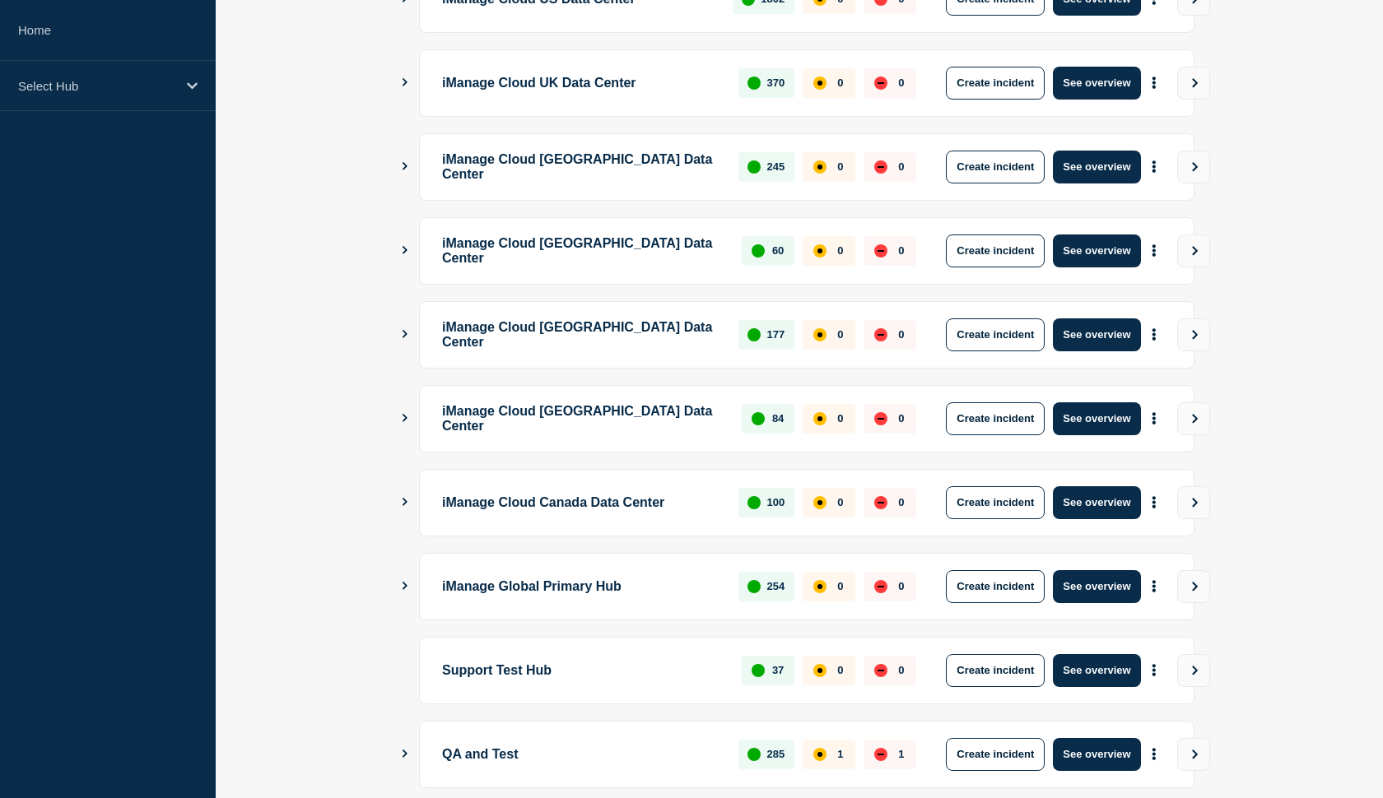
scroll to position [304, 0]
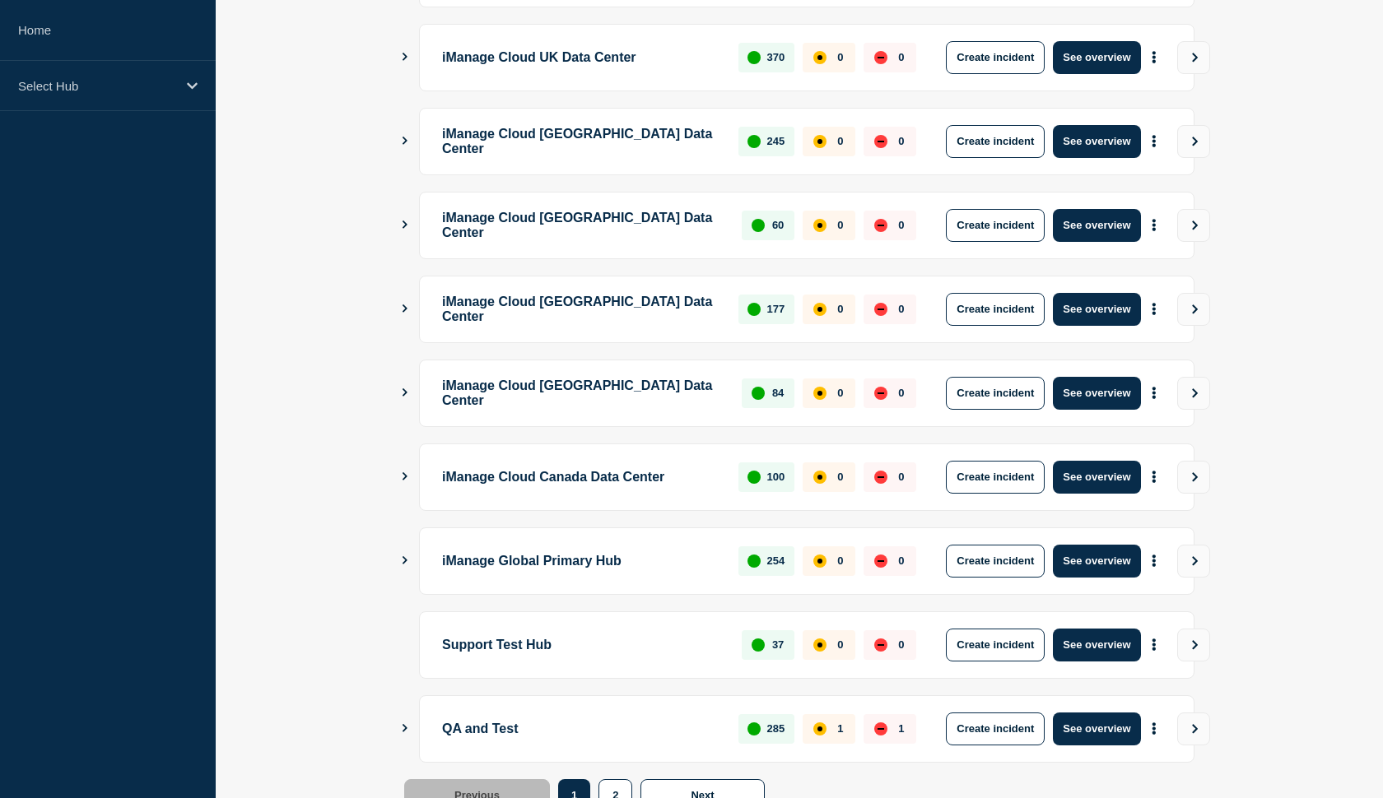
click at [402, 557] on icon "Show Connected Hubs" at bounding box center [404, 560] width 5 height 8
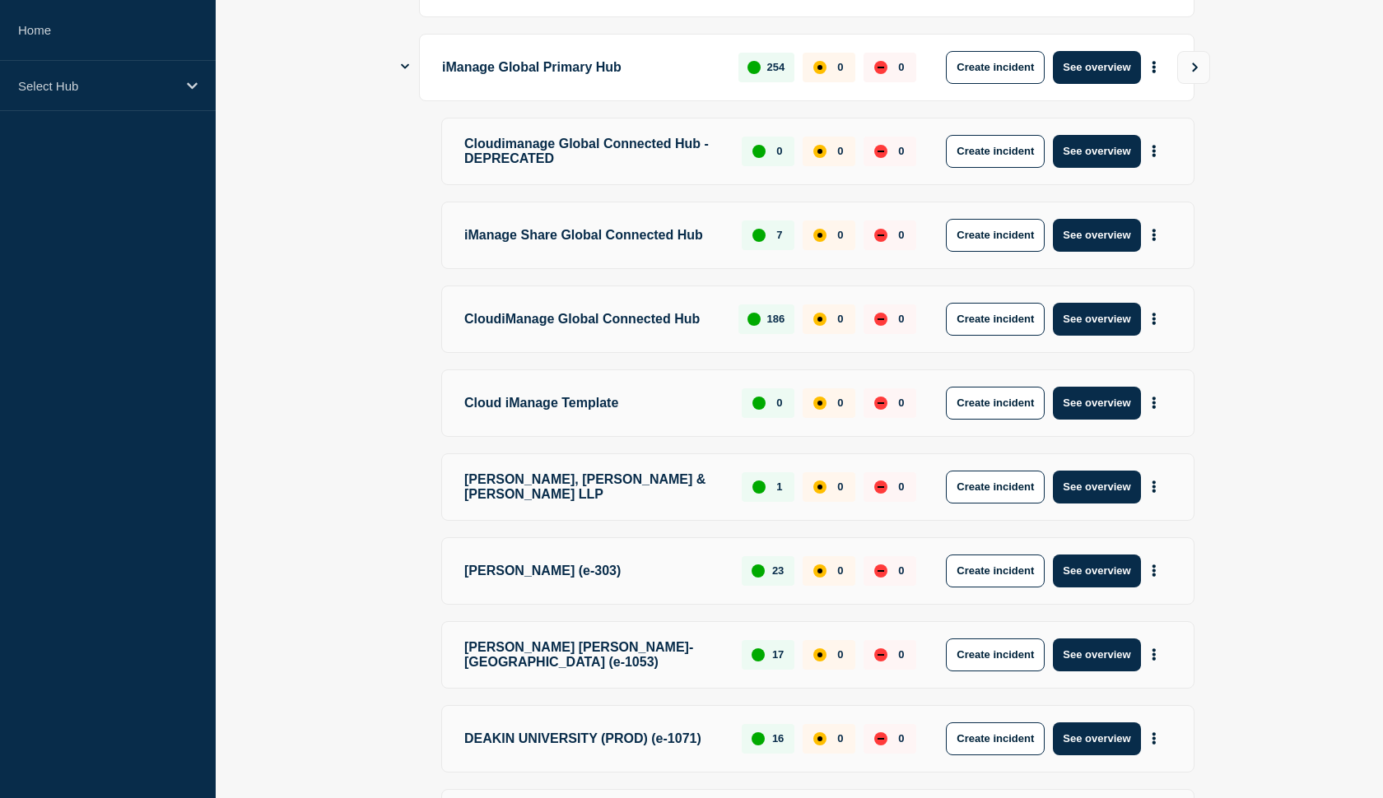
scroll to position [765, 0]
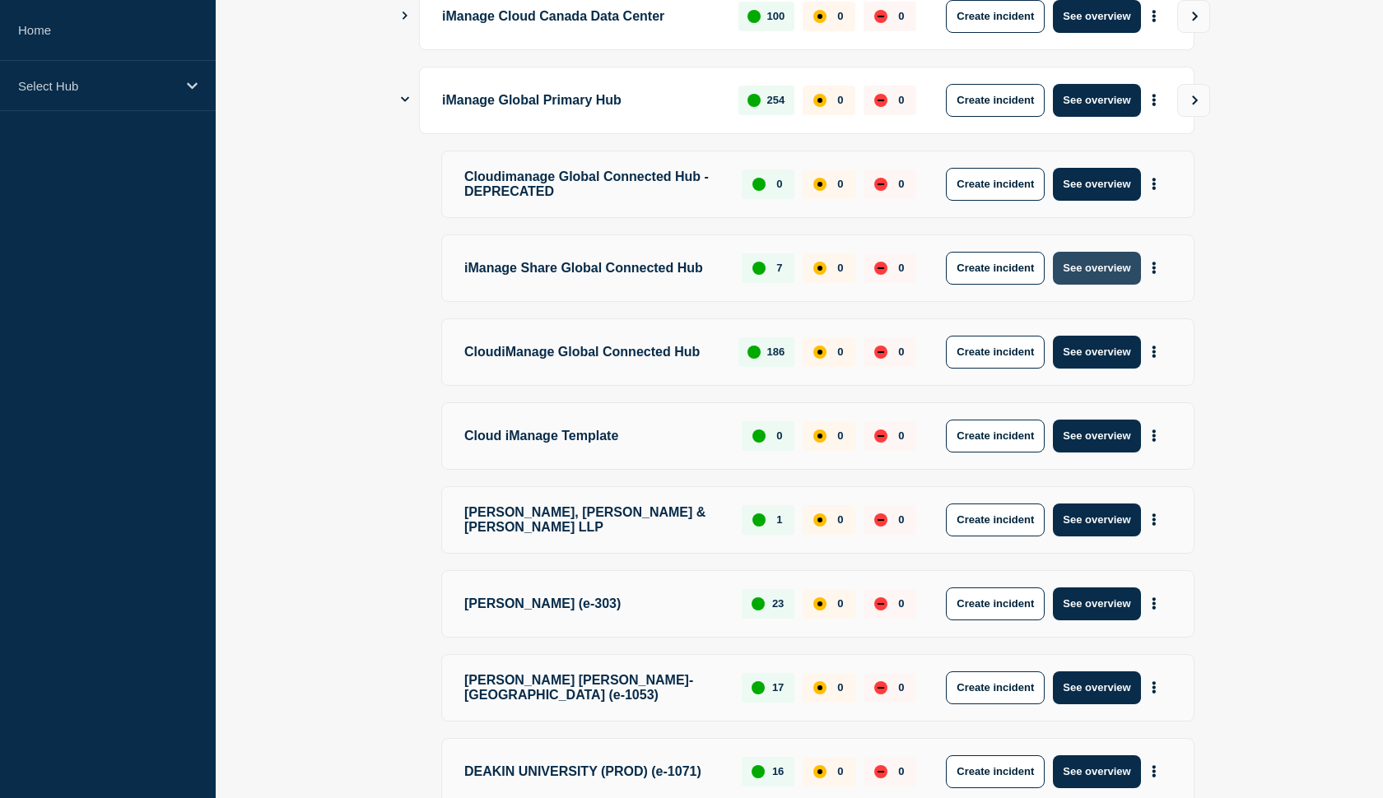
click at [1101, 277] on button "See overview" at bounding box center [1096, 268] width 87 height 33
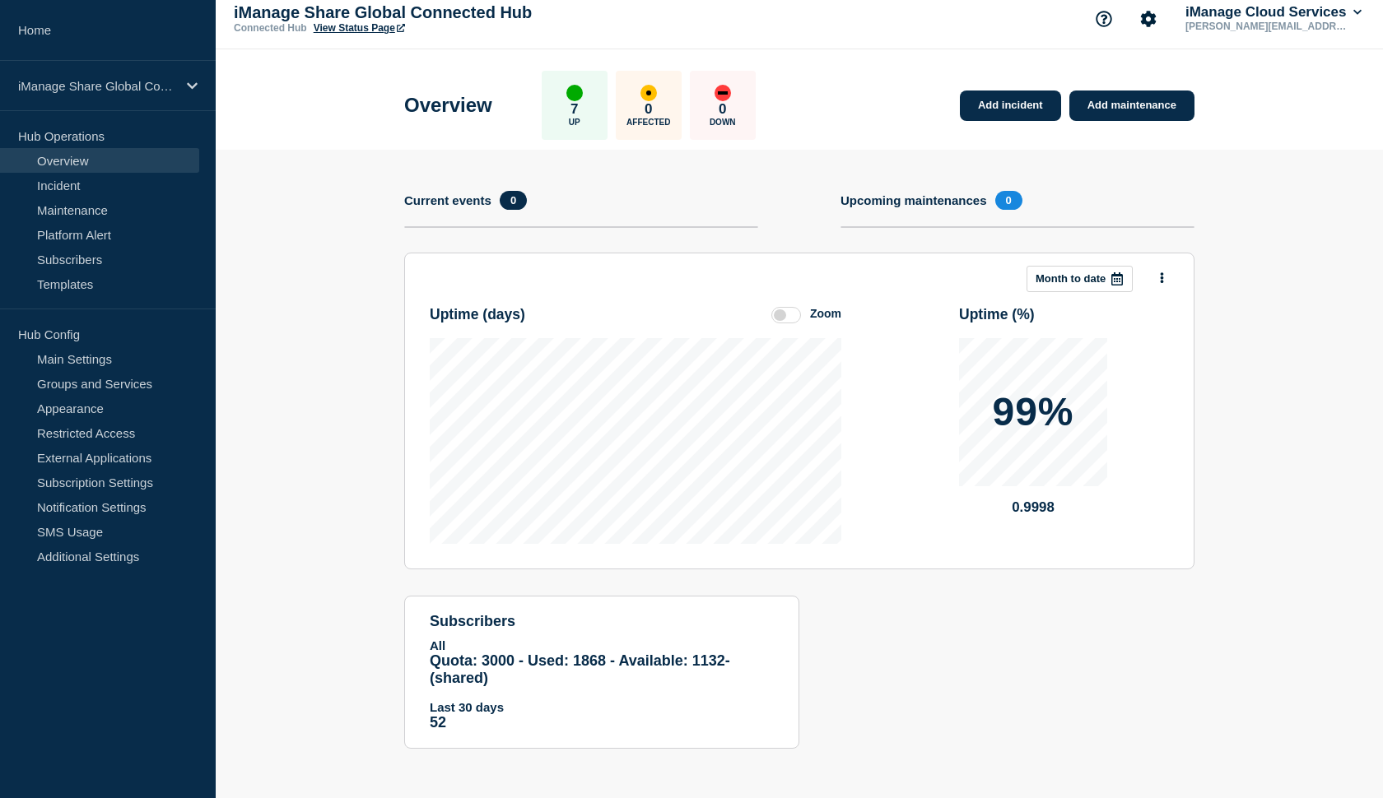
scroll to position [35, 0]
click at [102, 390] on link "Groups and Services" at bounding box center [99, 383] width 199 height 25
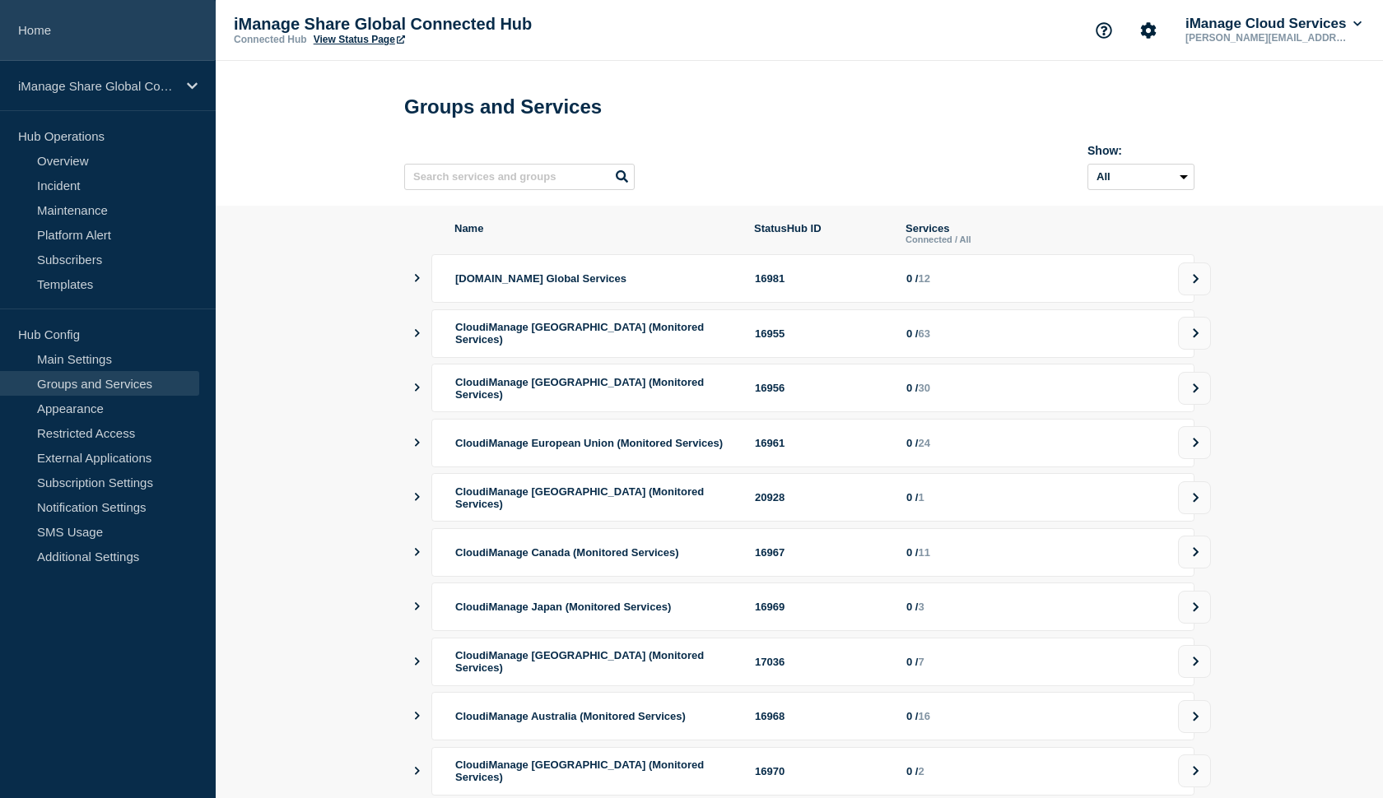
click at [88, 39] on link "Home" at bounding box center [108, 30] width 216 height 61
